Goal: Task Accomplishment & Management: Manage account settings

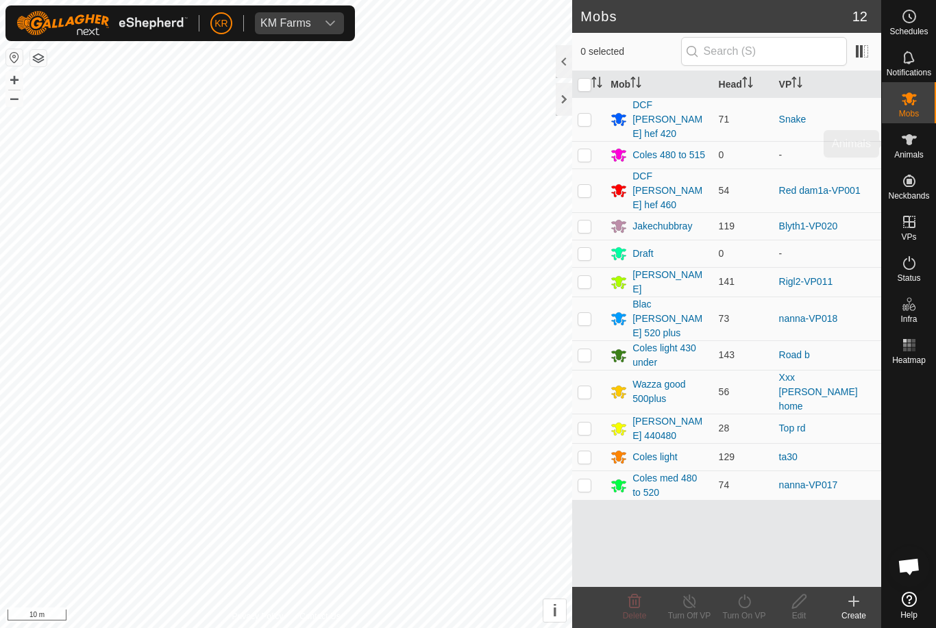
click at [927, 146] on div "Animals" at bounding box center [908, 143] width 54 height 41
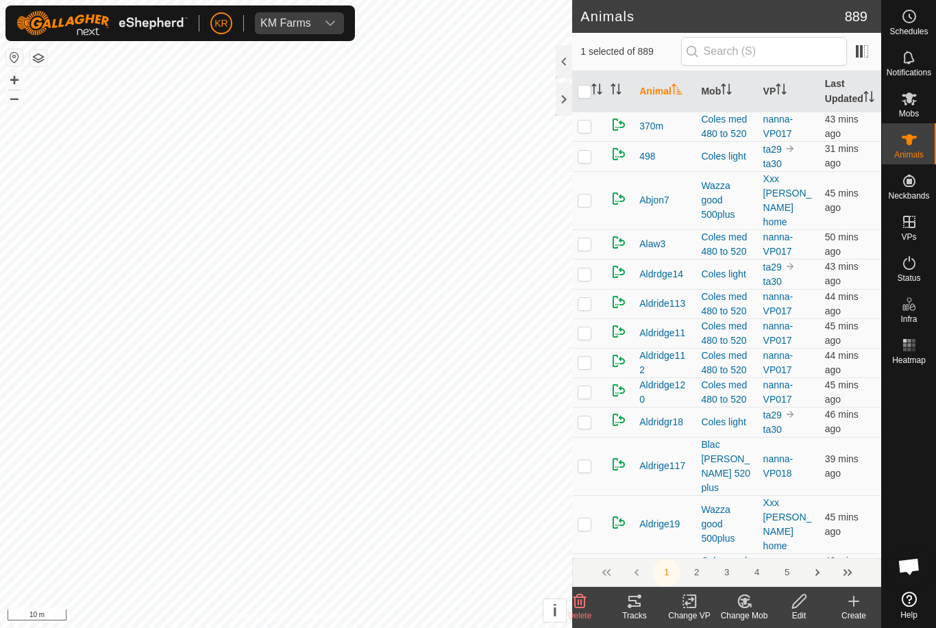
click at [733, 594] on change-mob-svg-icon at bounding box center [743, 601] width 55 height 16
click at [802, 538] on span "Choose Mob..." at bounding box center [782, 542] width 71 height 16
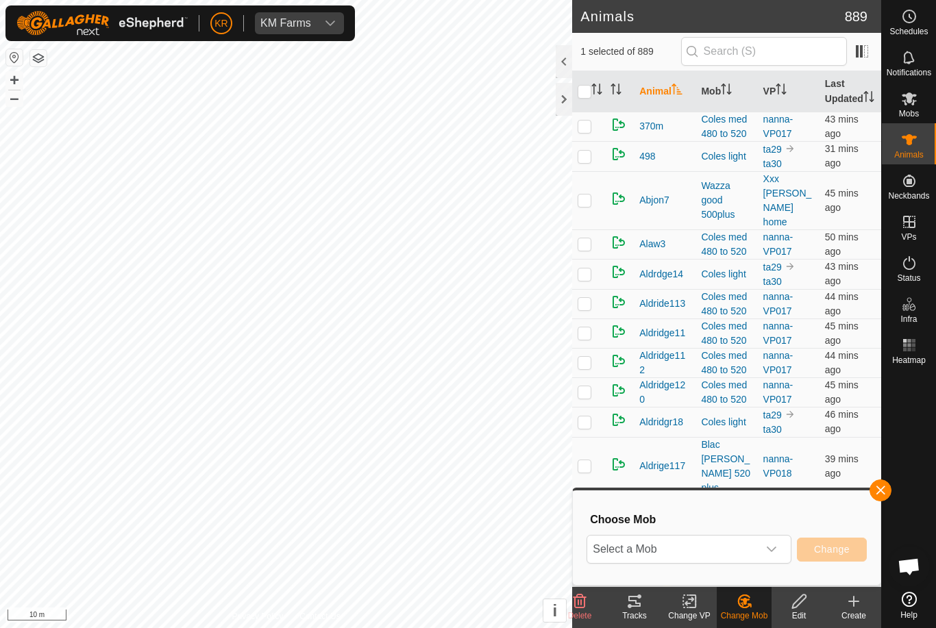
click at [740, 531] on div "Choose Mob Select a Mob Change" at bounding box center [726, 538] width 291 height 78
click at [740, 536] on span "Select a Mob" at bounding box center [672, 549] width 171 height 27
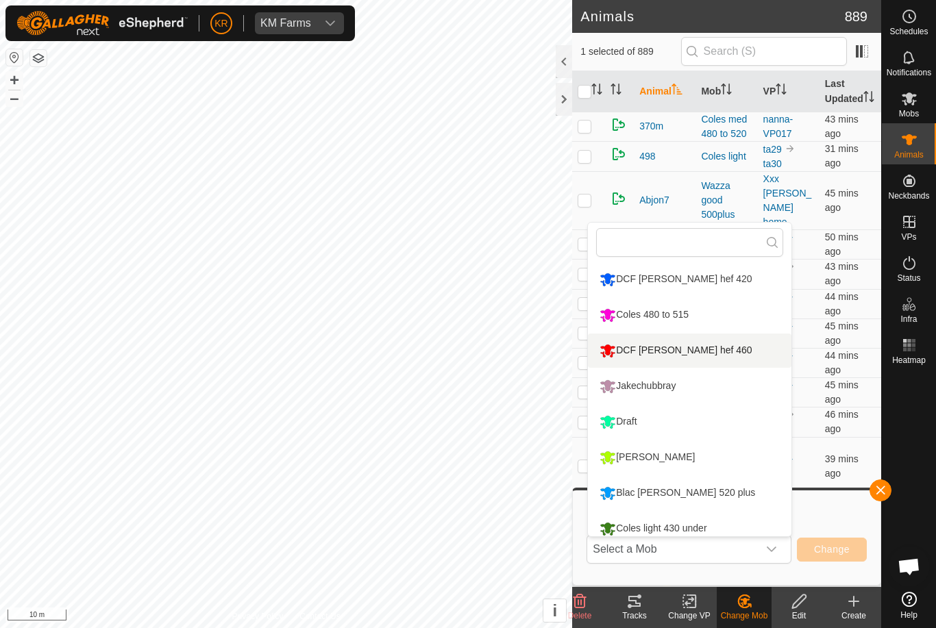
click at [668, 343] on div "DCF [PERSON_NAME] hef 460" at bounding box center [675, 350] width 159 height 23
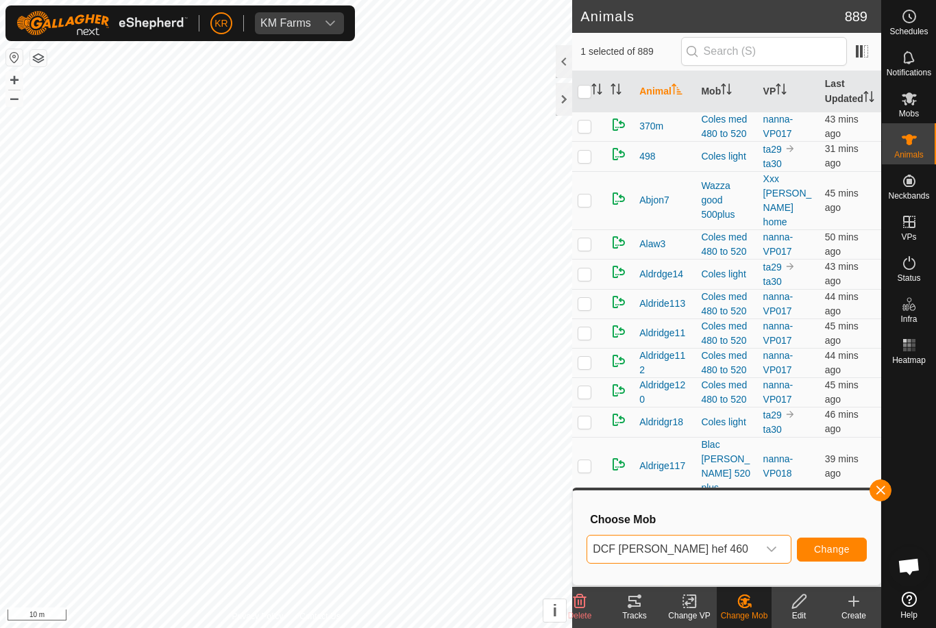
click at [826, 538] on button "Change" at bounding box center [832, 550] width 70 height 24
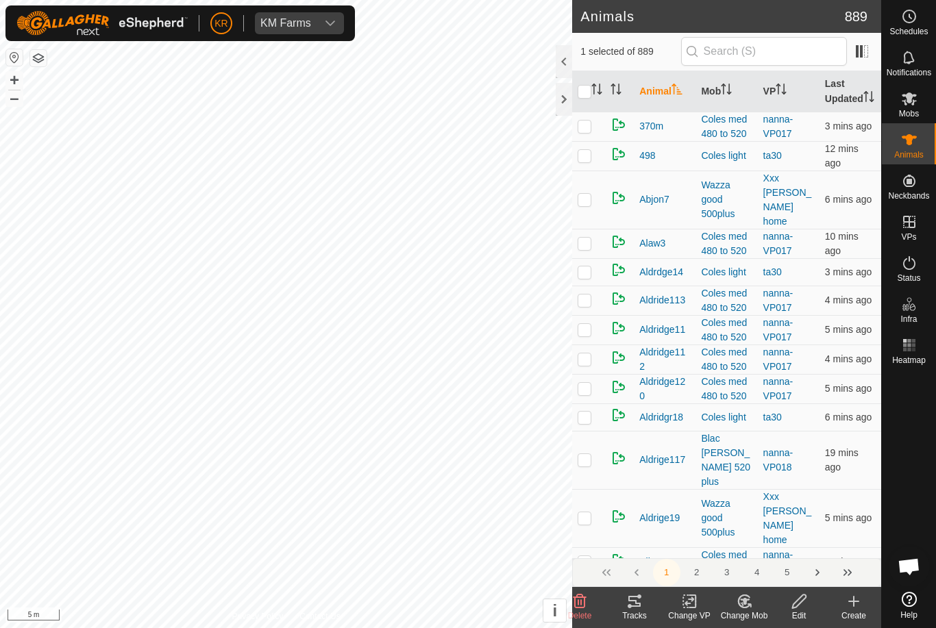
click at [754, 607] on change-mob-svg-icon at bounding box center [743, 601] width 55 height 16
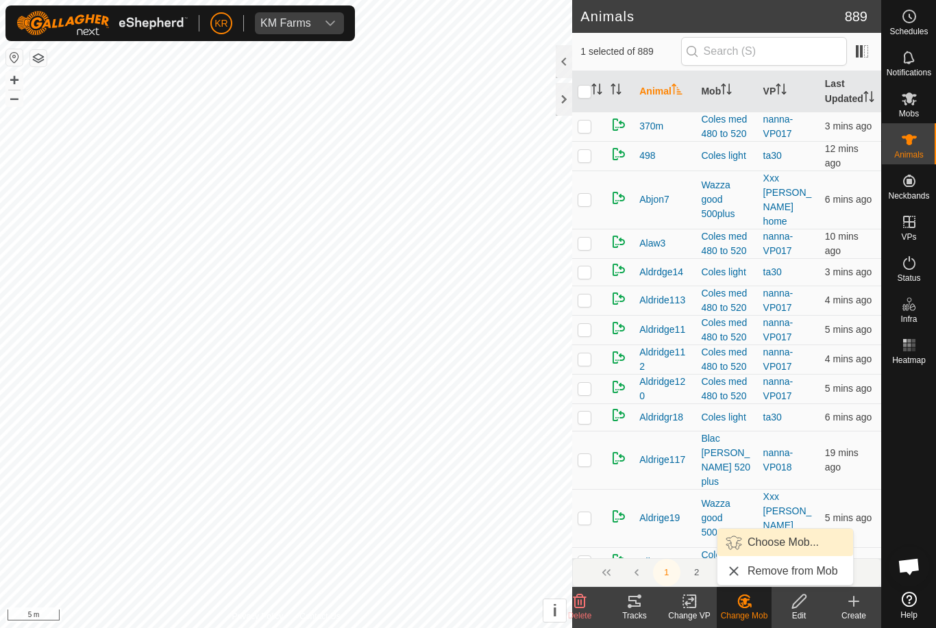
click at [788, 547] on span "Choose Mob..." at bounding box center [782, 542] width 71 height 16
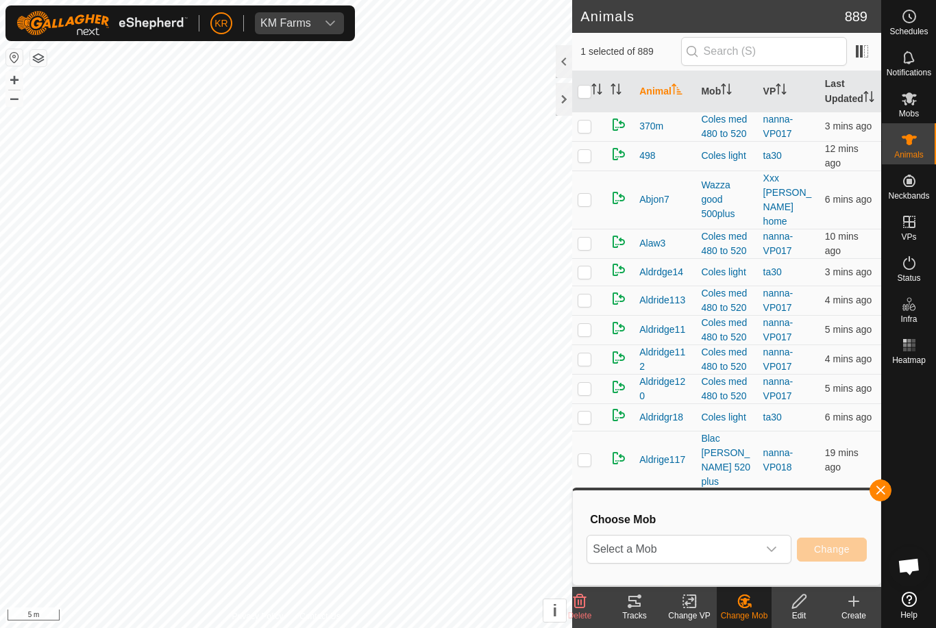
click at [757, 545] on span "Select a Mob" at bounding box center [672, 549] width 171 height 27
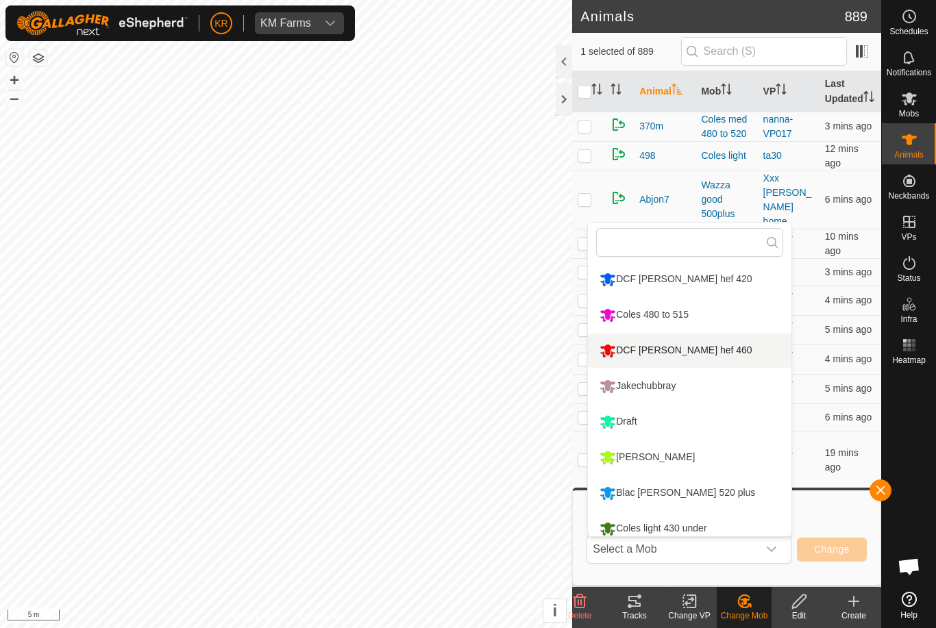
click at [726, 354] on li "DCF [PERSON_NAME] hef 460" at bounding box center [689, 351] width 203 height 34
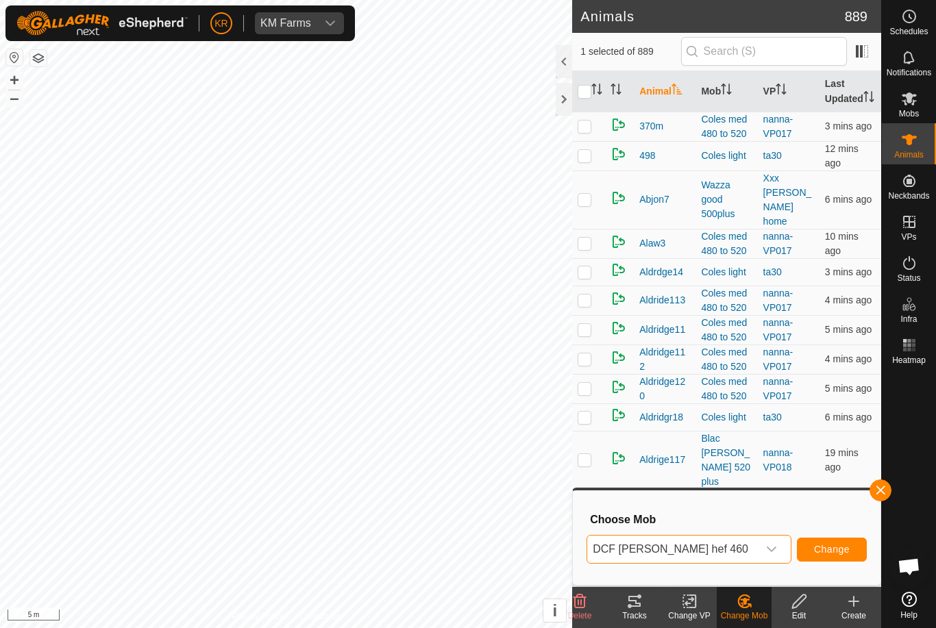
click at [838, 547] on span "Change" at bounding box center [832, 549] width 36 height 11
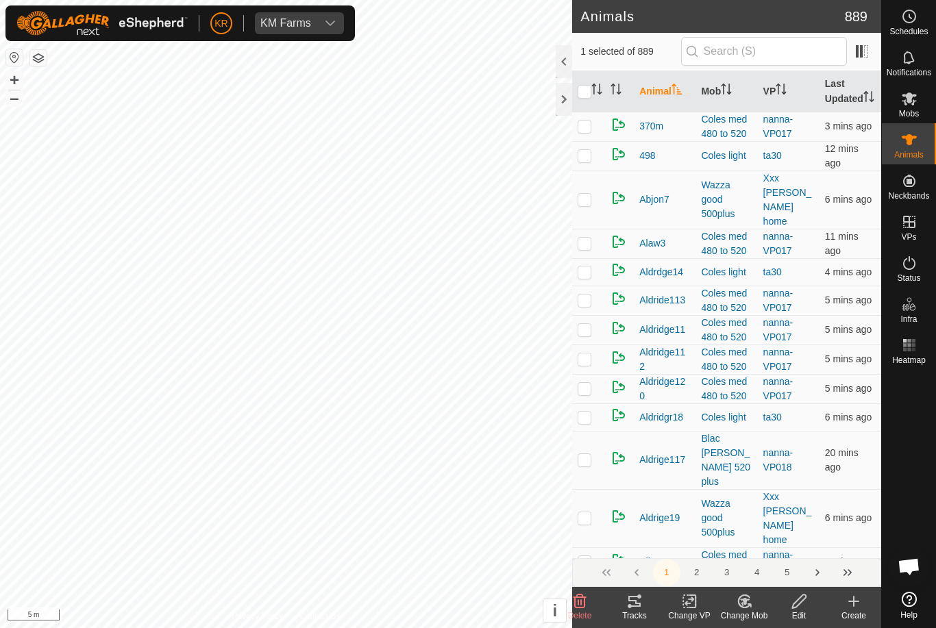
click at [751, 604] on icon at bounding box center [744, 601] width 17 height 16
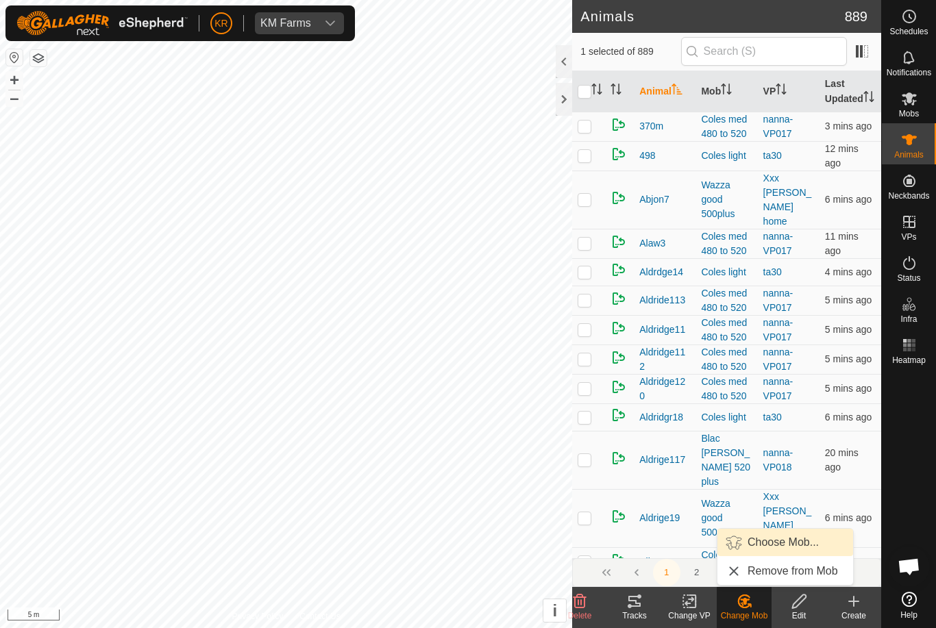
click at [789, 548] on span "Choose Mob..." at bounding box center [782, 542] width 71 height 16
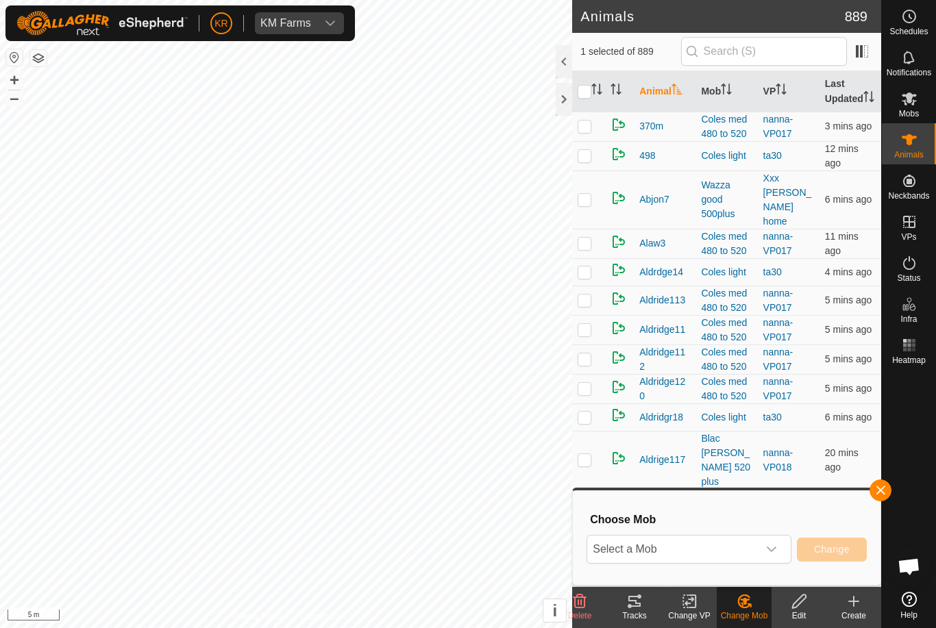
click at [782, 553] on div "dropdown trigger" at bounding box center [771, 549] width 27 height 27
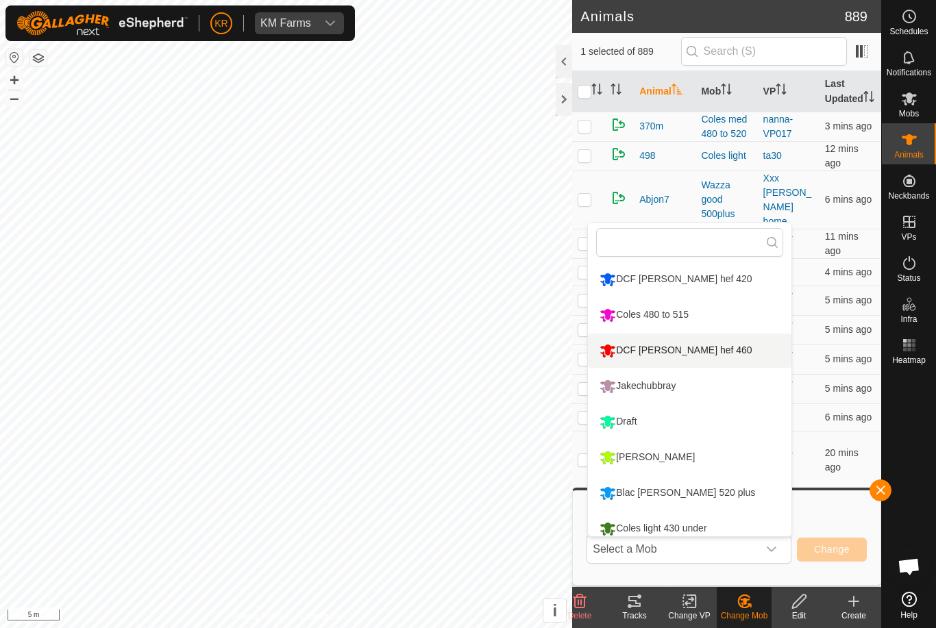
click at [731, 356] on li "DCF [PERSON_NAME] hef 460" at bounding box center [689, 351] width 203 height 34
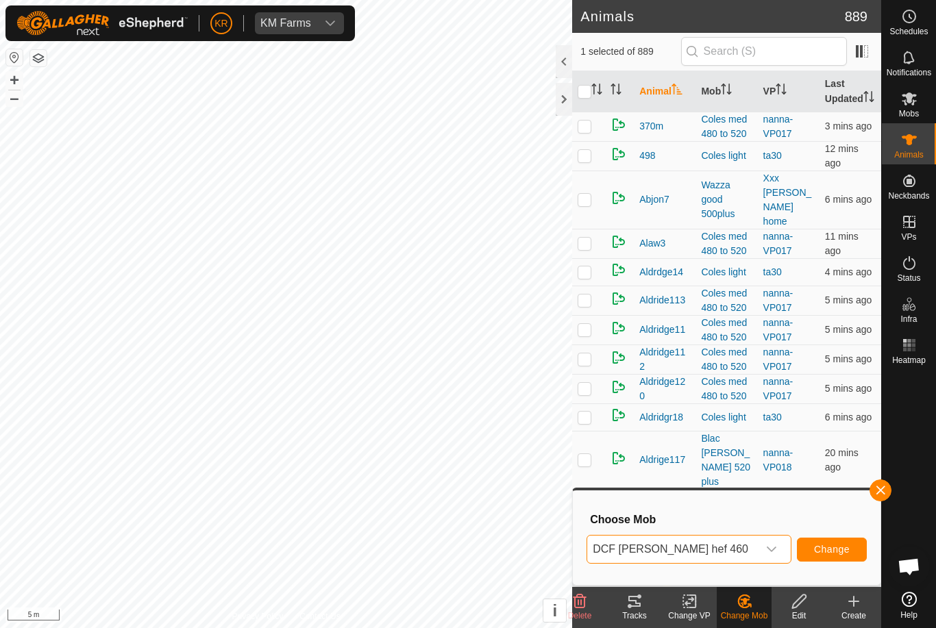
click at [817, 544] on span "Change" at bounding box center [832, 549] width 36 height 11
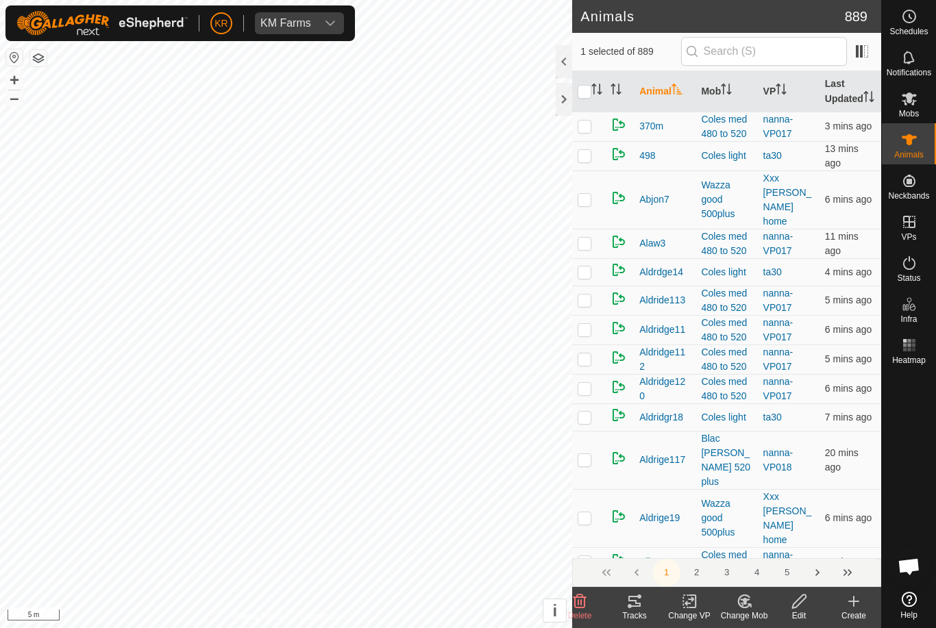
click at [753, 605] on change-mob-svg-icon at bounding box center [743, 601] width 55 height 16
click at [779, 539] on span "Choose Mob..." at bounding box center [782, 542] width 71 height 16
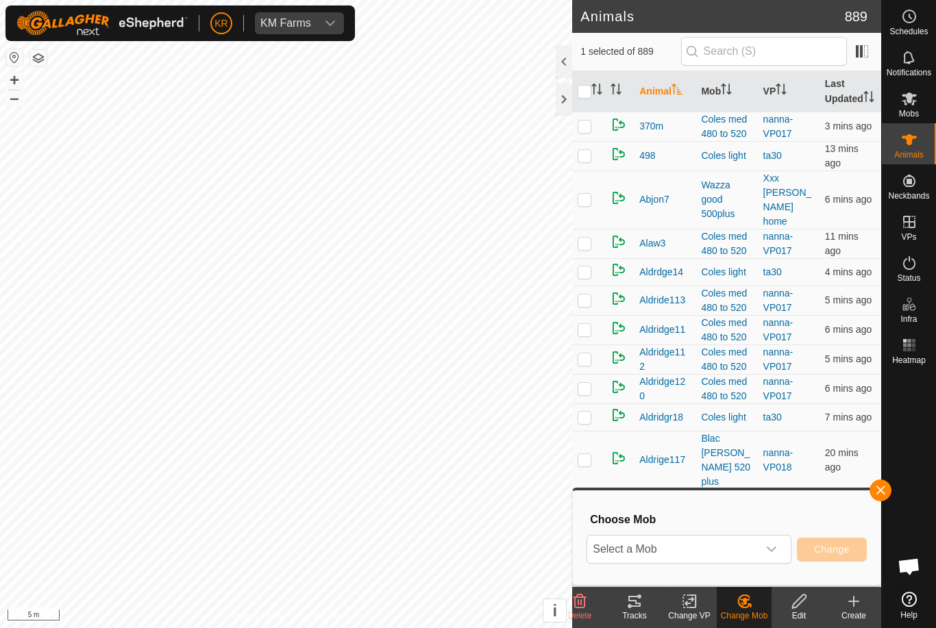
click at [772, 551] on icon "dropdown trigger" at bounding box center [771, 549] width 10 height 5
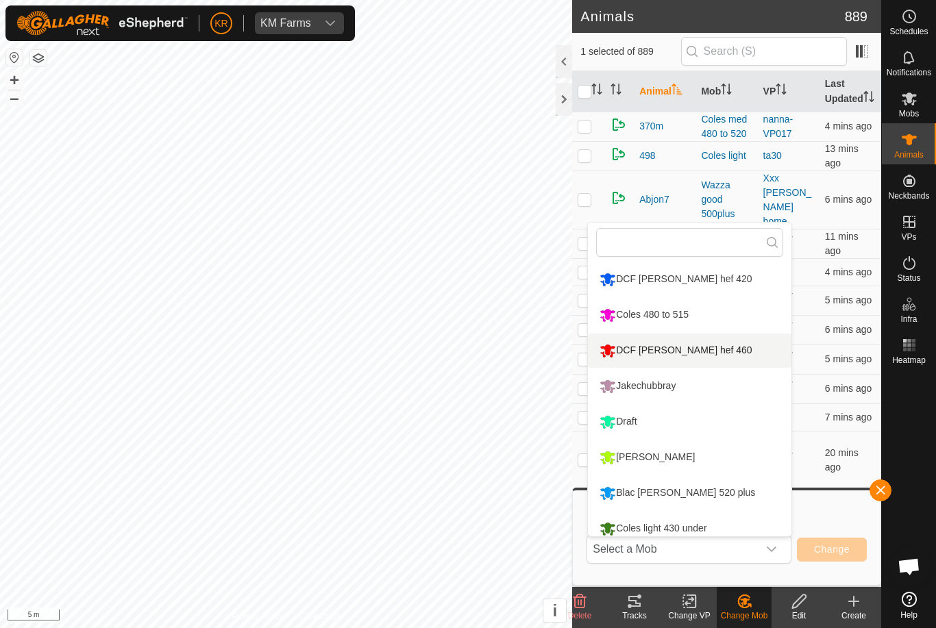
click at [731, 351] on li "DCF [PERSON_NAME] hef 460" at bounding box center [689, 351] width 203 height 34
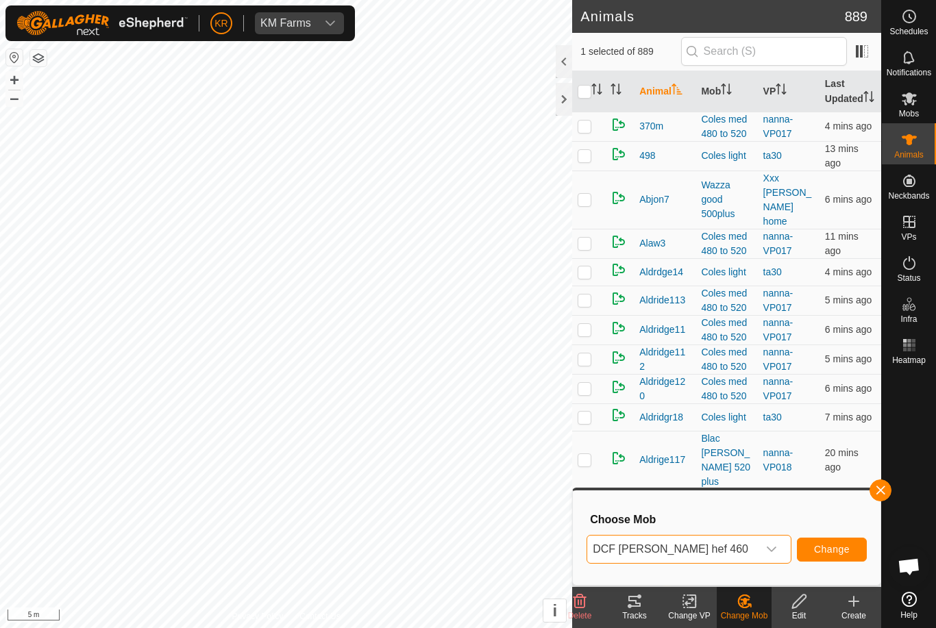
click at [828, 551] on span "Change" at bounding box center [832, 549] width 36 height 11
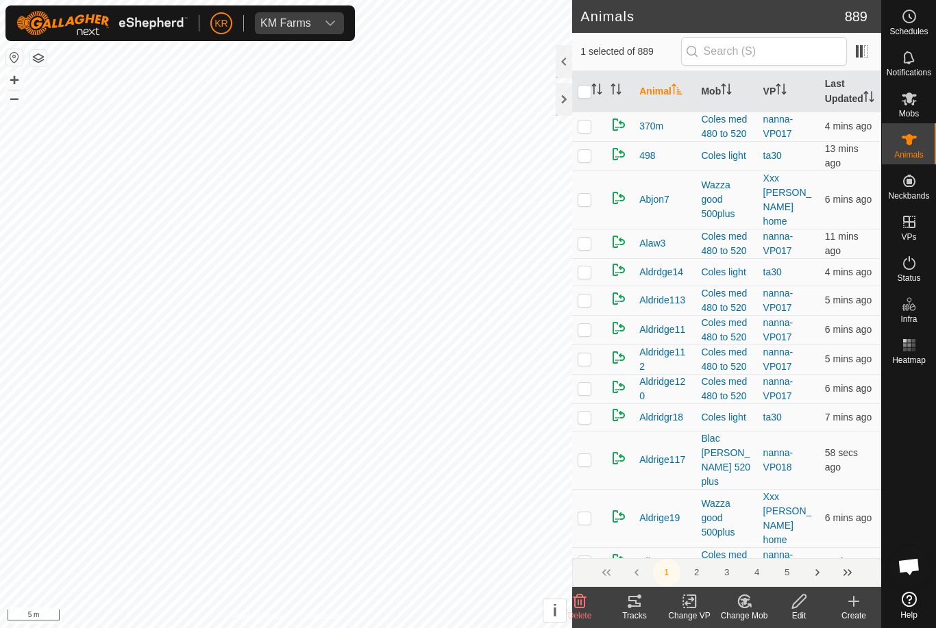
click at [746, 614] on div "Change Mob" at bounding box center [743, 616] width 55 height 12
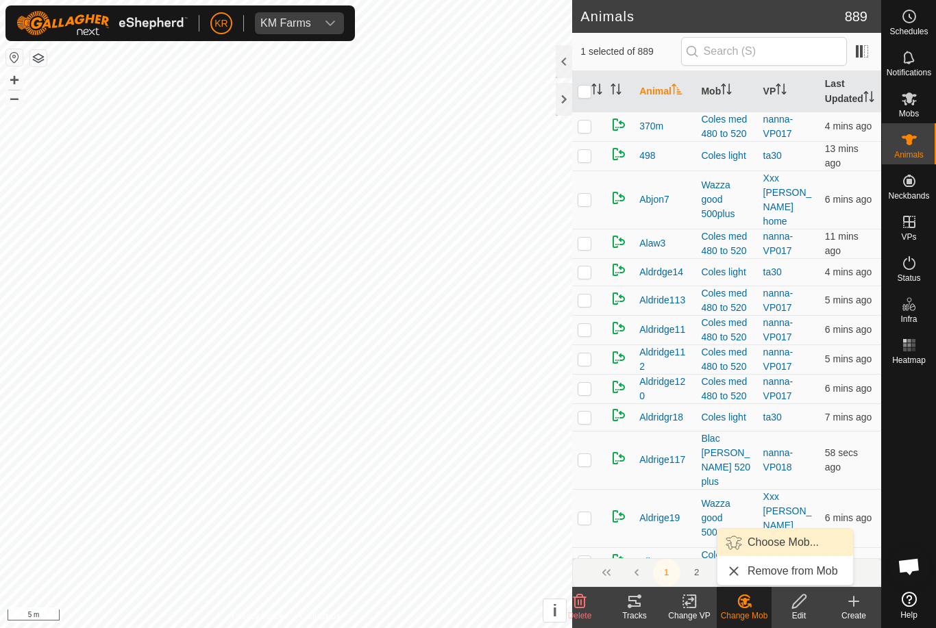
click at [783, 545] on span "Choose Mob..." at bounding box center [782, 542] width 71 height 16
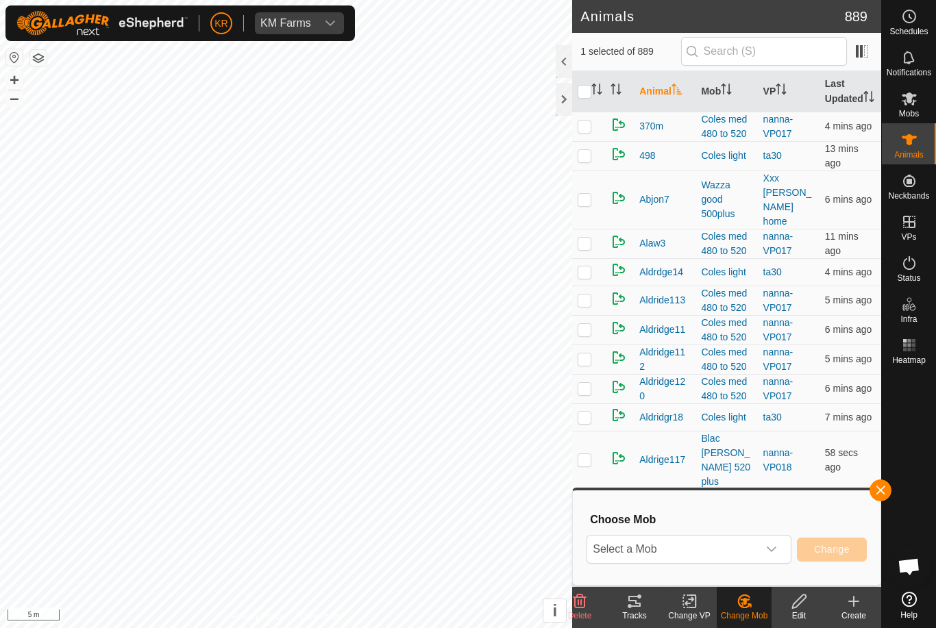
click at [764, 544] on div "dropdown trigger" at bounding box center [771, 549] width 27 height 27
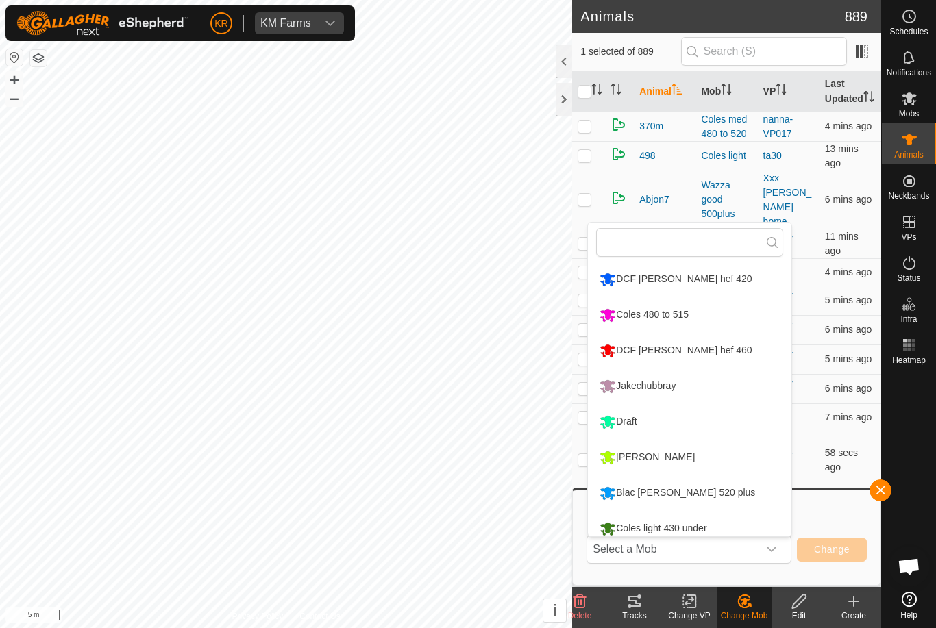
click at [723, 356] on li "DCF [PERSON_NAME] hef 460" at bounding box center [689, 351] width 203 height 34
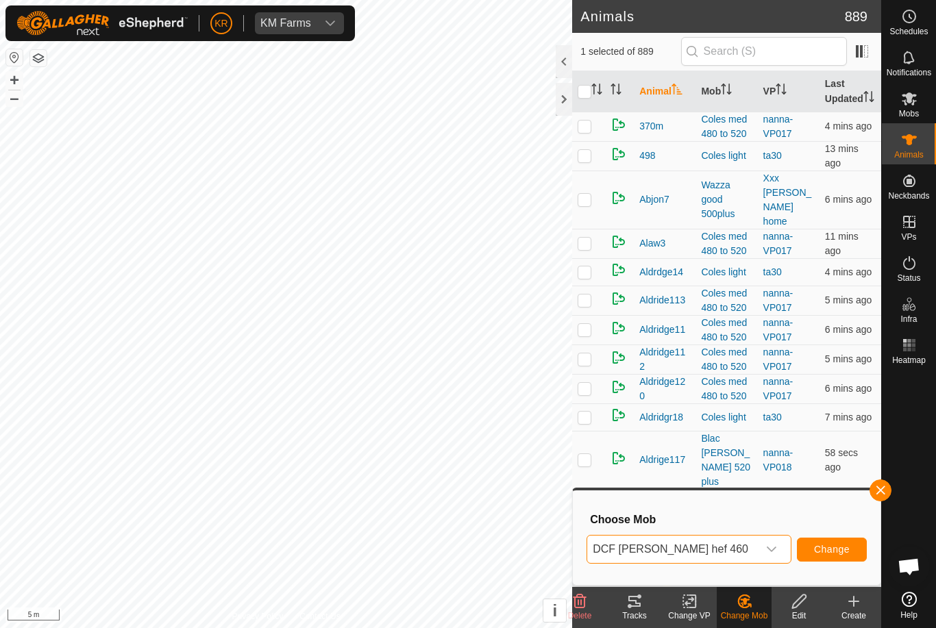
click at [834, 538] on button "Change" at bounding box center [832, 550] width 70 height 24
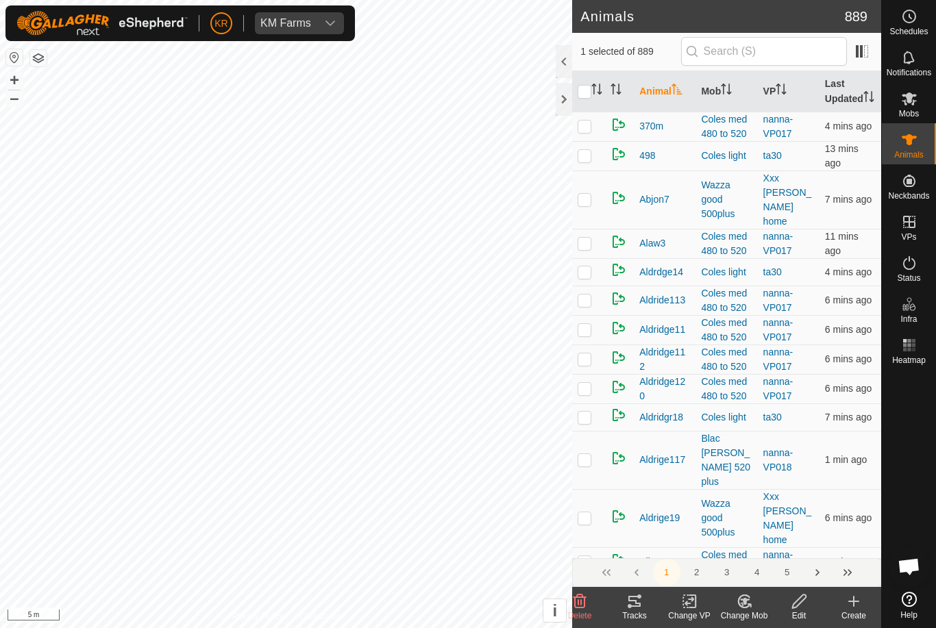
click at [754, 604] on change-mob-svg-icon at bounding box center [743, 601] width 55 height 16
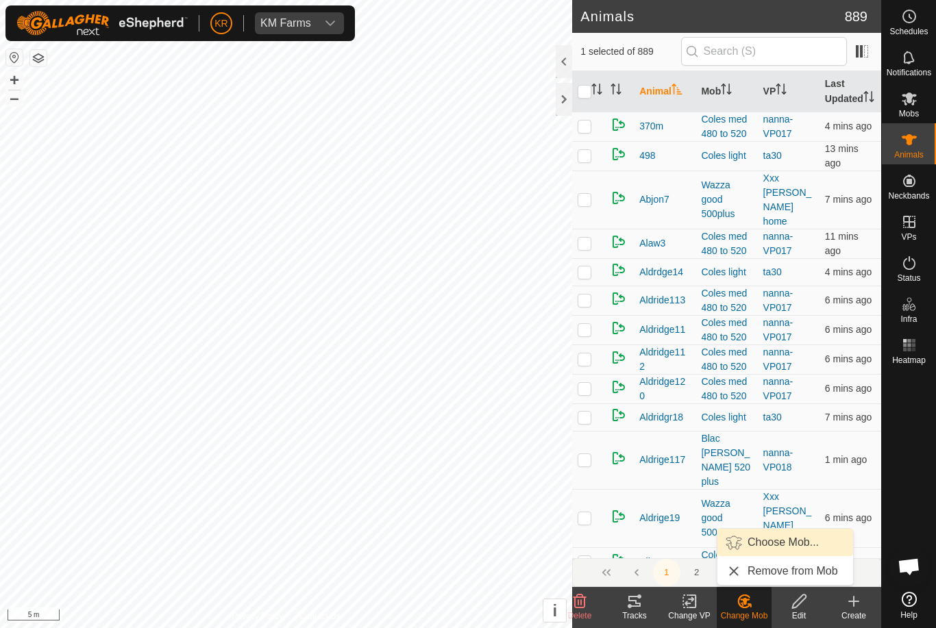
click at [771, 547] on span "Choose Mob..." at bounding box center [782, 542] width 71 height 16
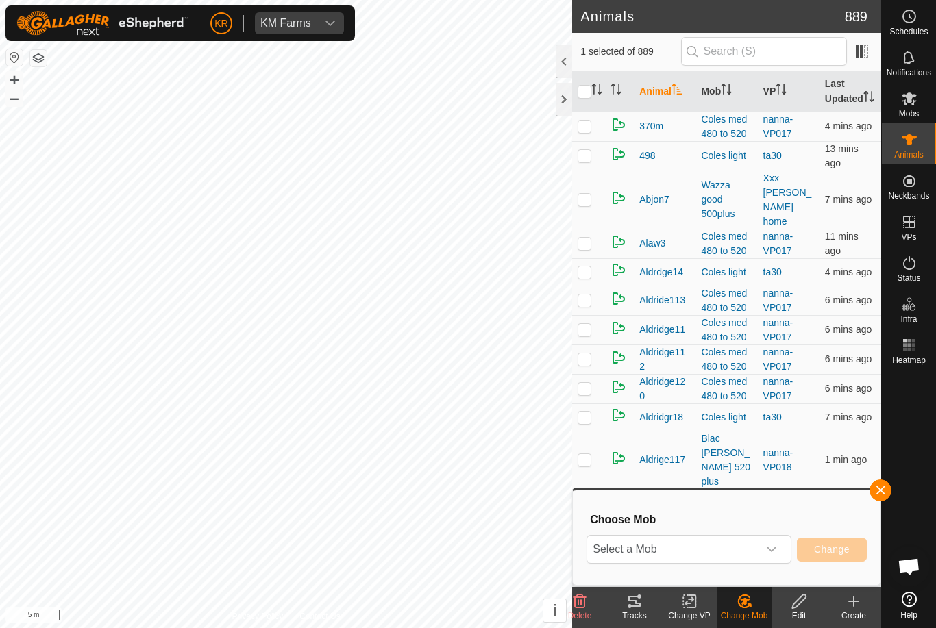
click at [755, 544] on span "Select a Mob" at bounding box center [672, 549] width 171 height 27
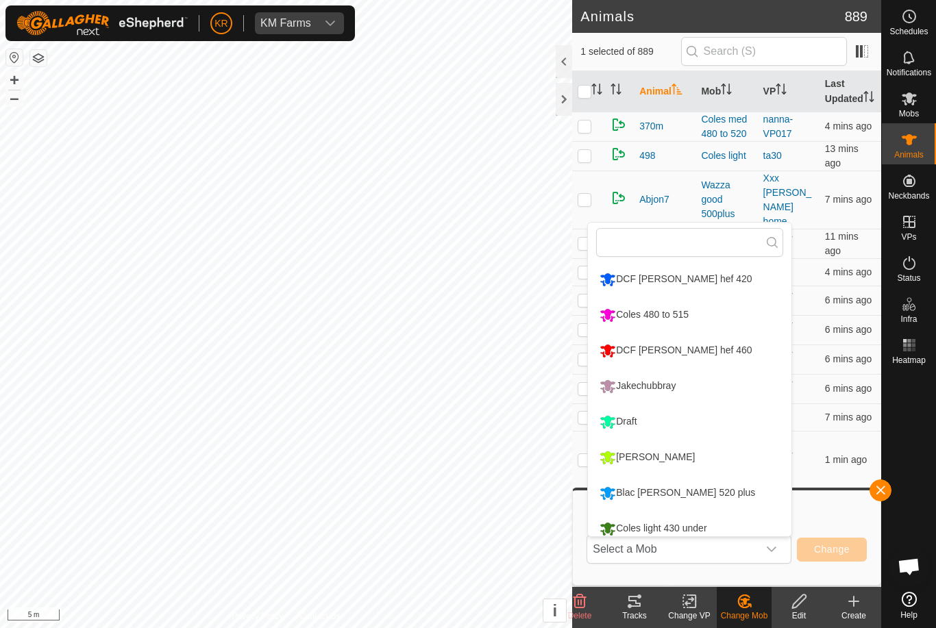
click at [713, 352] on li "DCF [PERSON_NAME] hef 460" at bounding box center [689, 351] width 203 height 34
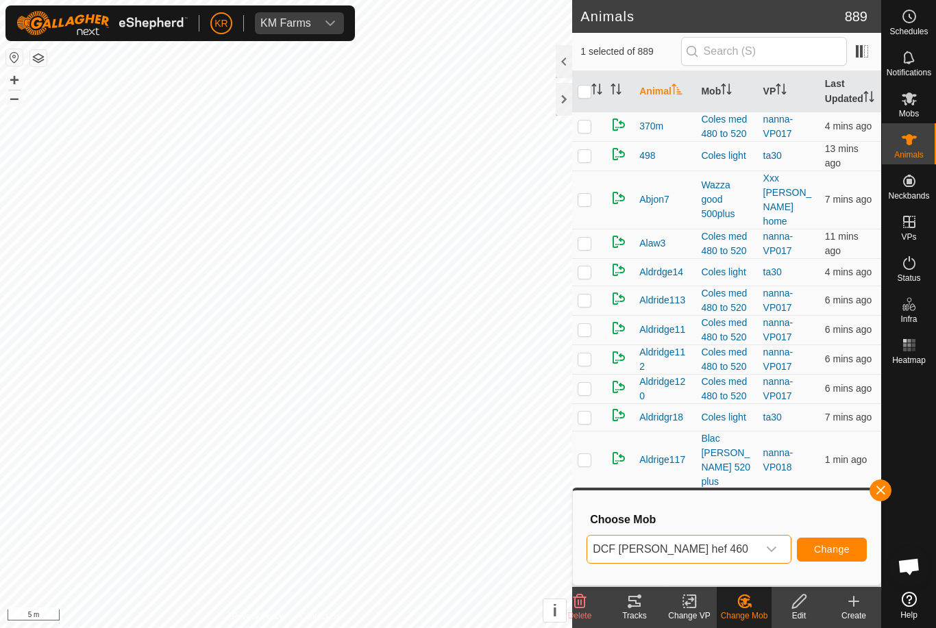
click at [847, 549] on span "Change" at bounding box center [832, 549] width 36 height 11
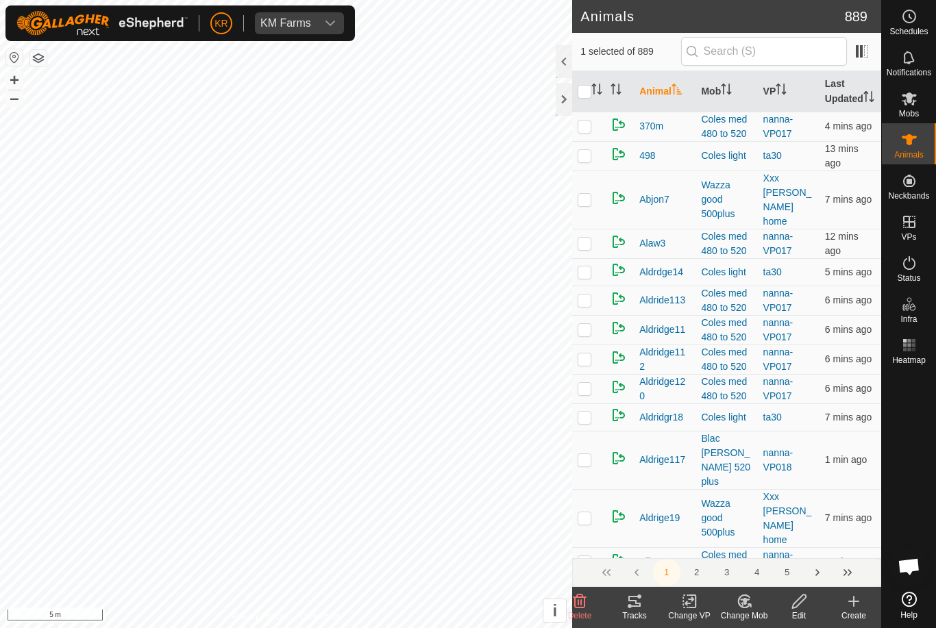
click at [748, 604] on icon at bounding box center [748, 605] width 3 height 3
click at [786, 548] on span "Choose Mob..." at bounding box center [782, 542] width 71 height 16
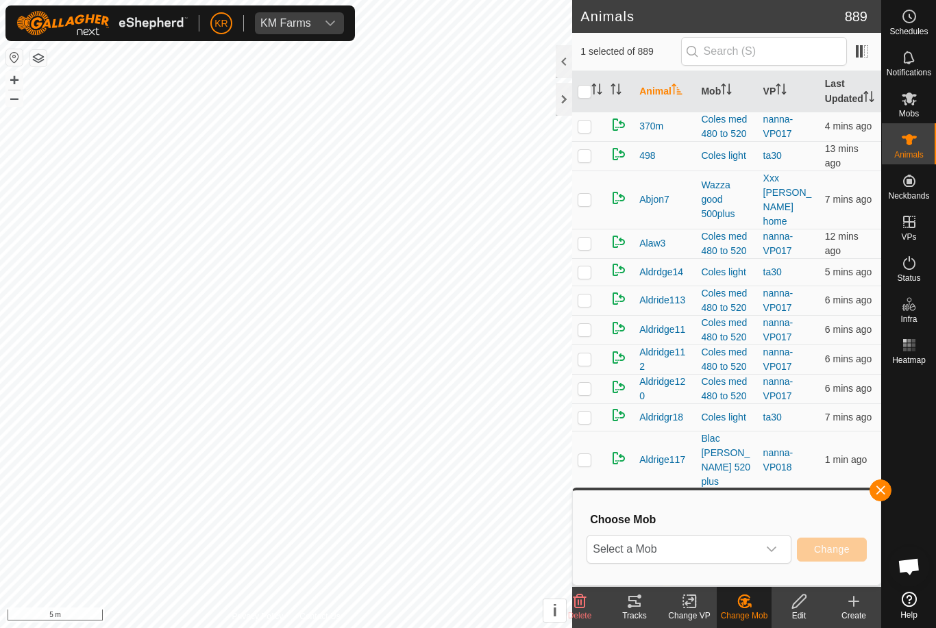
click at [756, 549] on span "Select a Mob" at bounding box center [672, 549] width 171 height 27
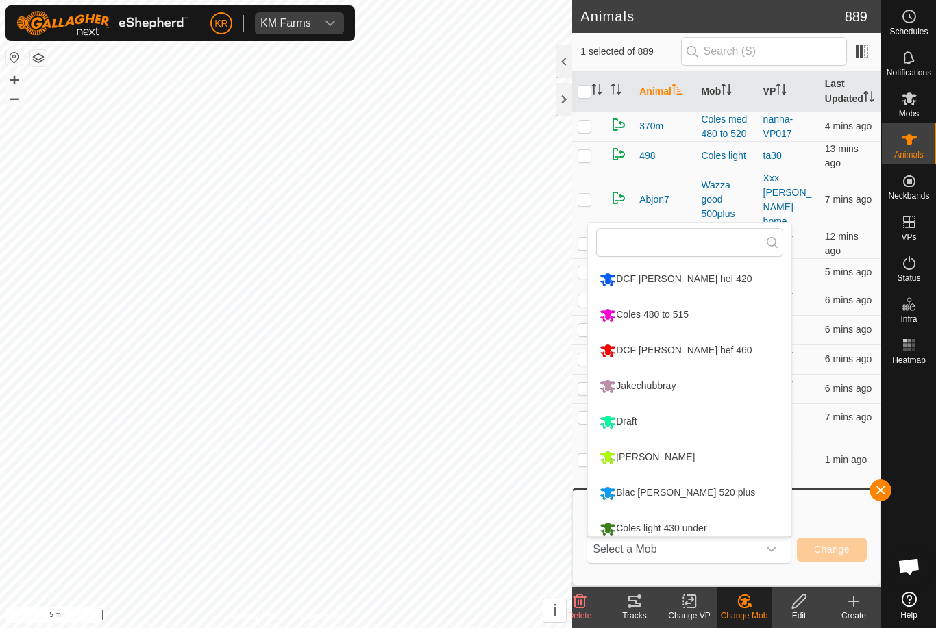
click at [721, 356] on li "DCF [PERSON_NAME] hef 460" at bounding box center [689, 351] width 203 height 34
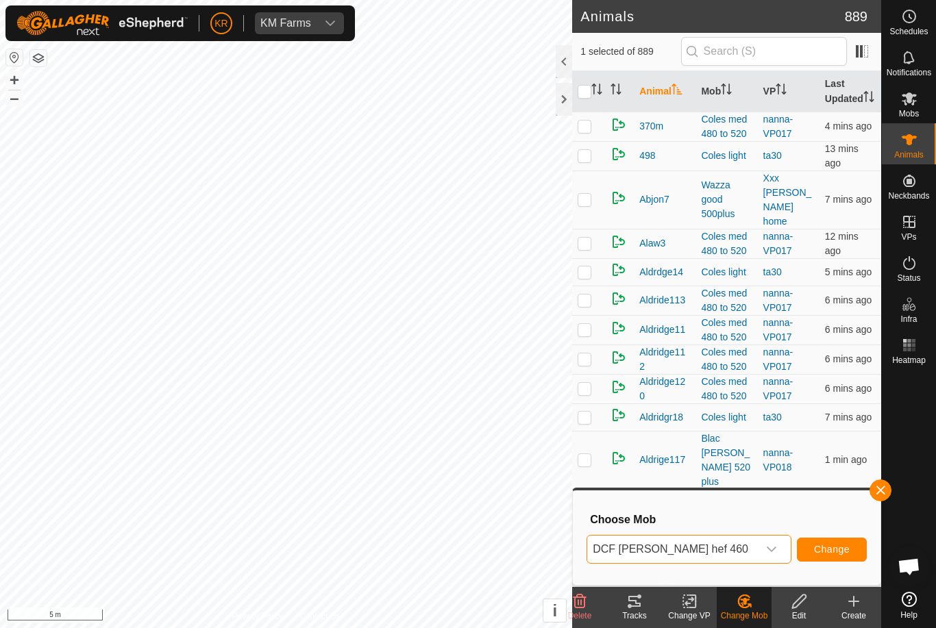
click at [835, 540] on button "Change" at bounding box center [832, 550] width 70 height 24
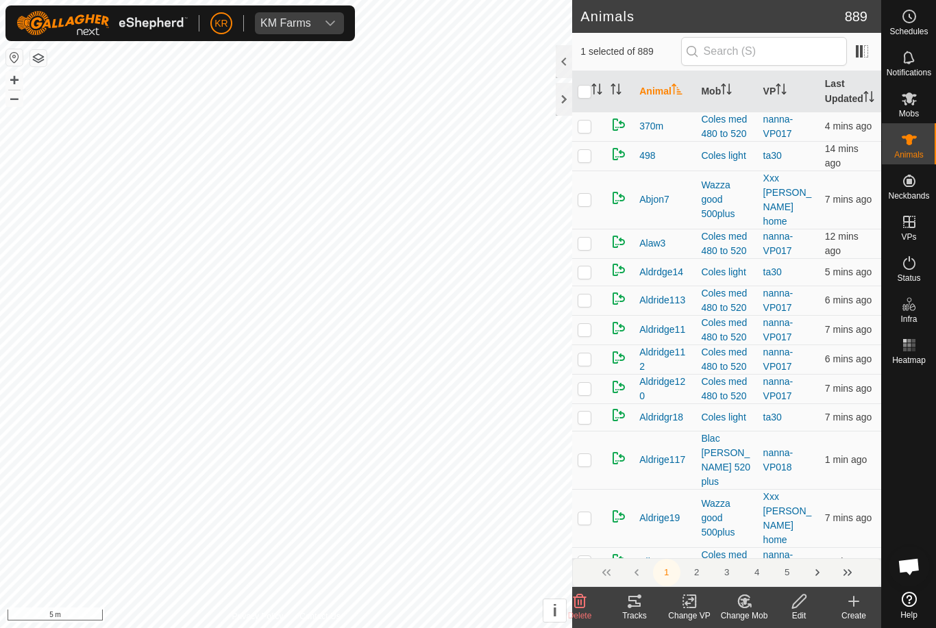
click at [753, 603] on change-mob-svg-icon at bounding box center [743, 601] width 55 height 16
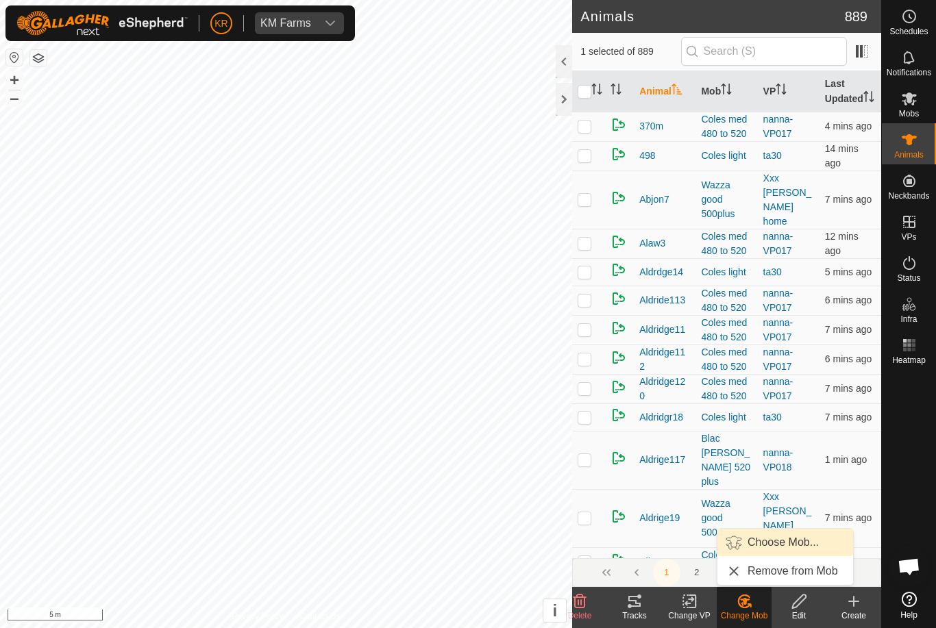
click at [777, 550] on span "Choose Mob..." at bounding box center [782, 542] width 71 height 16
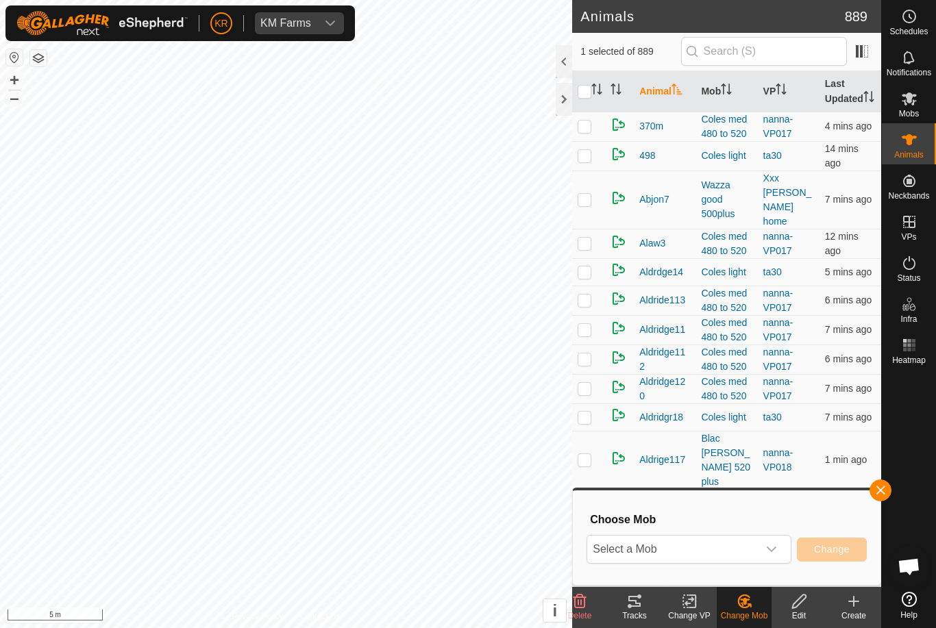
click at [755, 544] on span "Select a Mob" at bounding box center [672, 549] width 171 height 27
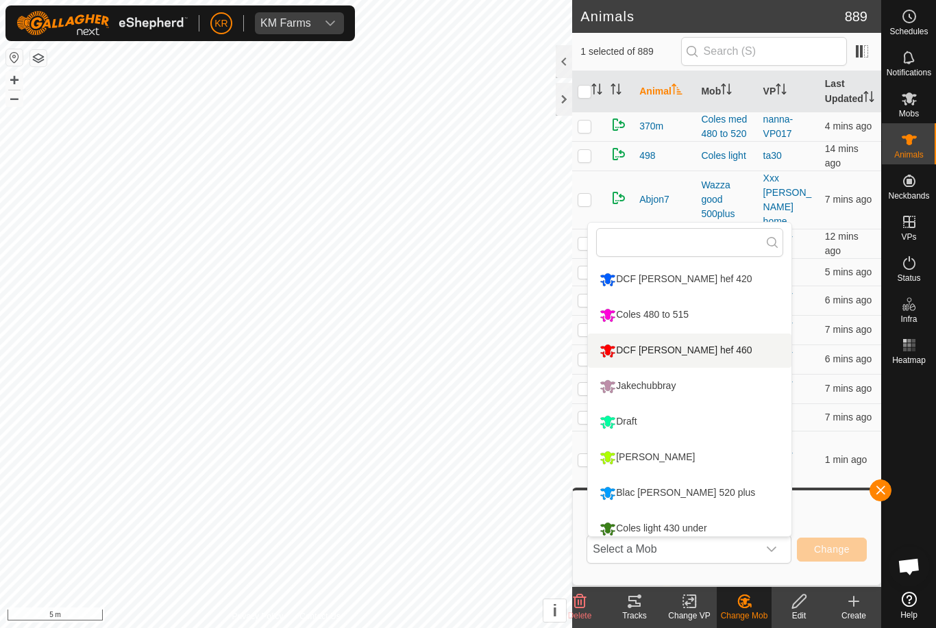
click at [696, 353] on div "DCF [PERSON_NAME] hef 460" at bounding box center [675, 350] width 159 height 23
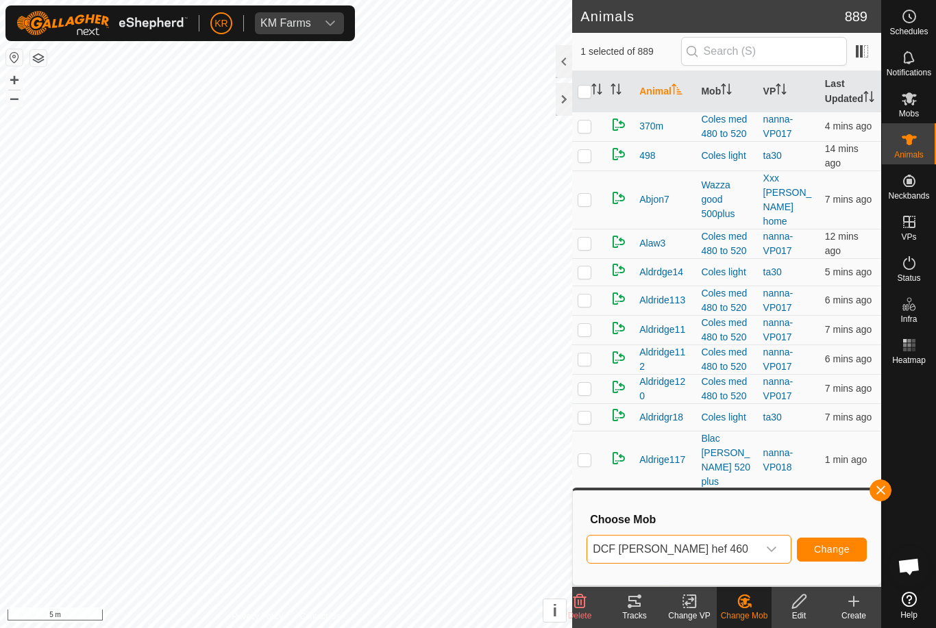
click at [830, 541] on button "Change" at bounding box center [832, 550] width 70 height 24
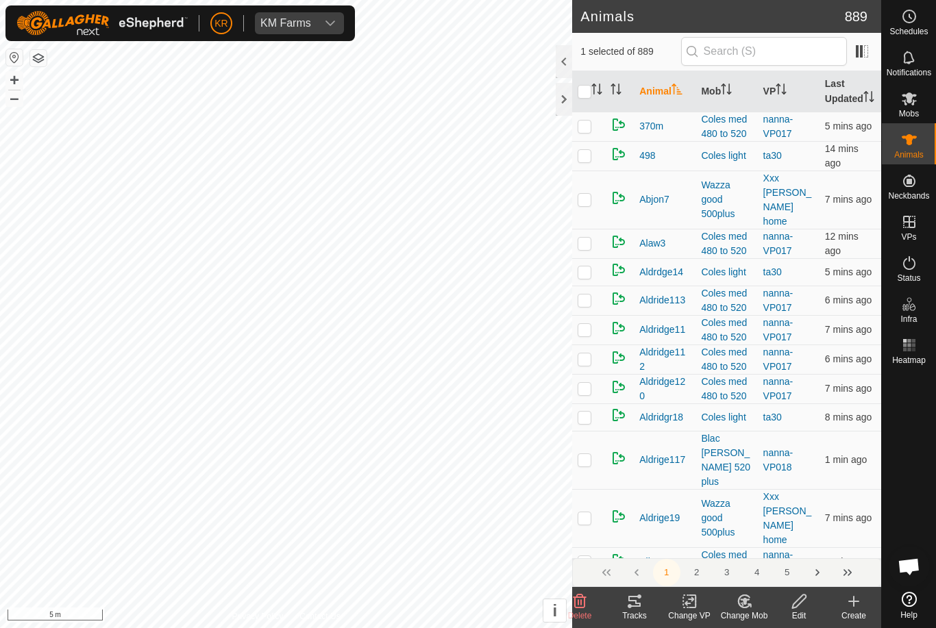
click at [747, 613] on div "Change Mob" at bounding box center [743, 616] width 55 height 12
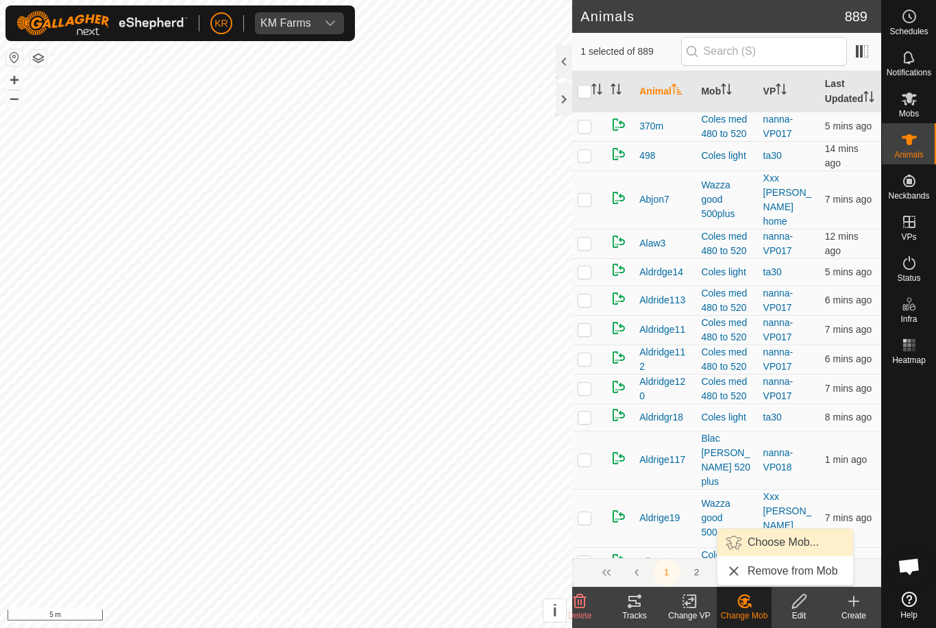
click at [780, 544] on span "Choose Mob..." at bounding box center [782, 542] width 71 height 16
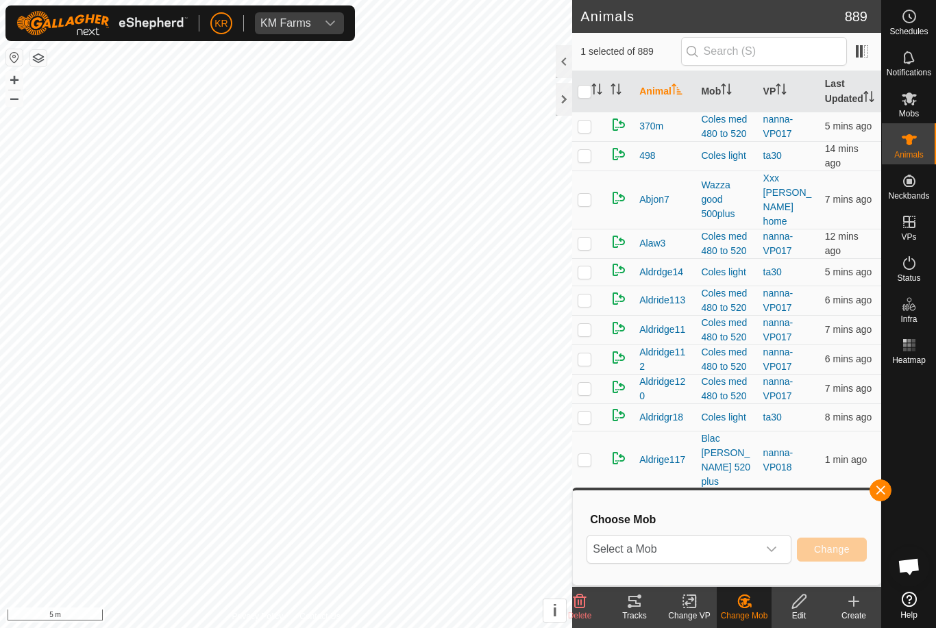
click at [753, 549] on span "Select a Mob" at bounding box center [672, 549] width 171 height 27
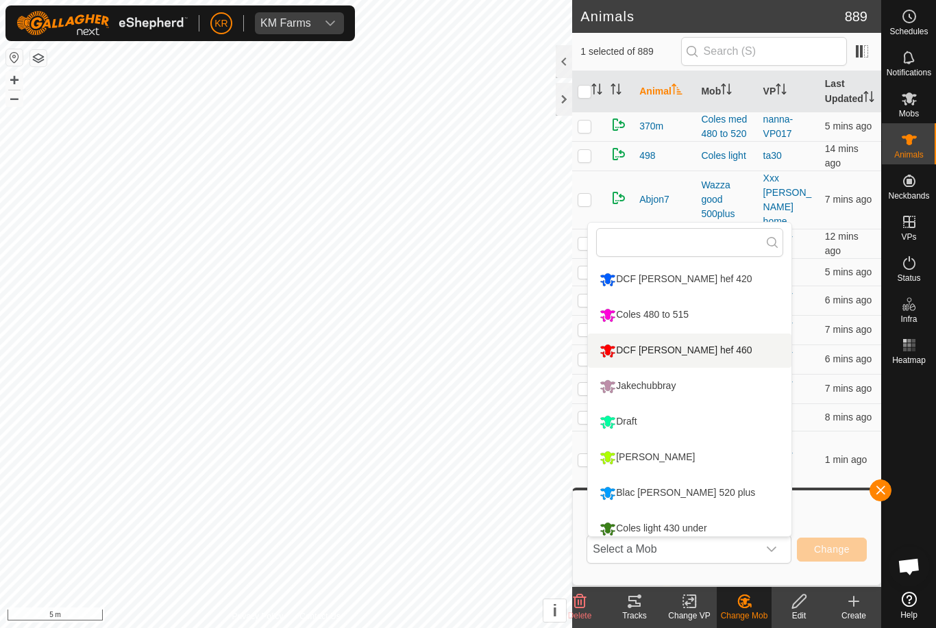
click at [727, 349] on li "DCF [PERSON_NAME] hef 460" at bounding box center [689, 351] width 203 height 34
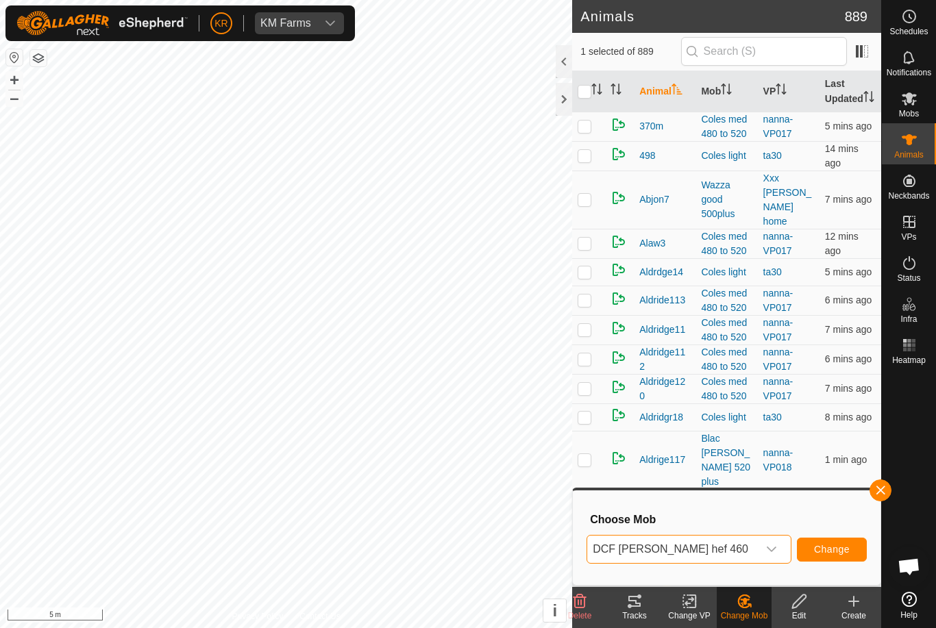
click at [849, 561] on button "Change" at bounding box center [832, 550] width 70 height 24
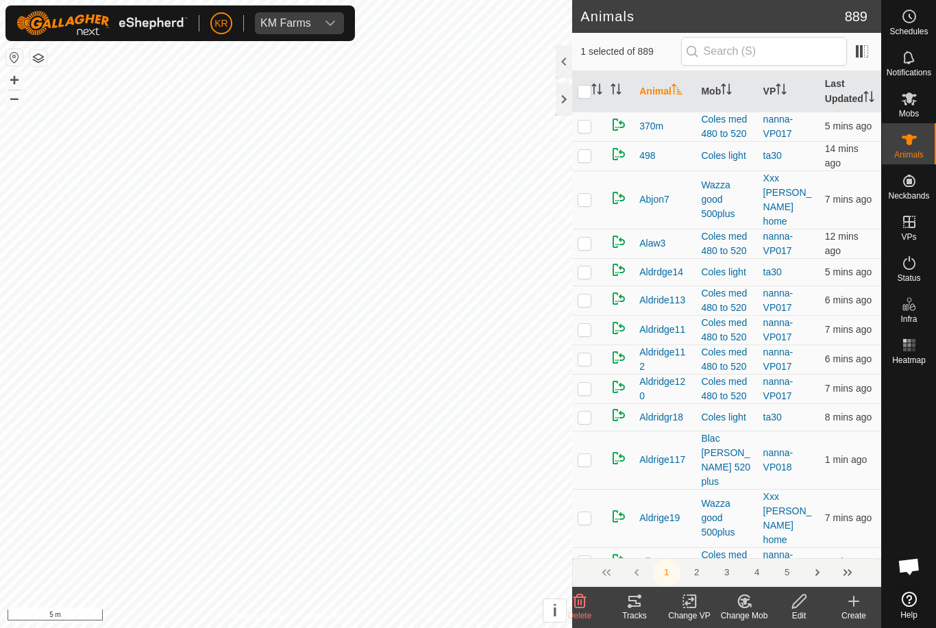
click at [752, 602] on icon at bounding box center [744, 601] width 17 height 16
click at [783, 546] on span "Choose Mob..." at bounding box center [782, 542] width 71 height 16
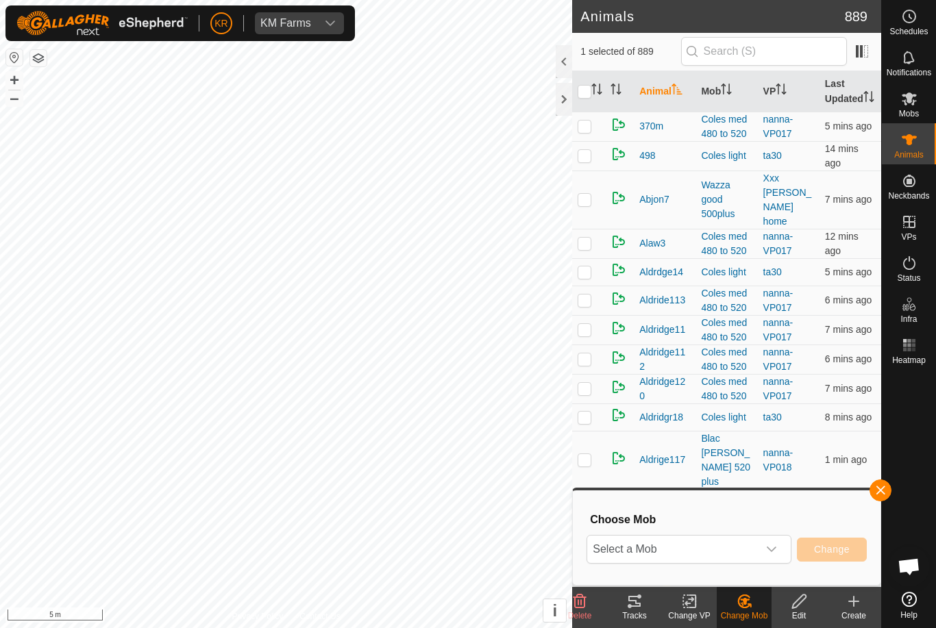
click at [754, 553] on span "Select a Mob" at bounding box center [672, 549] width 171 height 27
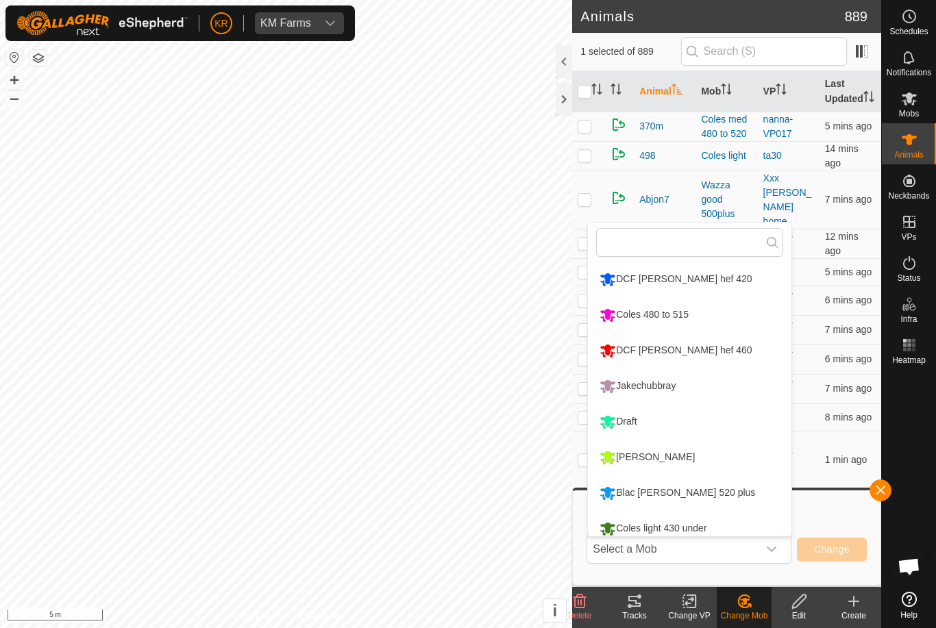
click at [713, 356] on li "DCF [PERSON_NAME] hef 460" at bounding box center [689, 351] width 203 height 34
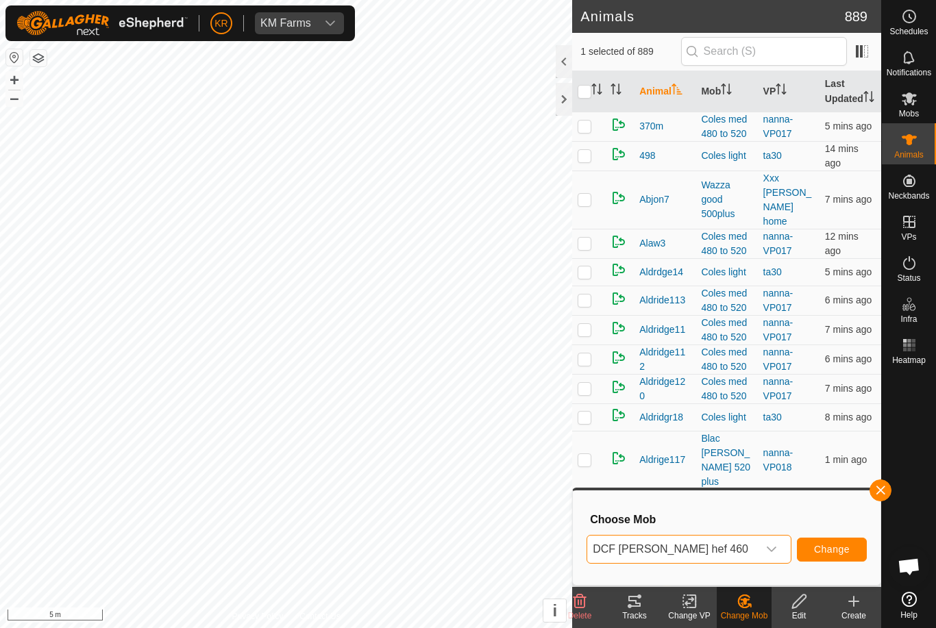
click at [840, 553] on span "Change" at bounding box center [832, 549] width 36 height 11
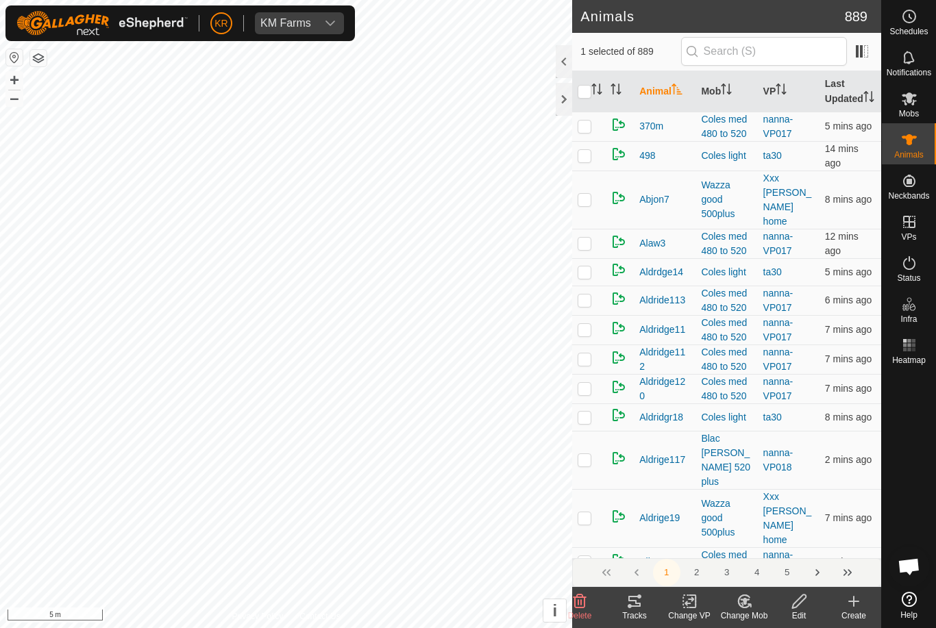
click at [751, 608] on icon at bounding box center [744, 601] width 17 height 16
click at [782, 544] on span "Choose Mob..." at bounding box center [782, 542] width 71 height 16
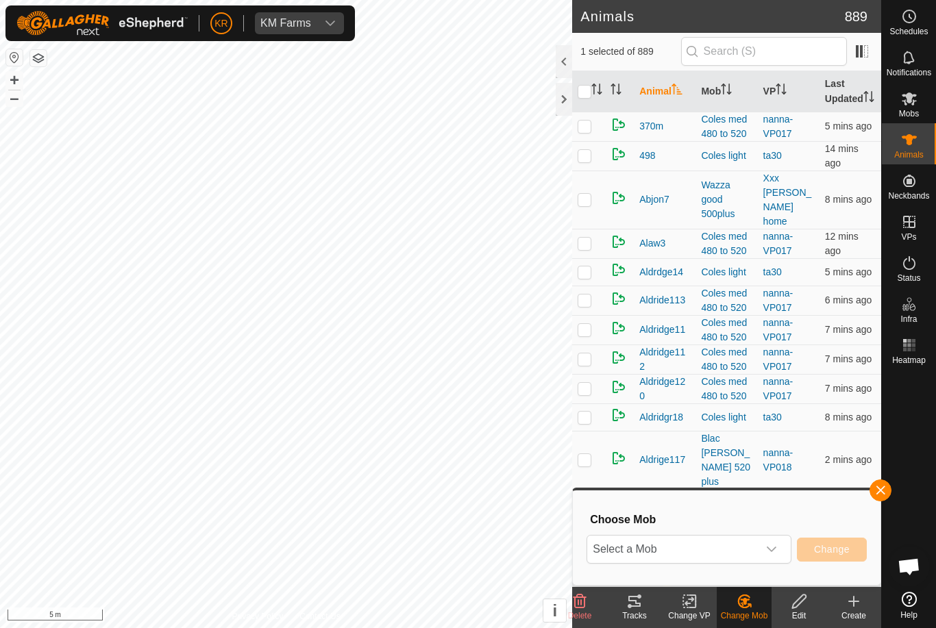
click at [756, 551] on span "Select a Mob" at bounding box center [672, 549] width 171 height 27
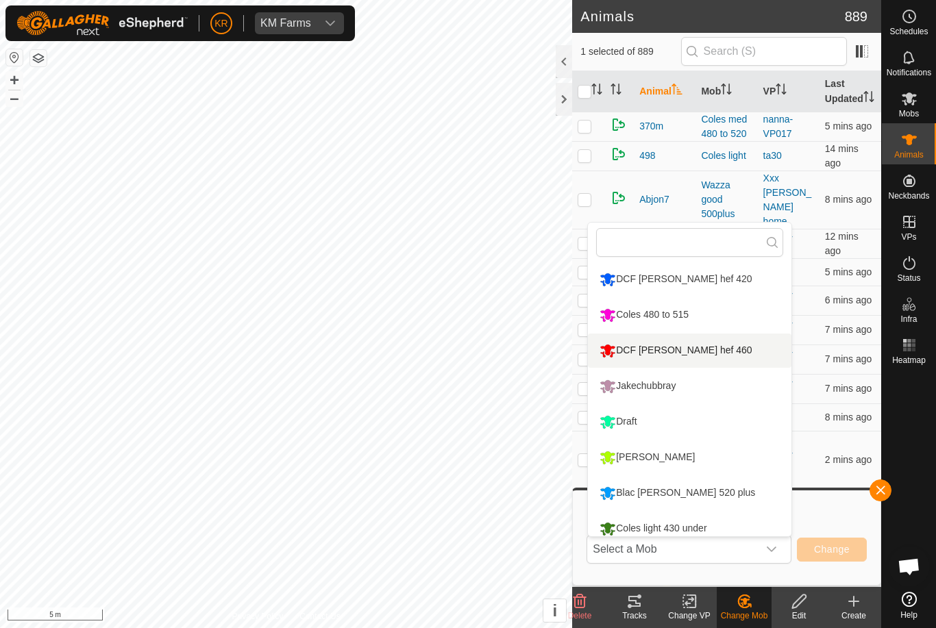
click at [725, 355] on li "DCF [PERSON_NAME] hef 460" at bounding box center [689, 351] width 203 height 34
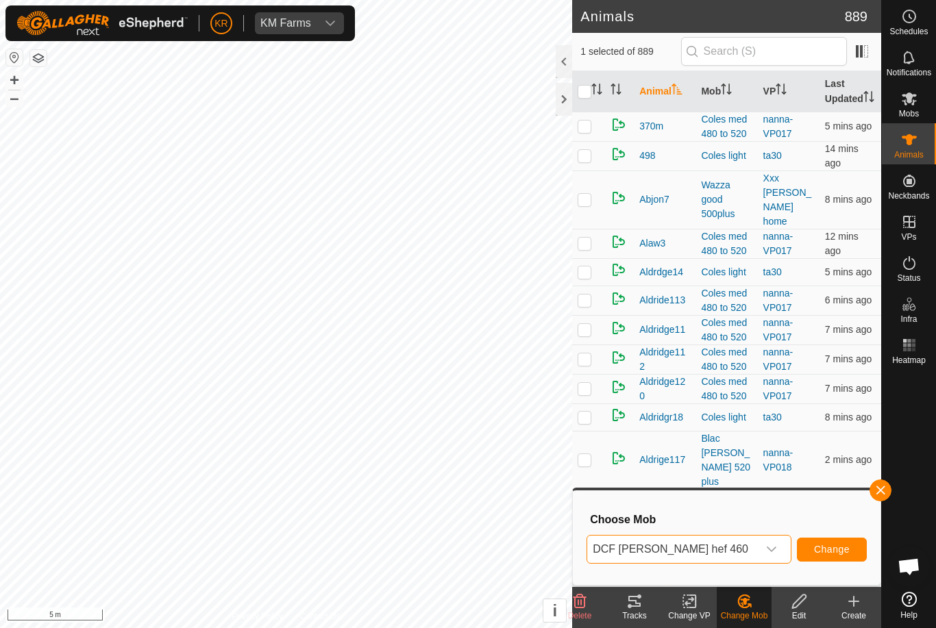
click at [845, 538] on button "Change" at bounding box center [832, 550] width 70 height 24
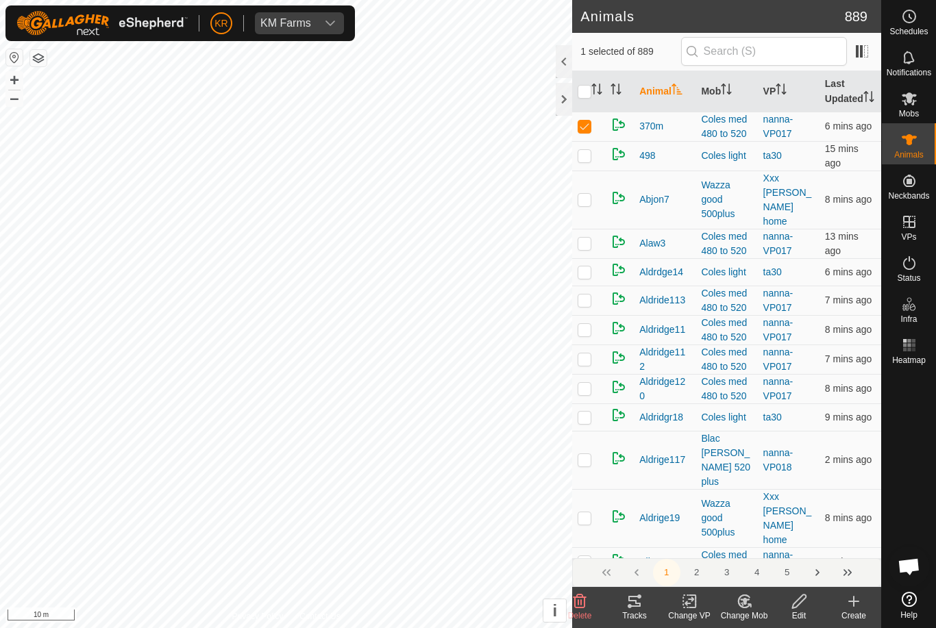
click at [744, 618] on div "Change Mob" at bounding box center [743, 616] width 55 height 12
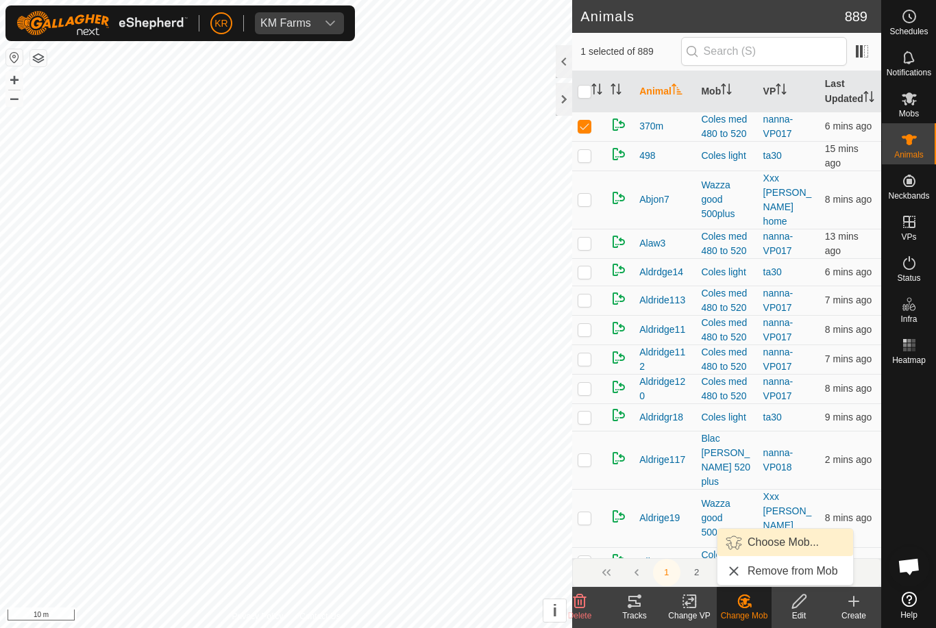
click at [783, 541] on span "Choose Mob..." at bounding box center [782, 542] width 71 height 16
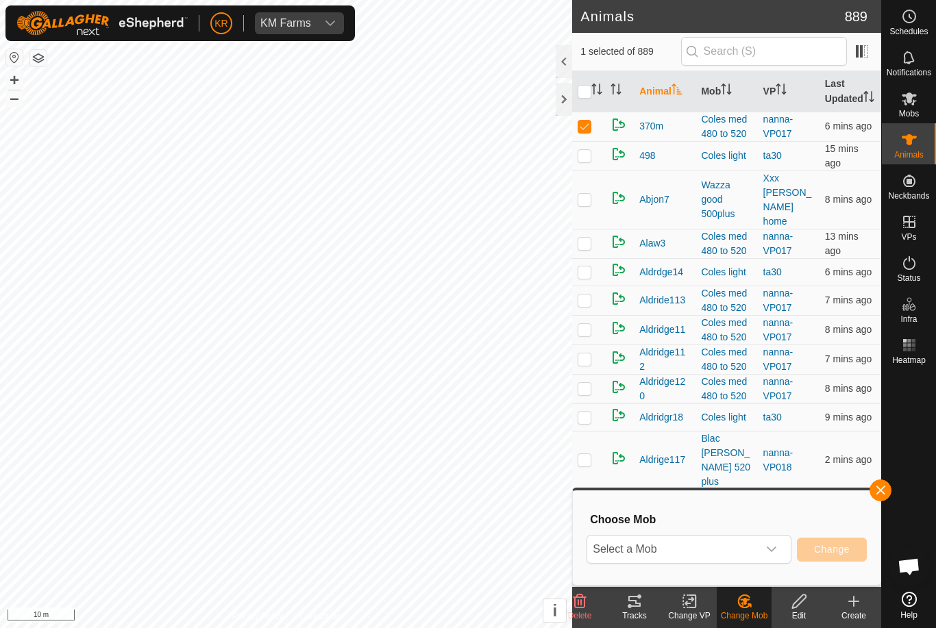
click at [755, 547] on span "Select a Mob" at bounding box center [672, 549] width 171 height 27
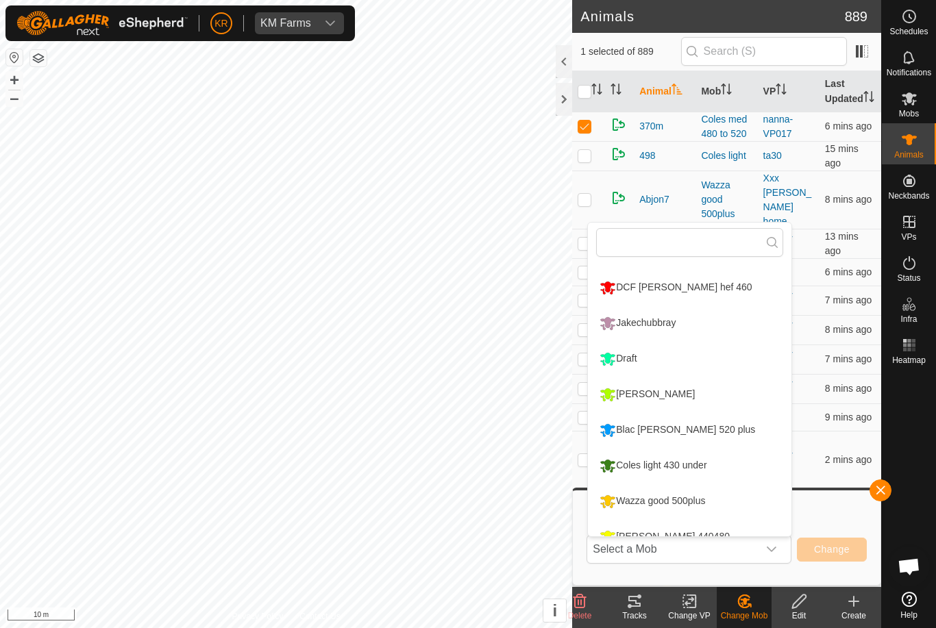
scroll to position [64, 0]
click at [698, 431] on div "Blac [PERSON_NAME] 520 plus" at bounding box center [677, 428] width 162 height 23
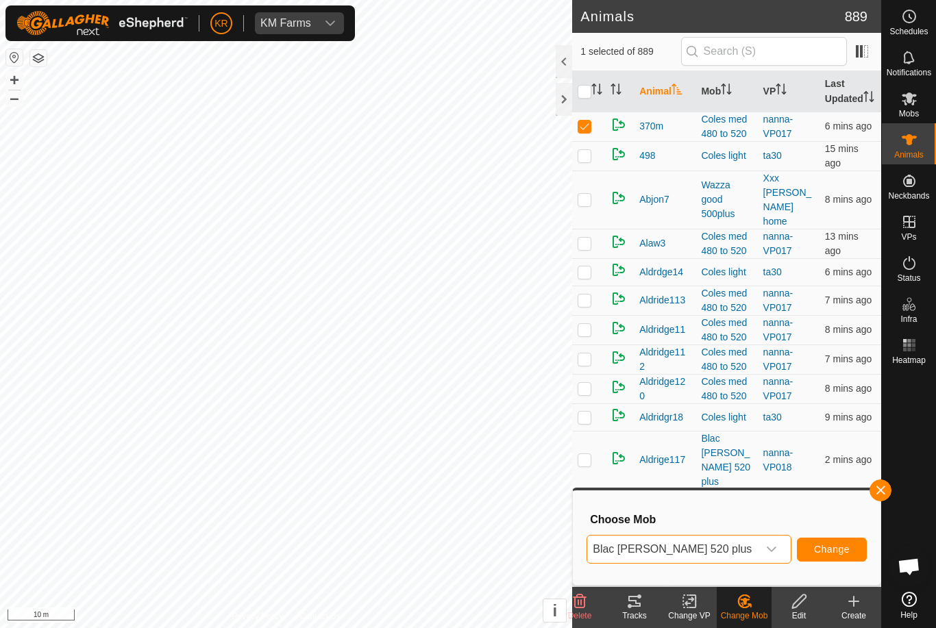
click at [838, 545] on span "Change" at bounding box center [832, 549] width 36 height 11
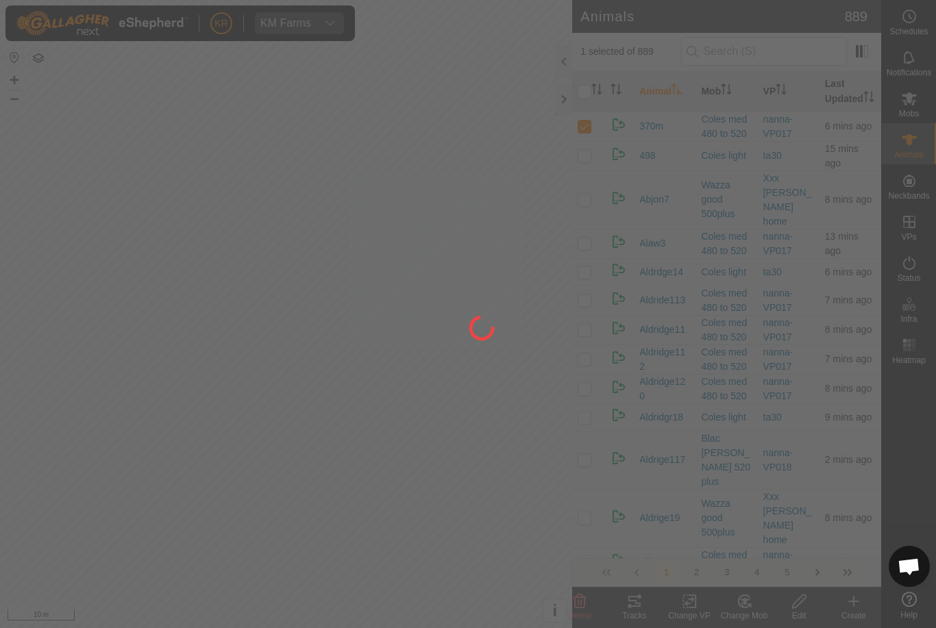
checkbox input "false"
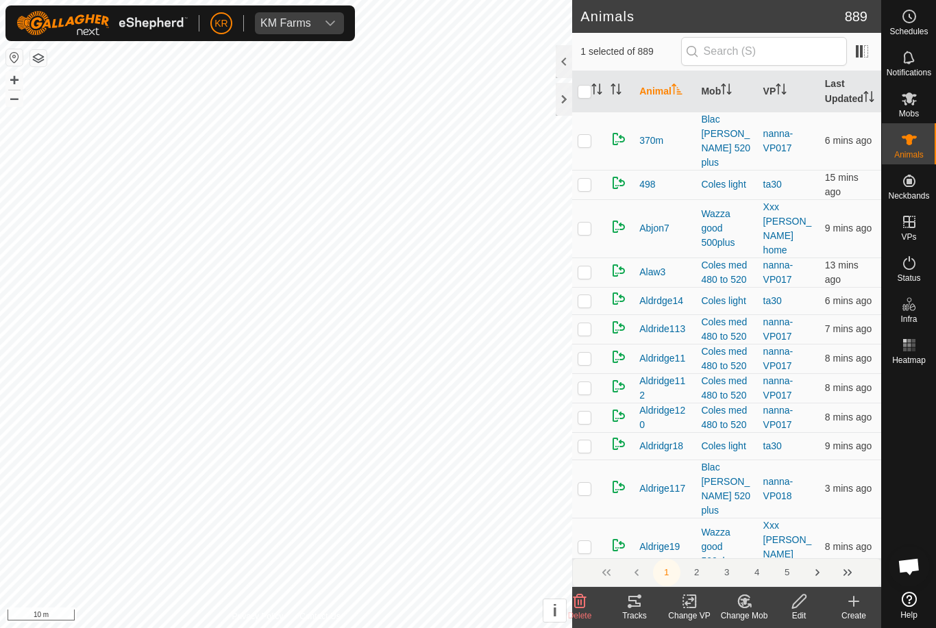
click at [747, 594] on icon at bounding box center [744, 601] width 17 height 16
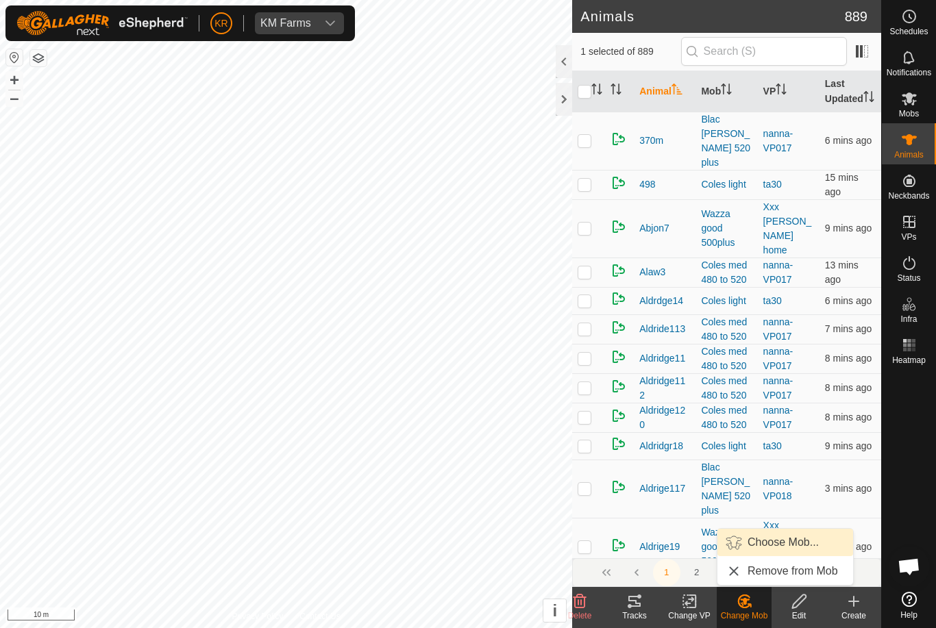
click at [779, 536] on span "Choose Mob..." at bounding box center [782, 542] width 71 height 16
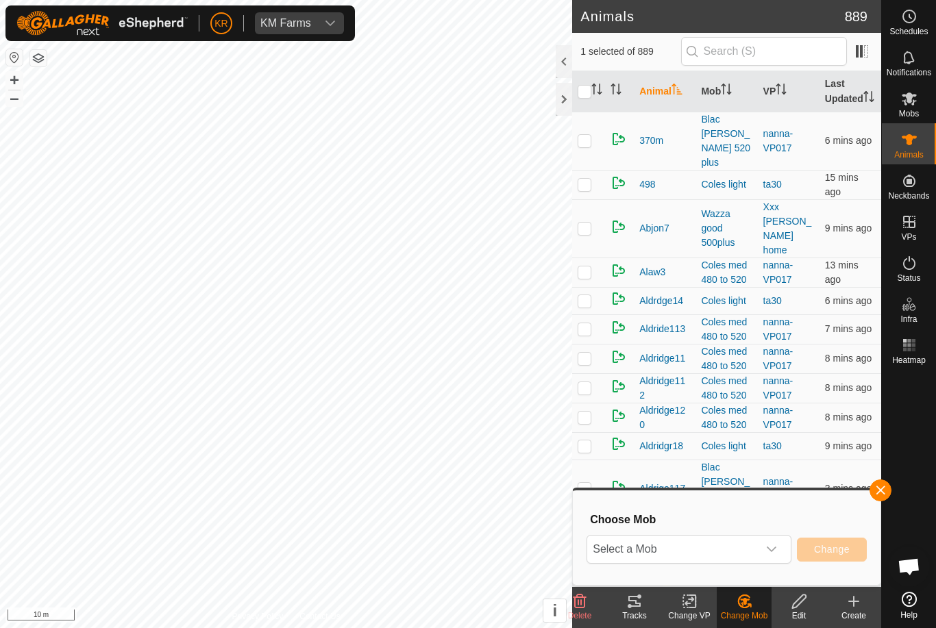
click at [769, 541] on div "dropdown trigger" at bounding box center [771, 549] width 27 height 27
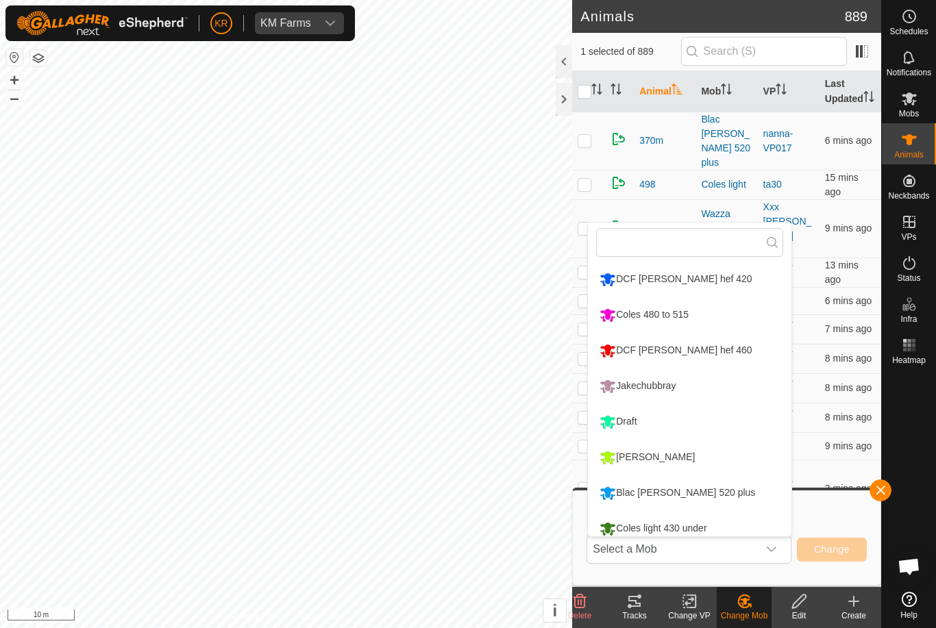
click at [677, 487] on div "Blac [PERSON_NAME] 520 plus" at bounding box center [677, 492] width 162 height 23
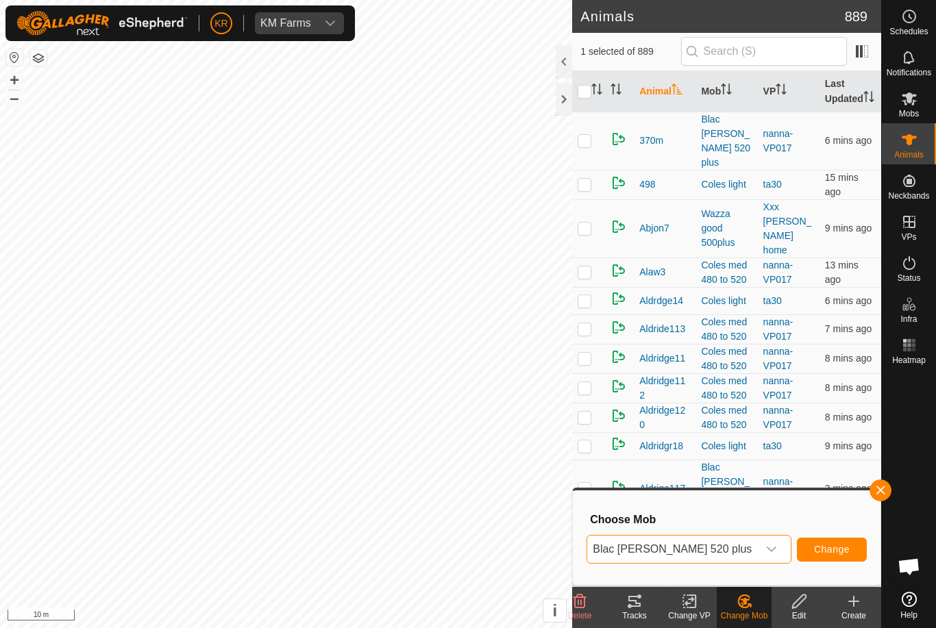
click at [849, 546] on span "Change" at bounding box center [832, 549] width 36 height 11
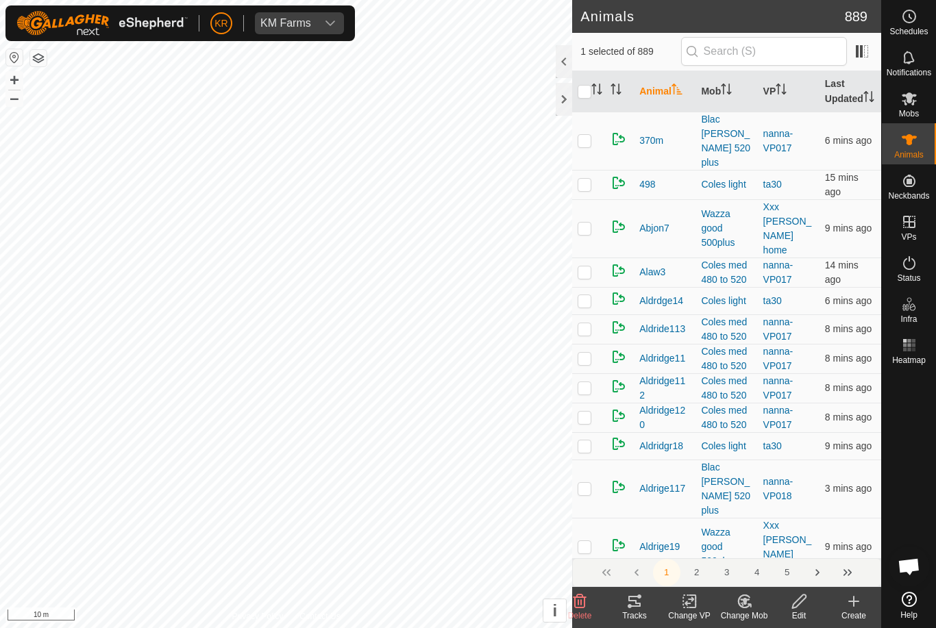
click at [744, 593] on icon at bounding box center [744, 601] width 17 height 16
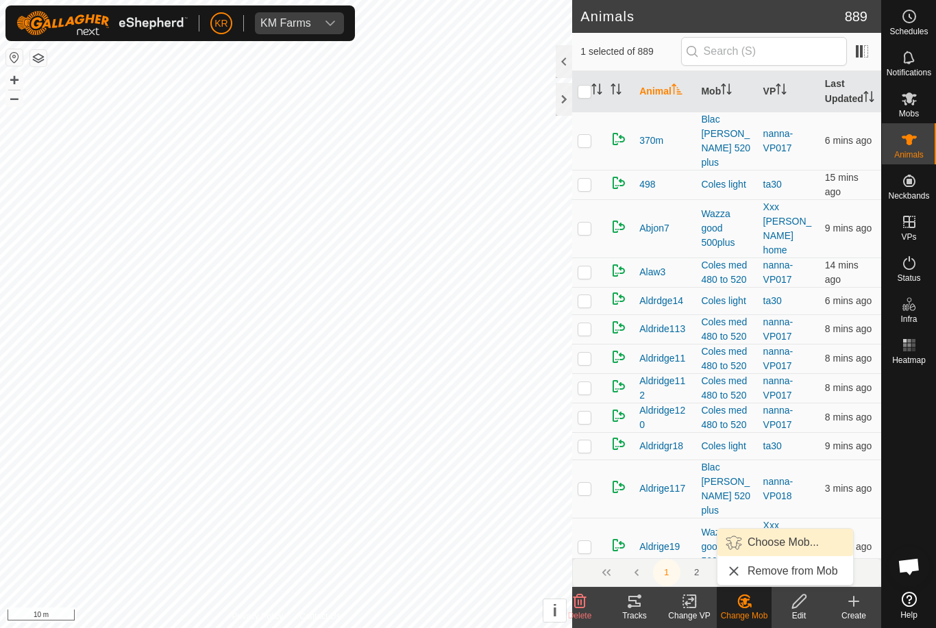
click at [803, 536] on span "Choose Mob..." at bounding box center [782, 542] width 71 height 16
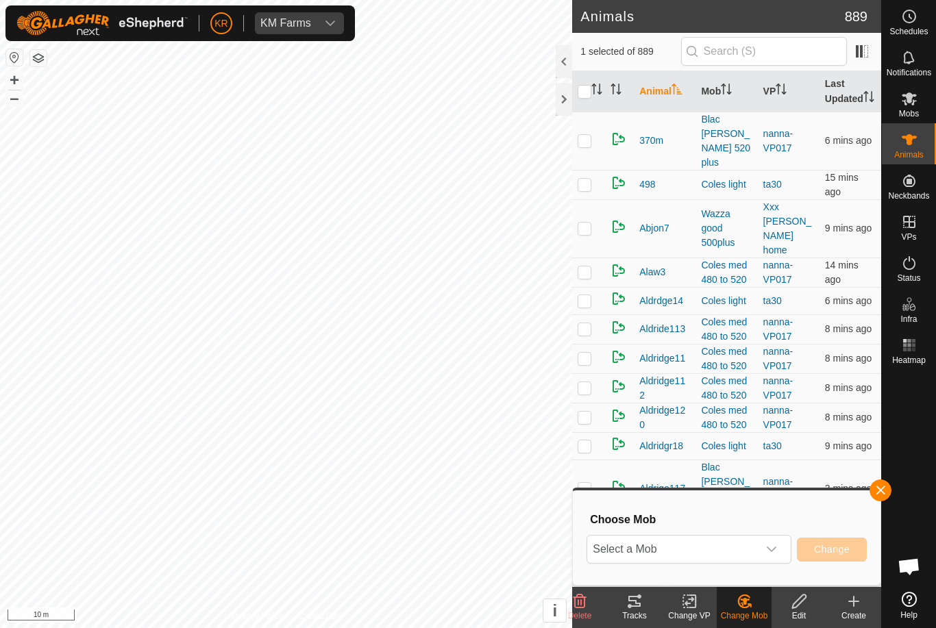
click at [743, 539] on span "Select a Mob" at bounding box center [672, 549] width 171 height 27
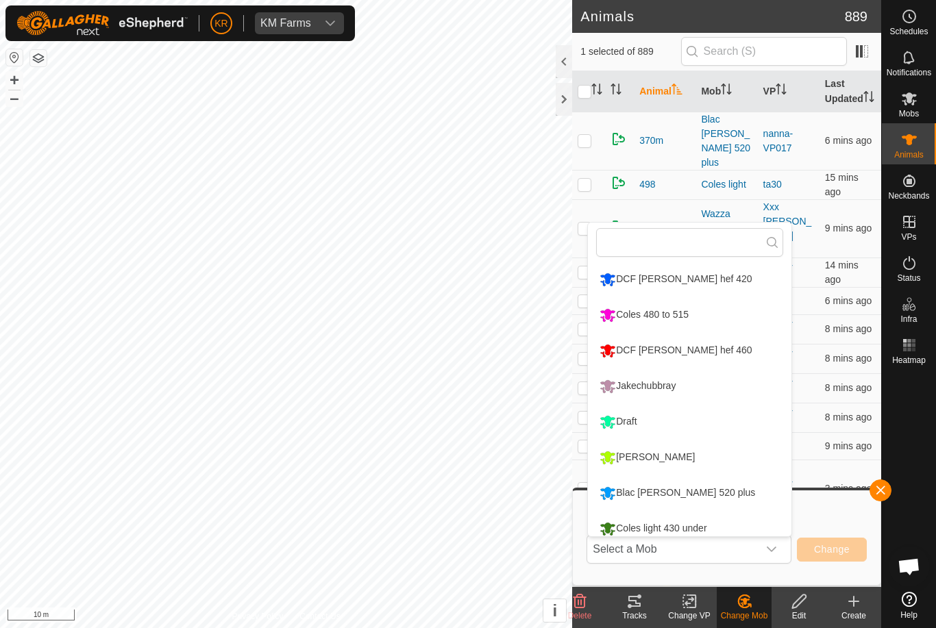
click at [686, 483] on div "Blac [PERSON_NAME] 520 plus" at bounding box center [677, 492] width 162 height 23
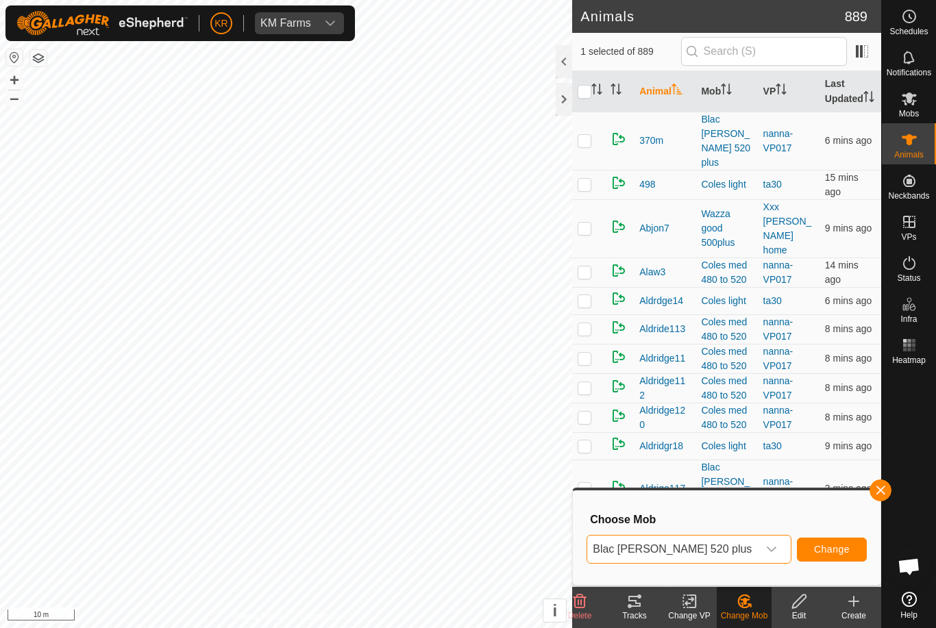
click at [844, 547] on span "Change" at bounding box center [832, 549] width 36 height 11
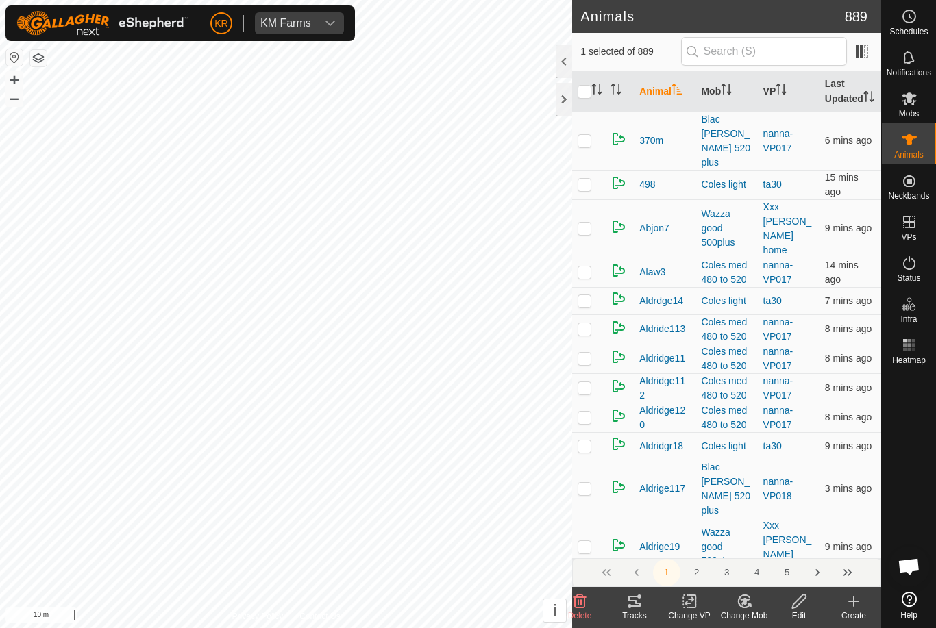
click at [732, 590] on div "Change Mob" at bounding box center [743, 607] width 55 height 41
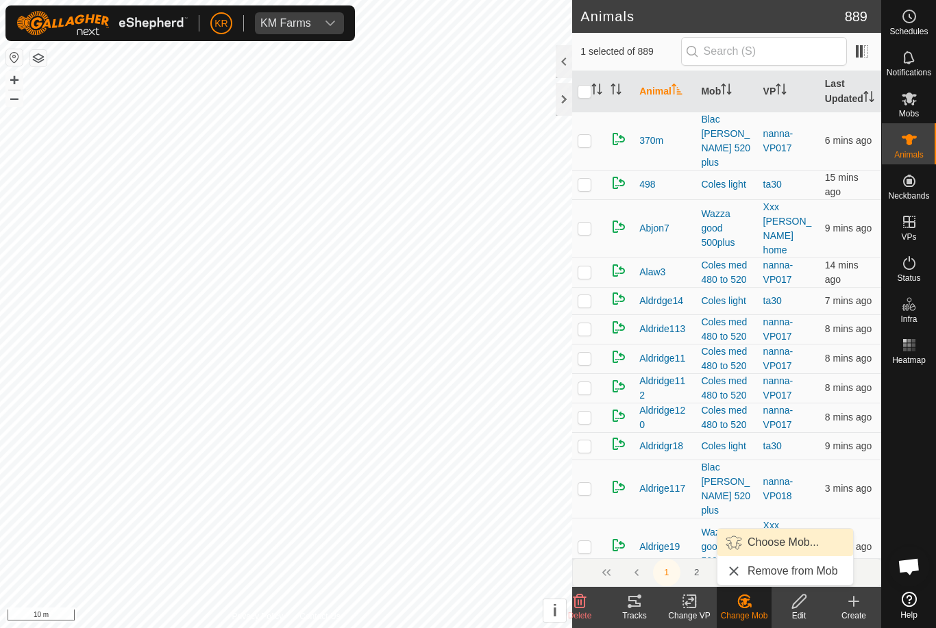
click at [789, 534] on link "Choose Mob..." at bounding box center [785, 542] width 136 height 27
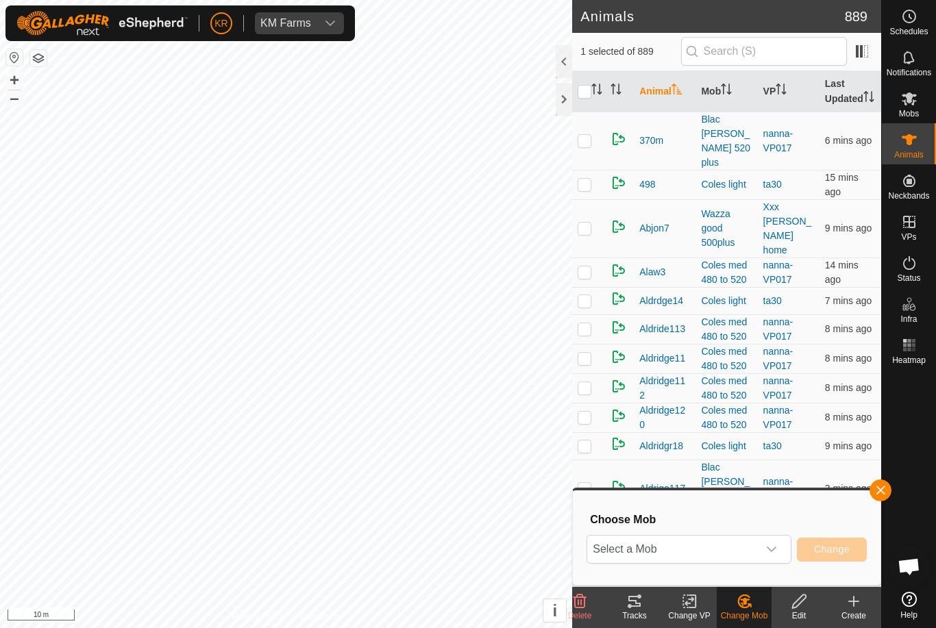
click at [748, 542] on span "Select a Mob" at bounding box center [672, 549] width 171 height 27
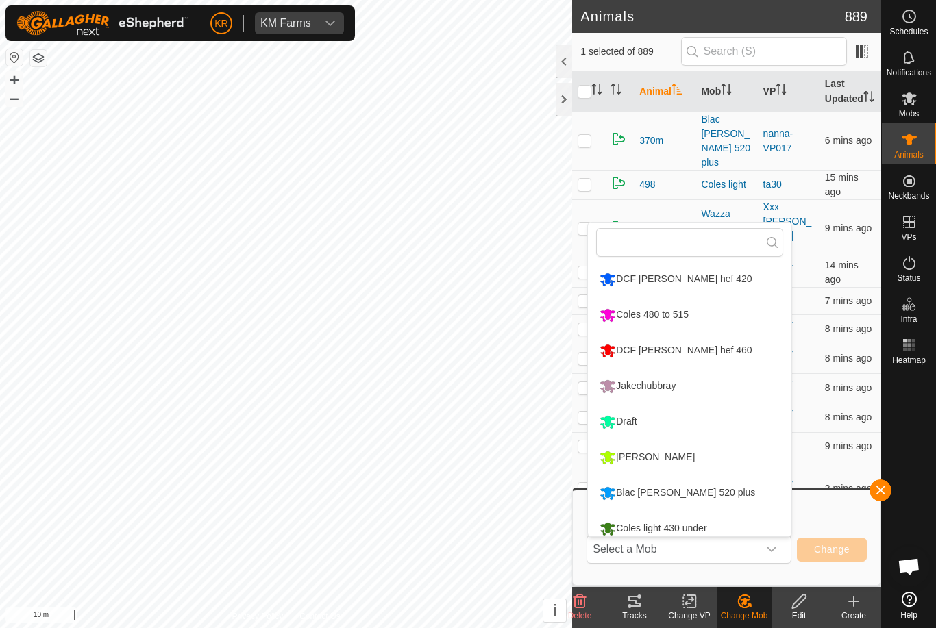
click at [694, 484] on div "Blac [PERSON_NAME] 520 plus" at bounding box center [677, 492] width 162 height 23
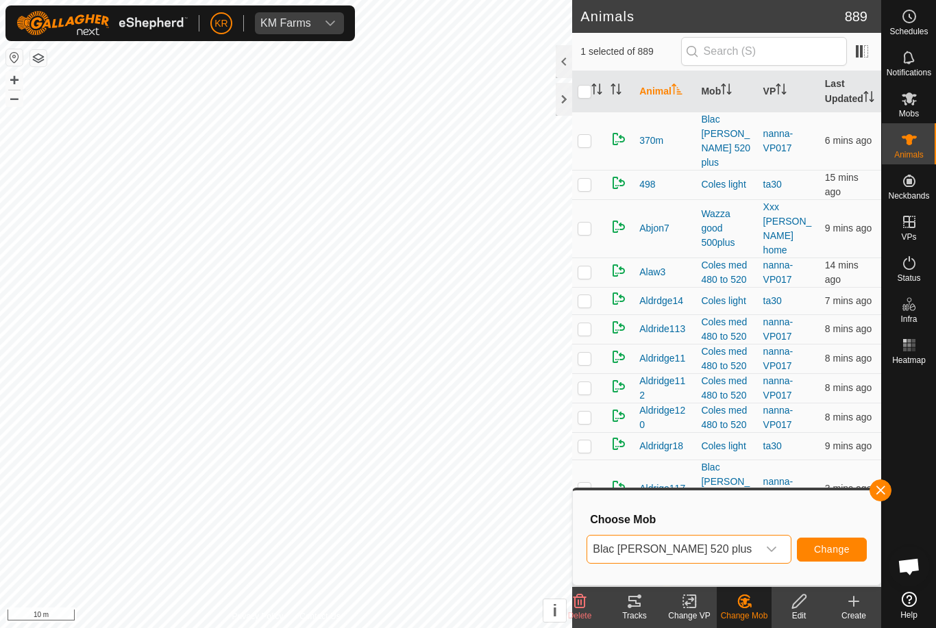
click at [847, 538] on button "Change" at bounding box center [832, 550] width 70 height 24
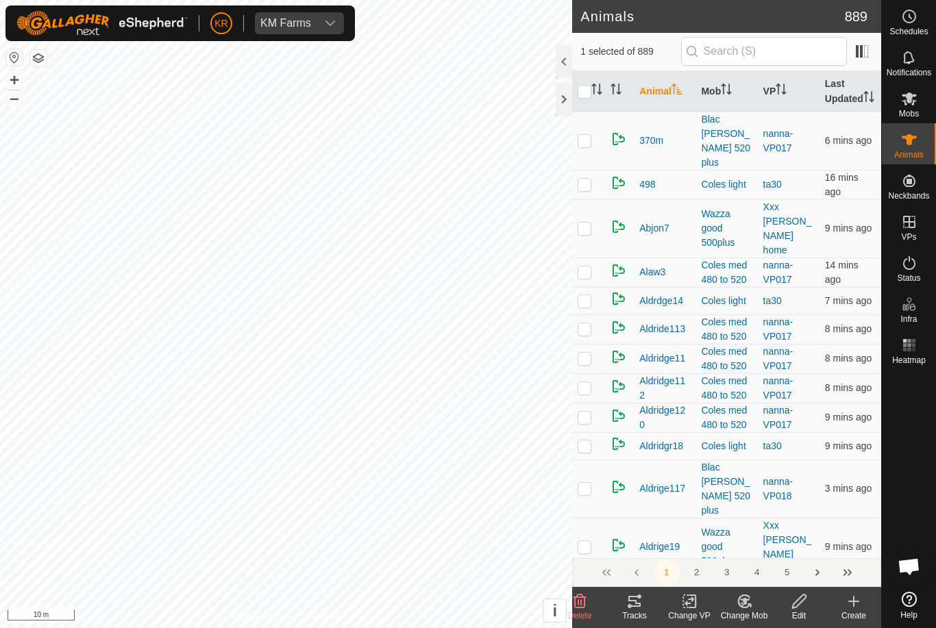
click at [742, 593] on icon at bounding box center [744, 601] width 17 height 16
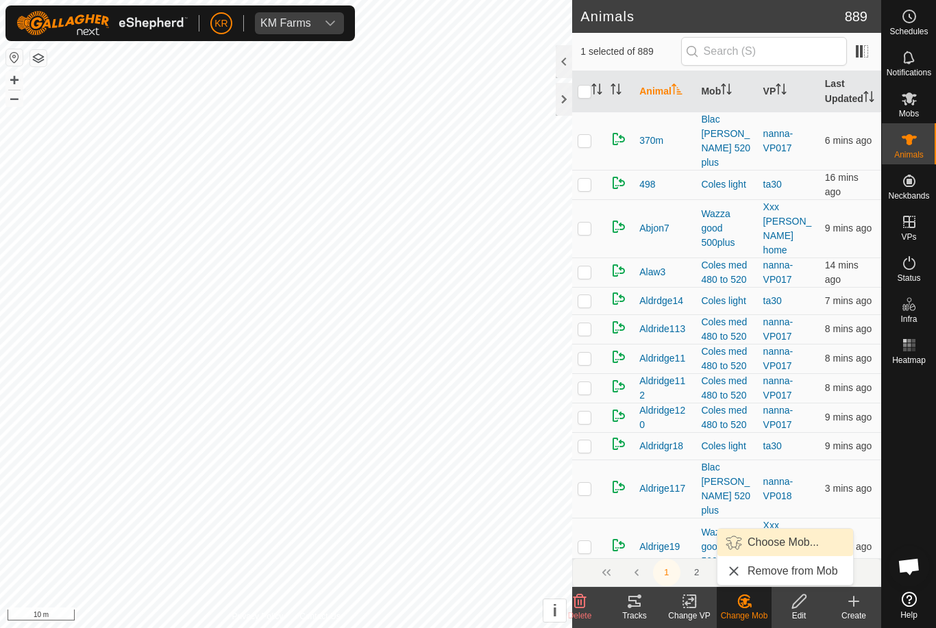
click at [791, 530] on link "Choose Mob..." at bounding box center [785, 542] width 136 height 27
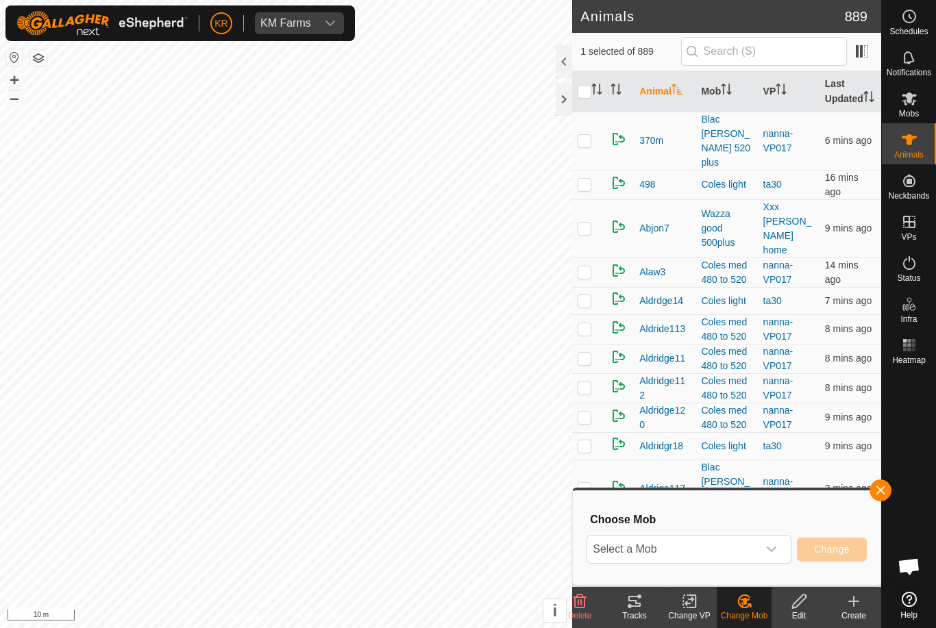
click at [741, 544] on span "Select a Mob" at bounding box center [672, 549] width 171 height 27
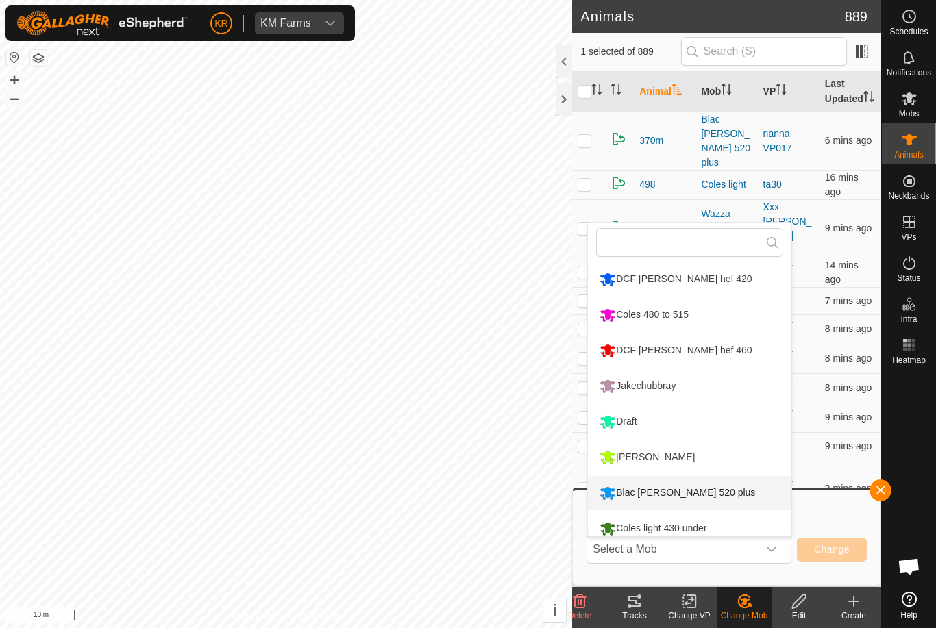
click at [688, 484] on div "Blac [PERSON_NAME] 520 plus" at bounding box center [677, 492] width 162 height 23
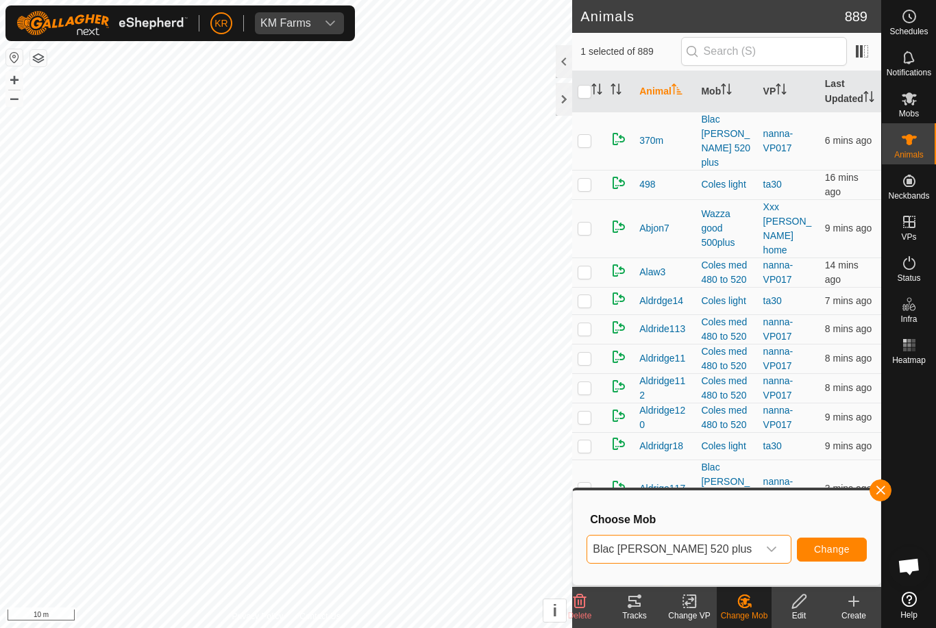
click at [853, 539] on button "Change" at bounding box center [832, 550] width 70 height 24
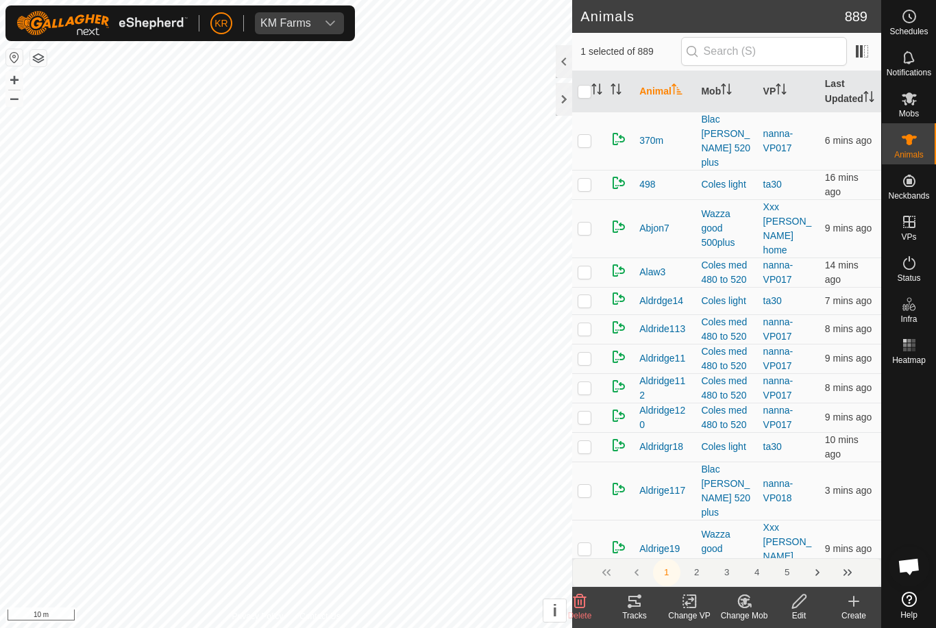
click at [729, 592] on div "Change Mob" at bounding box center [743, 607] width 55 height 41
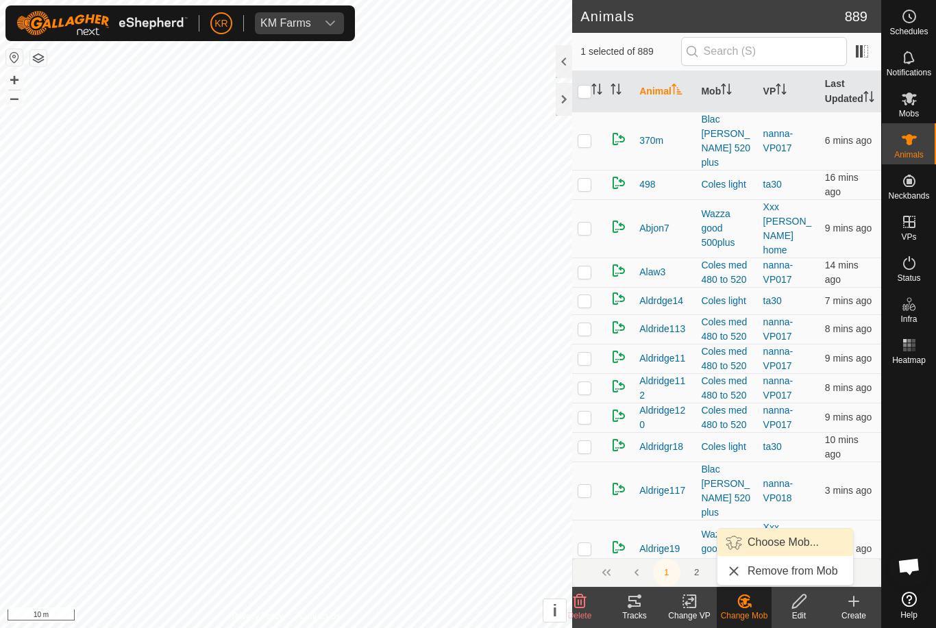
click at [762, 530] on link "Choose Mob..." at bounding box center [785, 542] width 136 height 27
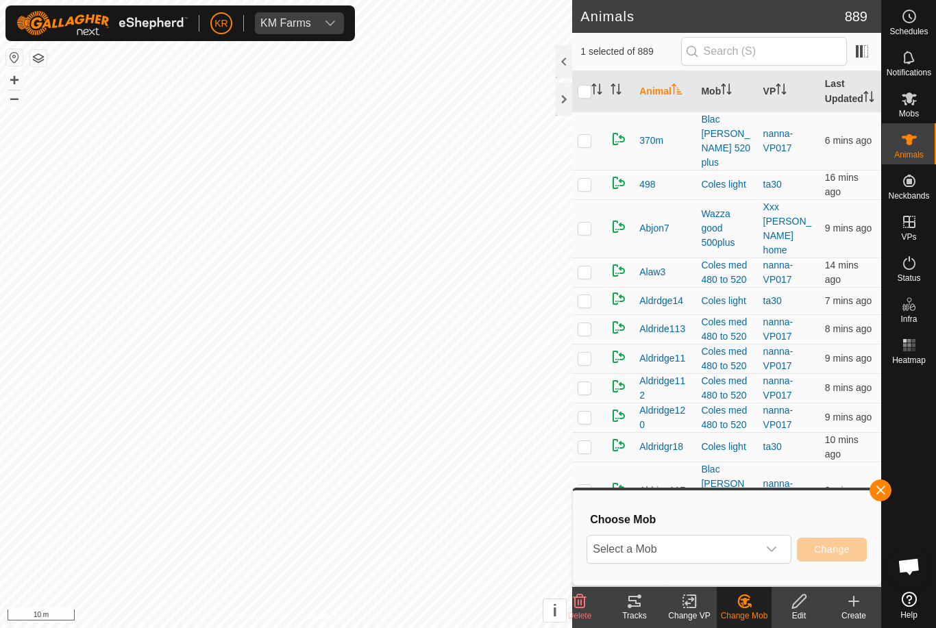
click at [745, 539] on span "Select a Mob" at bounding box center [672, 549] width 171 height 27
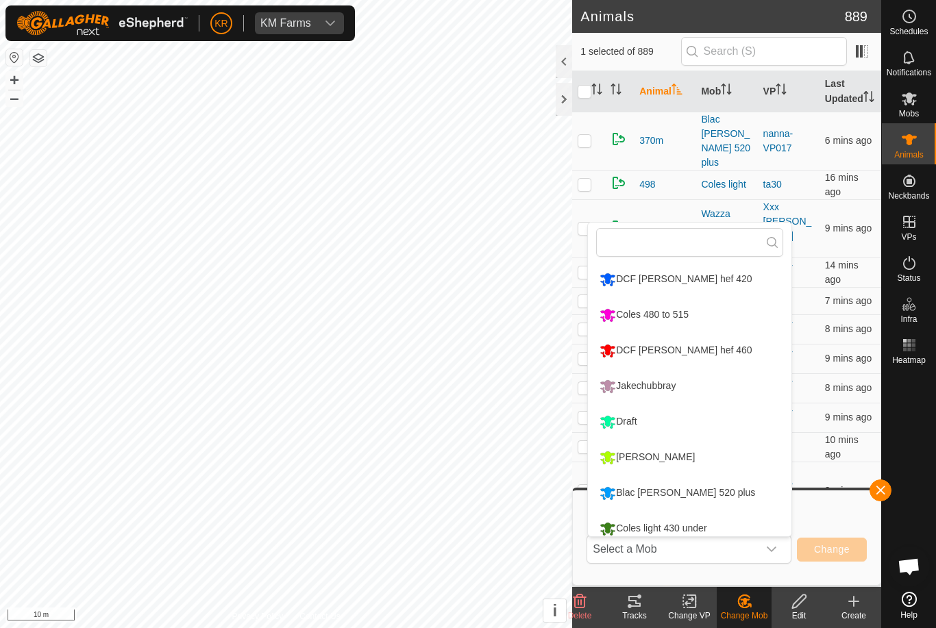
click at [682, 494] on div "Blac [PERSON_NAME] 520 plus" at bounding box center [677, 492] width 162 height 23
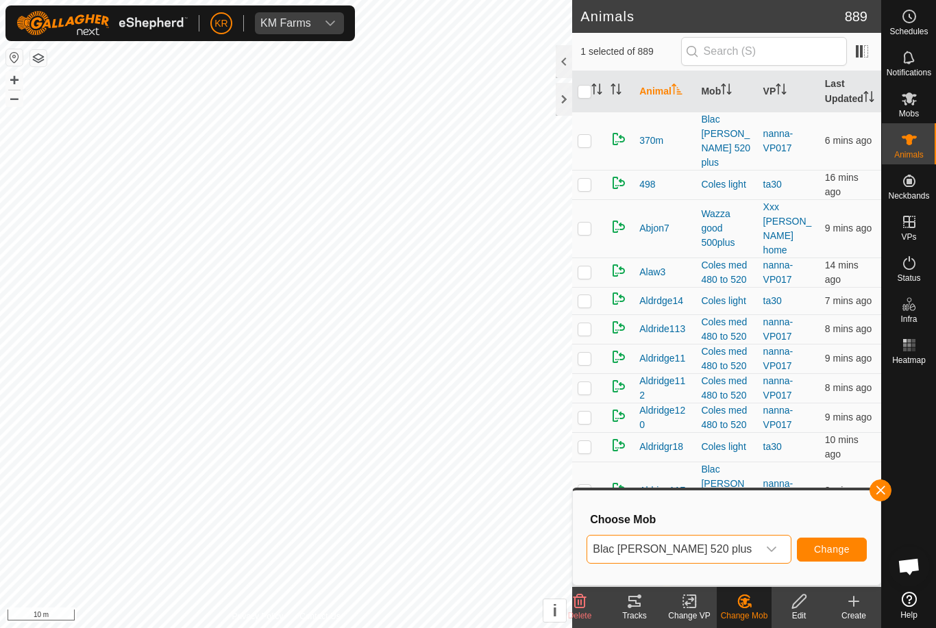
click at [845, 542] on button "Change" at bounding box center [832, 550] width 70 height 24
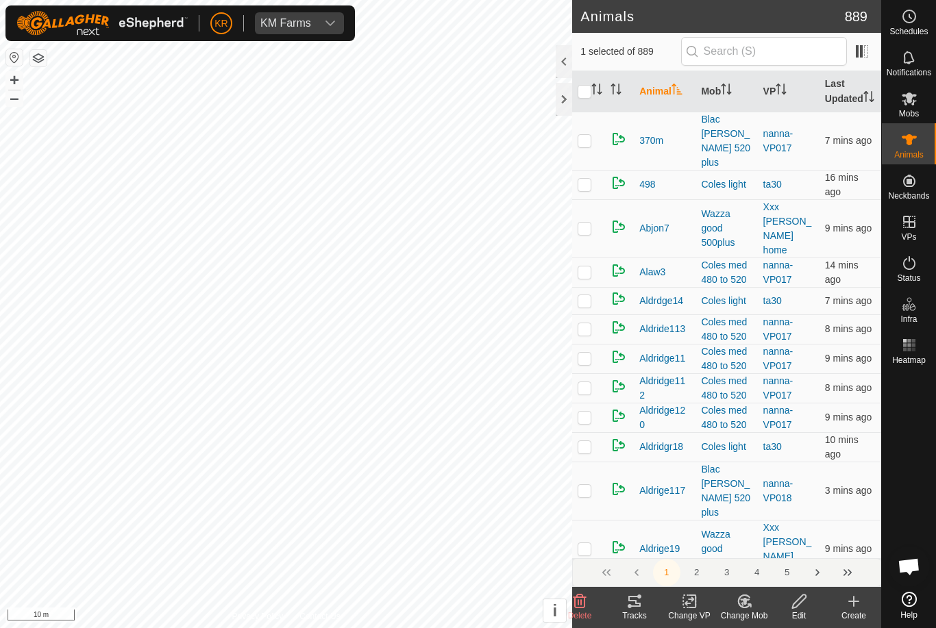
click at [744, 593] on icon at bounding box center [744, 601] width 17 height 16
click at [780, 538] on span "Choose Mob..." at bounding box center [782, 542] width 71 height 16
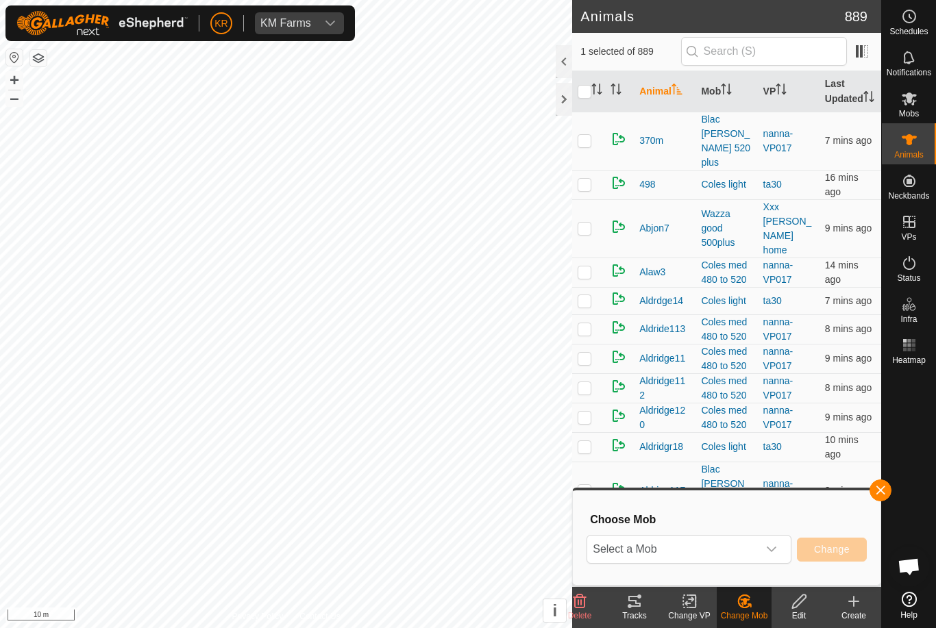
click at [771, 541] on div "dropdown trigger" at bounding box center [771, 549] width 27 height 27
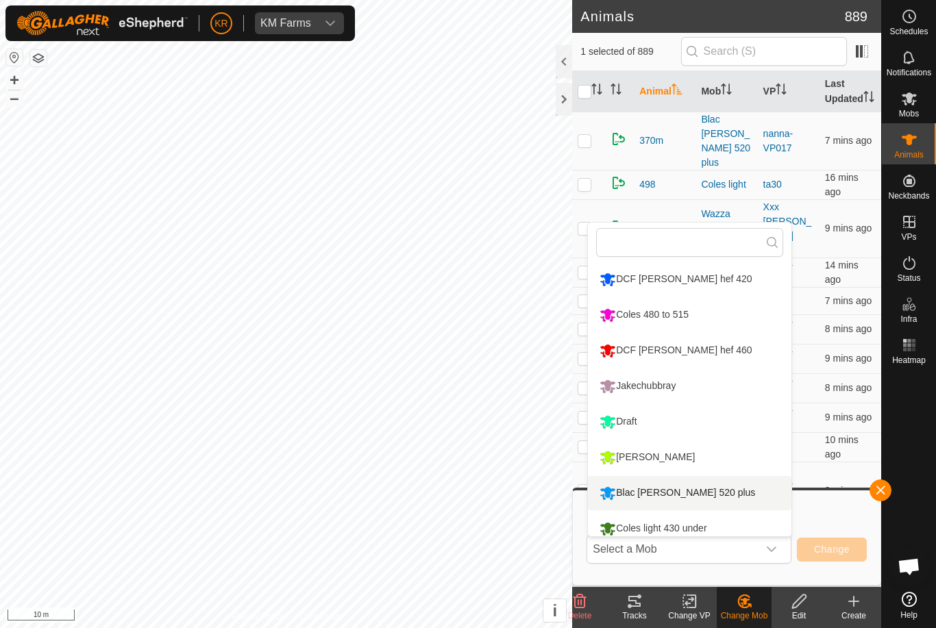
click at [668, 488] on div "Blac [PERSON_NAME] 520 plus" at bounding box center [677, 492] width 162 height 23
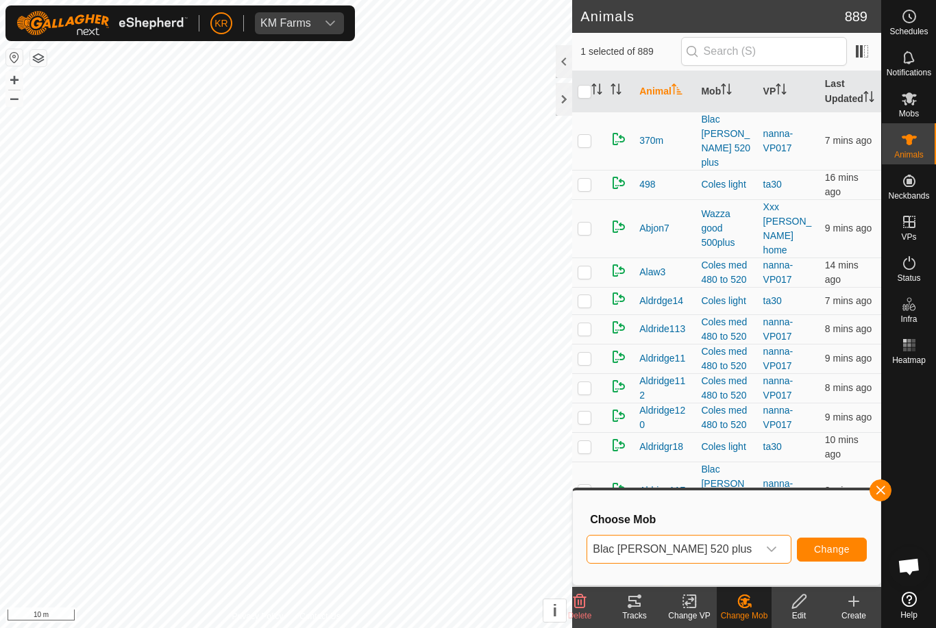
click at [844, 540] on button "Change" at bounding box center [832, 550] width 70 height 24
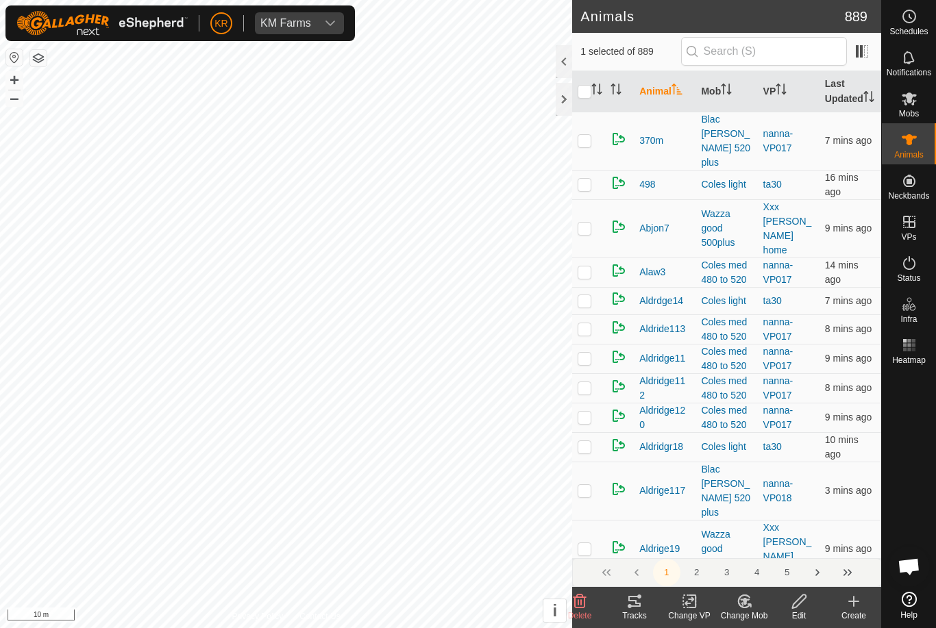
click at [743, 596] on icon at bounding box center [744, 601] width 12 height 12
click at [777, 540] on span "Choose Mob..." at bounding box center [782, 542] width 71 height 16
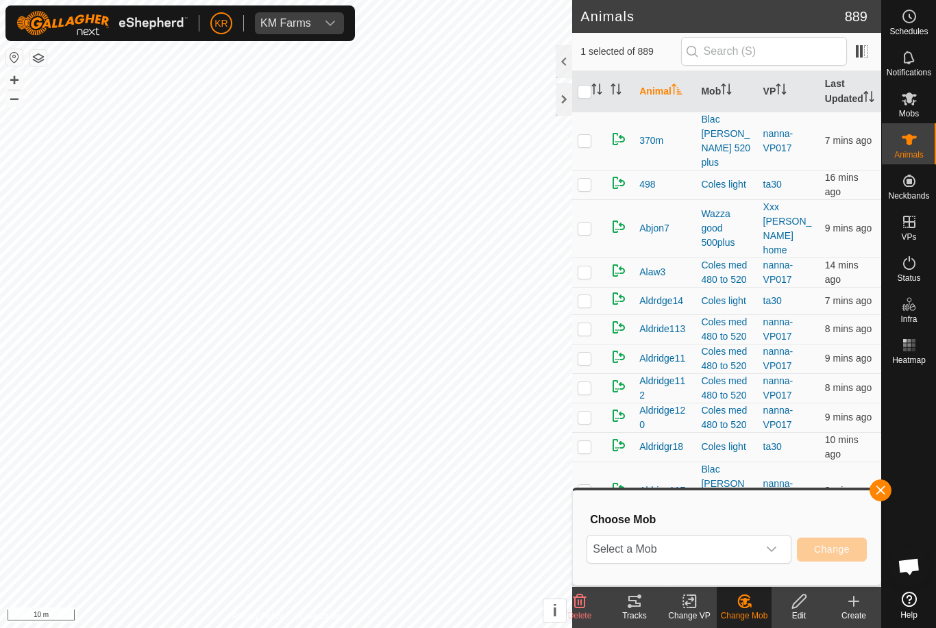
click at [756, 538] on span "Select a Mob" at bounding box center [672, 549] width 171 height 27
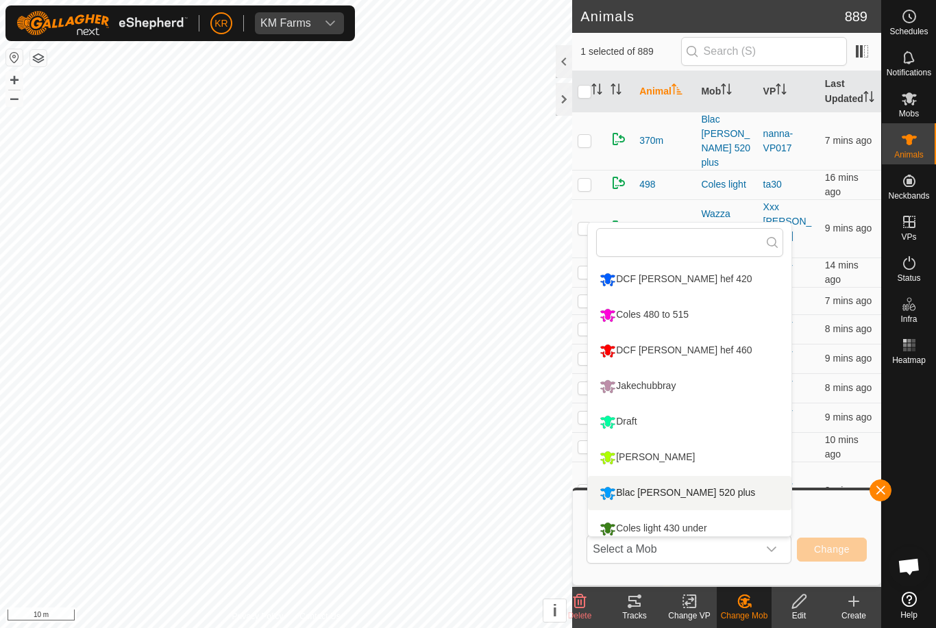
click at [689, 481] on div "Blac [PERSON_NAME] 520 plus" at bounding box center [677, 492] width 162 height 23
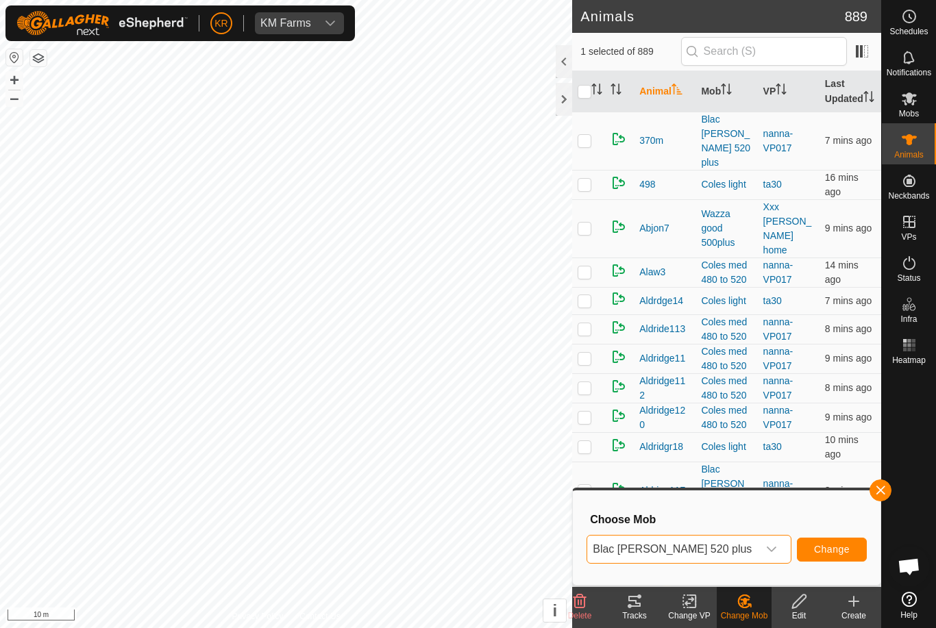
click at [849, 544] on span "Change" at bounding box center [832, 549] width 36 height 11
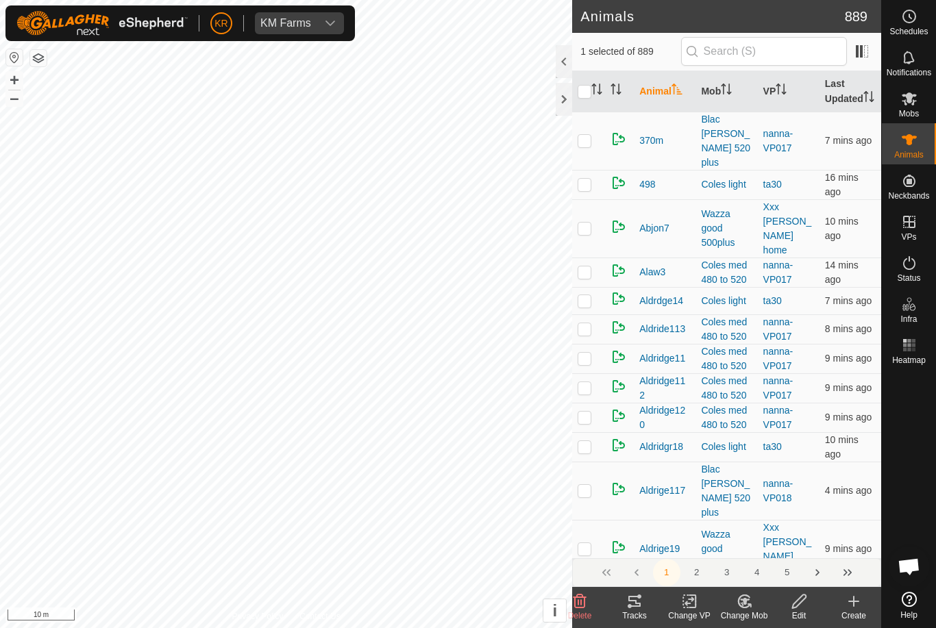
click at [729, 596] on change-mob-svg-icon at bounding box center [743, 601] width 55 height 16
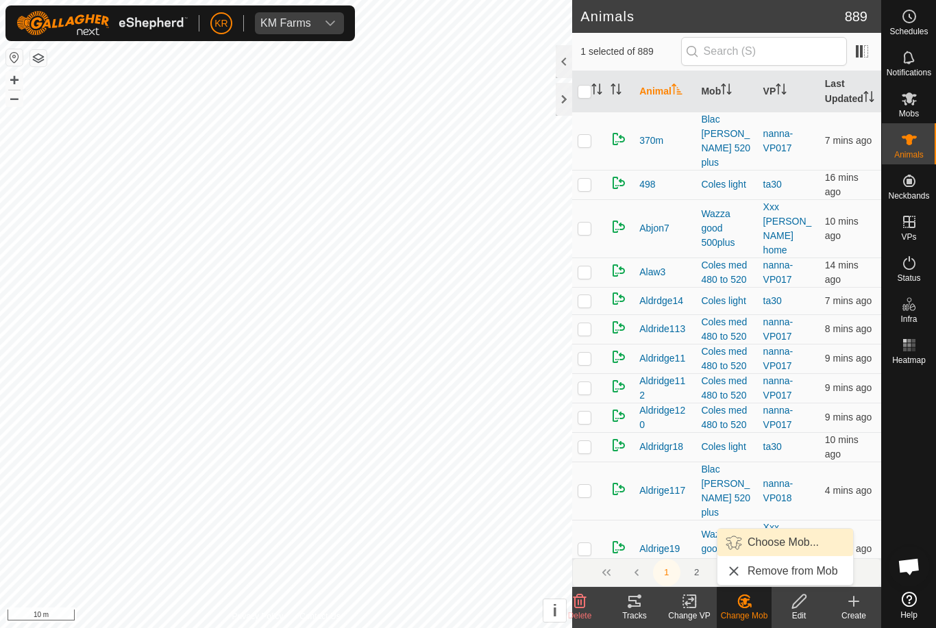
click at [771, 534] on link "Choose Mob..." at bounding box center [785, 542] width 136 height 27
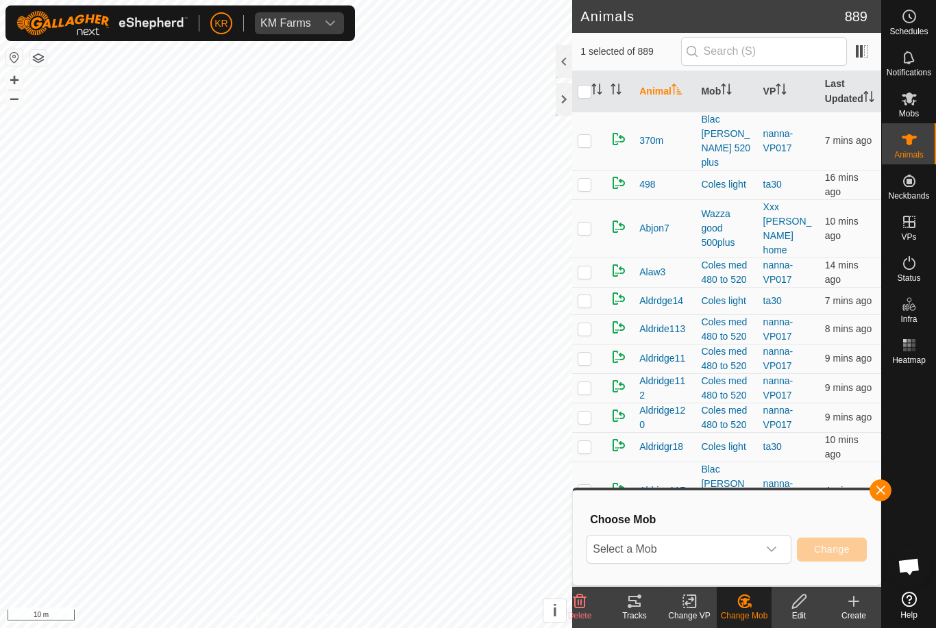
click at [743, 540] on span "Select a Mob" at bounding box center [672, 549] width 171 height 27
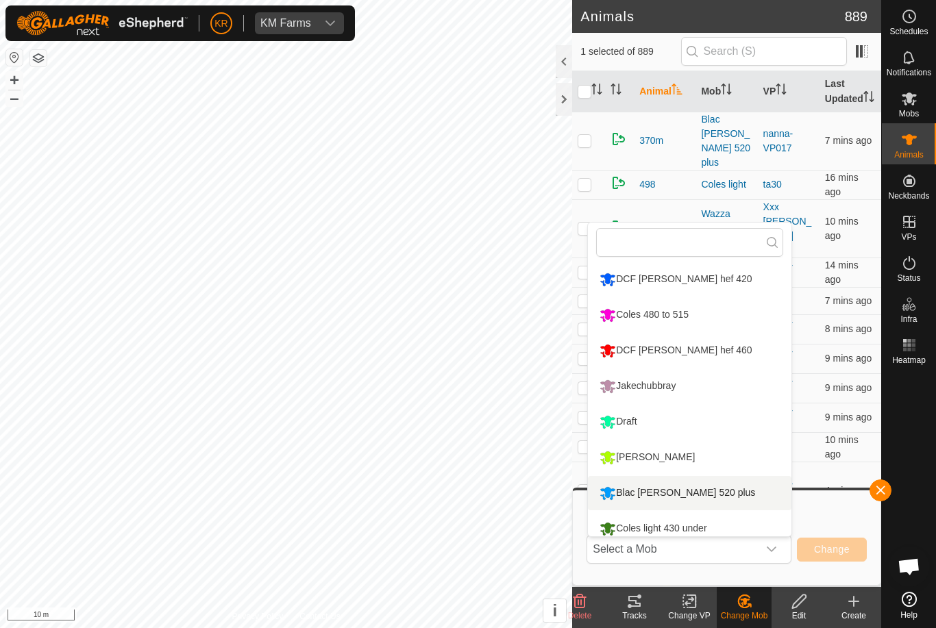
click at [690, 483] on div "Blac [PERSON_NAME] 520 plus" at bounding box center [677, 492] width 162 height 23
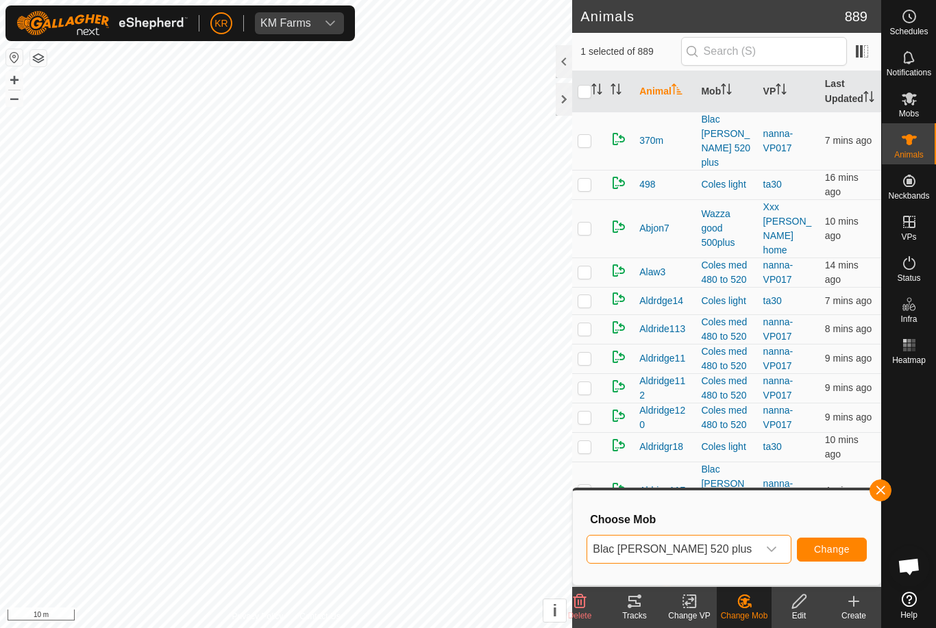
click at [848, 539] on button "Change" at bounding box center [832, 550] width 70 height 24
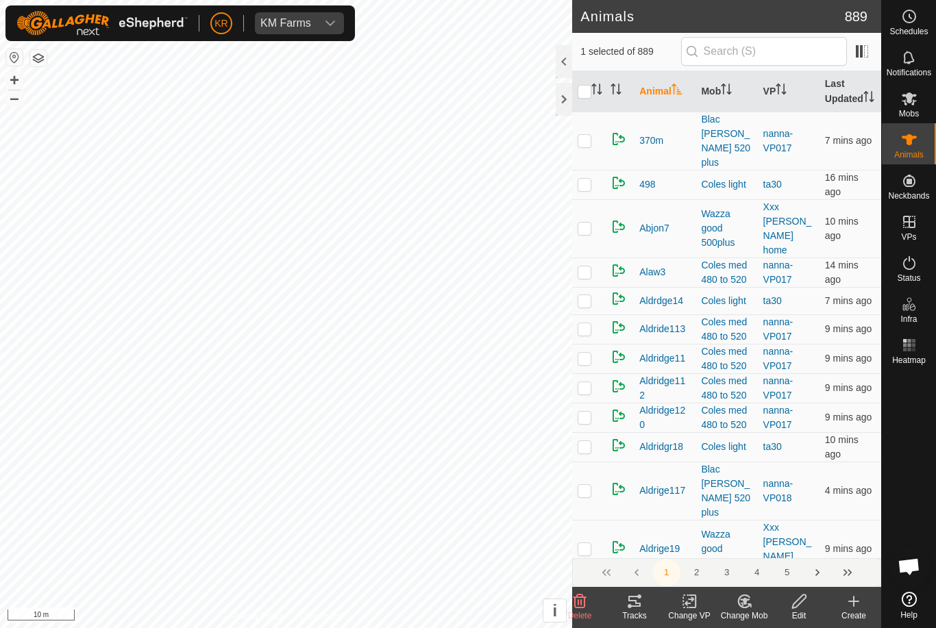
click at [740, 597] on icon at bounding box center [744, 601] width 12 height 12
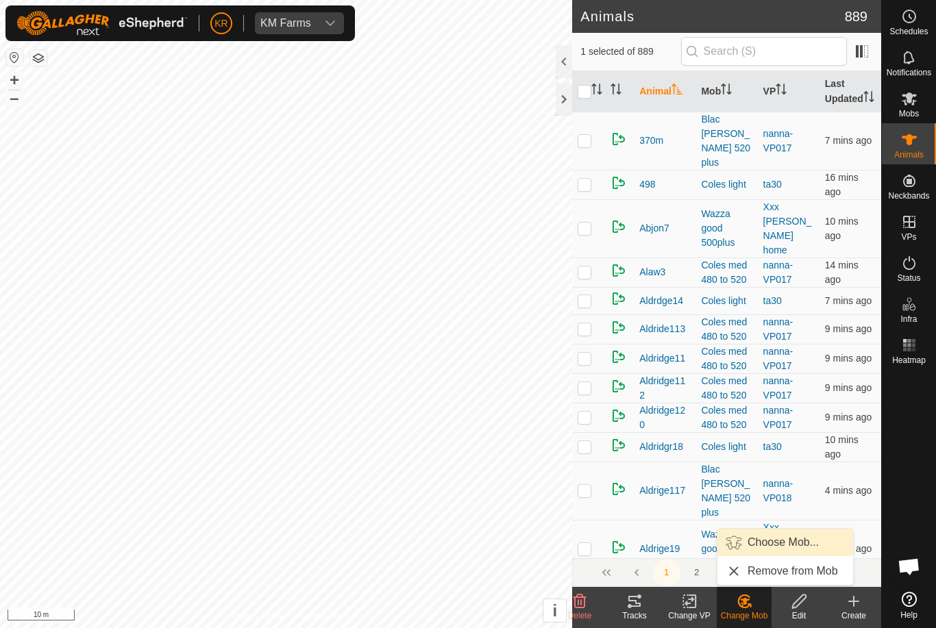
click at [794, 533] on link "Choose Mob..." at bounding box center [785, 542] width 136 height 27
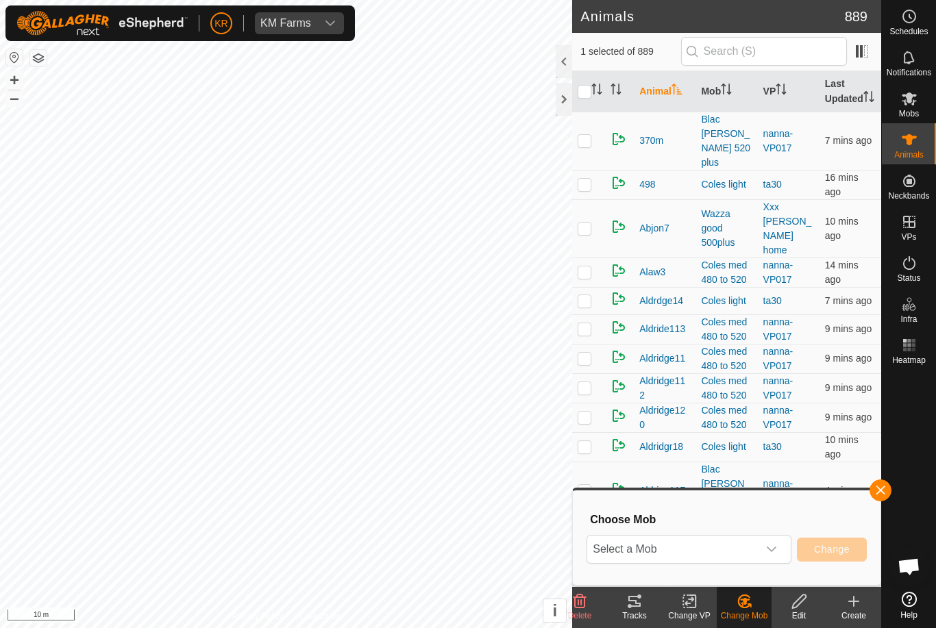
click at [739, 543] on span "Select a Mob" at bounding box center [672, 549] width 171 height 27
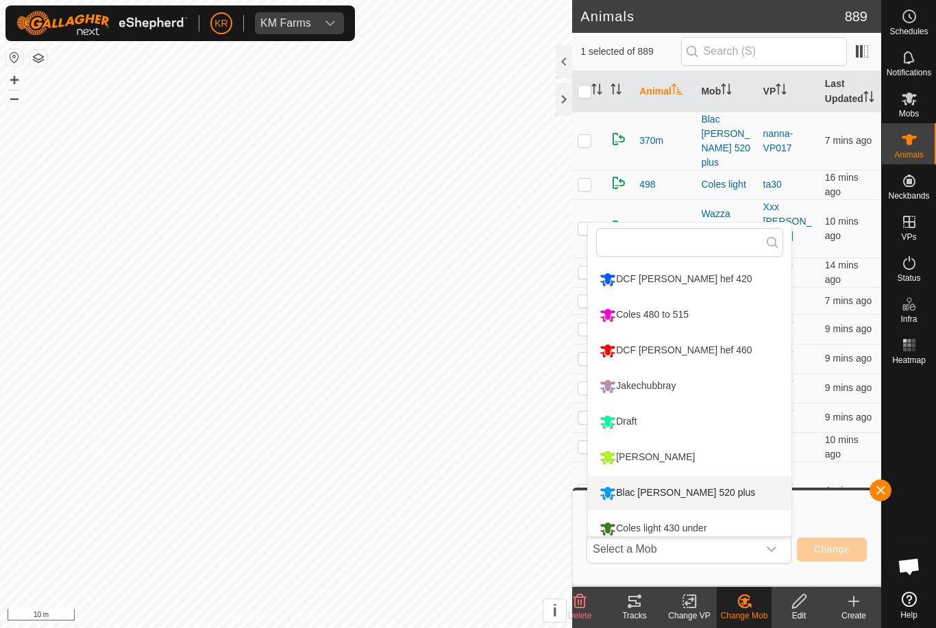
click at [687, 482] on div "Blac [PERSON_NAME] 520 plus" at bounding box center [677, 492] width 162 height 23
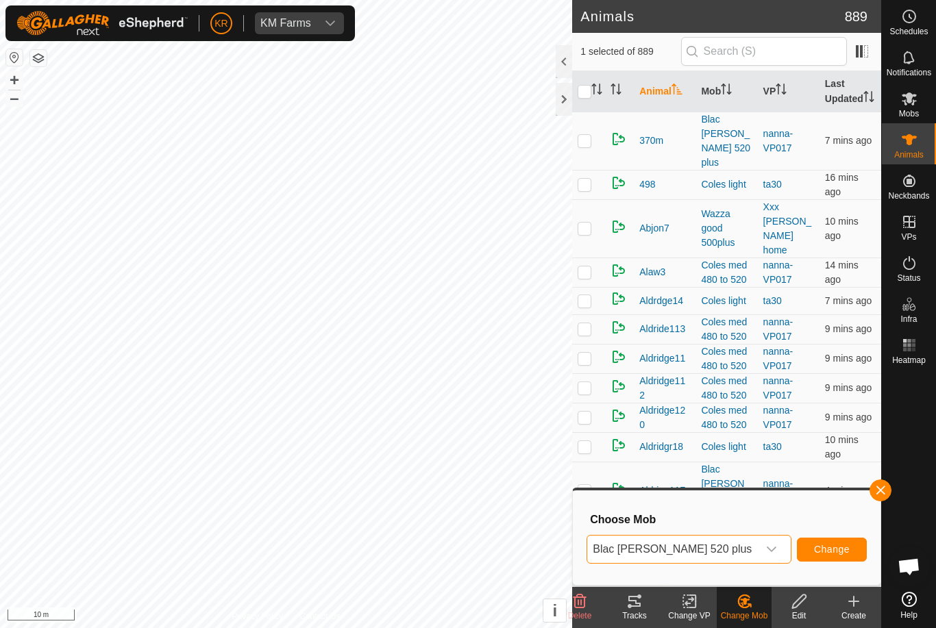
click at [838, 538] on button "Change" at bounding box center [832, 550] width 70 height 24
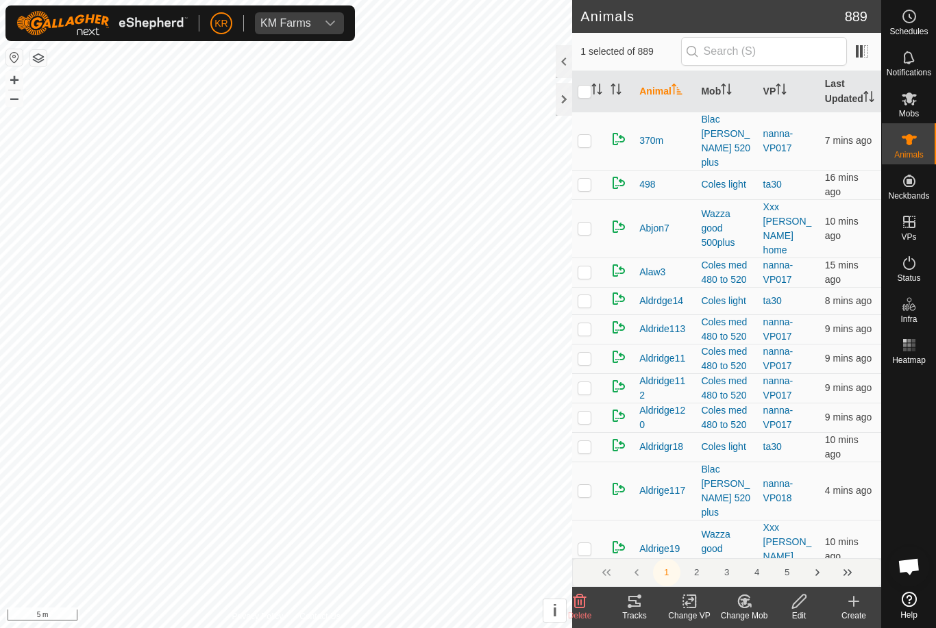
click at [754, 607] on change-mob-svg-icon at bounding box center [743, 601] width 55 height 16
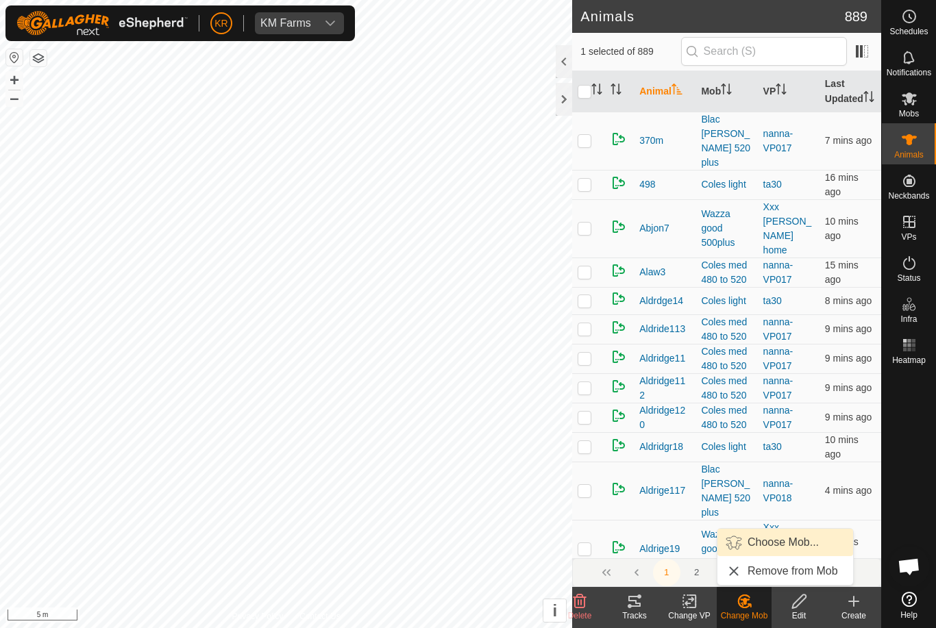
click at [781, 545] on span "Choose Mob..." at bounding box center [782, 542] width 71 height 16
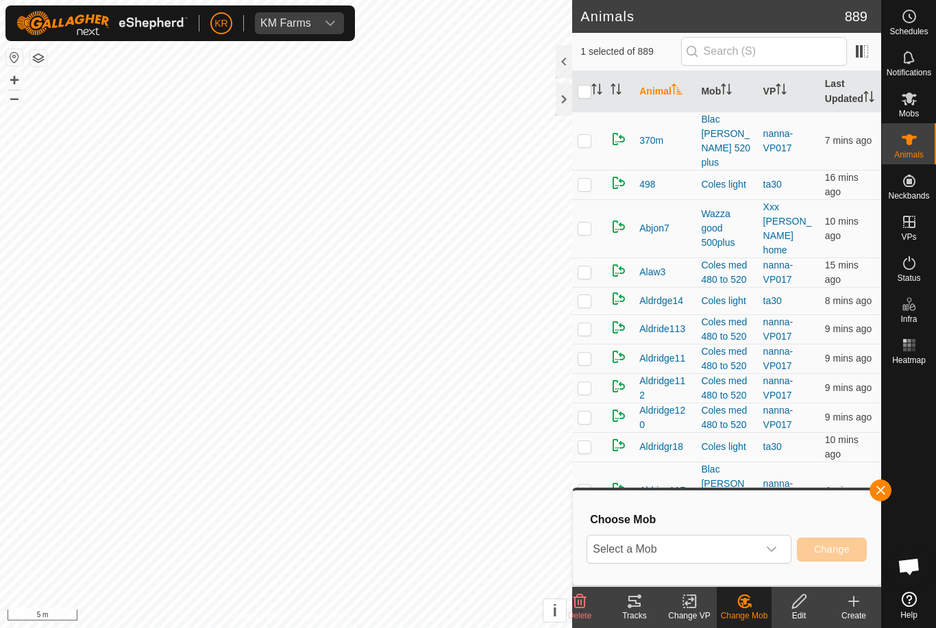
click at [757, 544] on span "Select a Mob" at bounding box center [672, 549] width 171 height 27
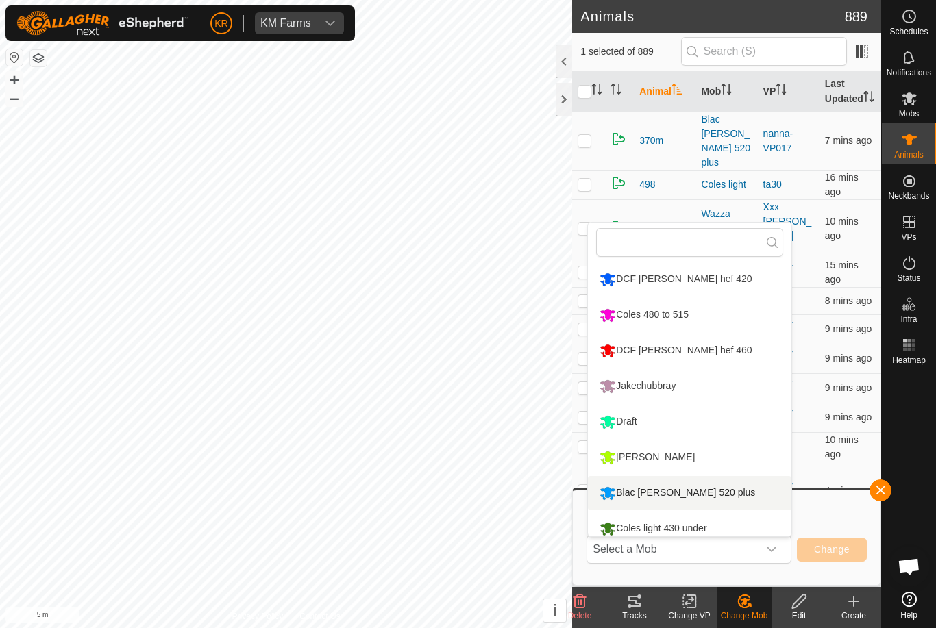
click at [716, 484] on li "Blac [PERSON_NAME] 520 plus" at bounding box center [689, 493] width 203 height 34
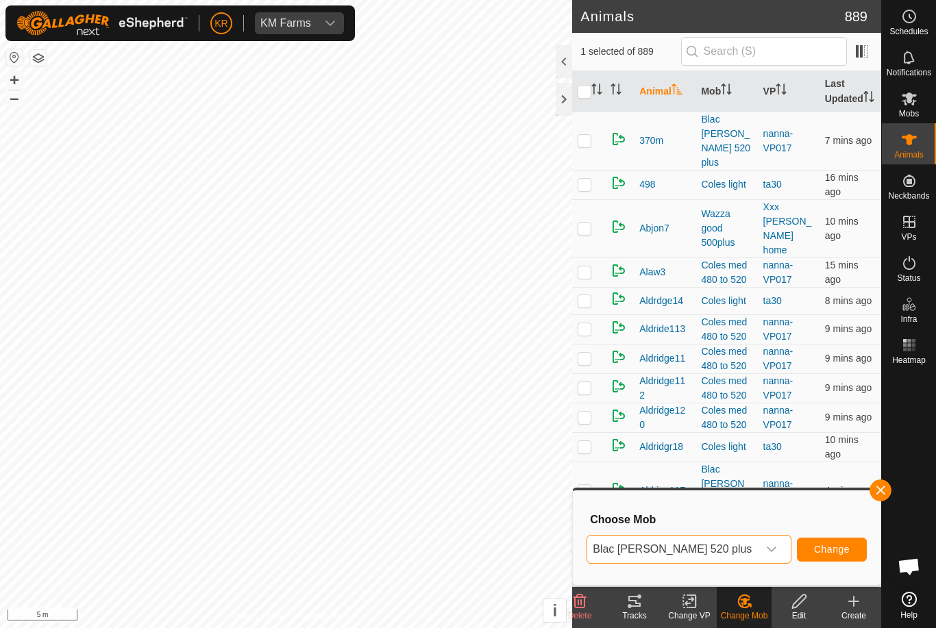
click at [834, 544] on span "Change" at bounding box center [832, 549] width 36 height 11
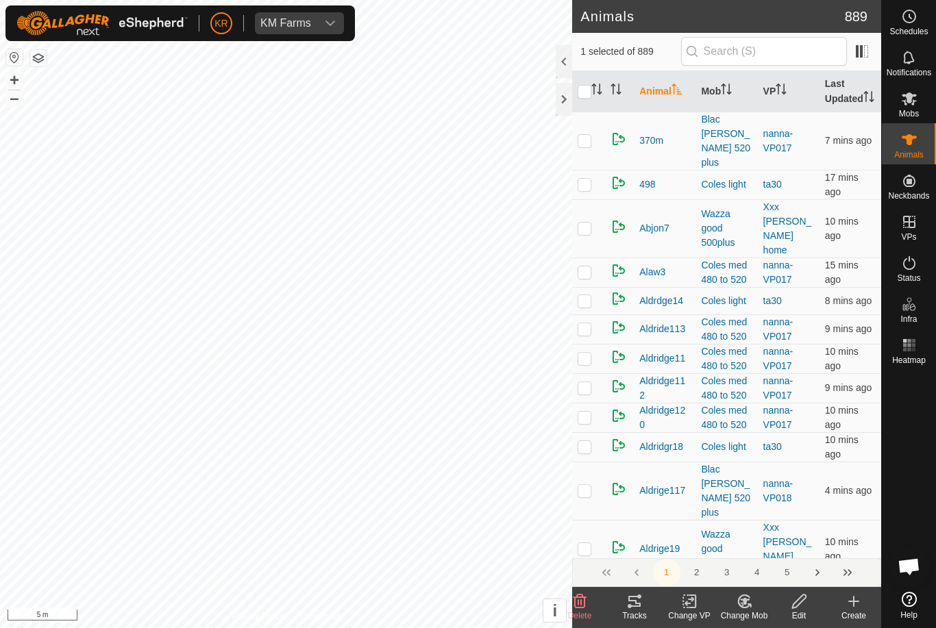
click at [744, 614] on div "Change Mob" at bounding box center [743, 616] width 55 height 12
click at [773, 551] on link "Choose Mob..." at bounding box center [785, 542] width 136 height 27
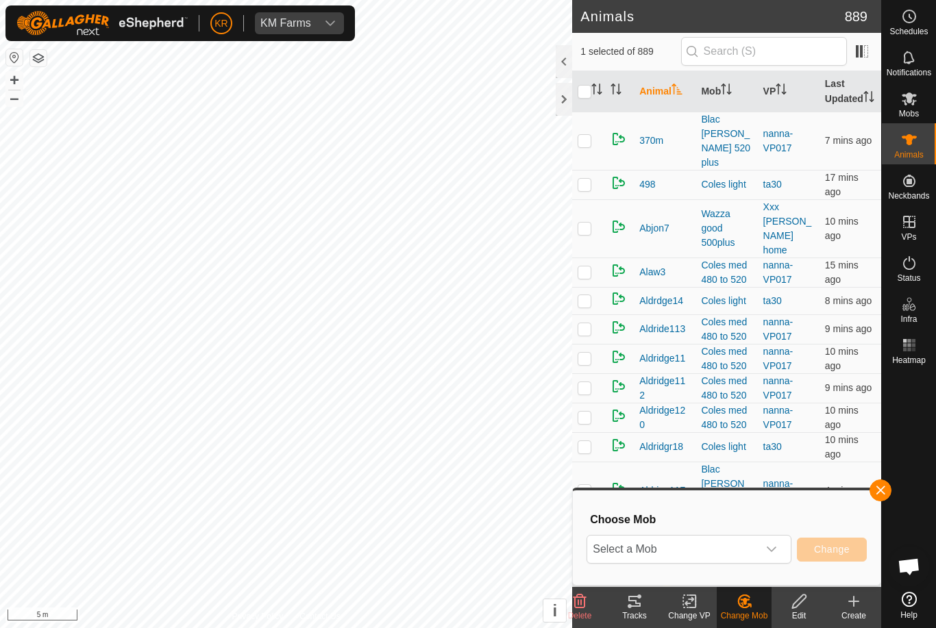
click at [753, 555] on span "Select a Mob" at bounding box center [672, 549] width 171 height 27
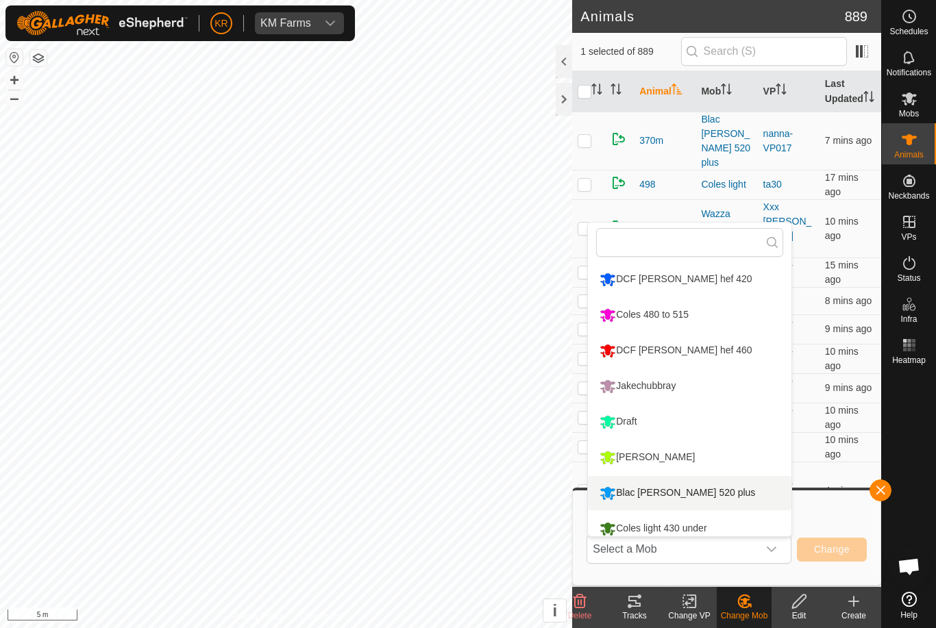
click at [714, 488] on li "Blac [PERSON_NAME] 520 plus" at bounding box center [689, 493] width 203 height 34
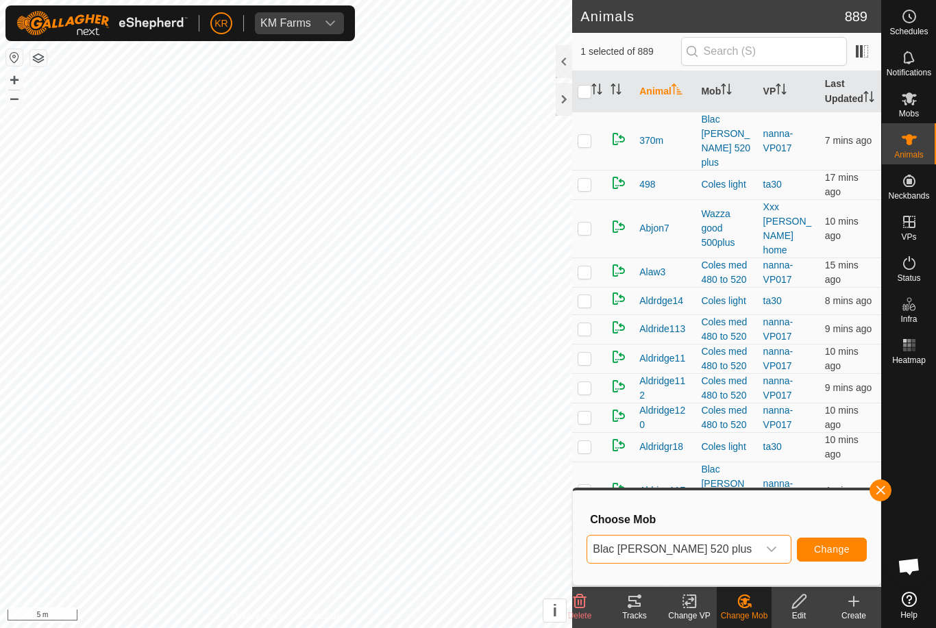
click at [854, 544] on button "Change" at bounding box center [832, 550] width 70 height 24
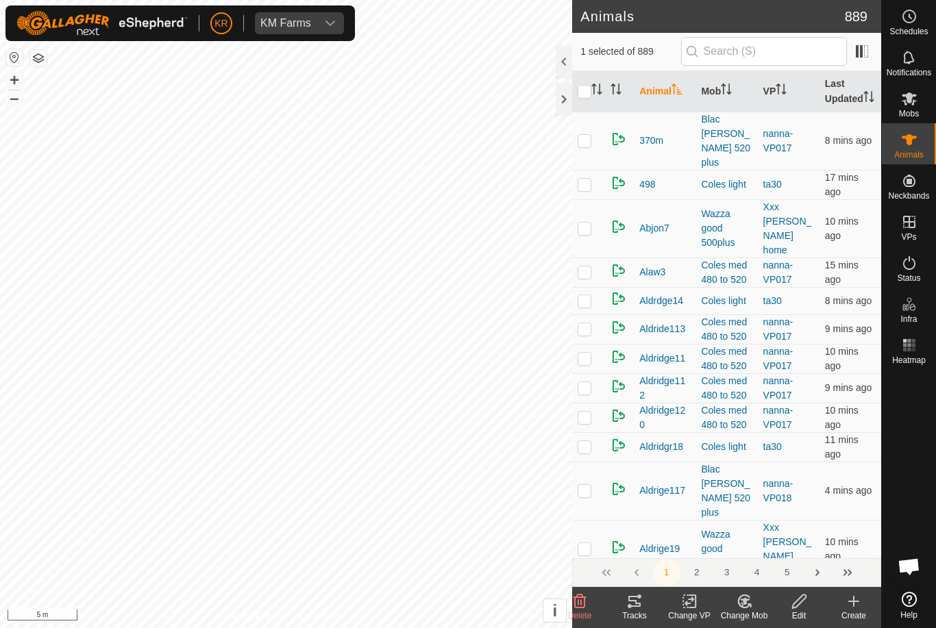
click at [751, 600] on icon at bounding box center [744, 601] width 17 height 16
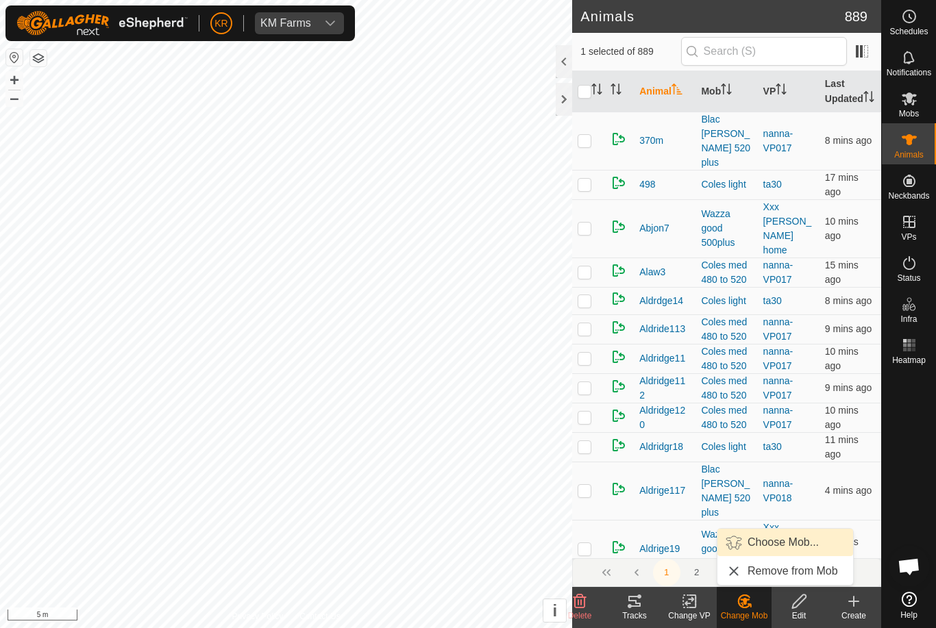
click at [782, 547] on span "Choose Mob..." at bounding box center [782, 542] width 71 height 16
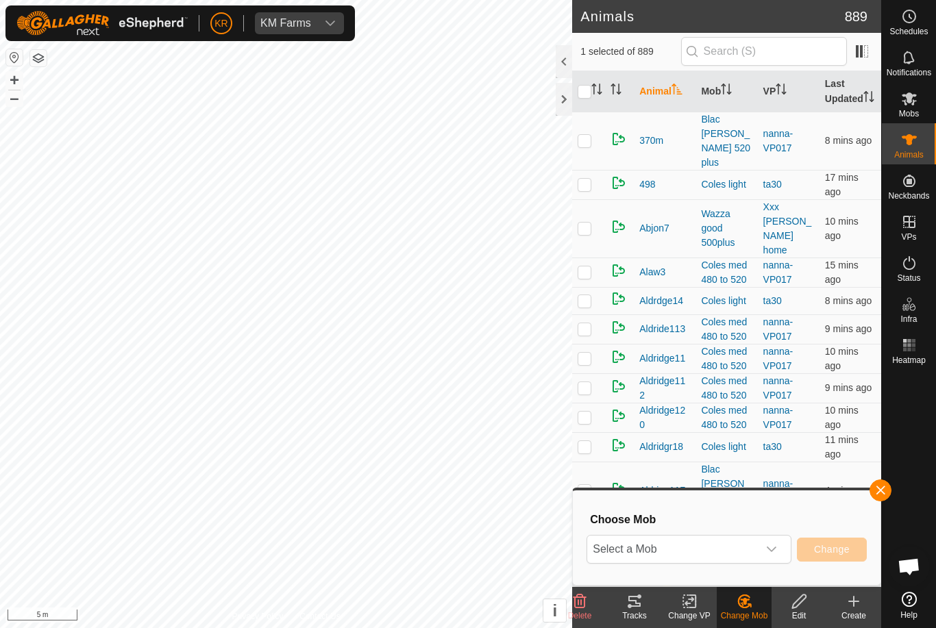
click at [757, 551] on span "Select a Mob" at bounding box center [672, 549] width 171 height 27
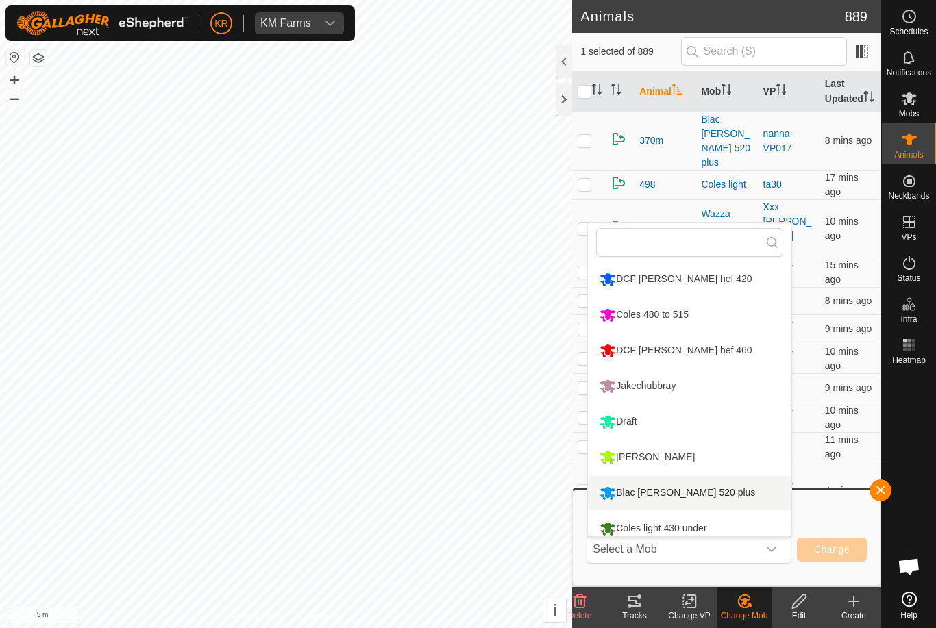
click at [718, 494] on li "Blac [PERSON_NAME] 520 plus" at bounding box center [689, 493] width 203 height 34
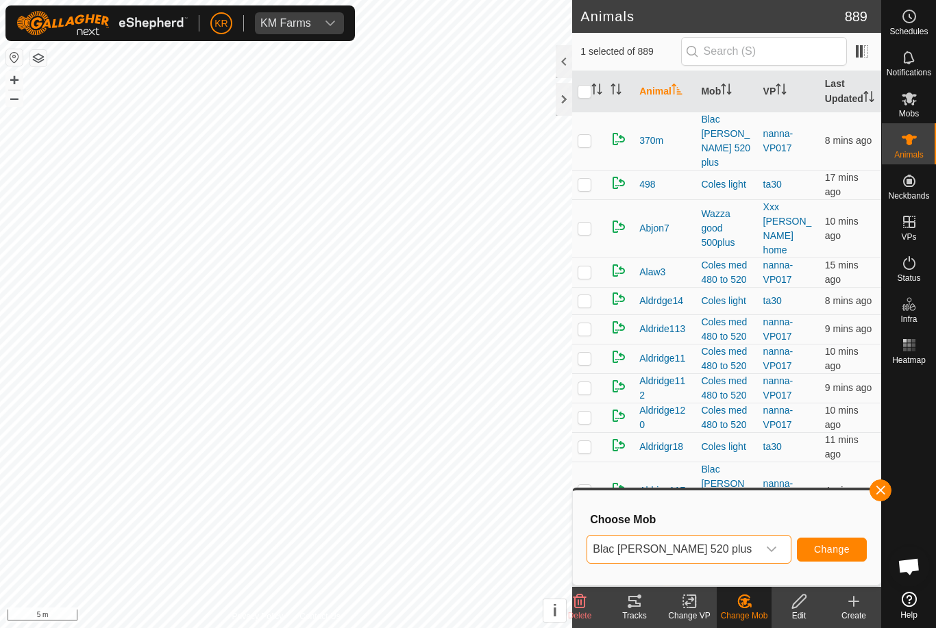
click at [844, 544] on span "Change" at bounding box center [832, 549] width 36 height 11
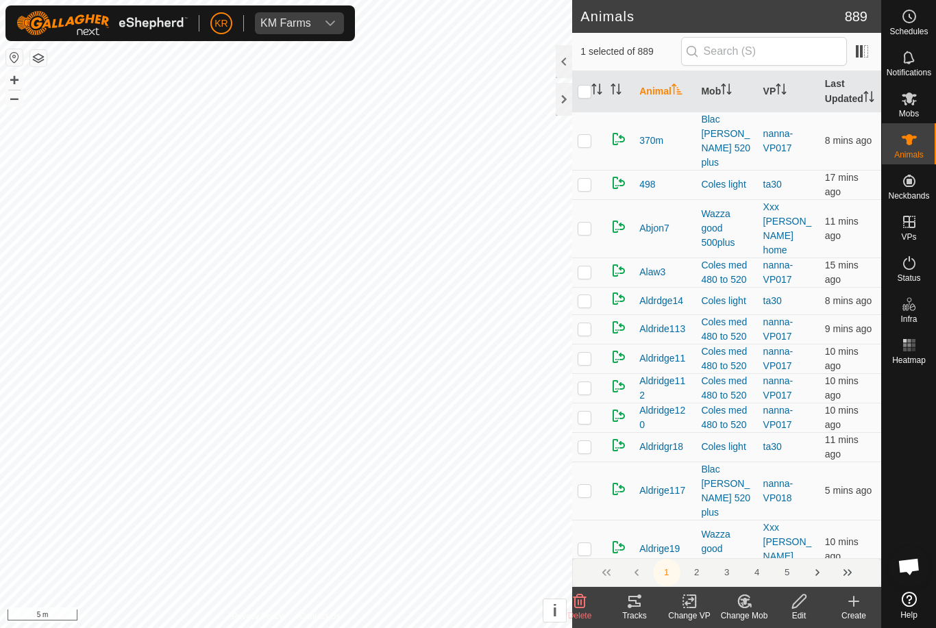
click at [746, 604] on icon at bounding box center [745, 601] width 10 height 7
click at [776, 553] on link "Choose Mob..." at bounding box center [785, 542] width 136 height 27
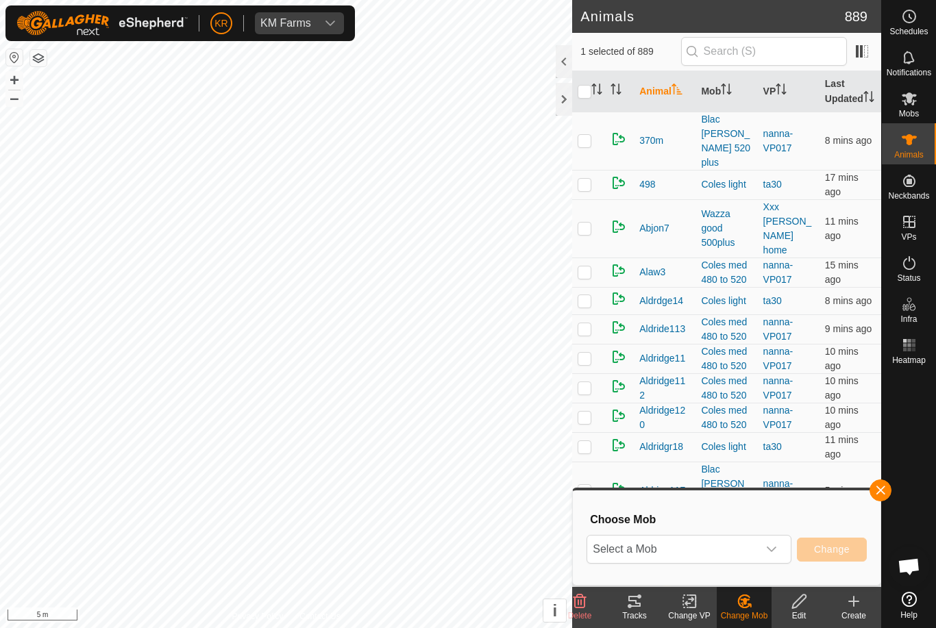
click at [755, 544] on span "Select a Mob" at bounding box center [672, 549] width 171 height 27
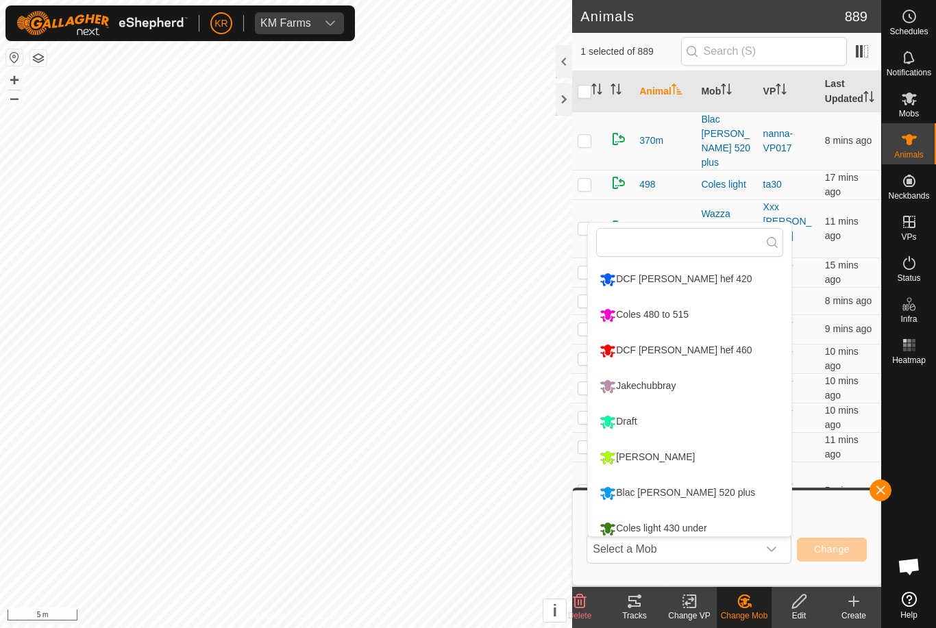
click at [727, 494] on li "Blac [PERSON_NAME] 520 plus" at bounding box center [689, 493] width 203 height 34
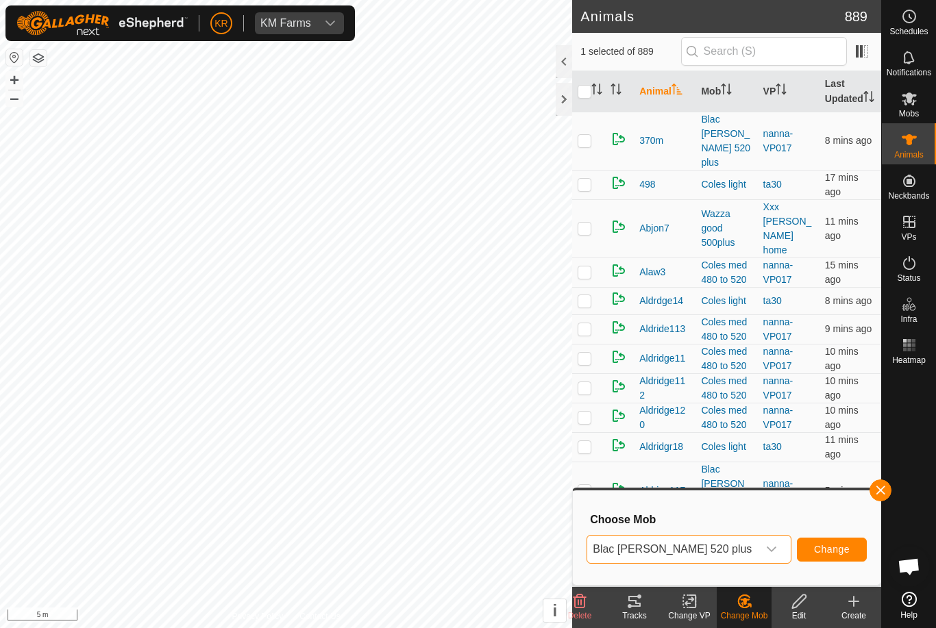
click at [845, 548] on span "Change" at bounding box center [832, 549] width 36 height 11
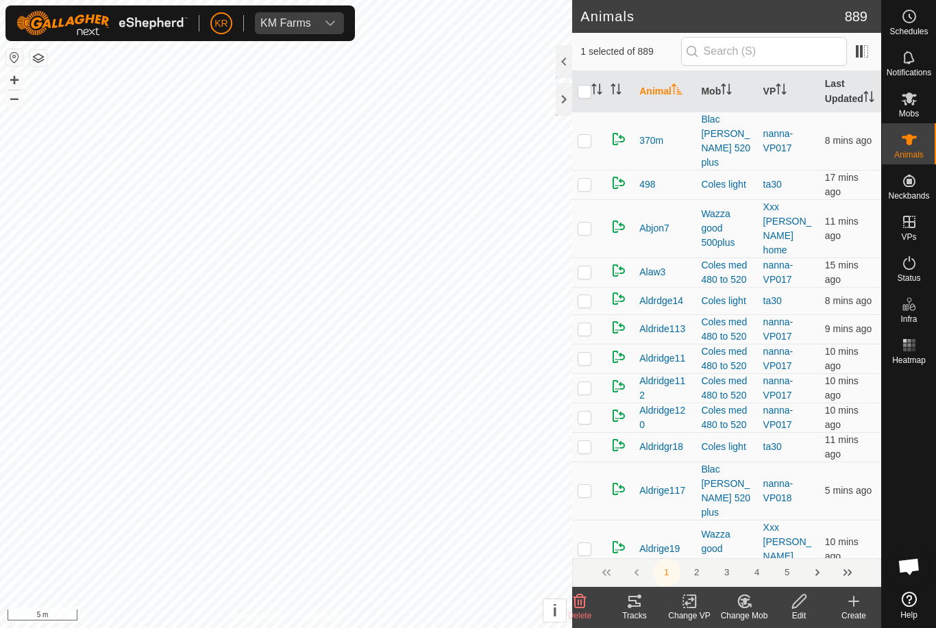
click at [760, 605] on change-mob-svg-icon at bounding box center [743, 601] width 55 height 16
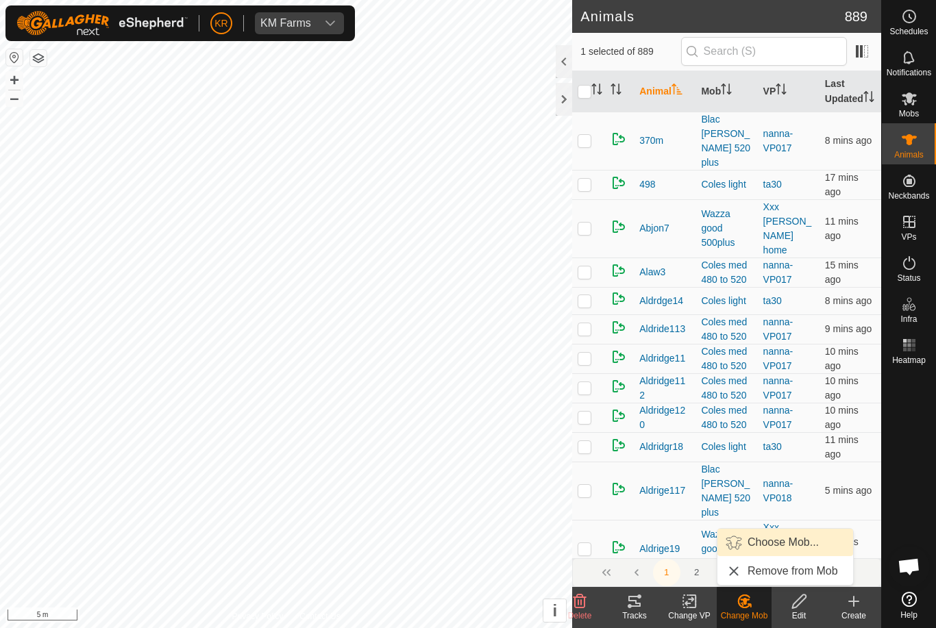
click at [784, 553] on link "Choose Mob..." at bounding box center [785, 542] width 136 height 27
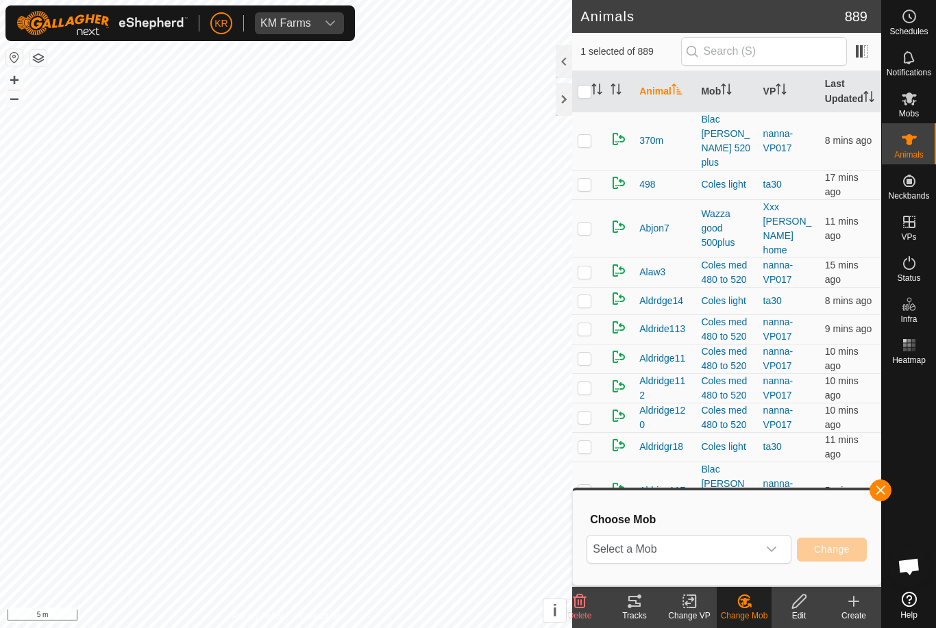
click at [748, 554] on span "Select a Mob" at bounding box center [672, 549] width 171 height 27
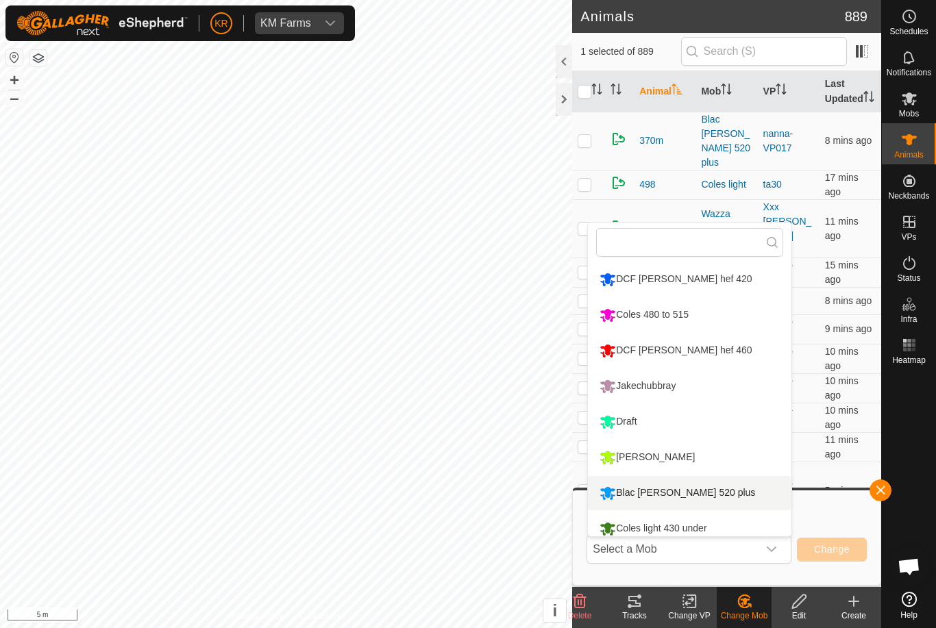
click at [716, 501] on li "Blac [PERSON_NAME] 520 plus" at bounding box center [689, 493] width 203 height 34
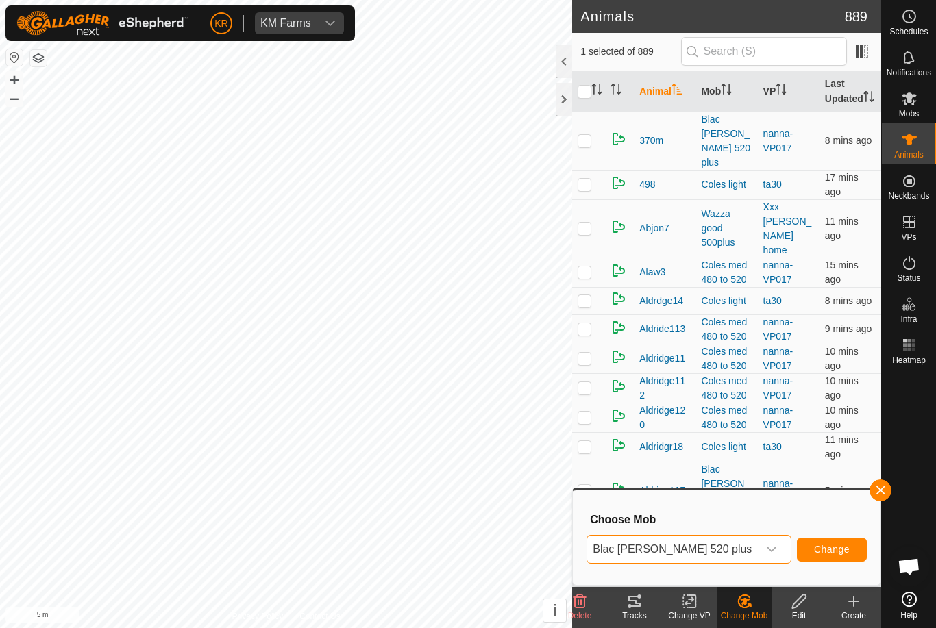
click at [845, 548] on span "Change" at bounding box center [832, 549] width 36 height 11
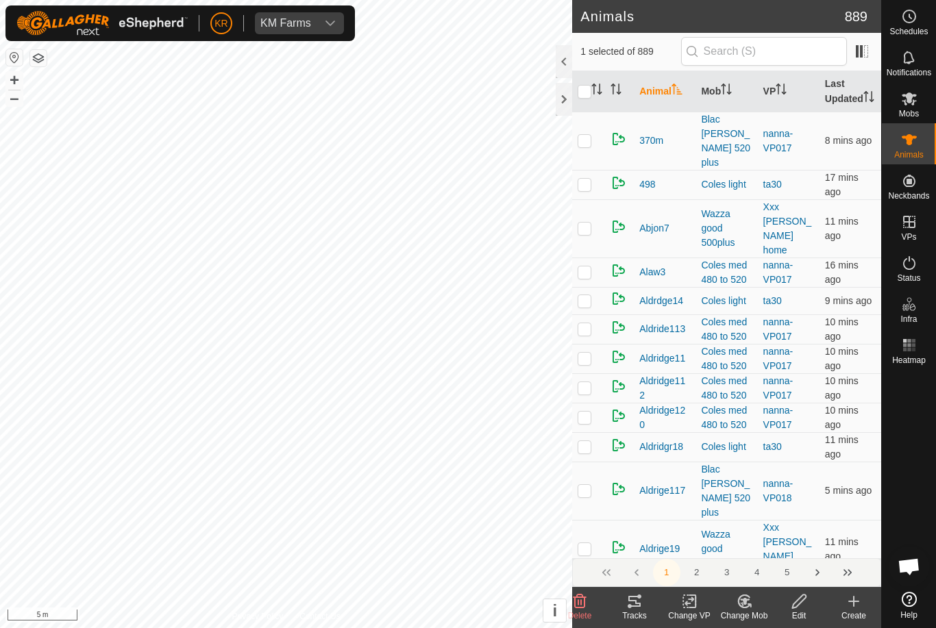
click at [757, 607] on change-mob-svg-icon at bounding box center [743, 601] width 55 height 16
click at [786, 546] on span "Choose Mob..." at bounding box center [782, 542] width 71 height 16
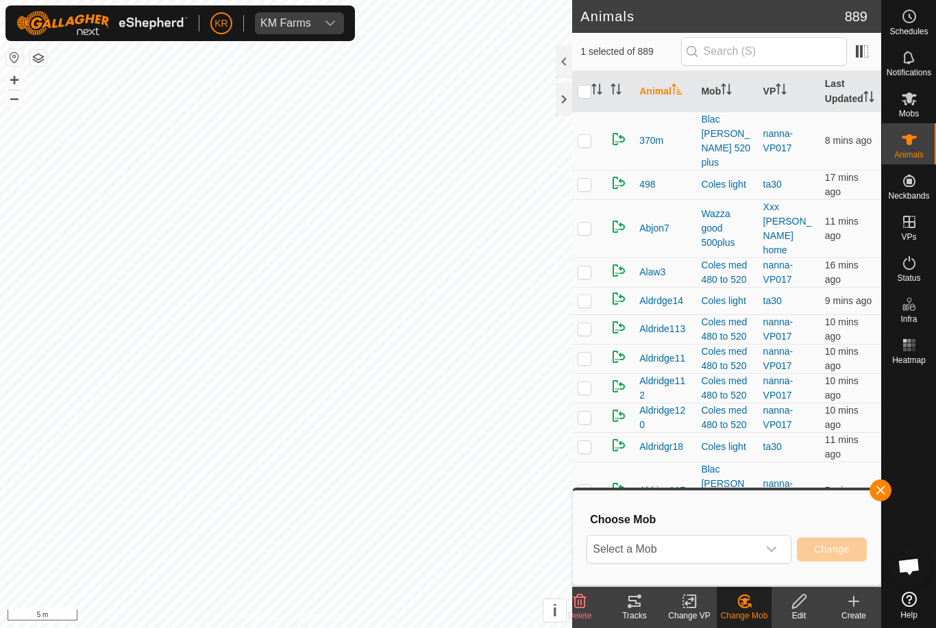
click at [755, 551] on span "Select a Mob" at bounding box center [672, 549] width 171 height 27
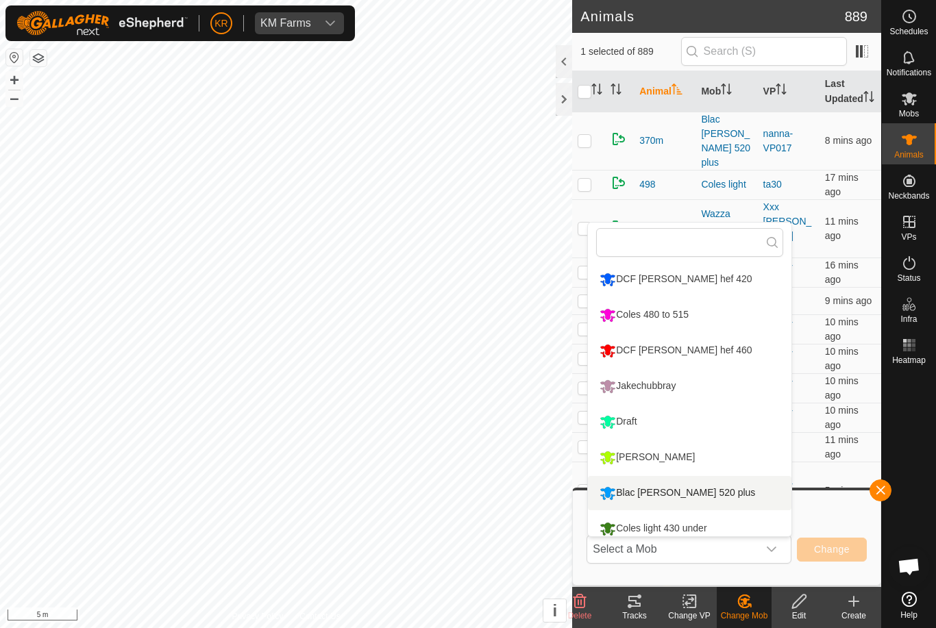
click at [721, 492] on li "Blac [PERSON_NAME] 520 plus" at bounding box center [689, 493] width 203 height 34
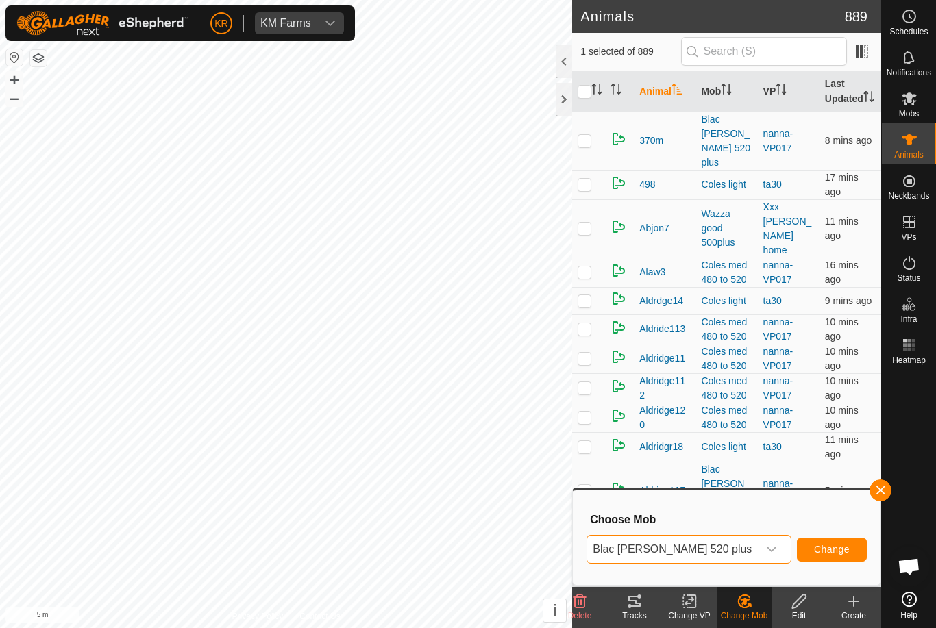
click at [840, 552] on span "Change" at bounding box center [832, 549] width 36 height 11
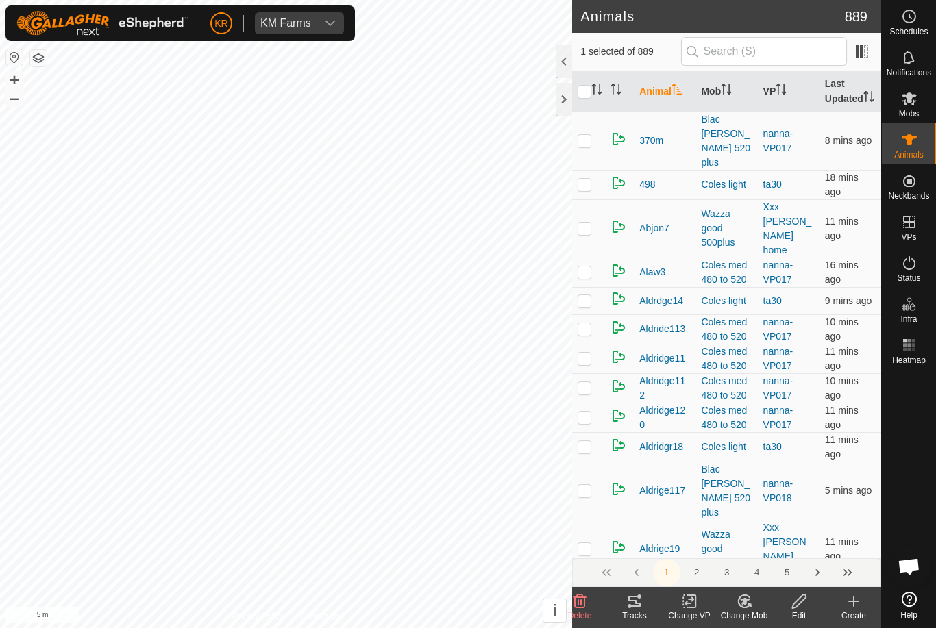
click at [753, 612] on div "Change Mob" at bounding box center [743, 616] width 55 height 12
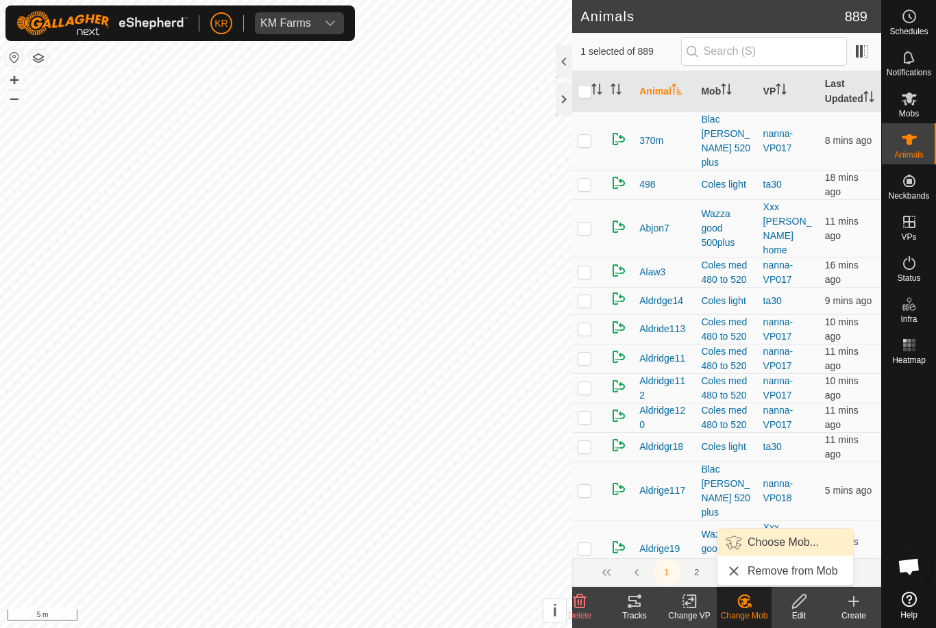
click at [788, 540] on span "Choose Mob..." at bounding box center [782, 542] width 71 height 16
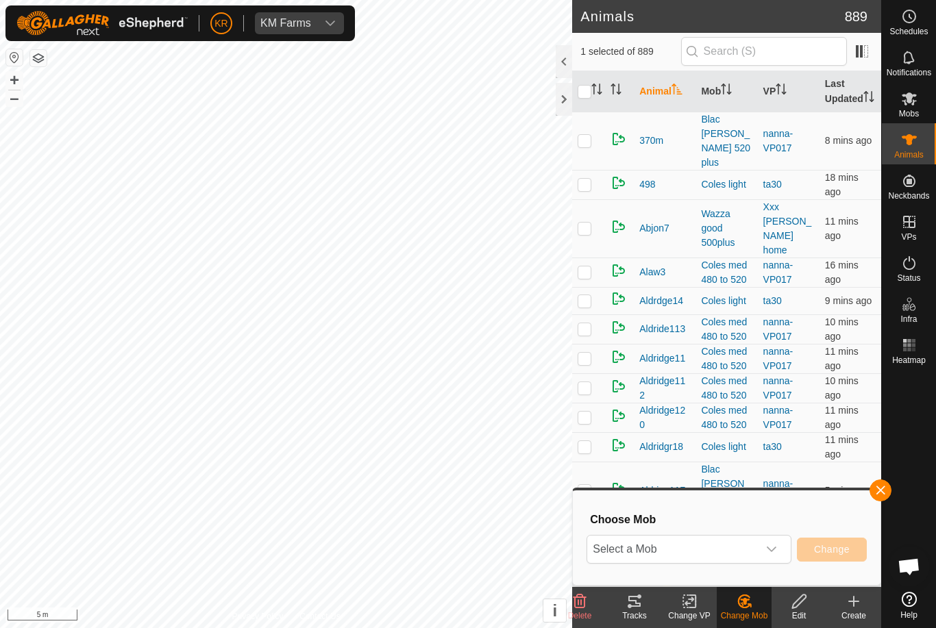
click at [756, 547] on span "Select a Mob" at bounding box center [672, 549] width 171 height 27
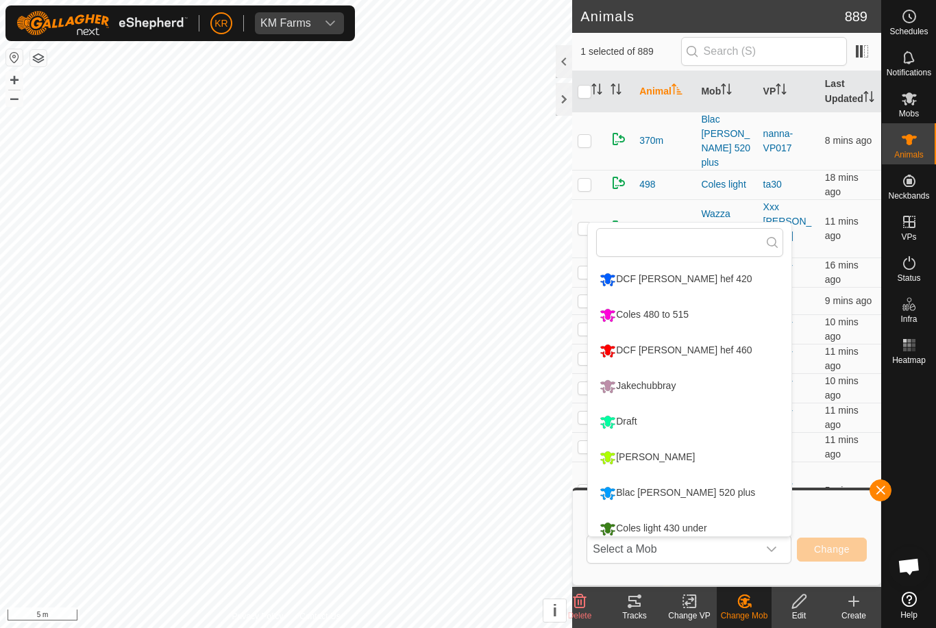
click at [707, 490] on li "Blac [PERSON_NAME] 520 plus" at bounding box center [689, 493] width 203 height 34
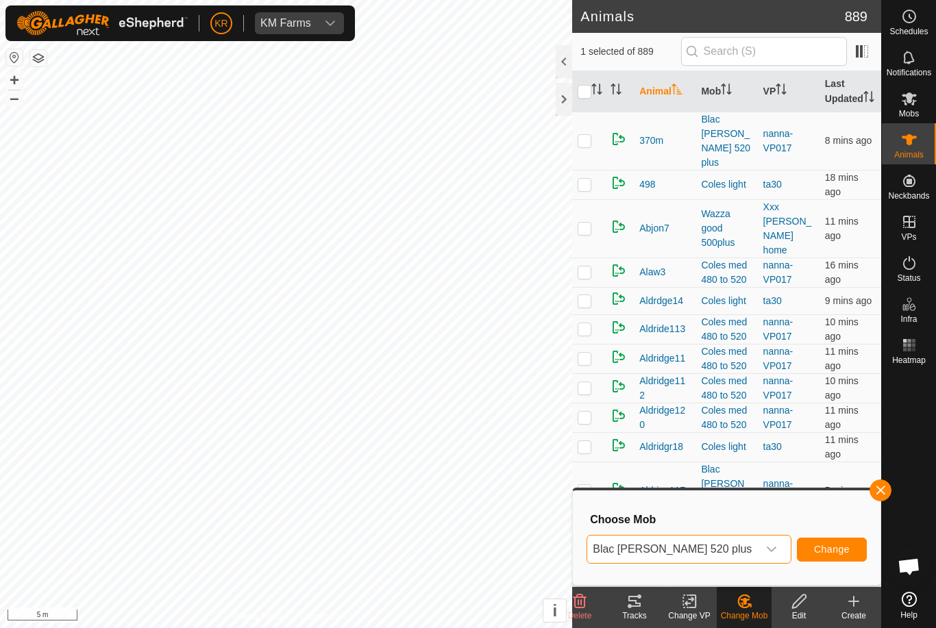
click at [850, 546] on button "Change" at bounding box center [832, 550] width 70 height 24
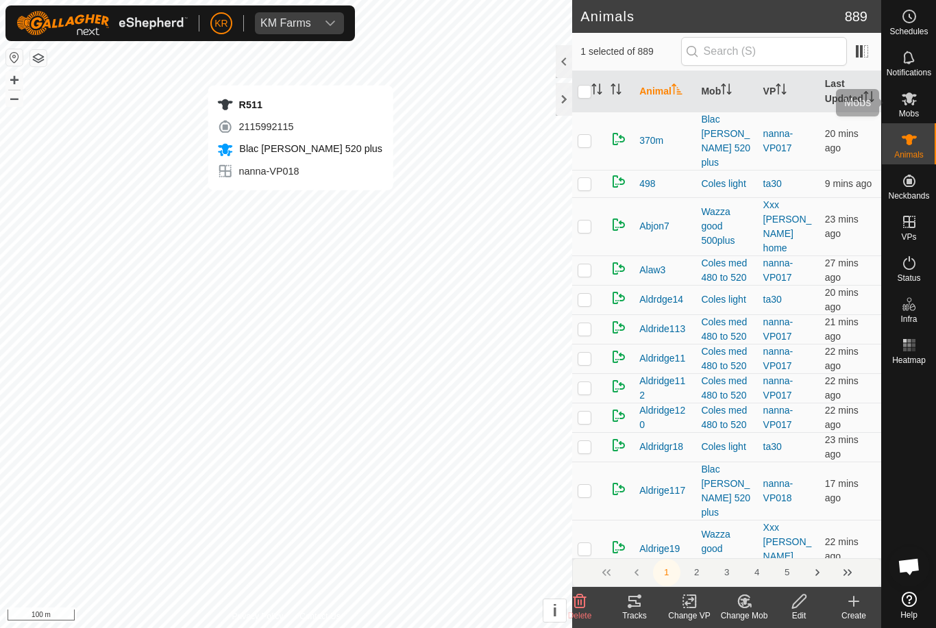
click at [906, 119] on div "Mobs" at bounding box center [908, 102] width 54 height 41
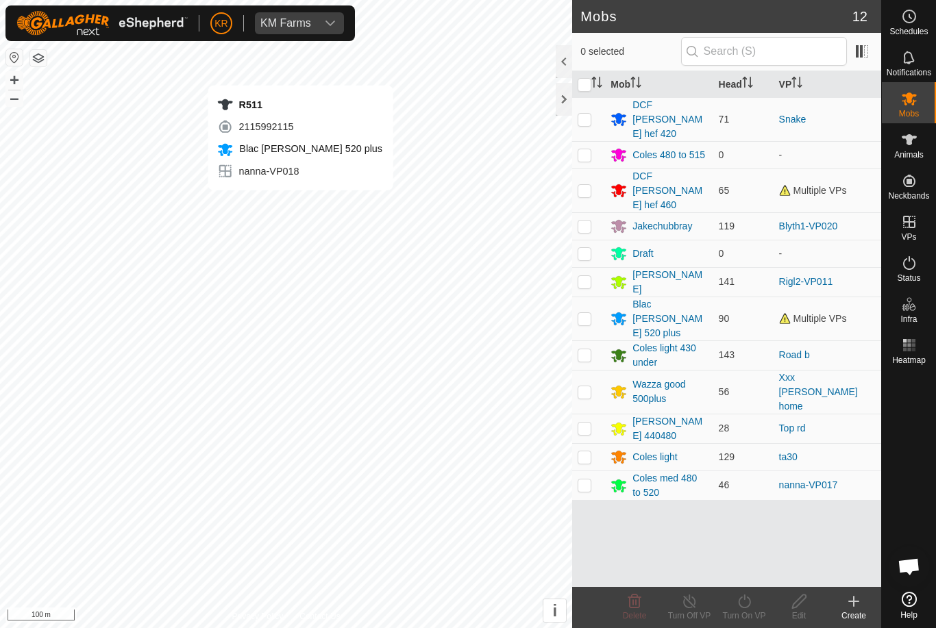
click at [661, 377] on div "Wazza good 500plus" at bounding box center [669, 391] width 75 height 29
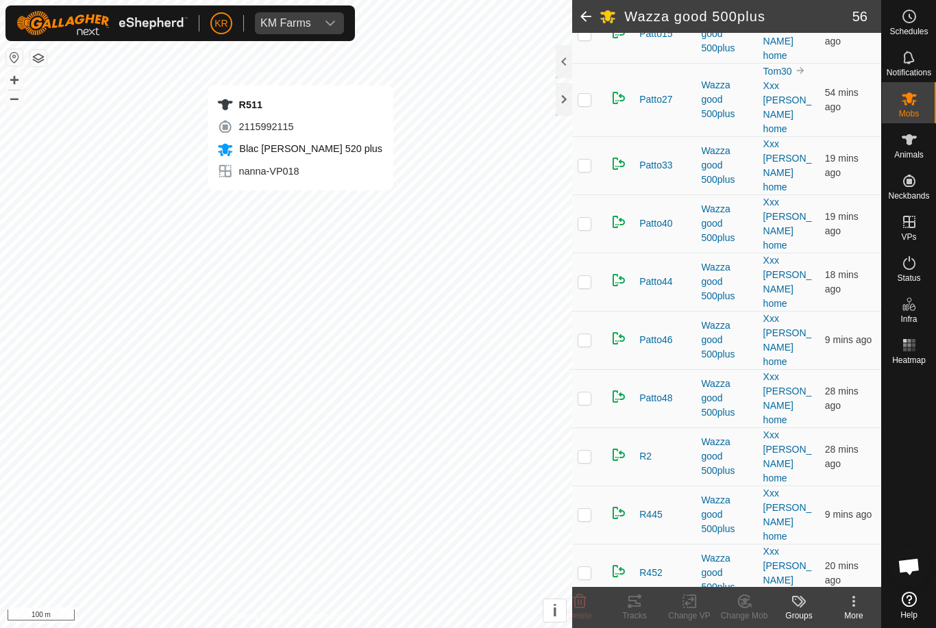
scroll to position [1487, 0]
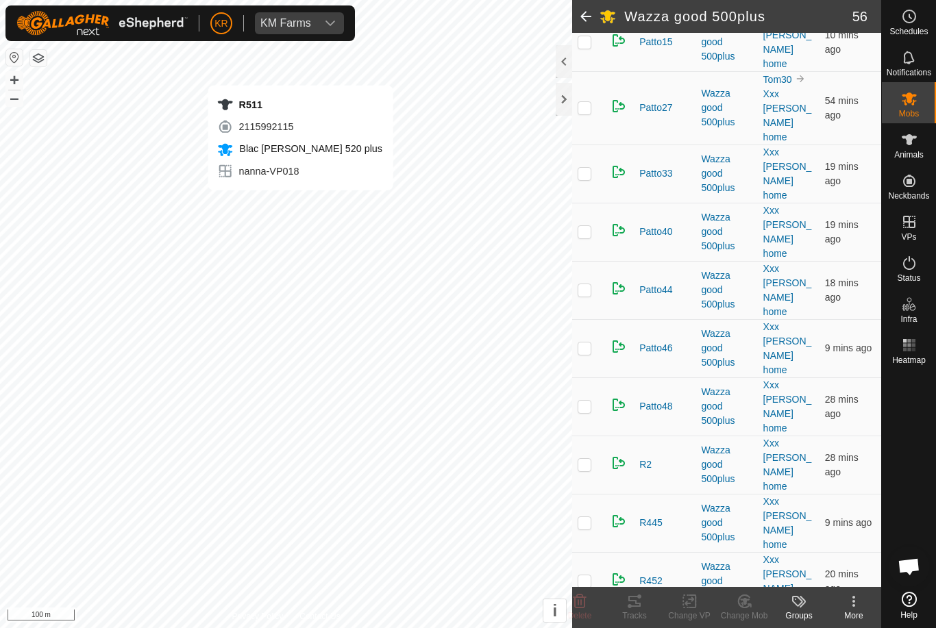
click at [589, 517] on p-checkbox at bounding box center [584, 522] width 14 height 11
click at [590, 604] on delete-svg-icon at bounding box center [579, 601] width 55 height 16
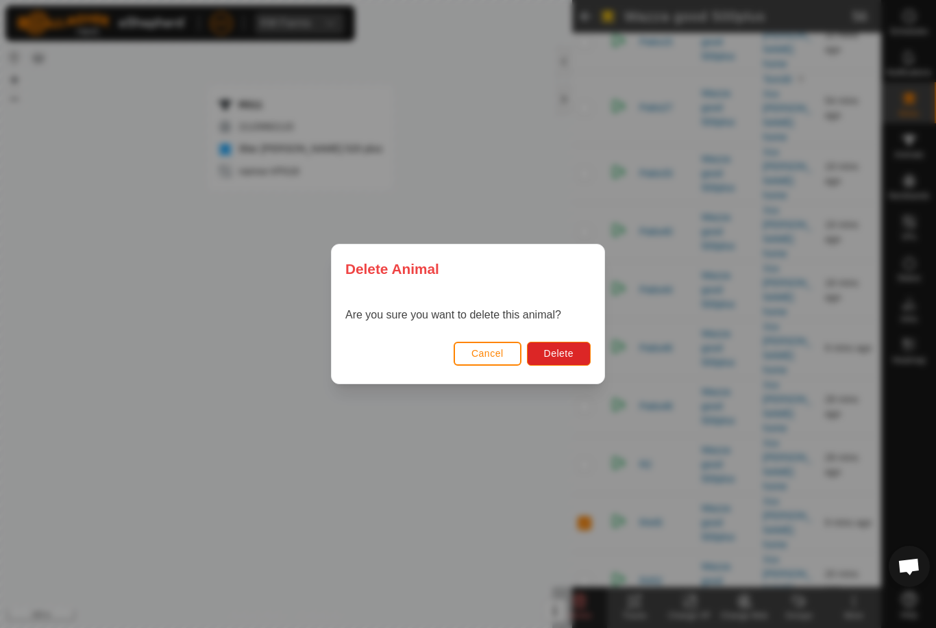
click at [572, 352] on span "Delete" at bounding box center [558, 353] width 29 height 11
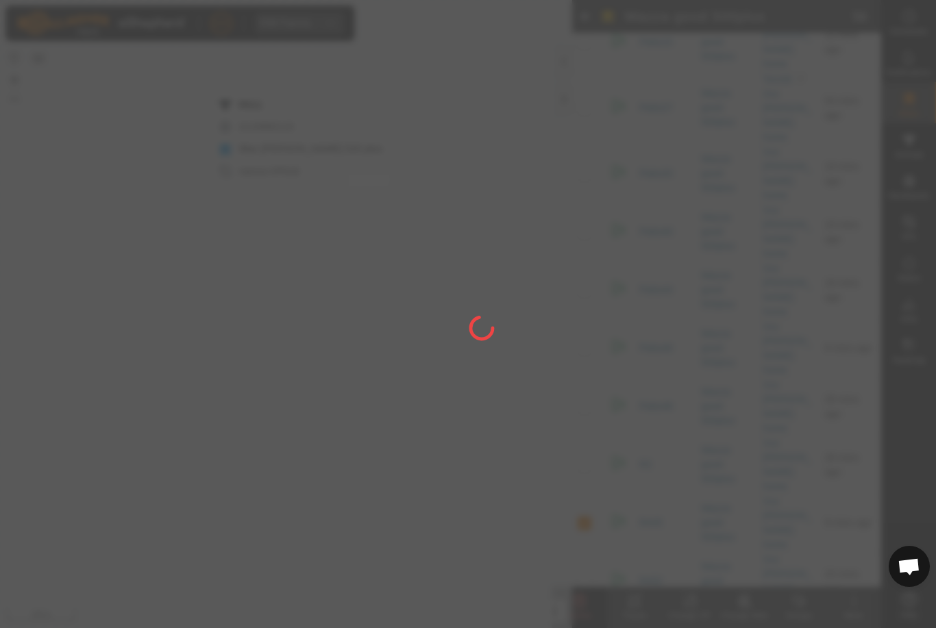
checkbox input "false"
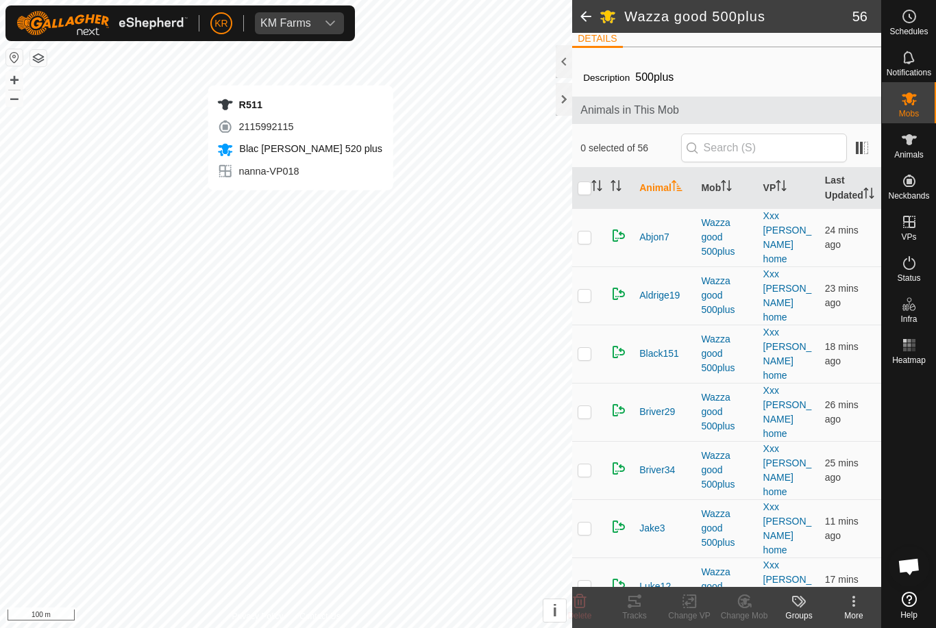
scroll to position [13, 0]
click at [584, 404] on p-checkbox at bounding box center [584, 409] width 14 height 11
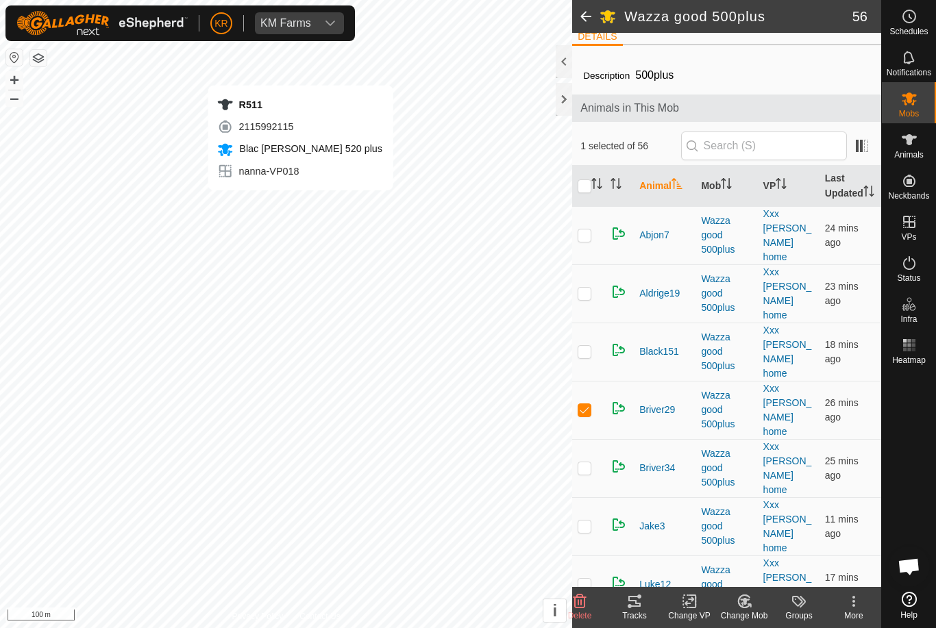
click at [581, 599] on icon at bounding box center [579, 601] width 13 height 14
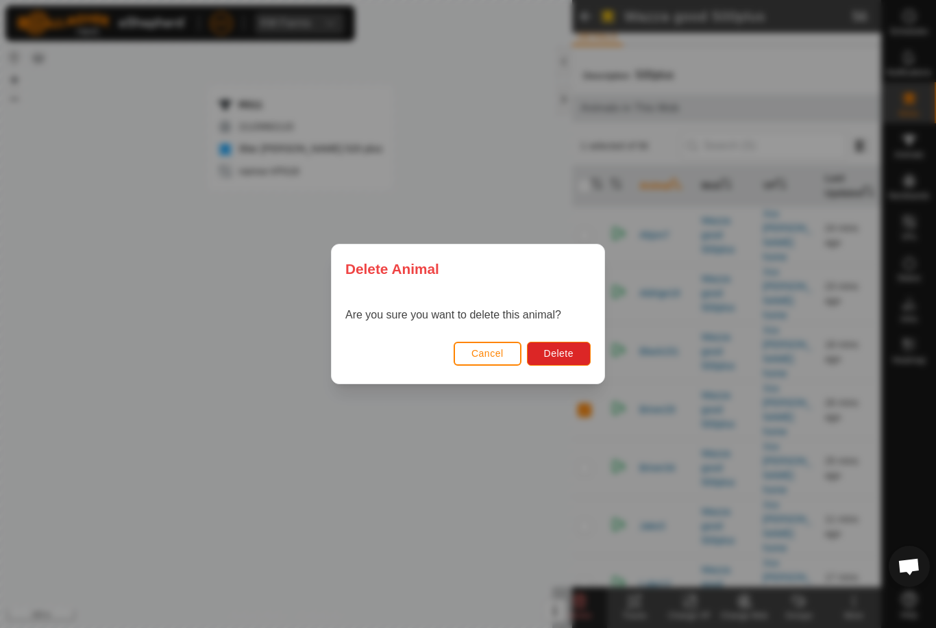
click at [557, 358] on span "Delete" at bounding box center [558, 353] width 29 height 11
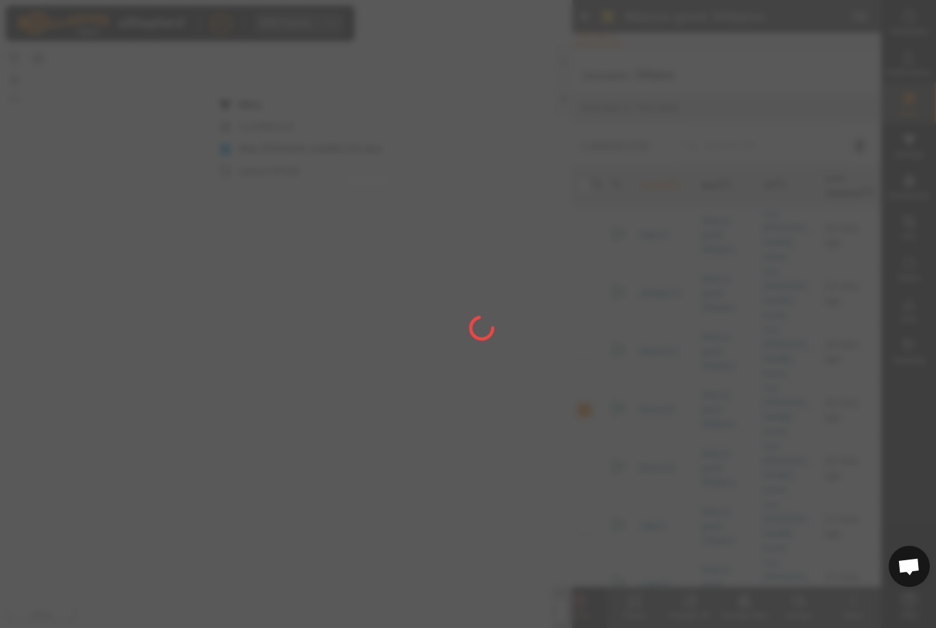
checkbox input "false"
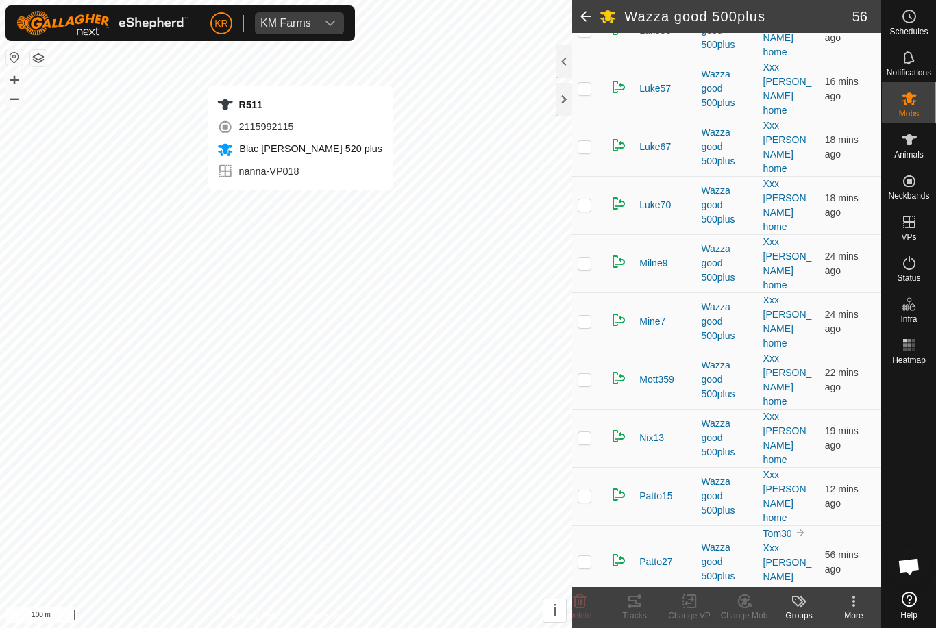
scroll to position [1034, 0]
click at [592, 596] on delete-svg-icon at bounding box center [579, 601] width 55 height 16
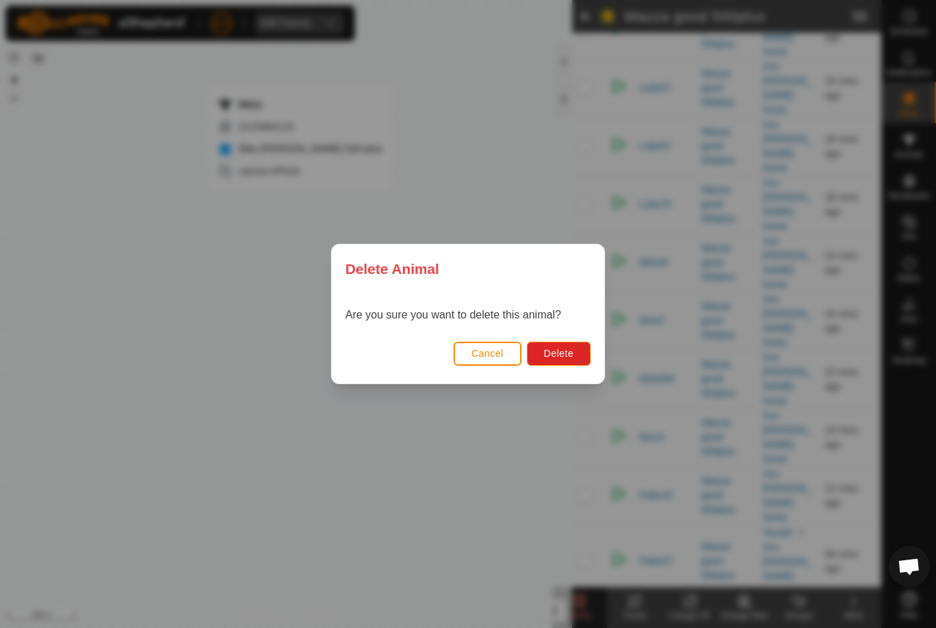
click at [567, 352] on span "Delete" at bounding box center [558, 353] width 29 height 11
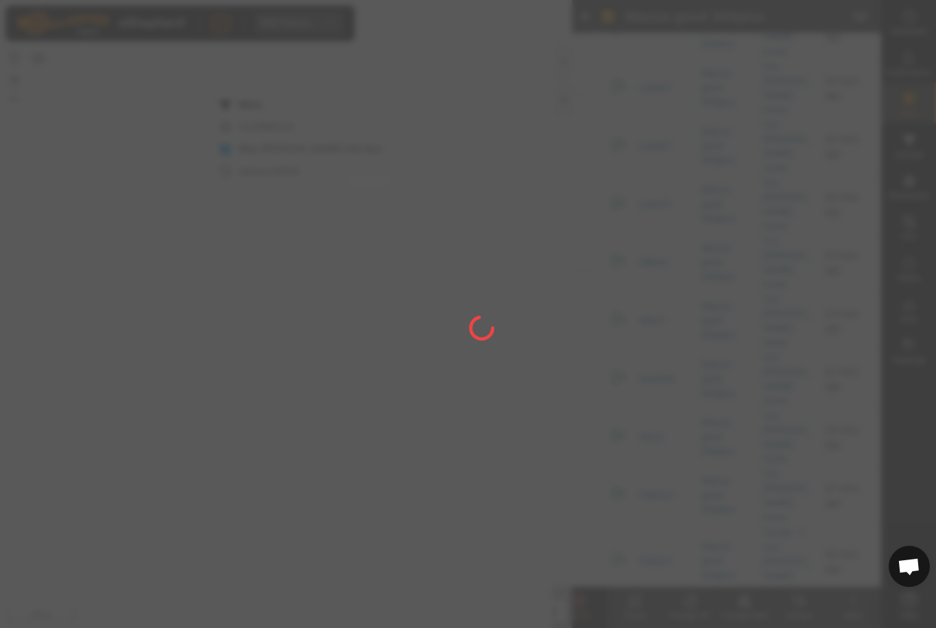
checkbox input "false"
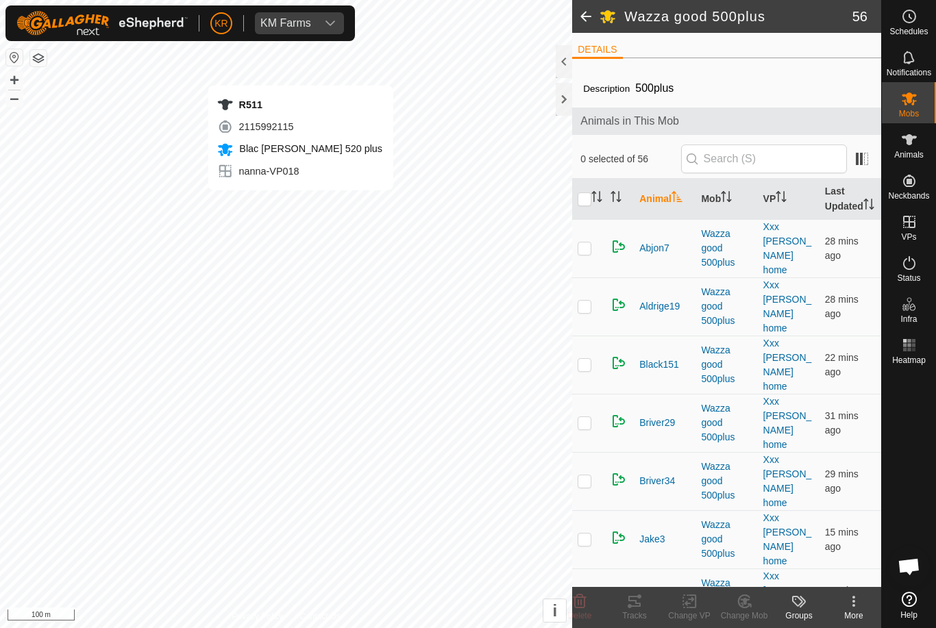
scroll to position [0, 0]
click at [771, 394] on td "Xxx [PERSON_NAME] home" at bounding box center [789, 423] width 62 height 58
click at [589, 359] on p-checkbox at bounding box center [584, 364] width 14 height 11
click at [582, 595] on icon at bounding box center [579, 601] width 13 height 14
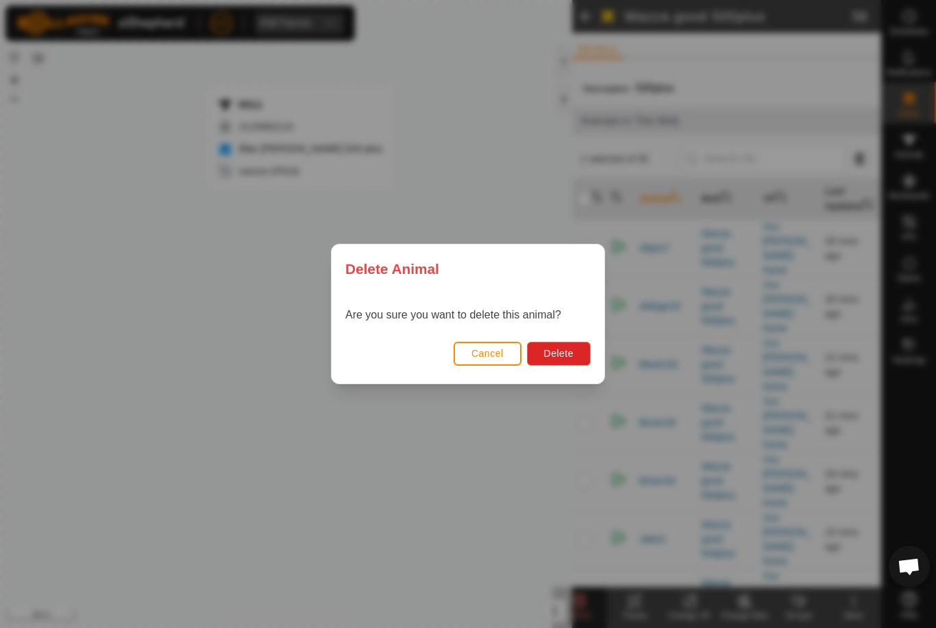
click at [555, 342] on button "Delete" at bounding box center [559, 354] width 64 height 24
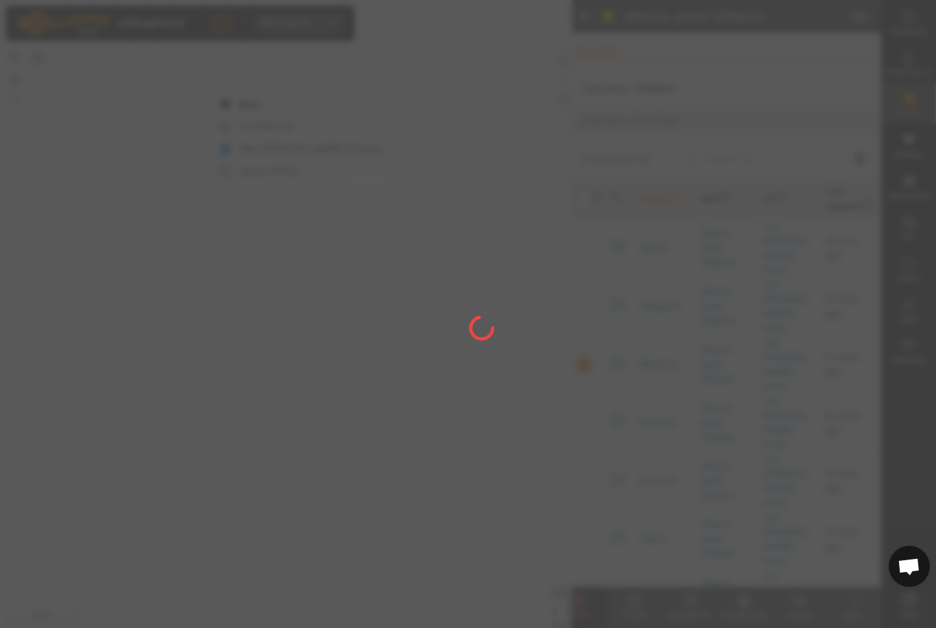
checkbox input "false"
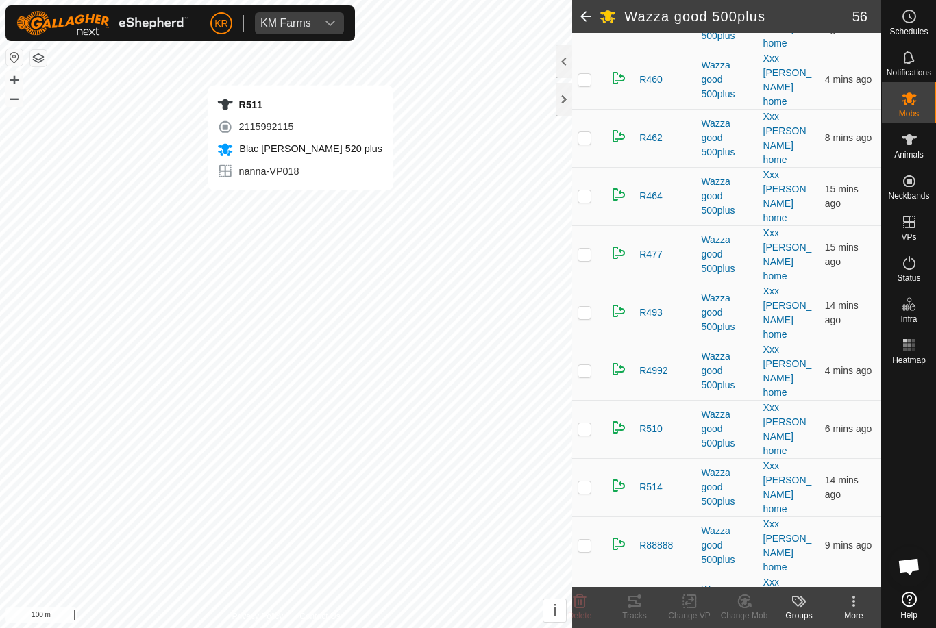
scroll to position [2103, 0]
click at [581, 598] on icon at bounding box center [579, 601] width 13 height 14
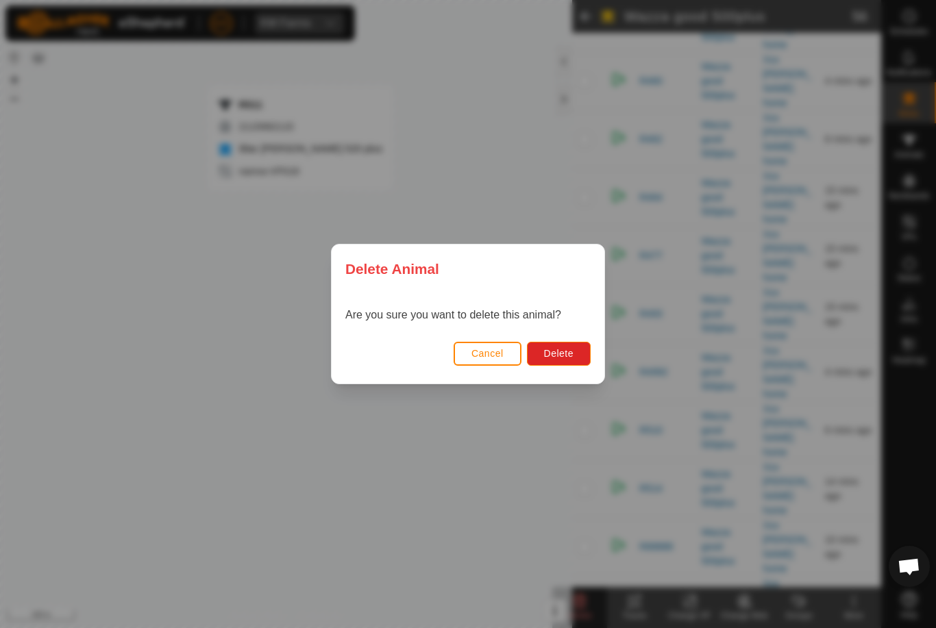
click at [555, 351] on span "Delete" at bounding box center [558, 353] width 29 height 11
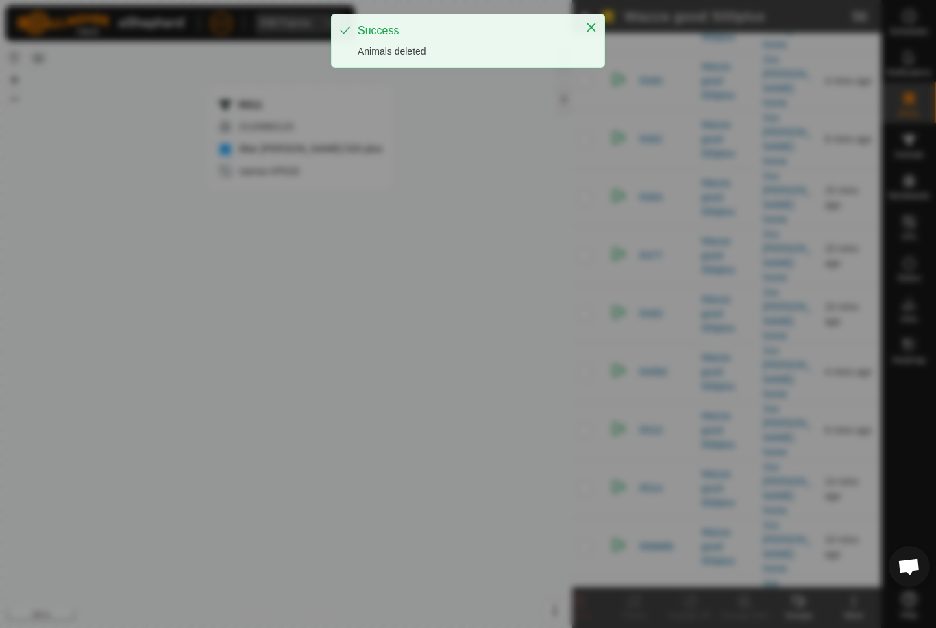
checkbox input "false"
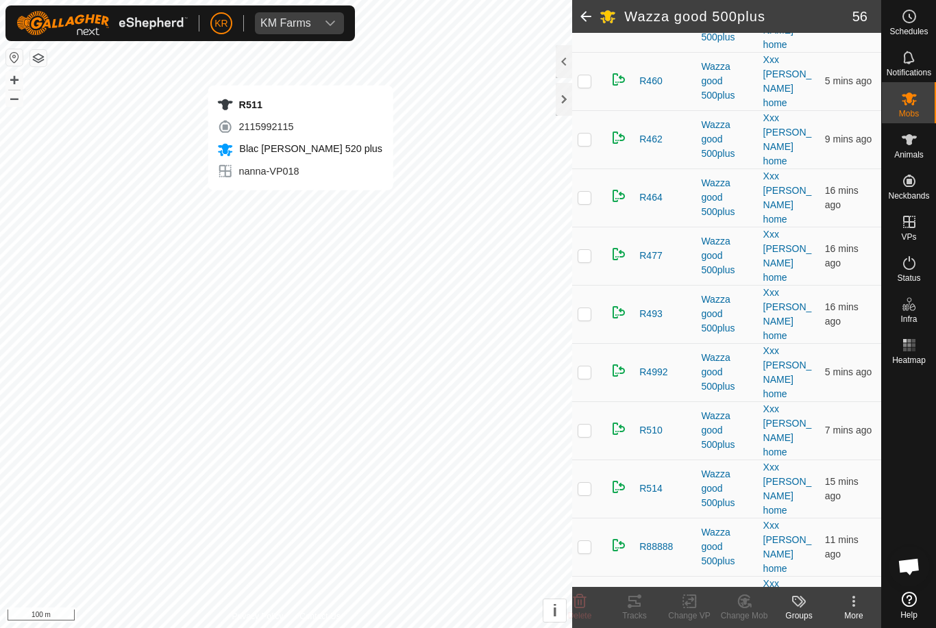
click at [574, 607] on icon at bounding box center [579, 601] width 16 height 16
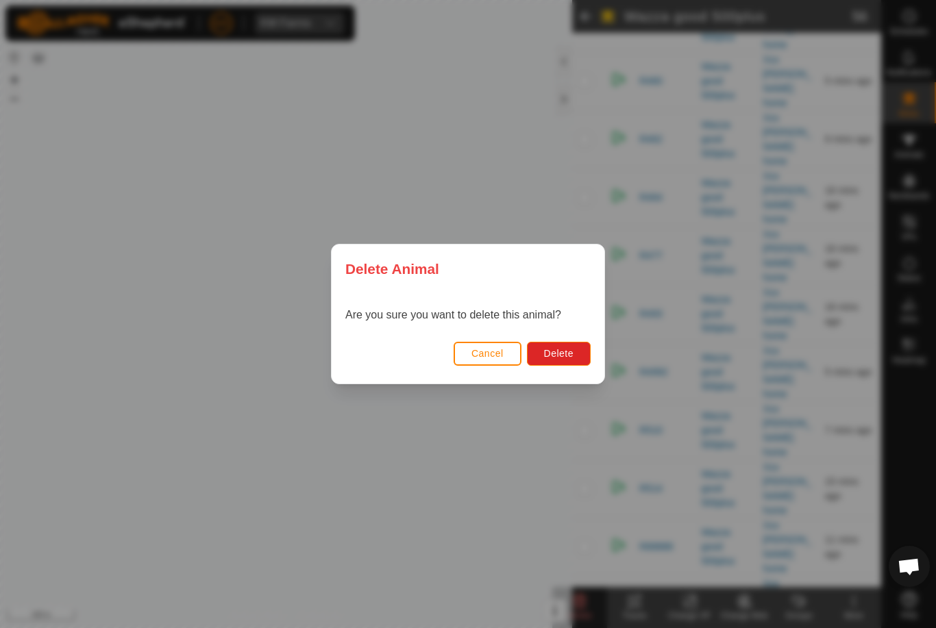
click at [566, 351] on span "Delete" at bounding box center [558, 353] width 29 height 11
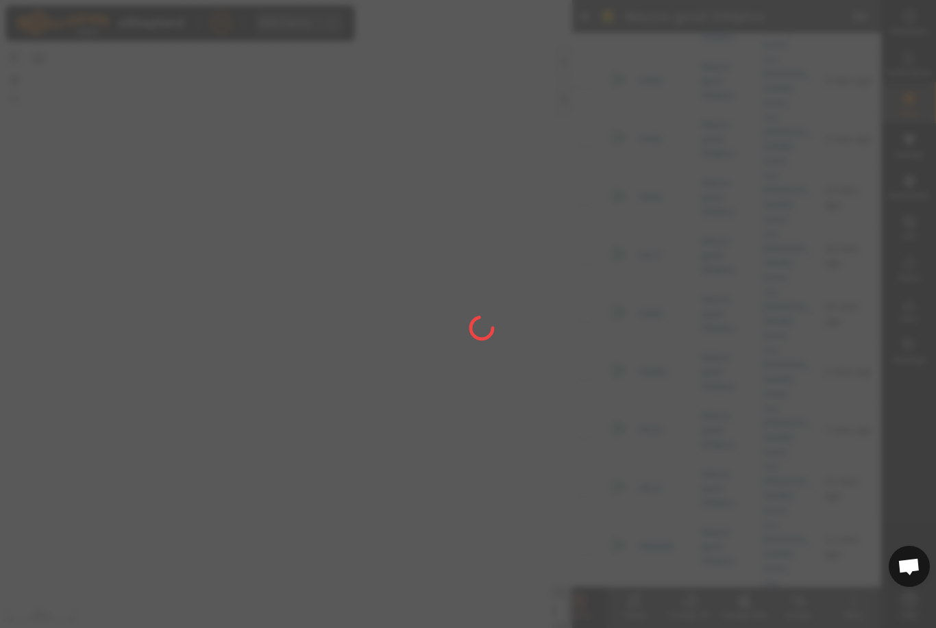
checkbox input "false"
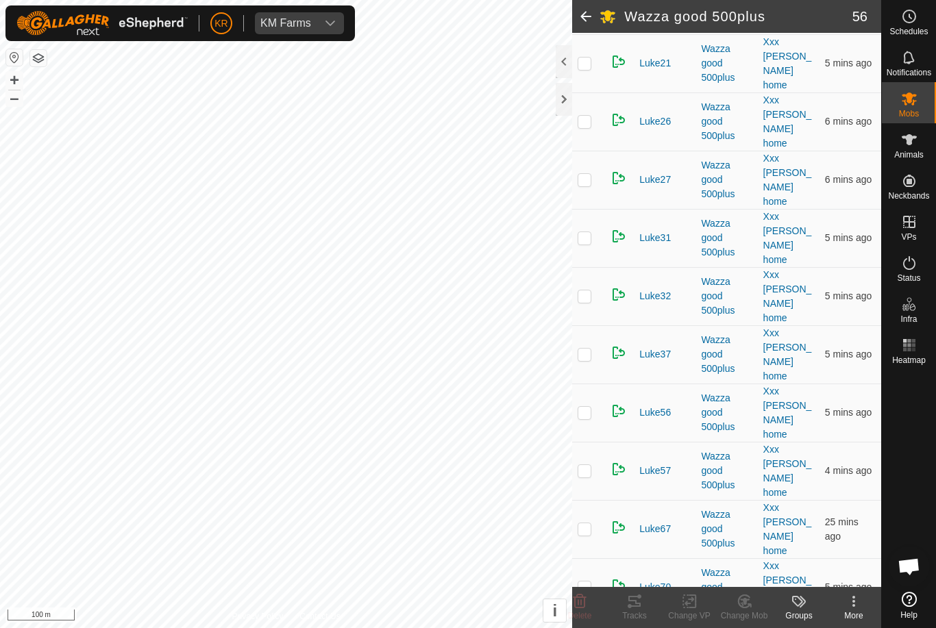
scroll to position [651, 0]
click at [582, 523] on p-checkbox at bounding box center [584, 528] width 14 height 11
click at [581, 599] on icon at bounding box center [579, 601] width 16 height 16
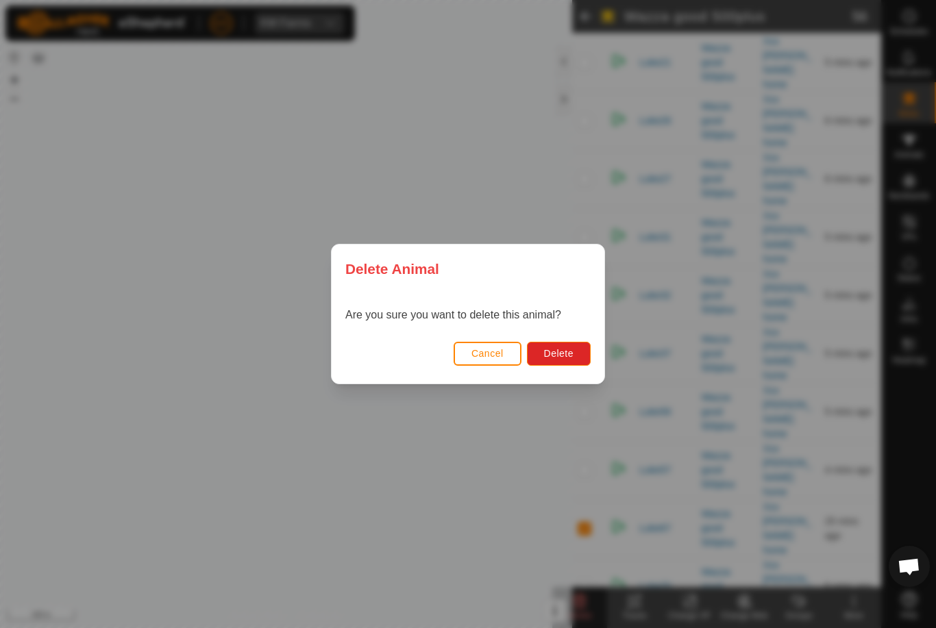
click at [564, 363] on button "Delete" at bounding box center [559, 354] width 64 height 24
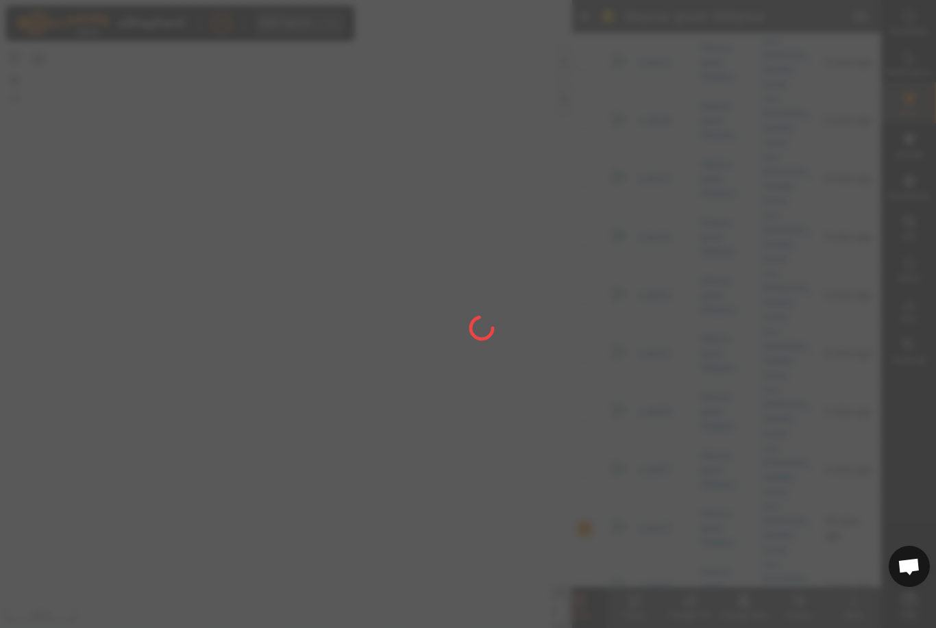
checkbox input "false"
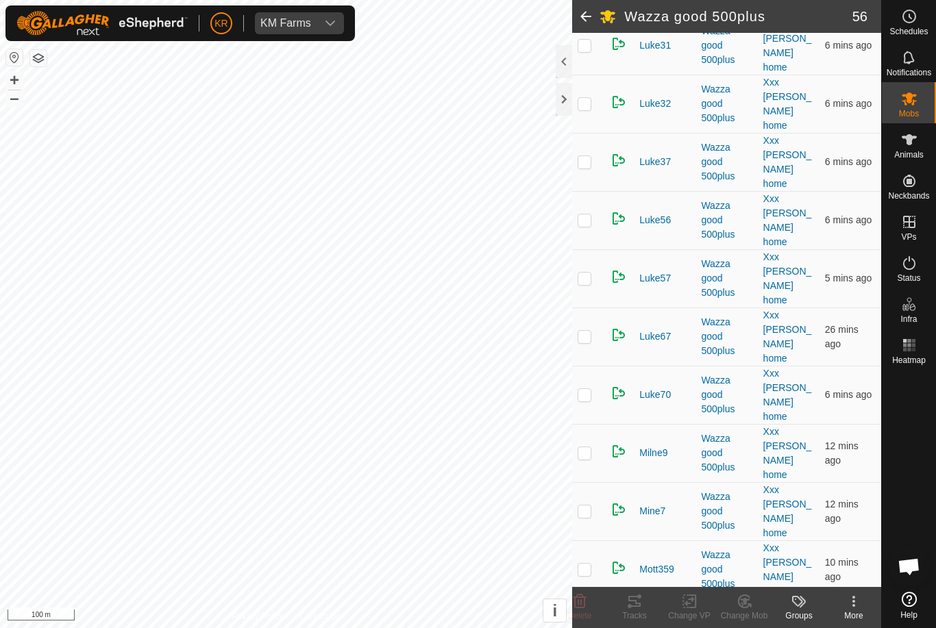
scroll to position [833, 0]
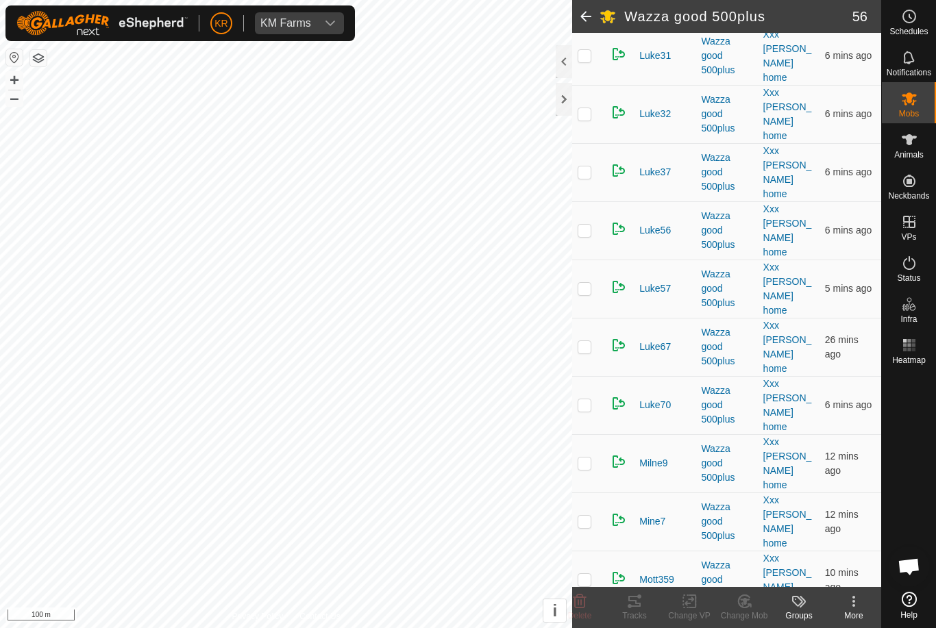
click at [584, 516] on p-checkbox at bounding box center [584, 521] width 14 height 11
click at [579, 601] on icon at bounding box center [579, 601] width 16 height 16
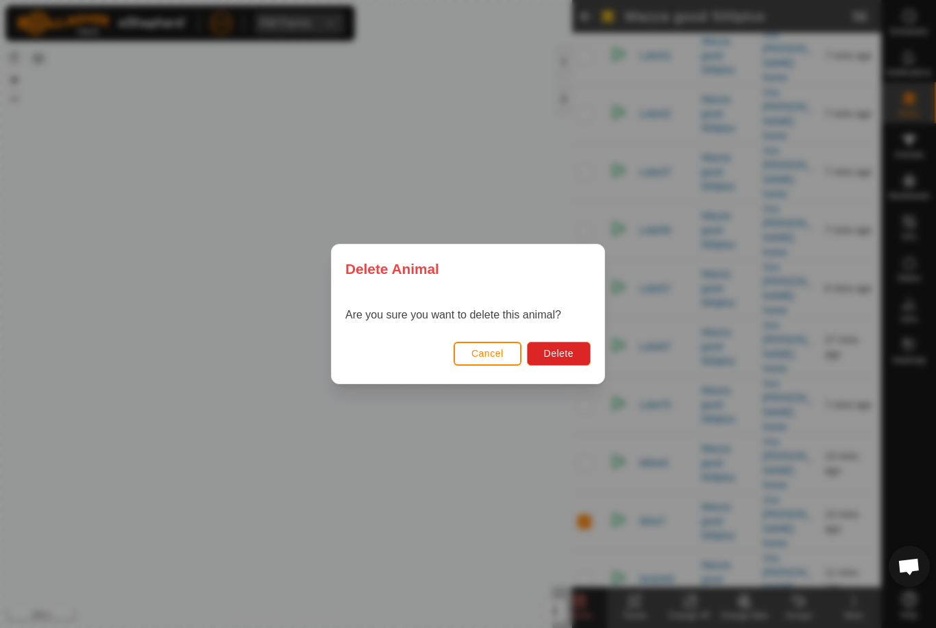
click at [571, 355] on span "Delete" at bounding box center [558, 353] width 29 height 11
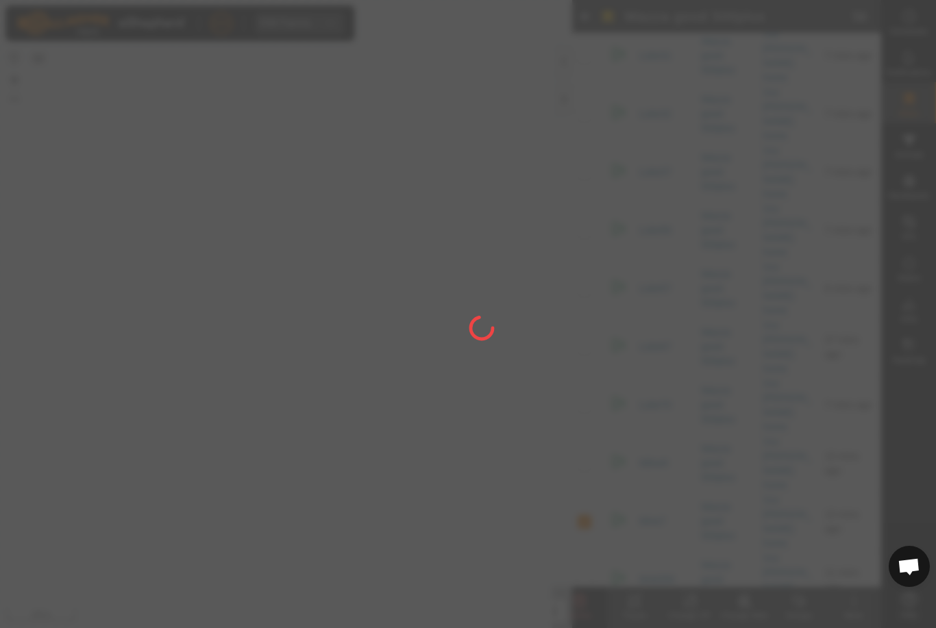
checkbox input "false"
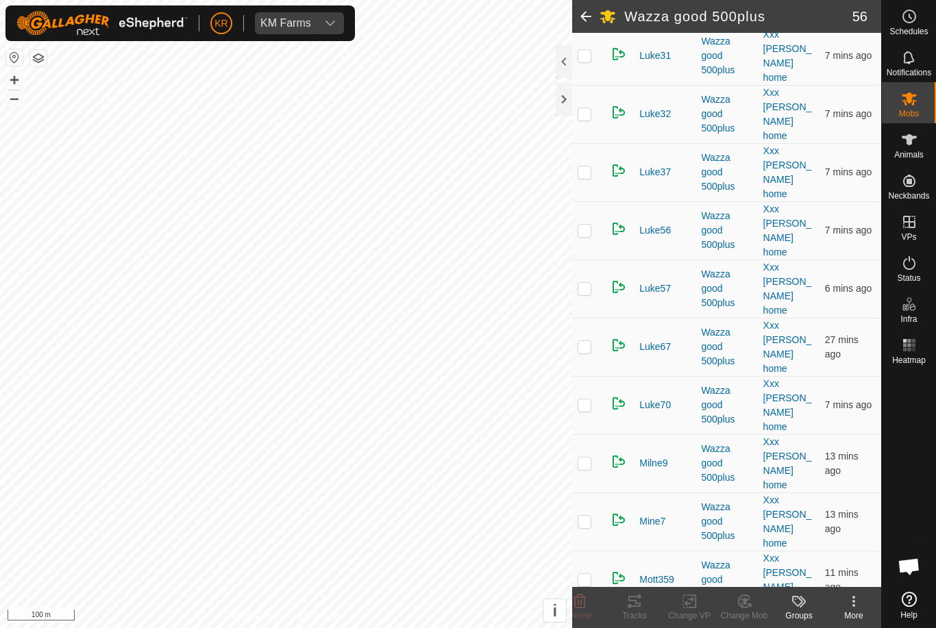
click at [581, 597] on icon at bounding box center [579, 601] width 13 height 14
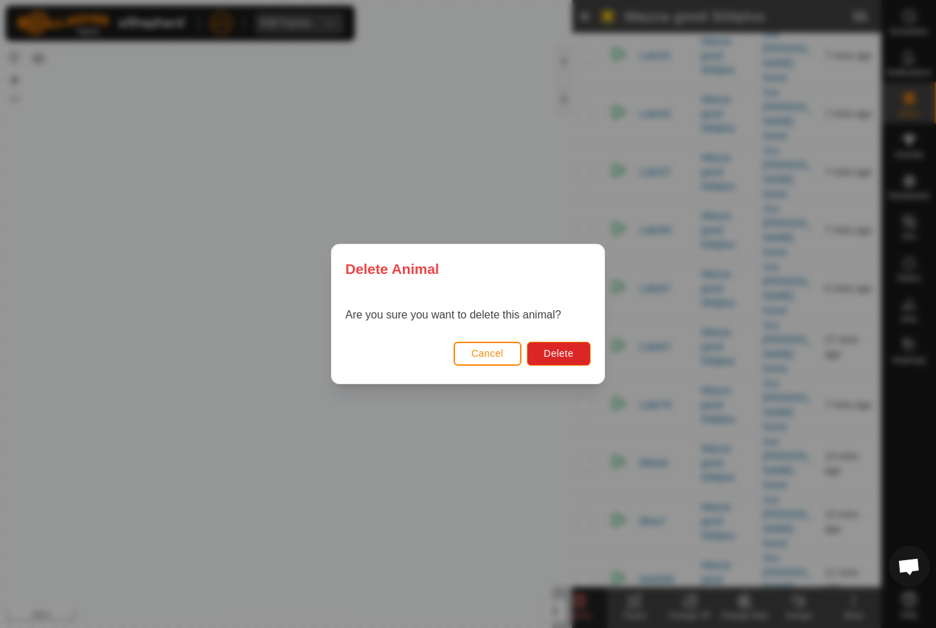
click at [571, 353] on span "Delete" at bounding box center [558, 353] width 29 height 11
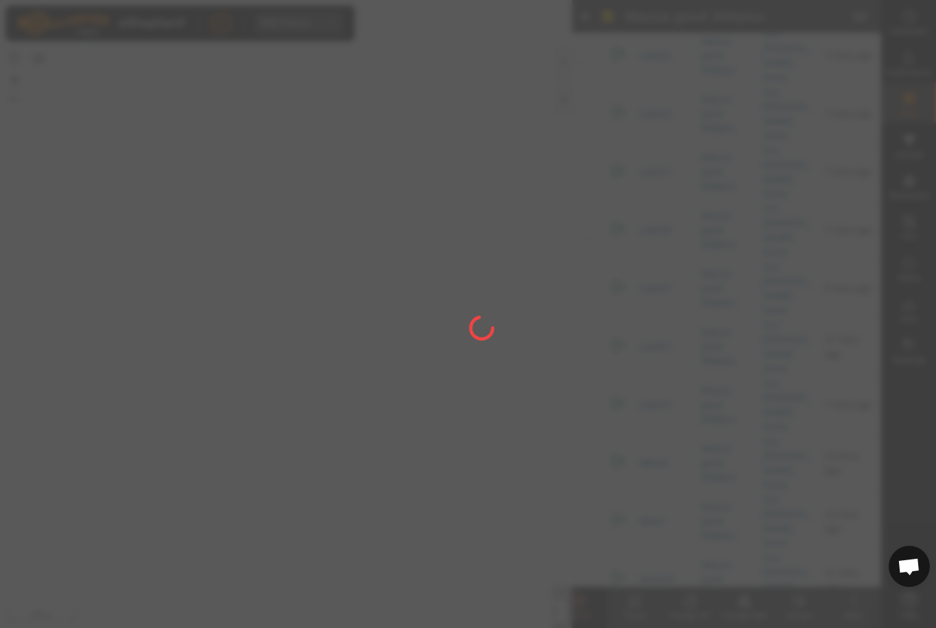
checkbox input "false"
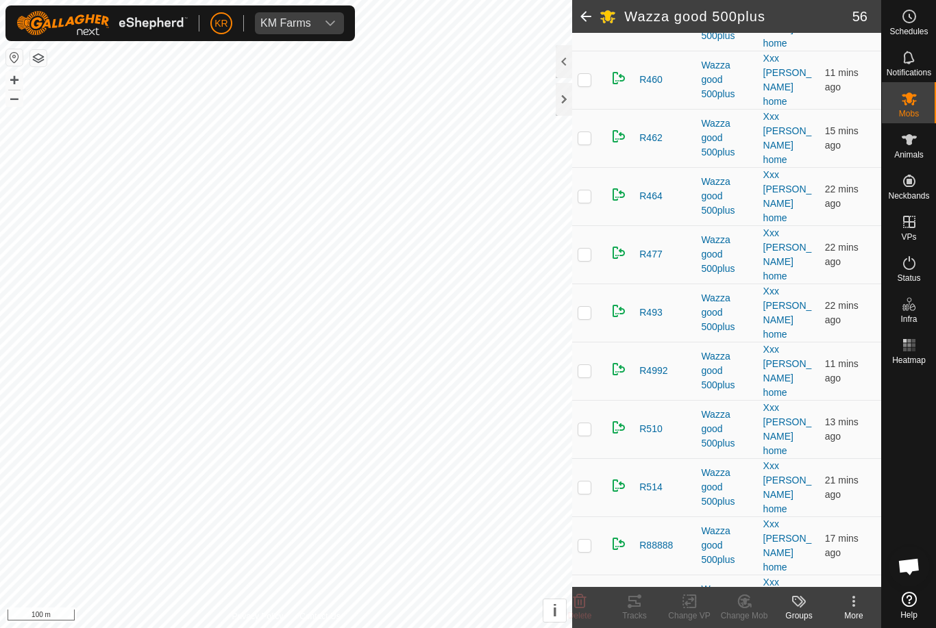
scroll to position [2103, 0]
click at [583, 595] on icon at bounding box center [579, 601] width 16 height 16
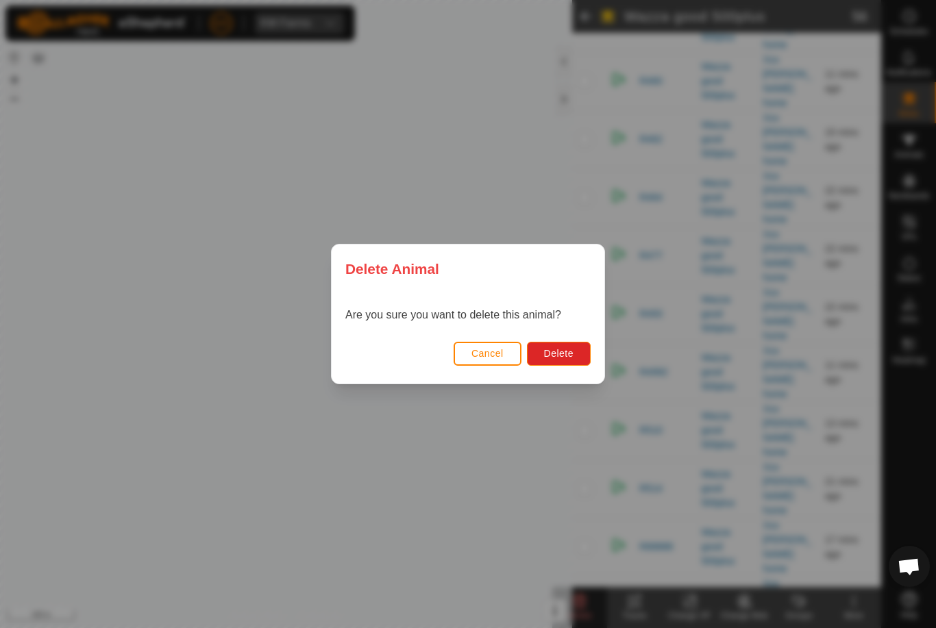
click at [557, 357] on span "Delete" at bounding box center [558, 353] width 29 height 11
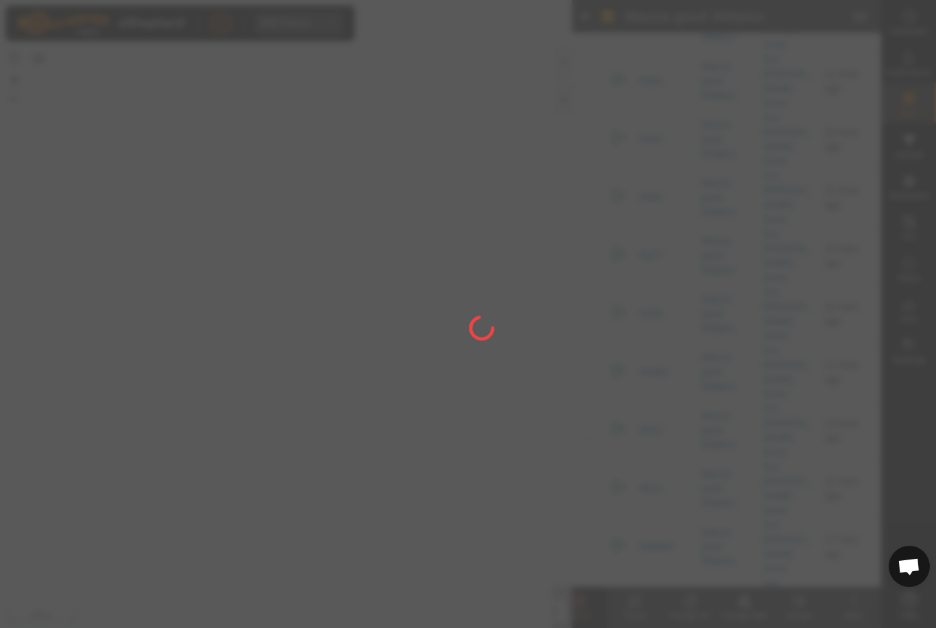
checkbox input "false"
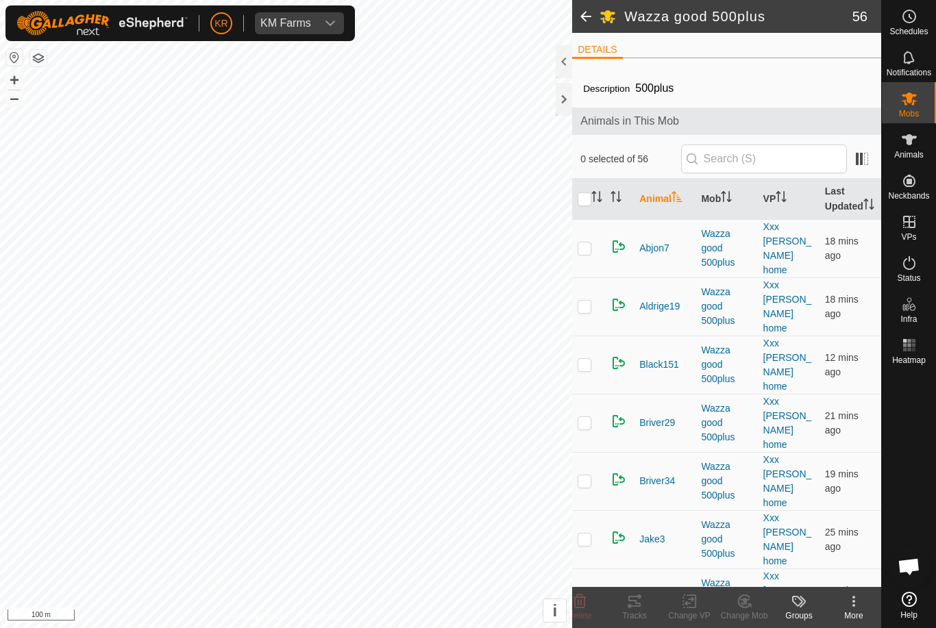
scroll to position [0, 0]
click at [587, 308] on td at bounding box center [588, 306] width 33 height 58
click at [574, 594] on icon at bounding box center [579, 601] width 16 height 16
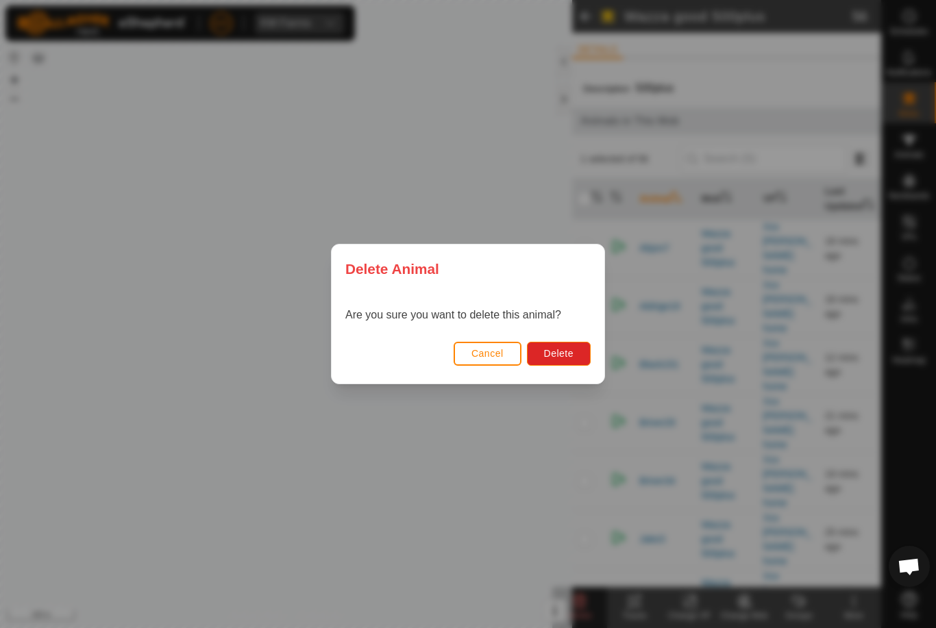
click at [561, 355] on span "Delete" at bounding box center [558, 353] width 29 height 11
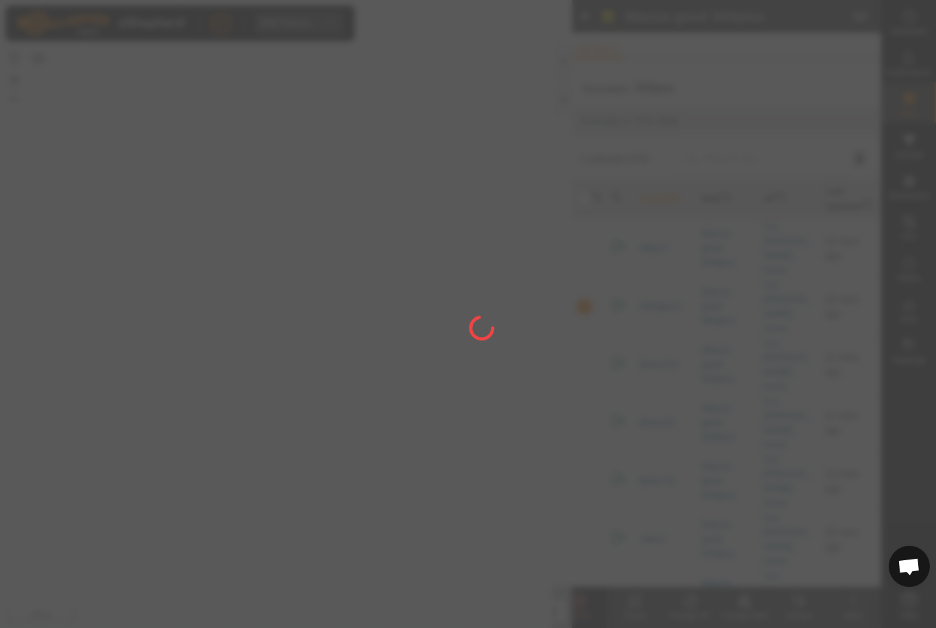
checkbox input "false"
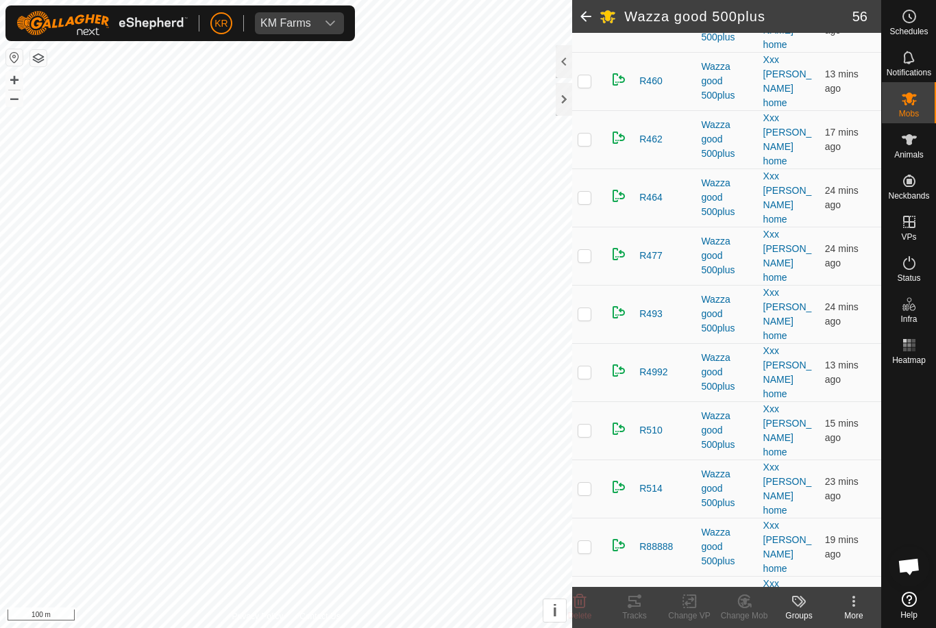
scroll to position [2103, 0]
click at [585, 594] on icon at bounding box center [579, 601] width 16 height 16
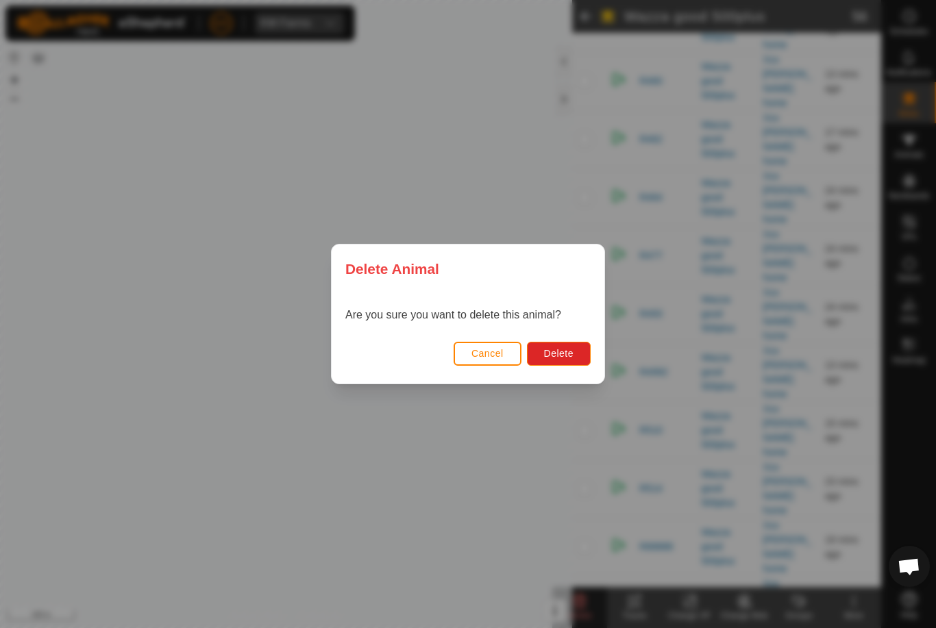
click at [563, 361] on button "Delete" at bounding box center [559, 354] width 64 height 24
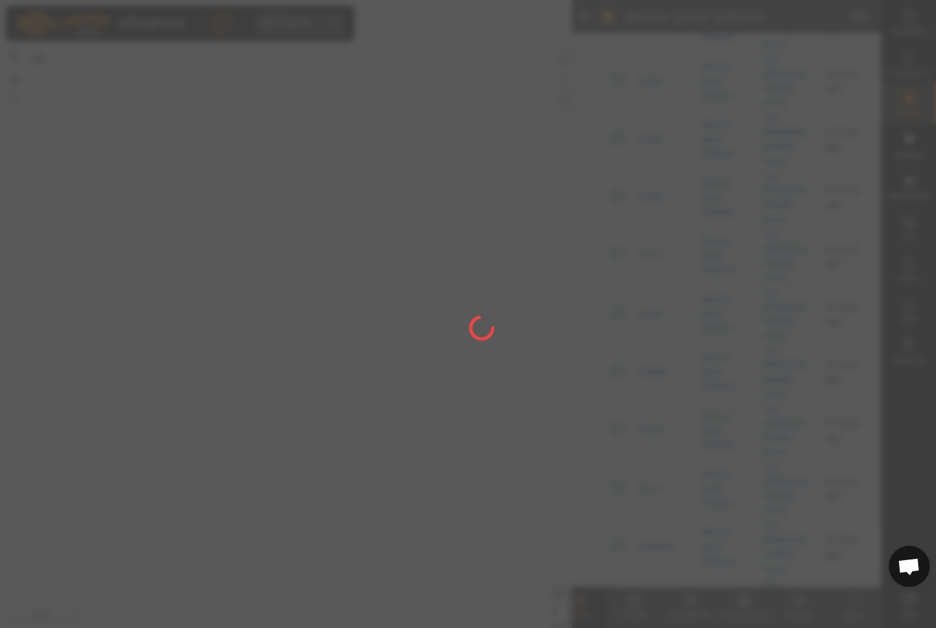
checkbox input "false"
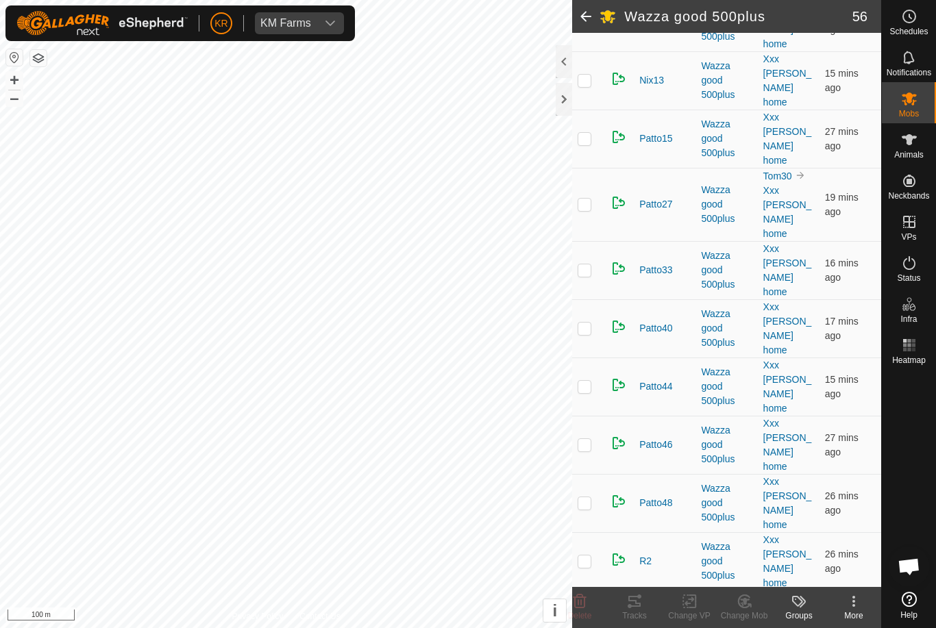
scroll to position [1373, 0]
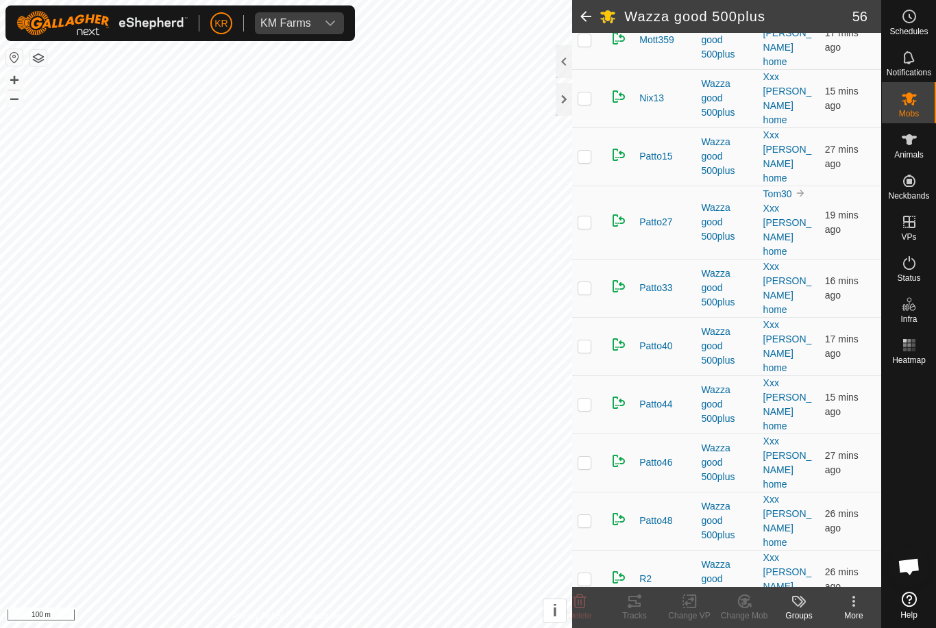
click at [592, 550] on td at bounding box center [588, 579] width 33 height 58
click at [576, 592] on div "Delete" at bounding box center [579, 607] width 55 height 41
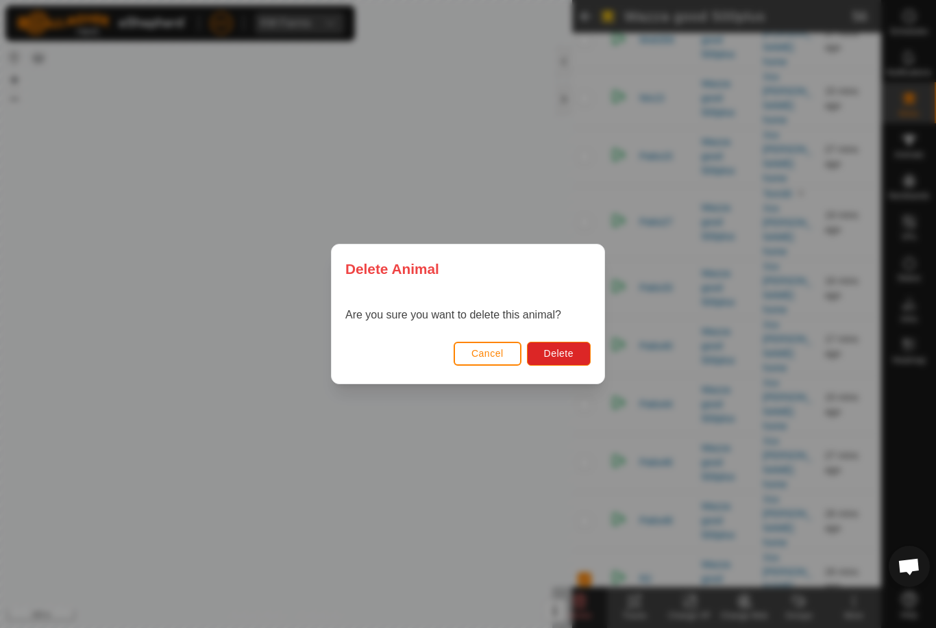
click at [560, 345] on button "Delete" at bounding box center [559, 354] width 64 height 24
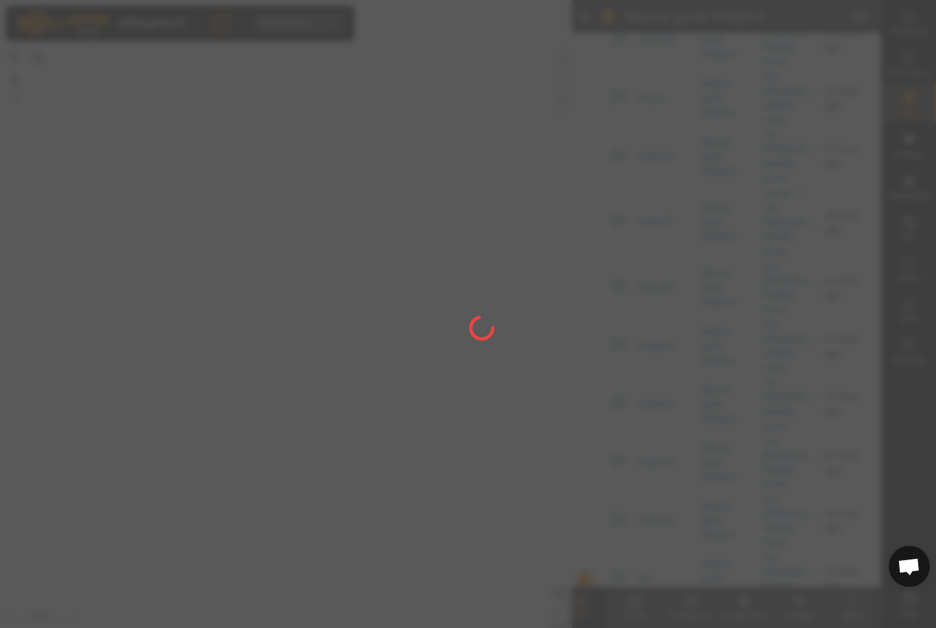
checkbox input "false"
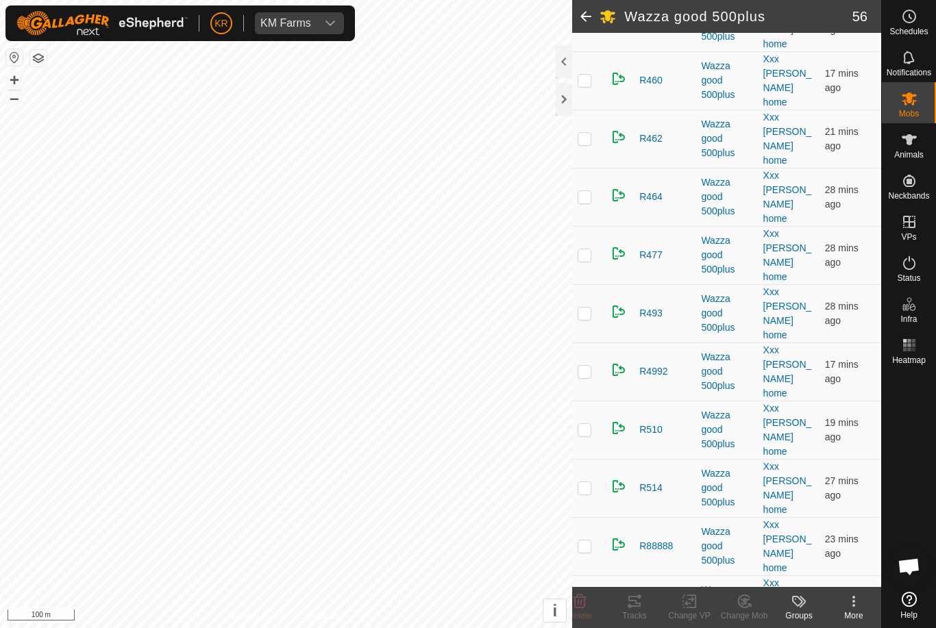
scroll to position [2103, 0]
click at [577, 599] on icon at bounding box center [579, 601] width 16 height 16
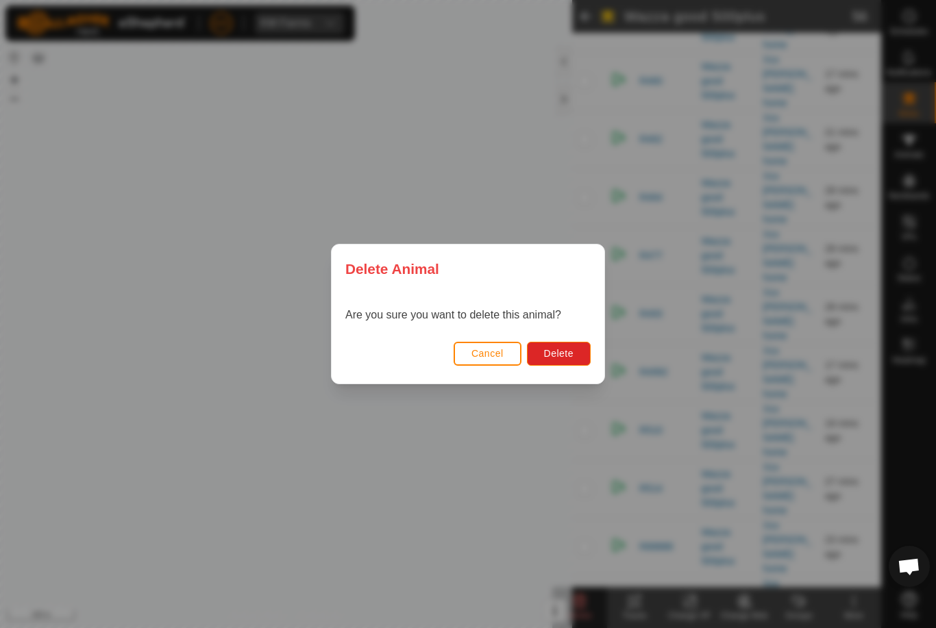
click at [559, 351] on span "Delete" at bounding box center [558, 353] width 29 height 11
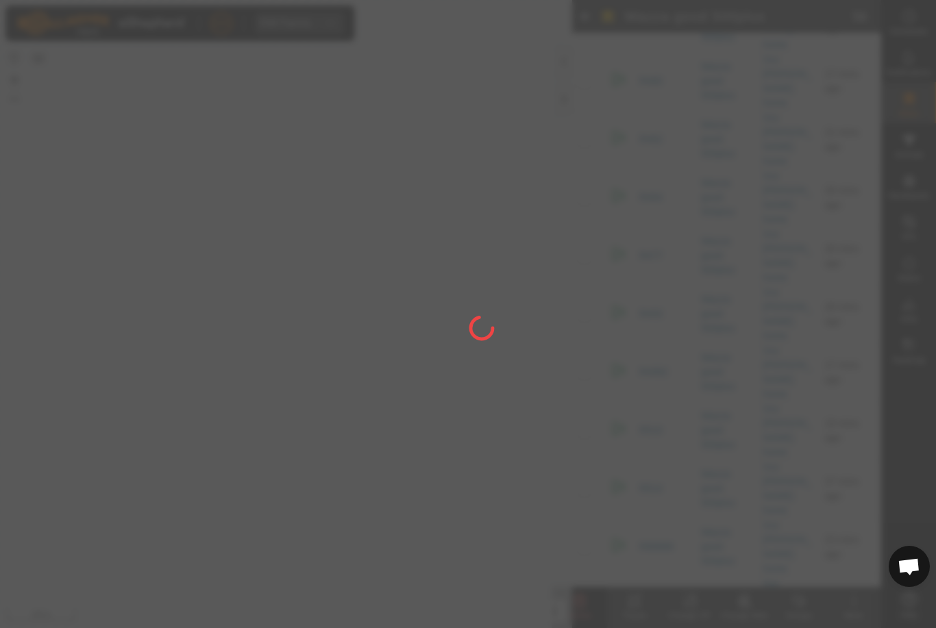
checkbox input "false"
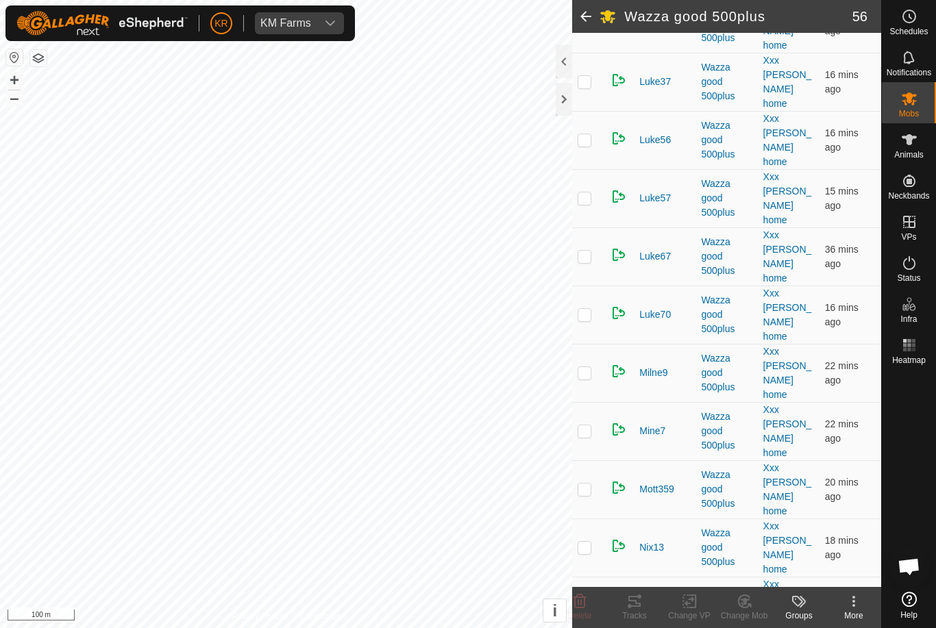
scroll to position [916, 0]
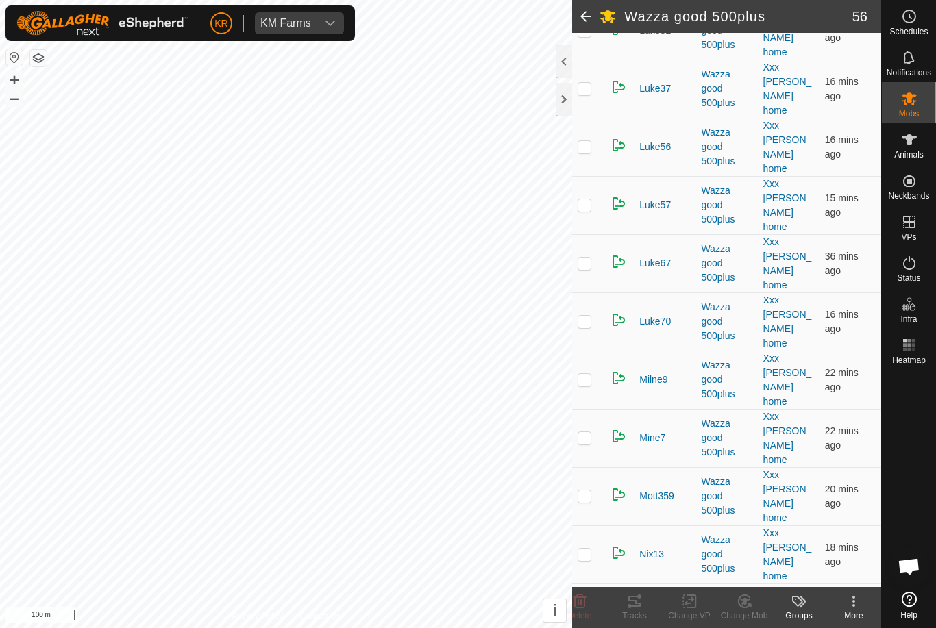
click at [594, 525] on td at bounding box center [588, 554] width 33 height 58
click at [586, 594] on icon at bounding box center [579, 601] width 16 height 16
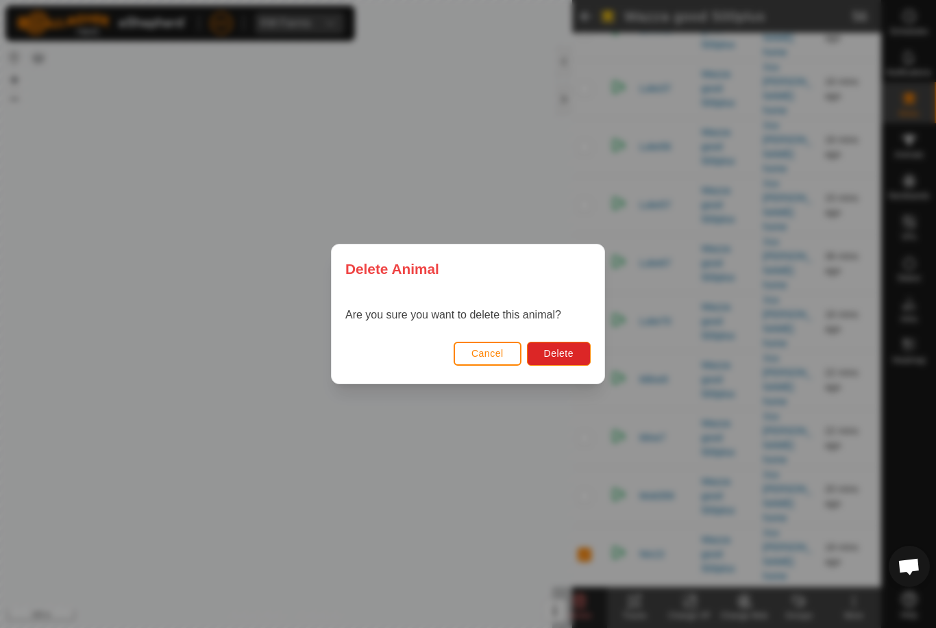
click at [573, 350] on button "Delete" at bounding box center [559, 354] width 64 height 24
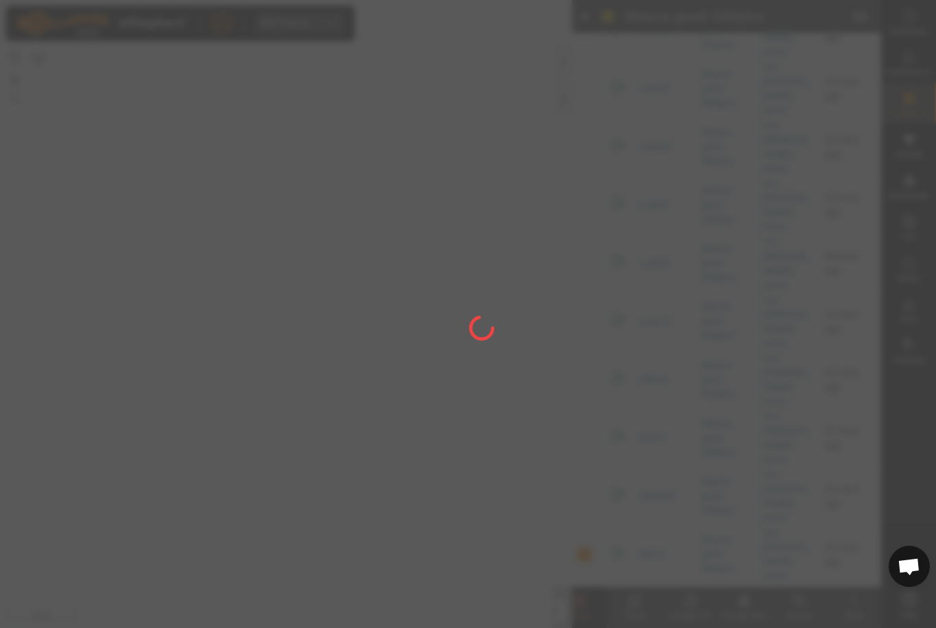
checkbox input "false"
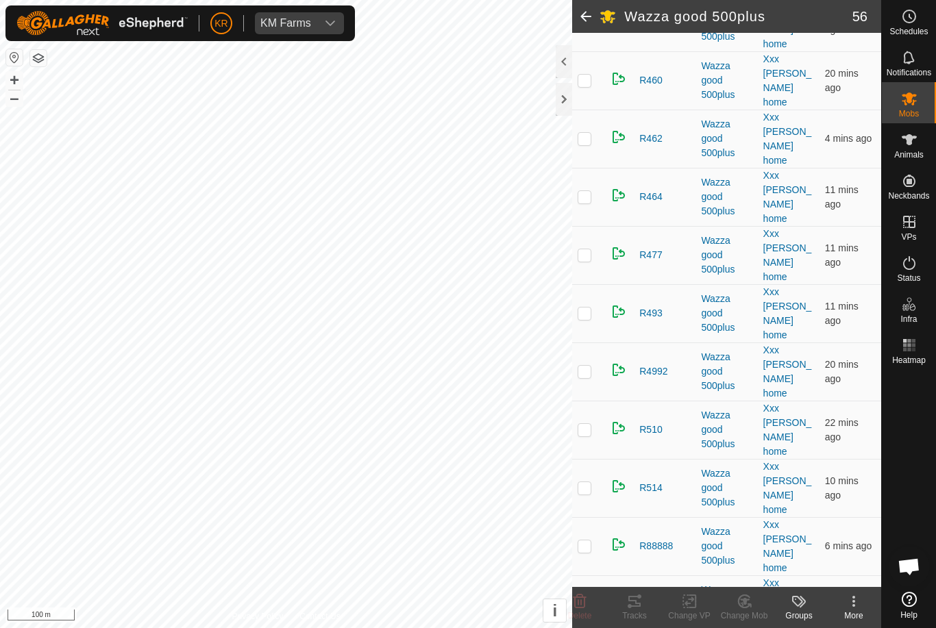
scroll to position [2103, 0]
click at [573, 596] on icon at bounding box center [579, 601] width 16 height 16
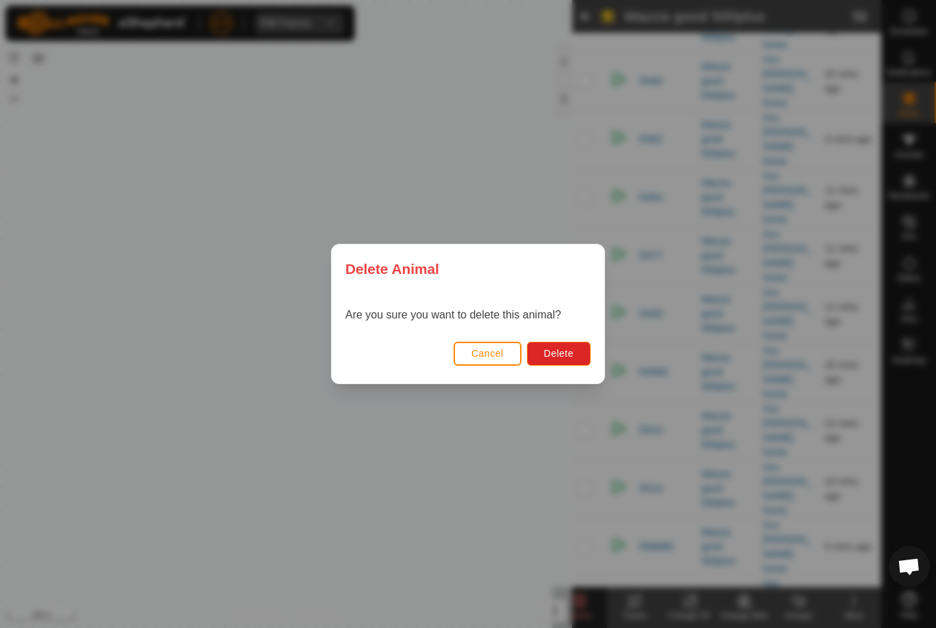
click at [573, 359] on button "Delete" at bounding box center [559, 354] width 64 height 24
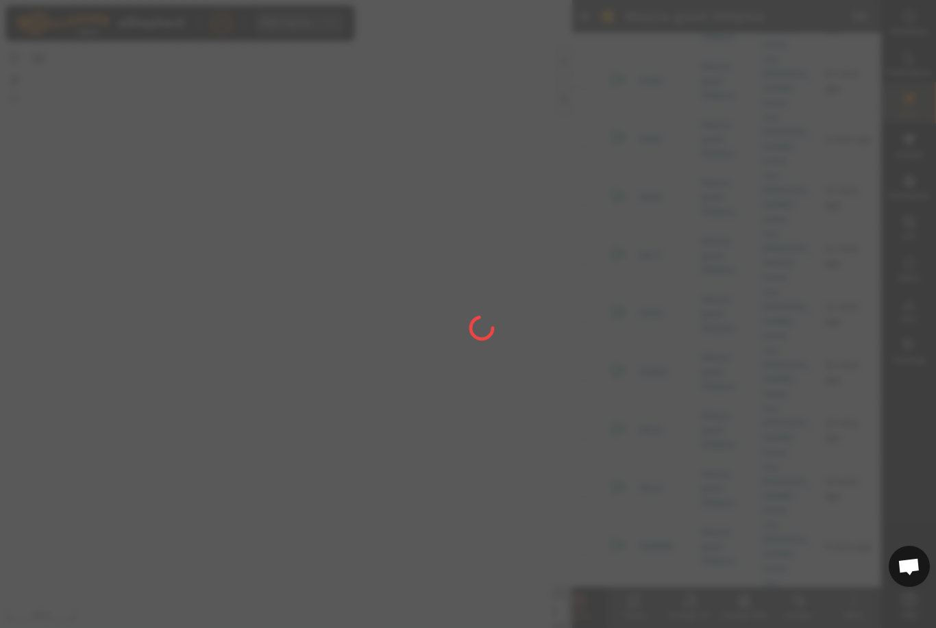
checkbox input "false"
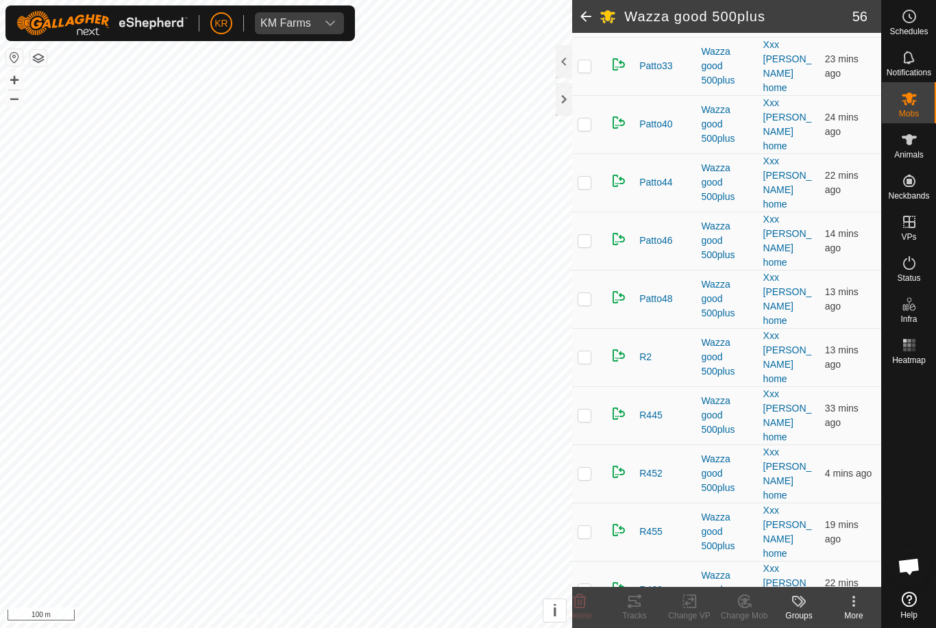
scroll to position [1585, 0]
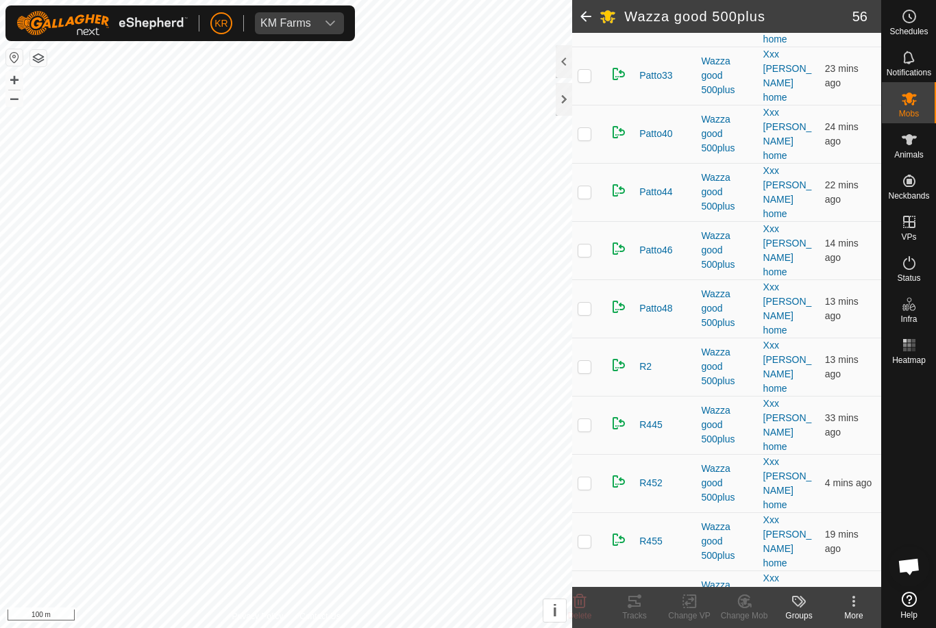
click at [590, 594] on p-checkbox at bounding box center [584, 599] width 14 height 11
click at [573, 605] on icon at bounding box center [579, 601] width 16 height 16
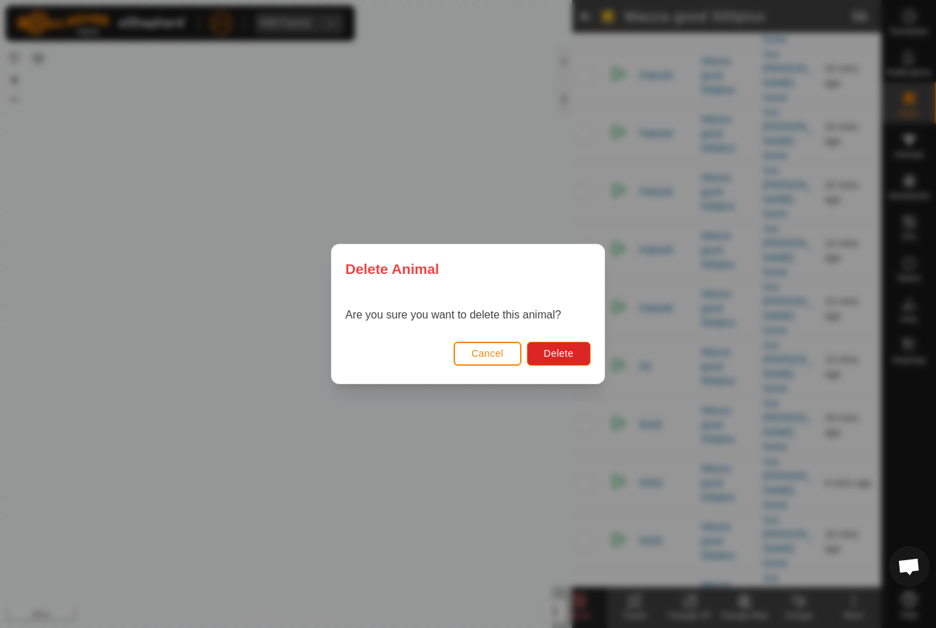
click at [571, 342] on button "Delete" at bounding box center [559, 354] width 64 height 24
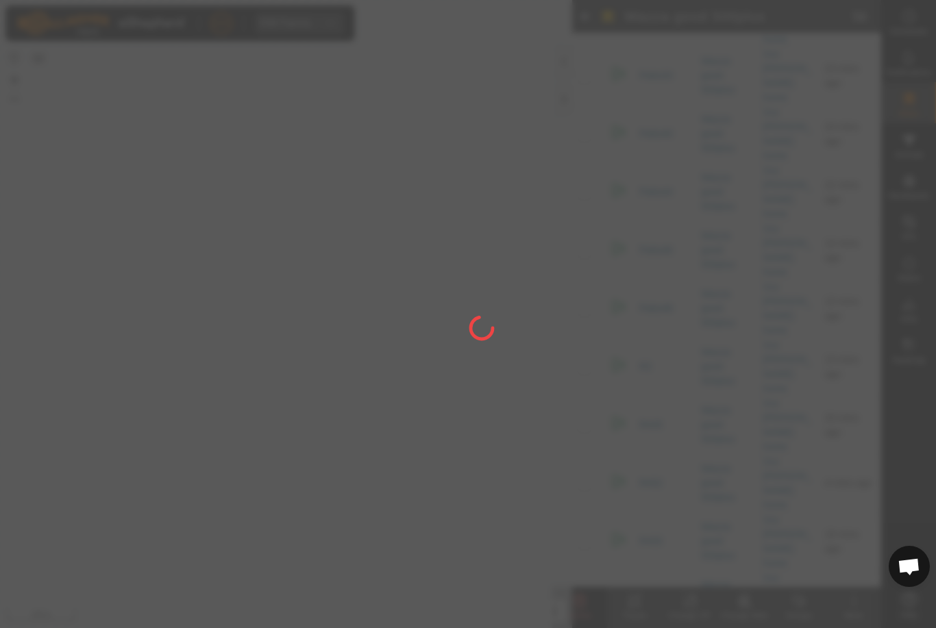
checkbox input "false"
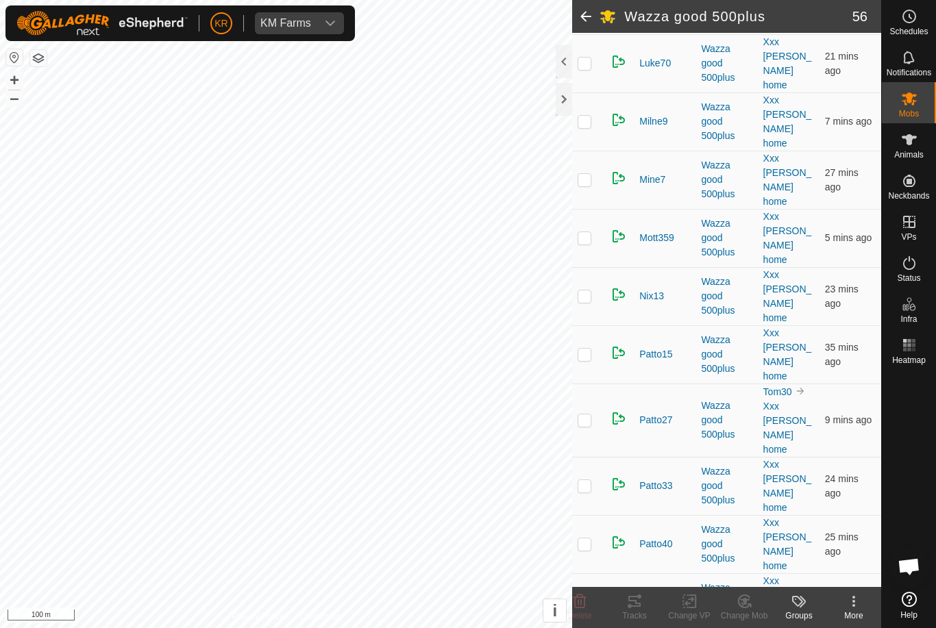
scroll to position [1120, 0]
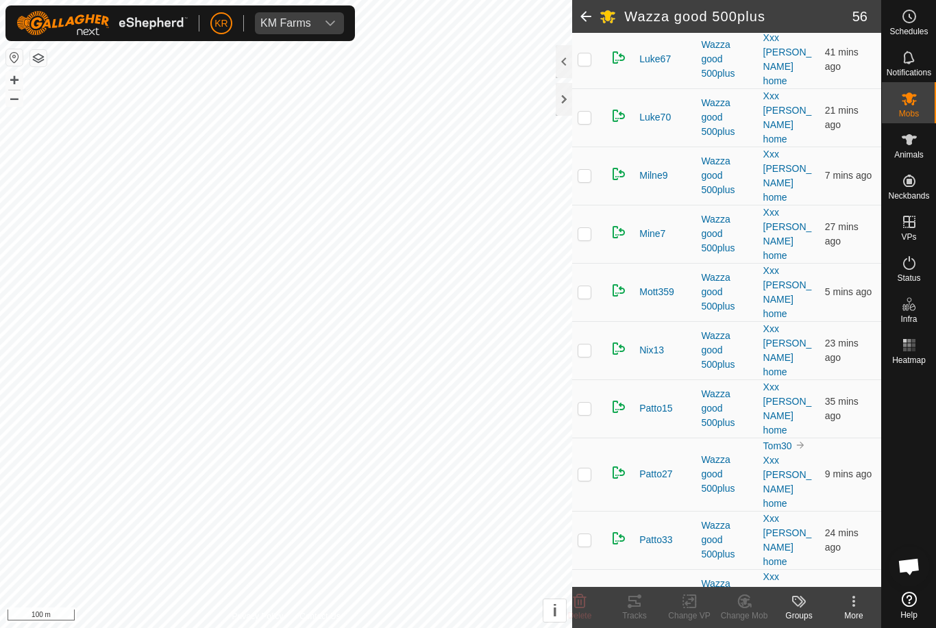
click at [593, 511] on td at bounding box center [588, 540] width 33 height 58
click at [579, 594] on icon at bounding box center [579, 601] width 13 height 14
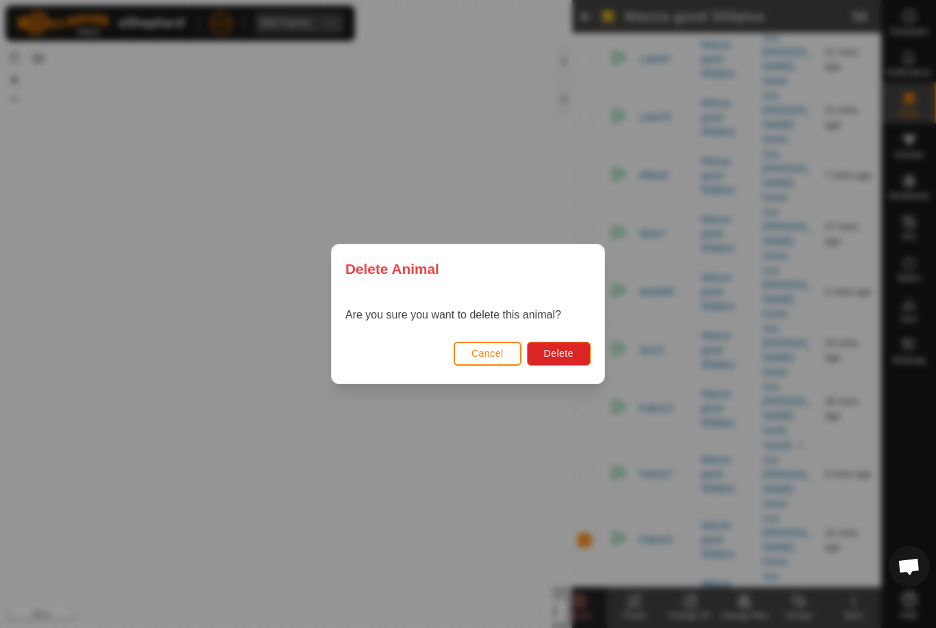
click at [568, 345] on button "Delete" at bounding box center [559, 354] width 64 height 24
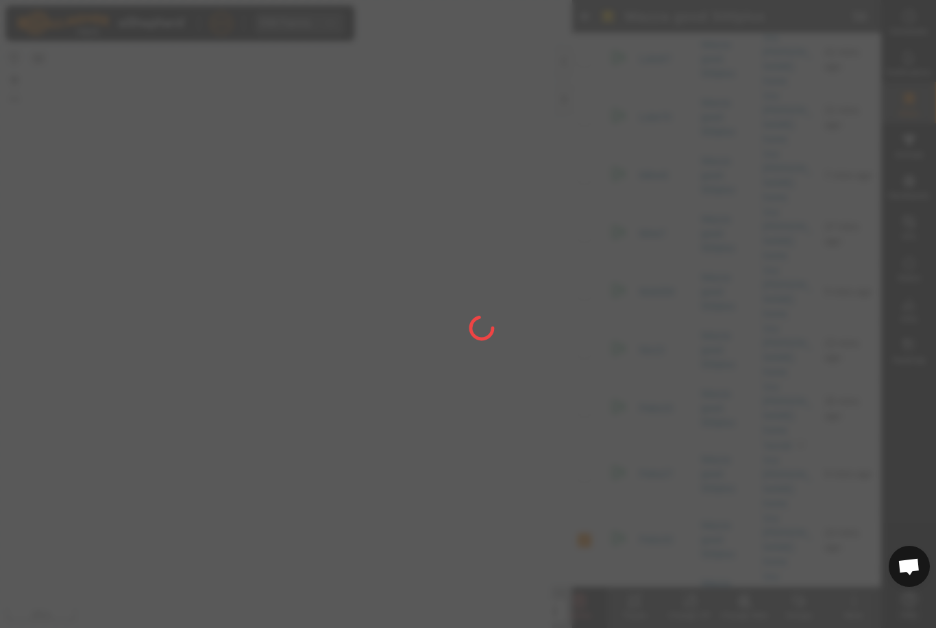
checkbox input "false"
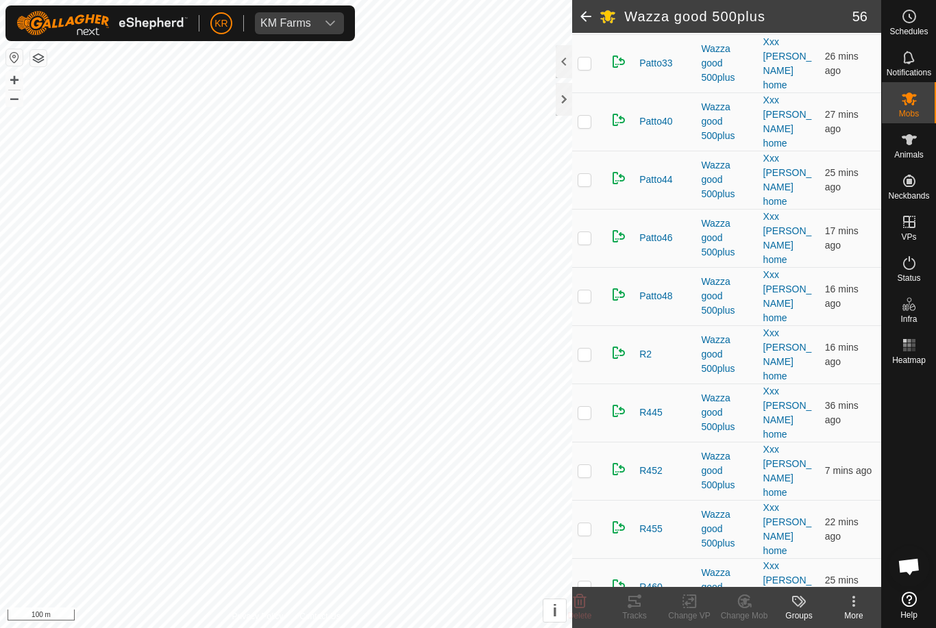
scroll to position [1625, 0]
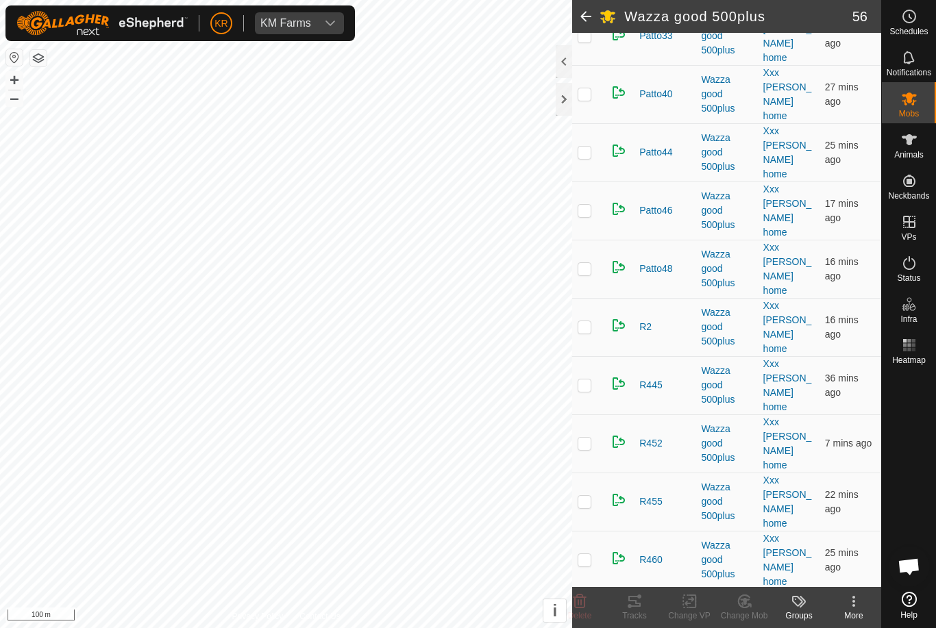
click at [573, 591] on div "Delete" at bounding box center [579, 607] width 55 height 41
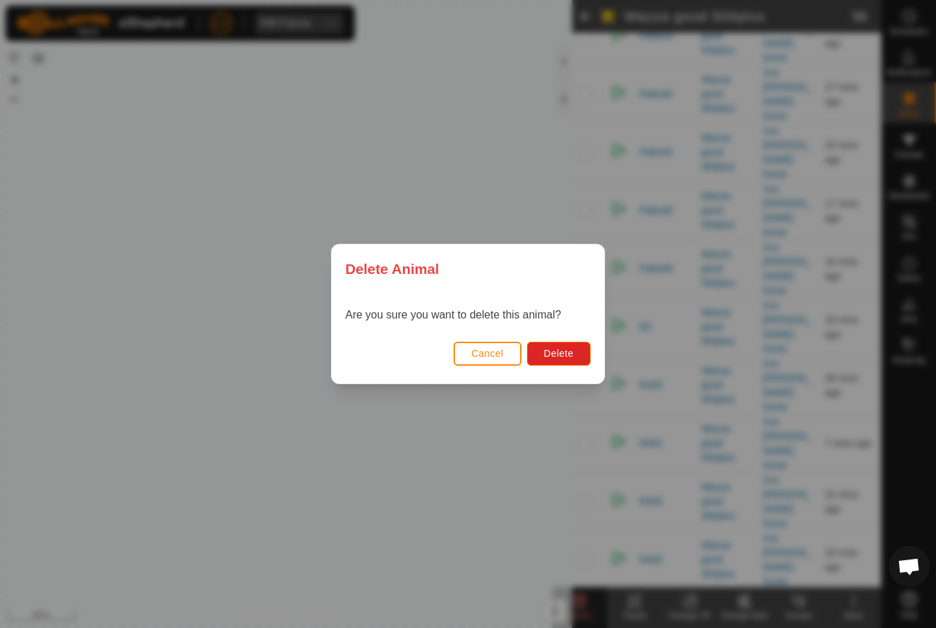
click at [566, 356] on span "Delete" at bounding box center [558, 353] width 29 height 11
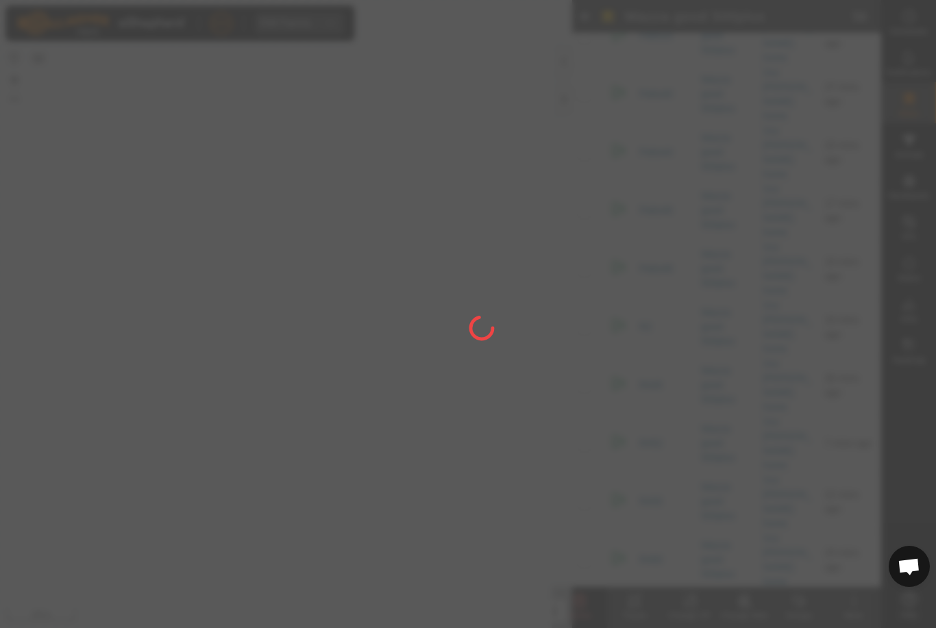
checkbox input "false"
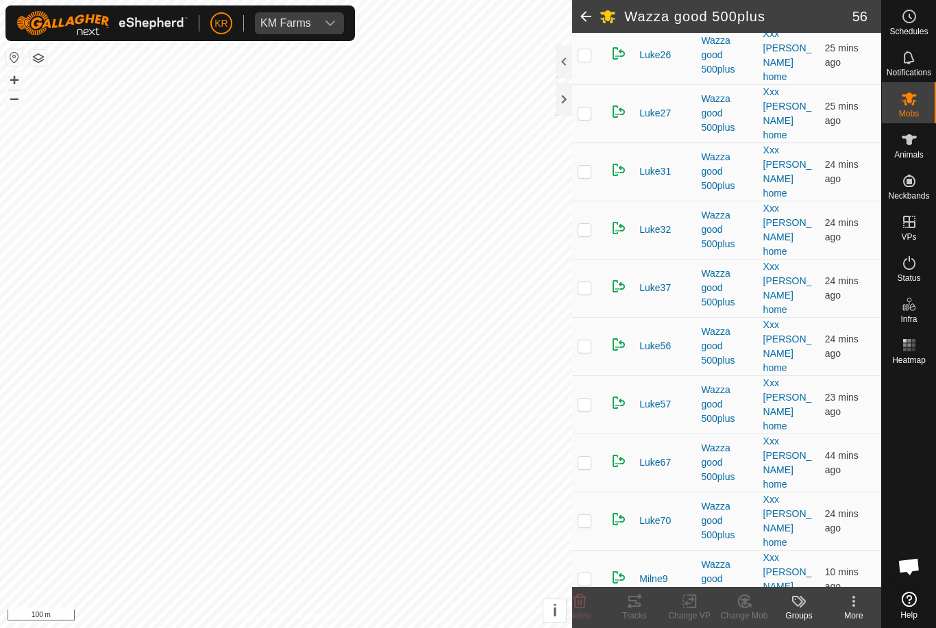
scroll to position [718, 0]
click at [592, 549] on td at bounding box center [588, 578] width 33 height 58
click at [580, 594] on icon at bounding box center [579, 601] width 13 height 14
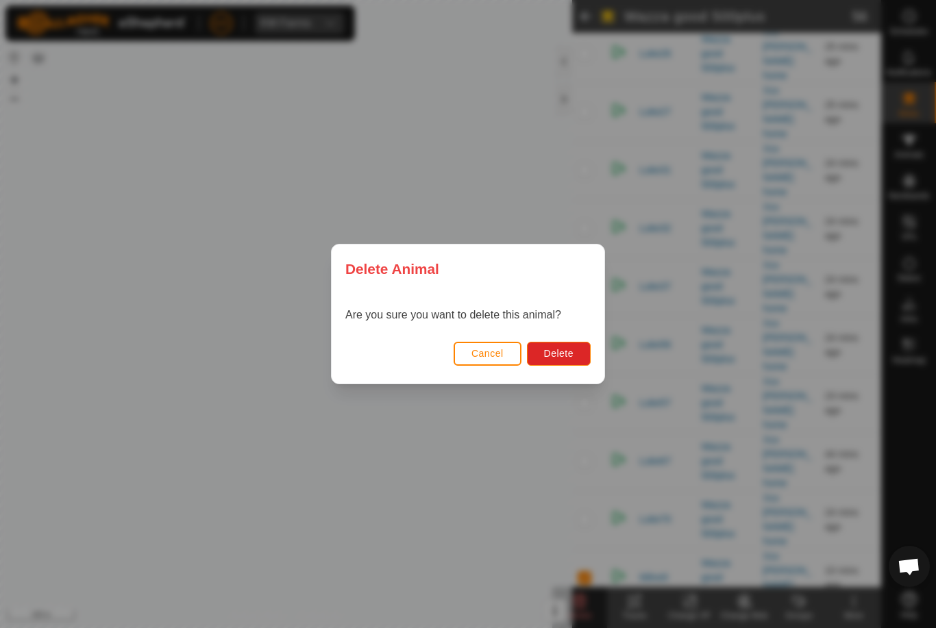
click at [570, 347] on button "Delete" at bounding box center [559, 354] width 64 height 24
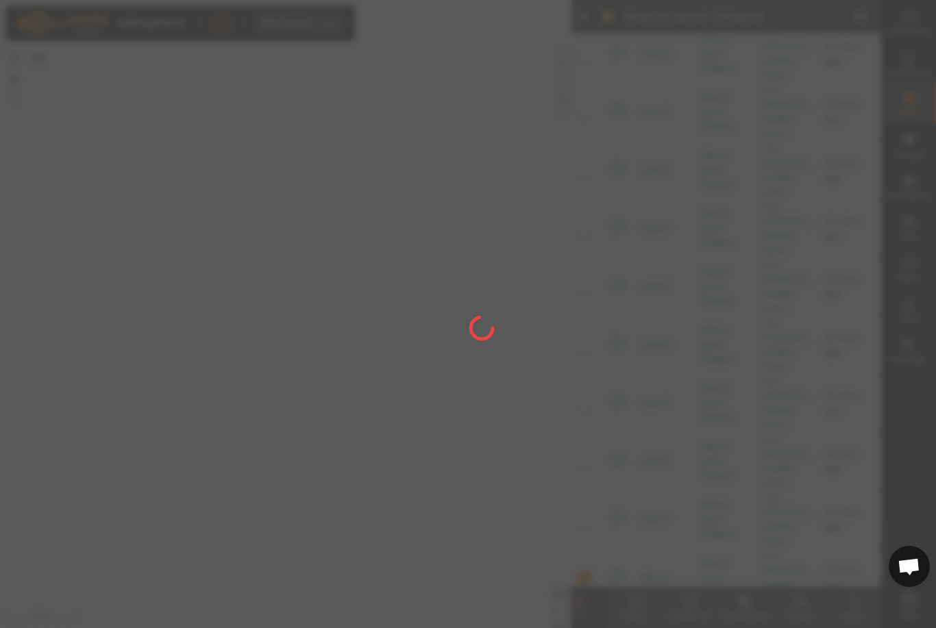
checkbox input "false"
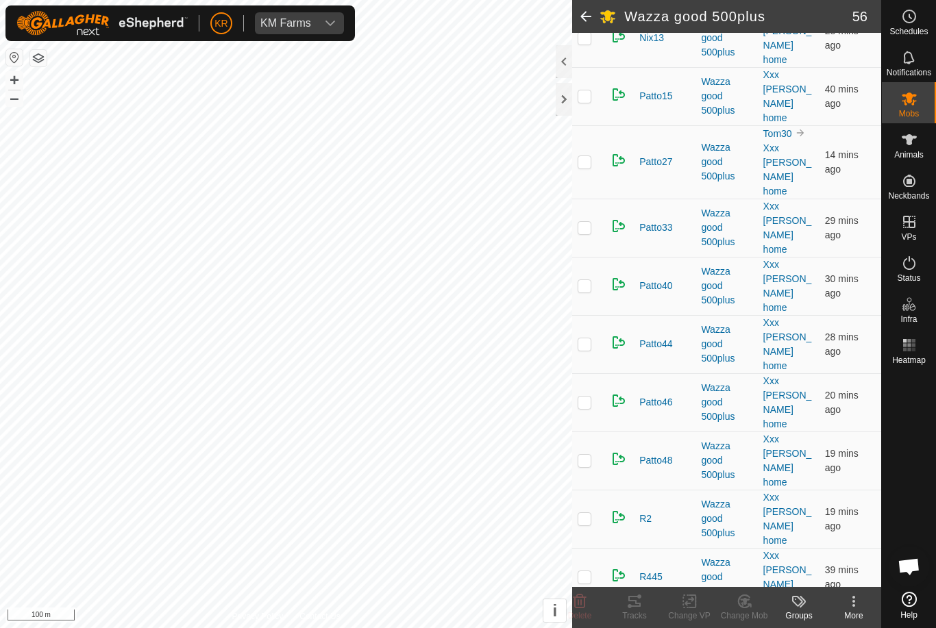
scroll to position [1433, 0]
click at [586, 601] on icon at bounding box center [579, 601] width 16 height 16
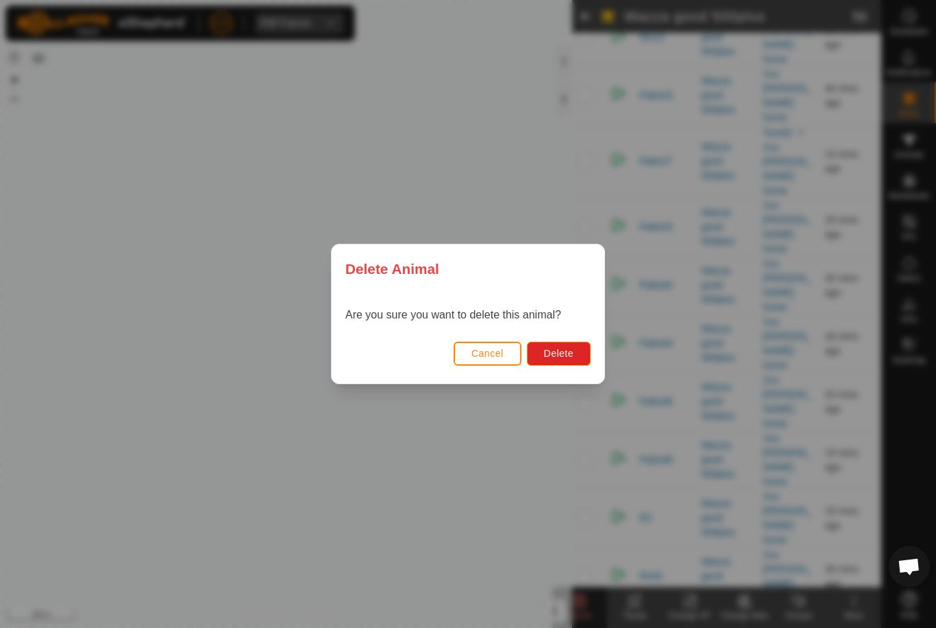
click at [562, 353] on span "Delete" at bounding box center [558, 353] width 29 height 11
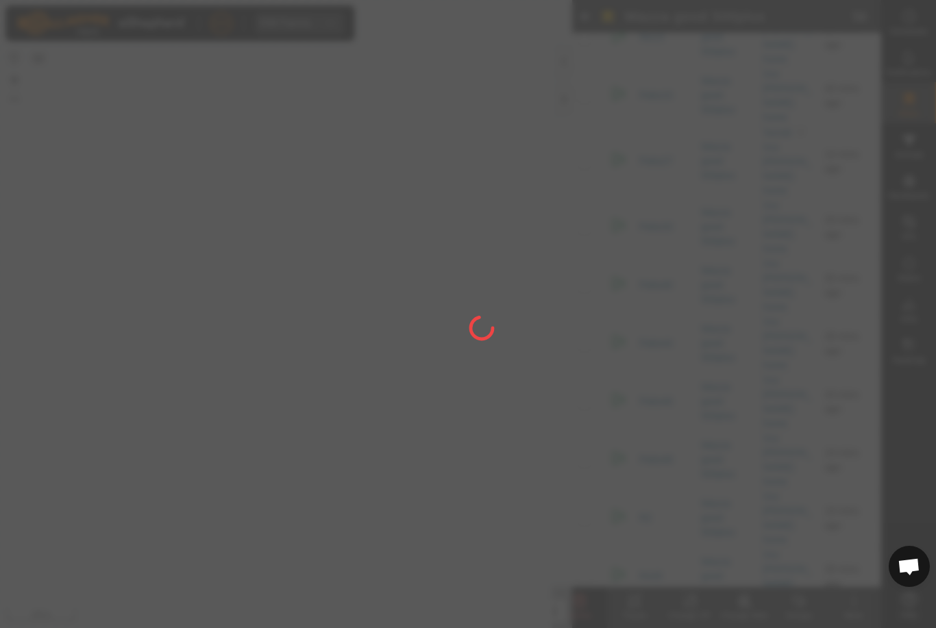
checkbox input "false"
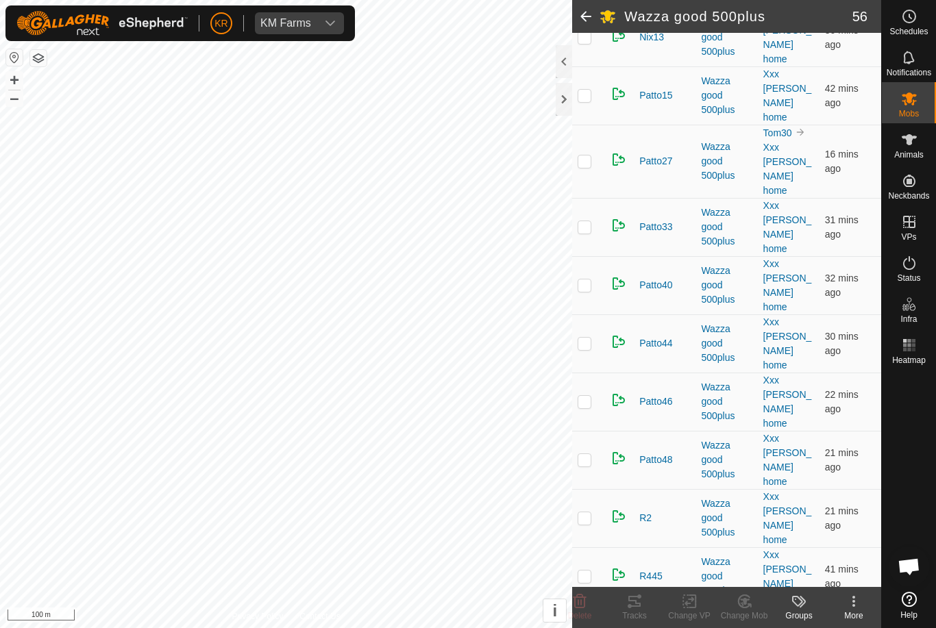
click at [577, 600] on icon at bounding box center [579, 601] width 16 height 16
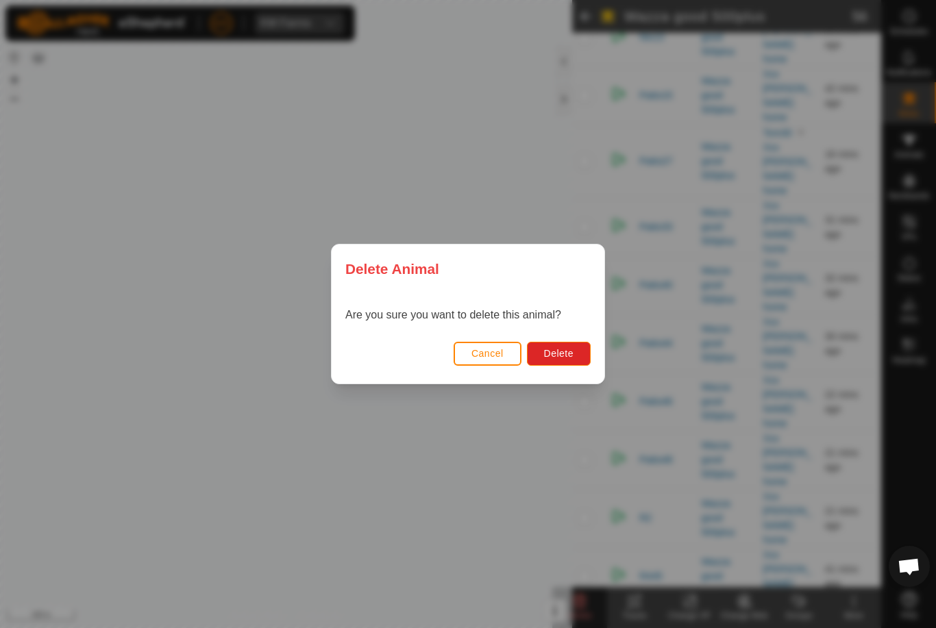
click at [571, 348] on span "Delete" at bounding box center [558, 353] width 29 height 11
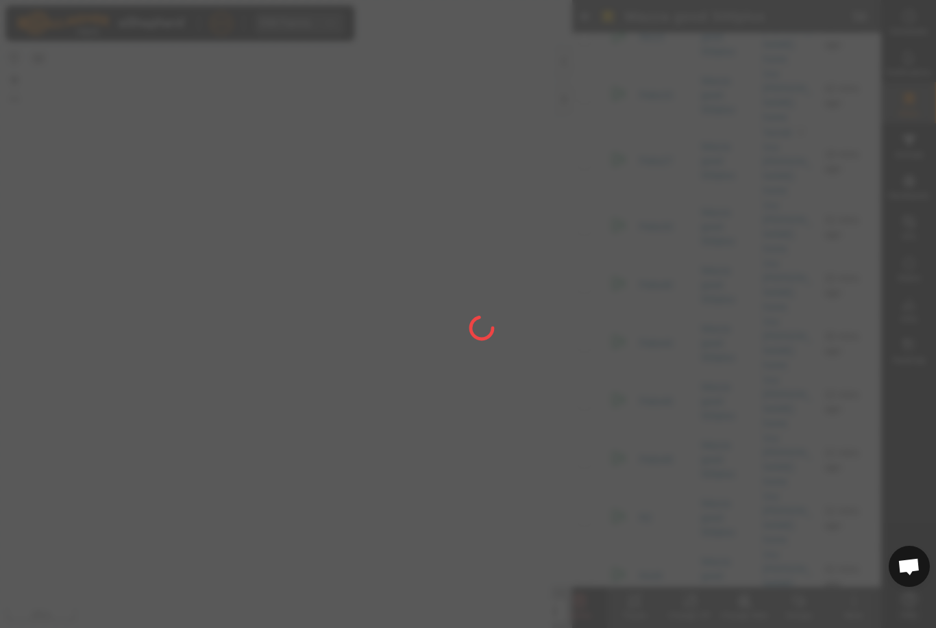
checkbox input "false"
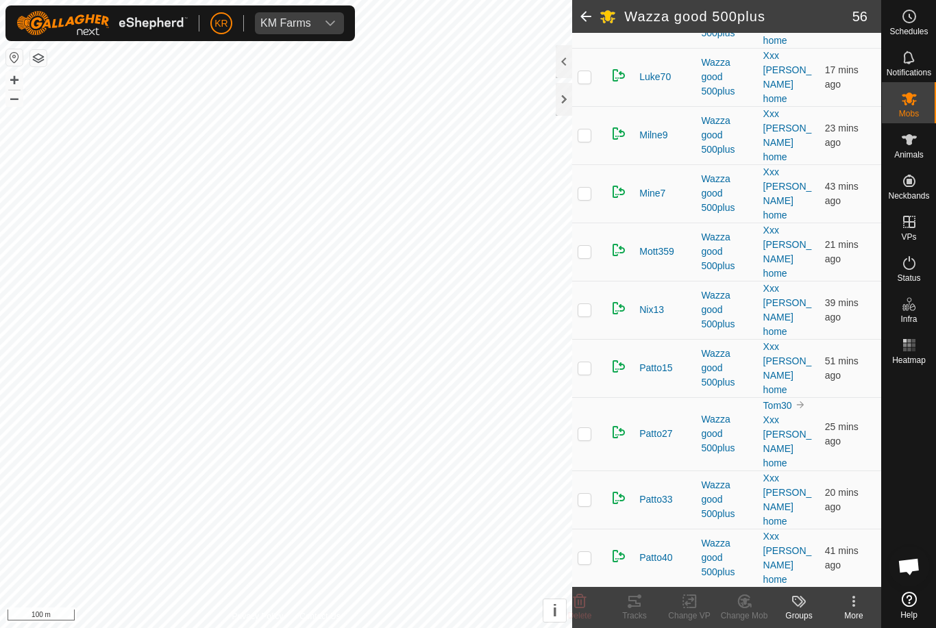
scroll to position [1140, 0]
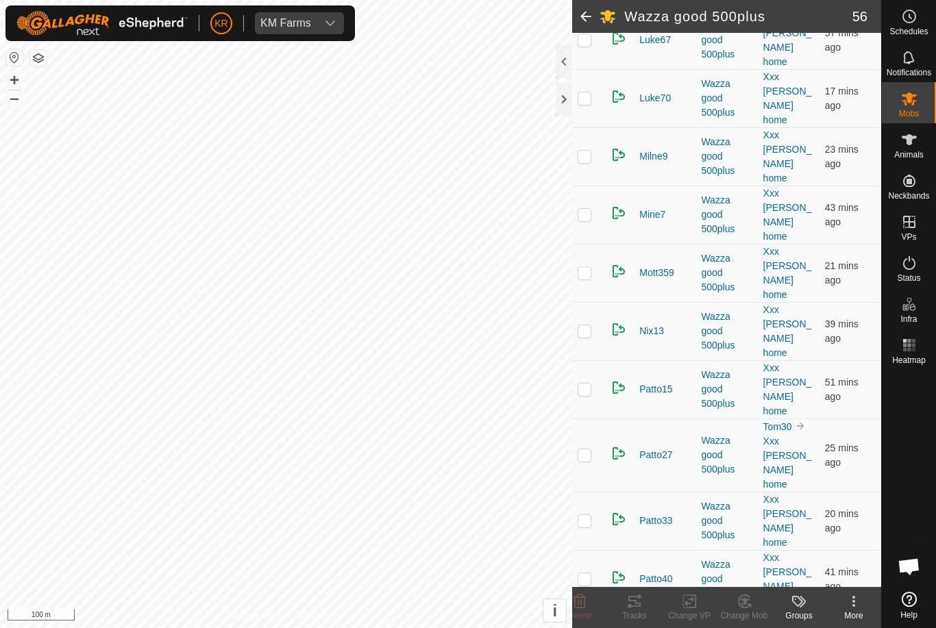
click at [586, 600] on icon at bounding box center [579, 601] width 16 height 16
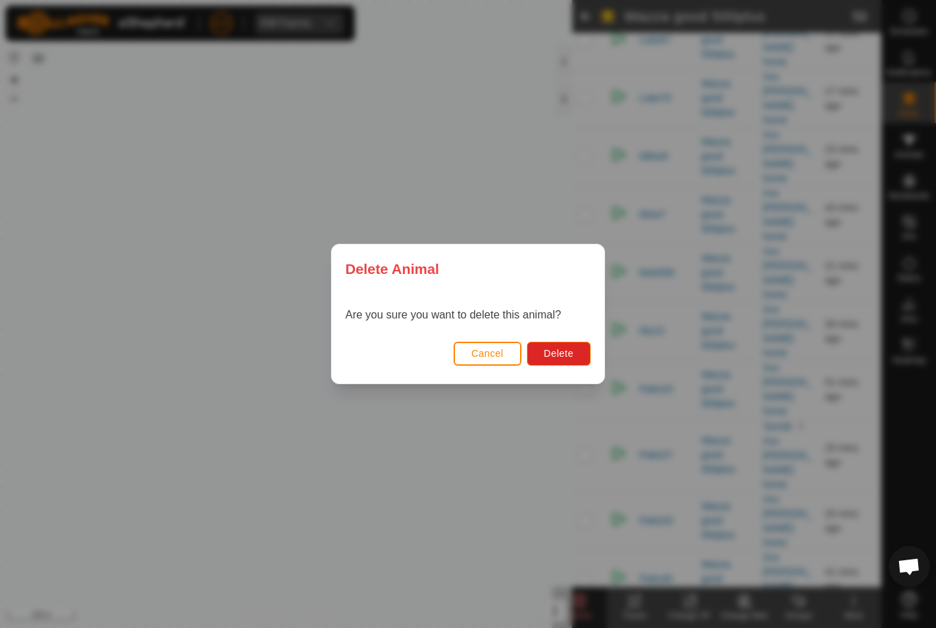
click at [569, 354] on span "Delete" at bounding box center [558, 353] width 29 height 11
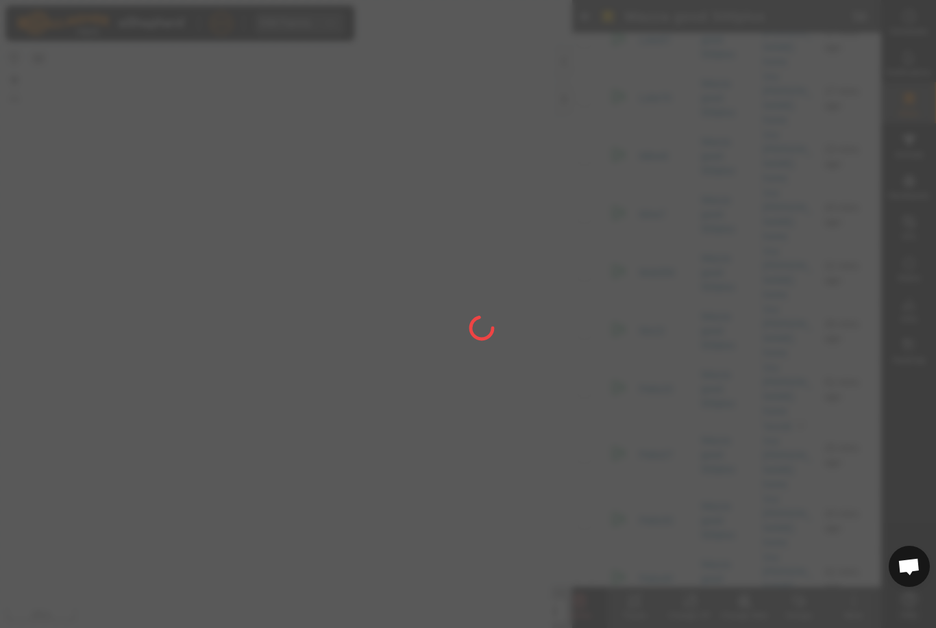
checkbox input "false"
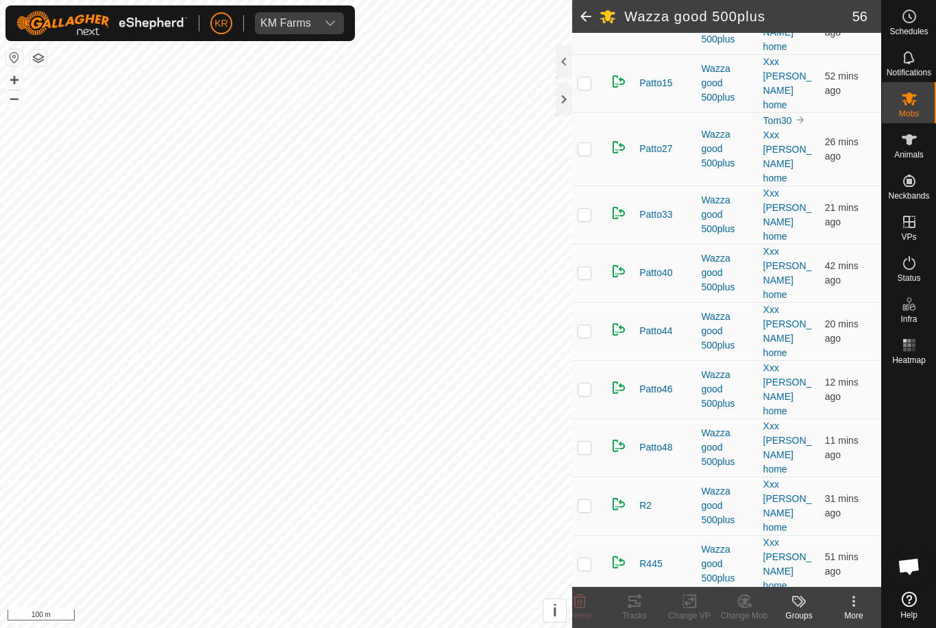
scroll to position [1452, 0]
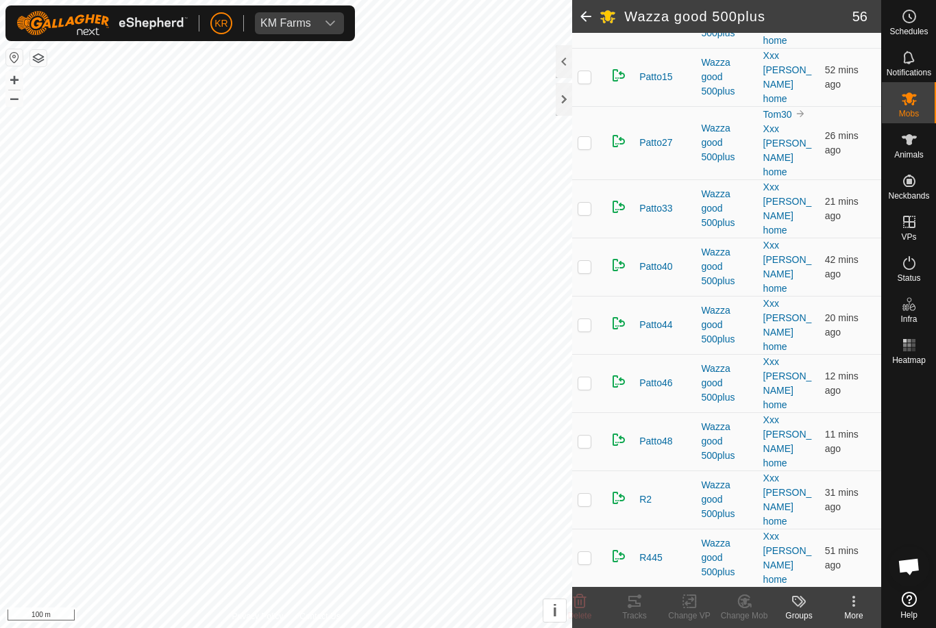
click at [577, 599] on icon at bounding box center [579, 601] width 16 height 16
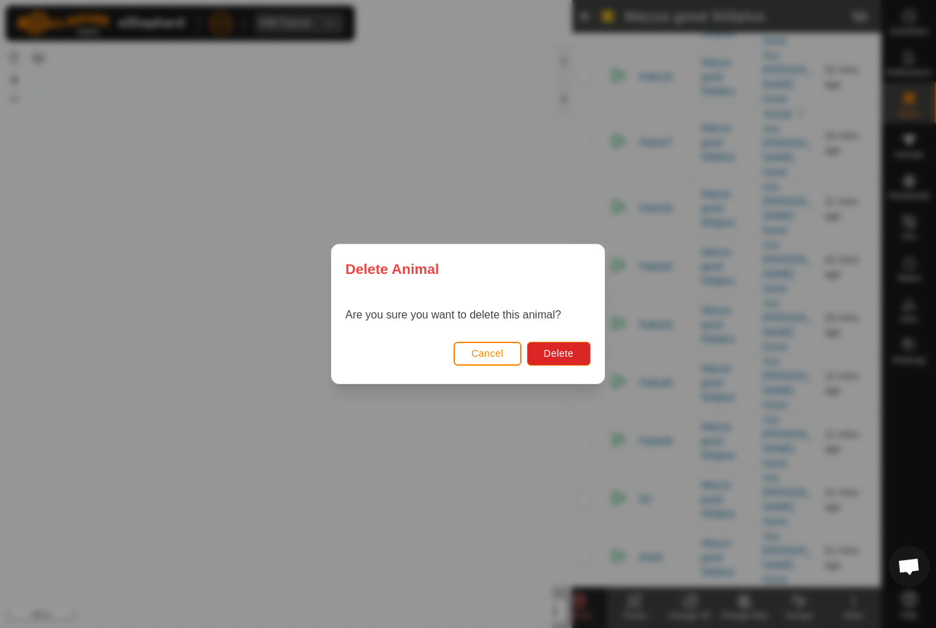
click at [561, 358] on span "Delete" at bounding box center [558, 353] width 29 height 11
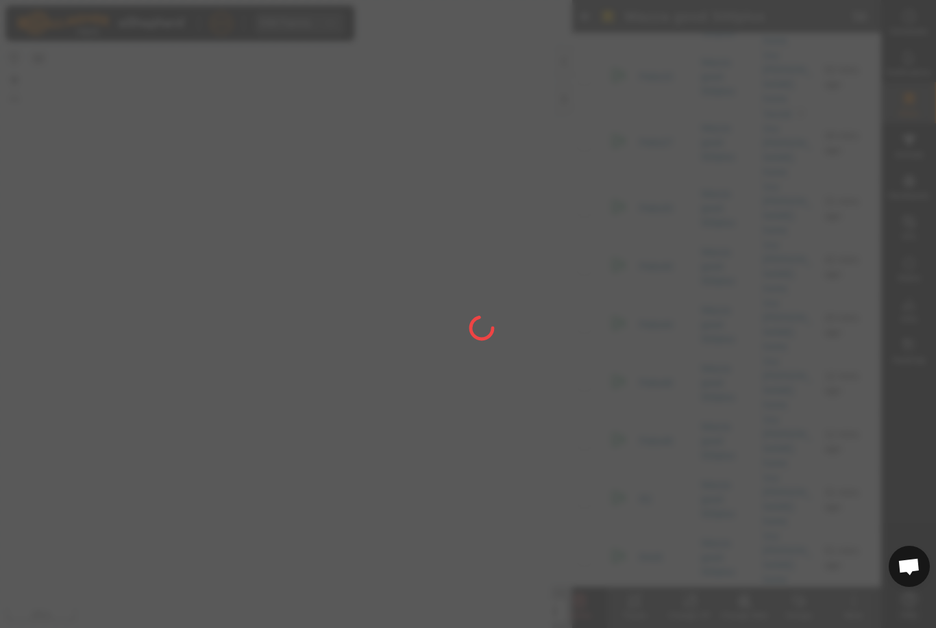
checkbox input "false"
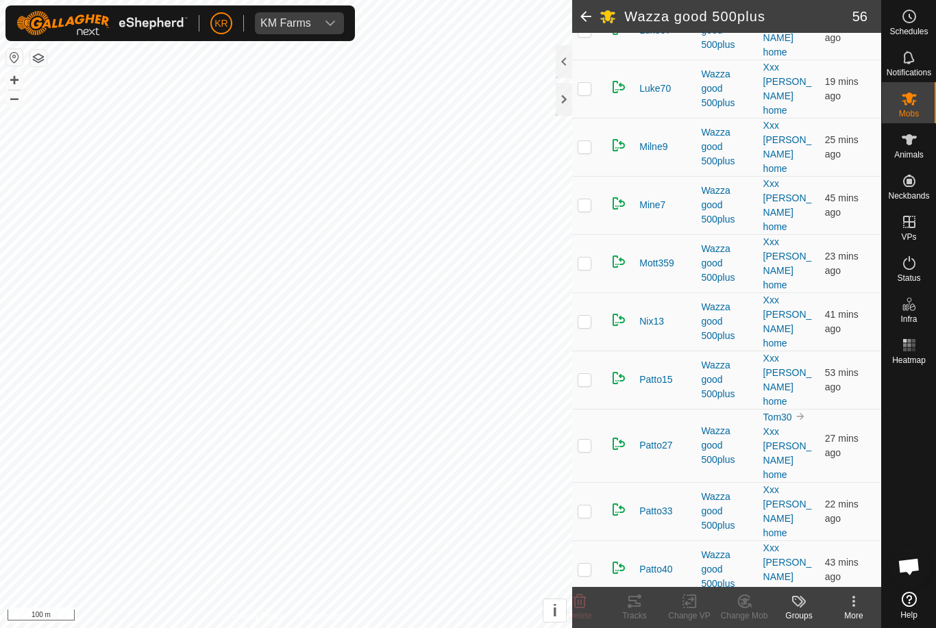
scroll to position [1149, 0]
click at [581, 599] on icon at bounding box center [579, 601] width 13 height 14
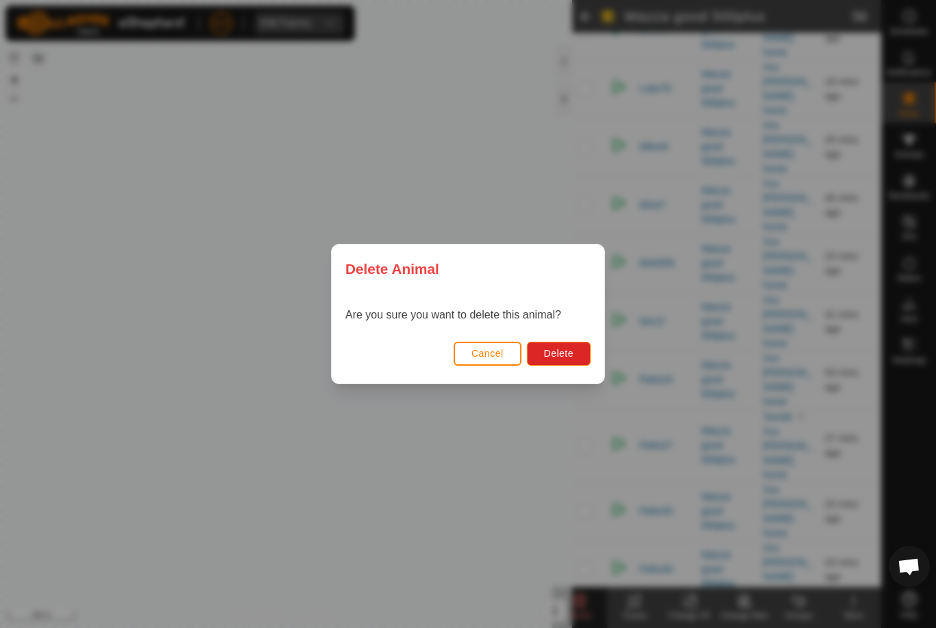
click at [572, 351] on span "Delete" at bounding box center [558, 353] width 29 height 11
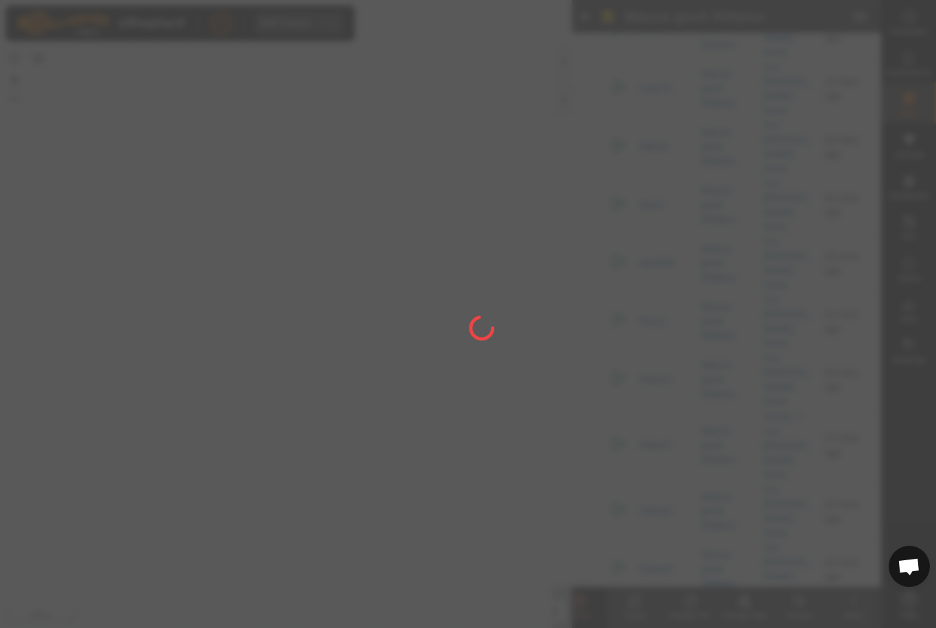
checkbox input "false"
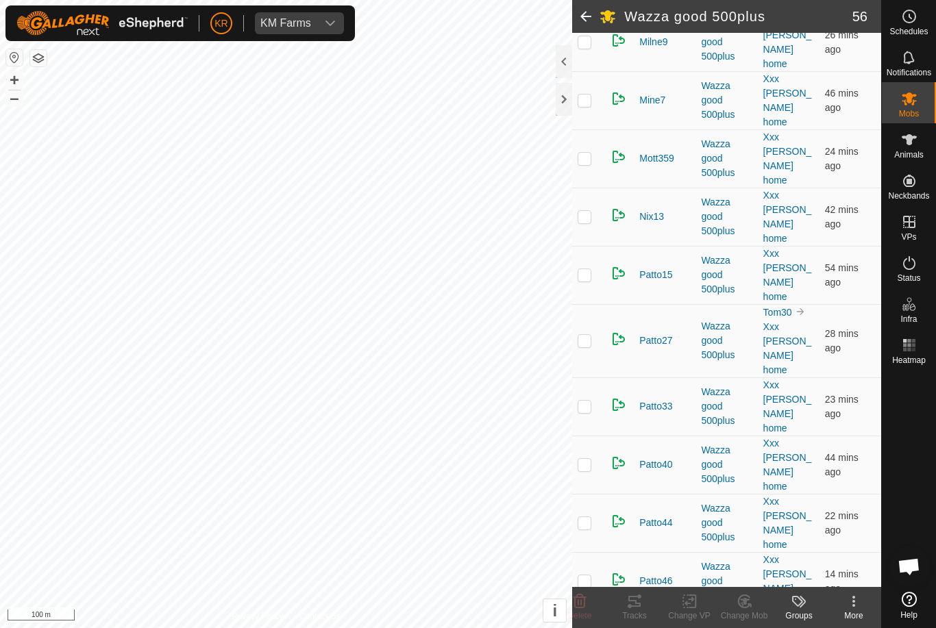
scroll to position [1237, 0]
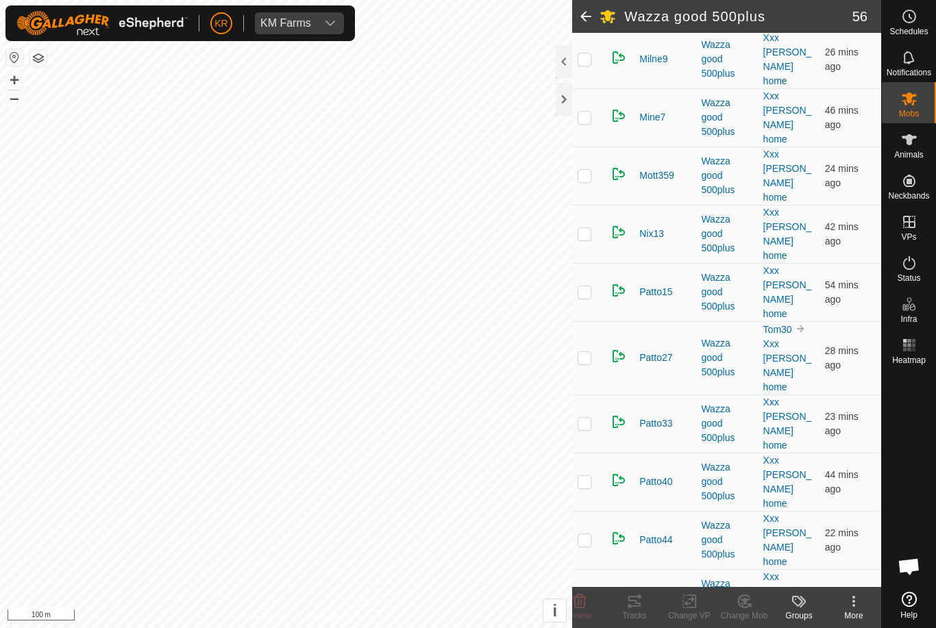
click at [579, 534] on p-checkbox at bounding box center [584, 539] width 14 height 11
click at [579, 597] on icon at bounding box center [579, 601] width 13 height 14
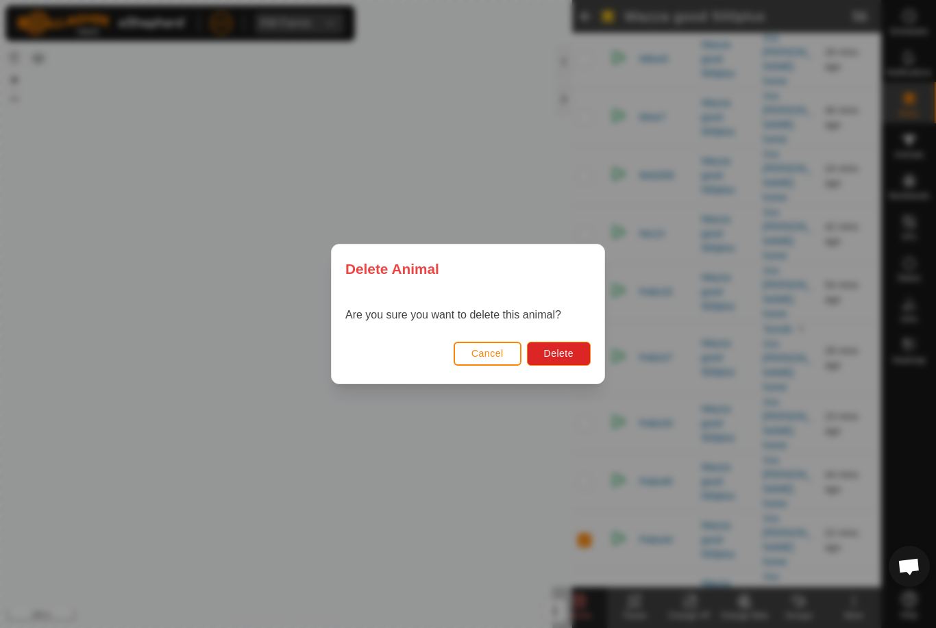
click at [571, 358] on span "Delete" at bounding box center [558, 353] width 29 height 11
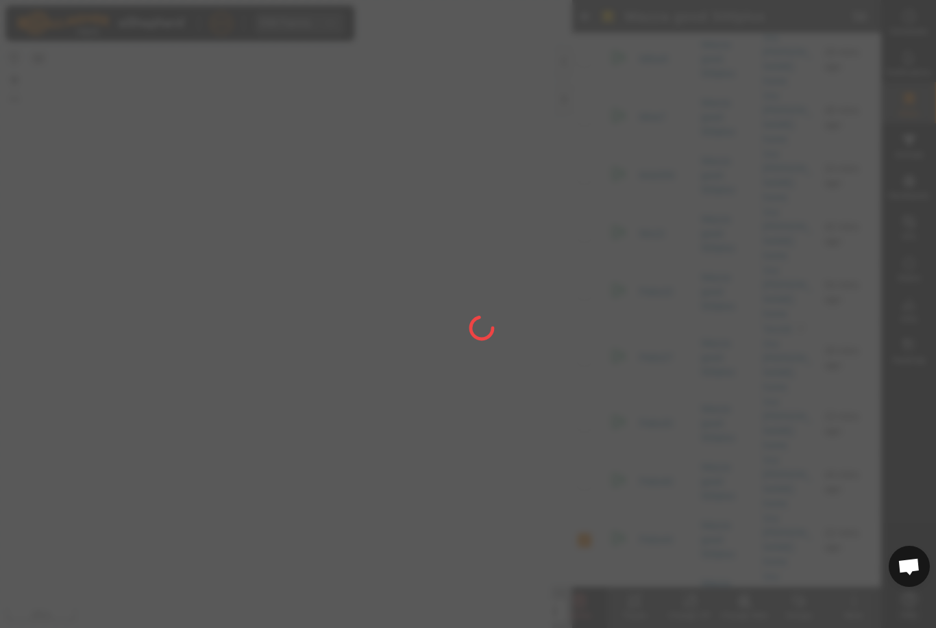
checkbox input "false"
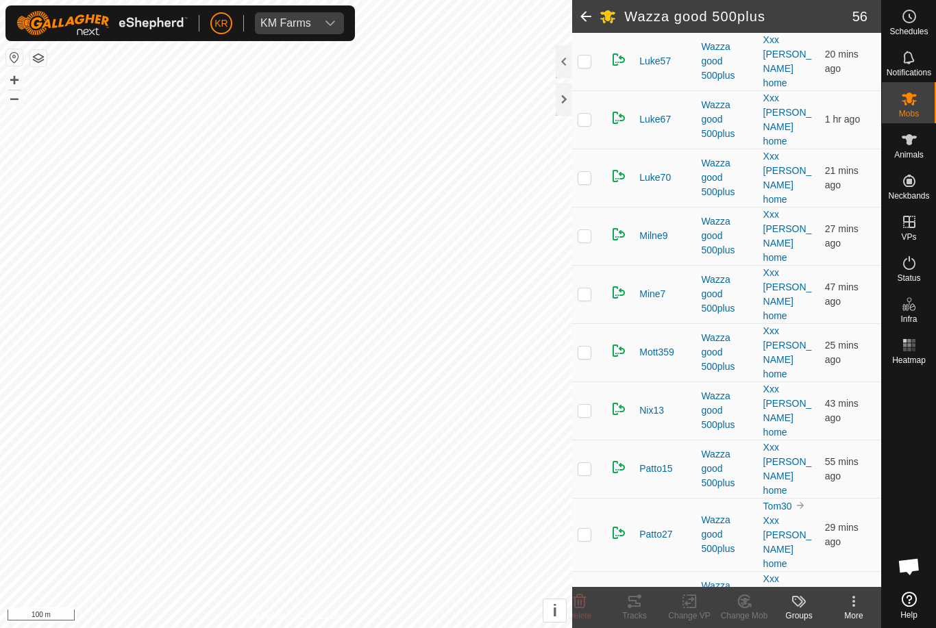
scroll to position [1036, 0]
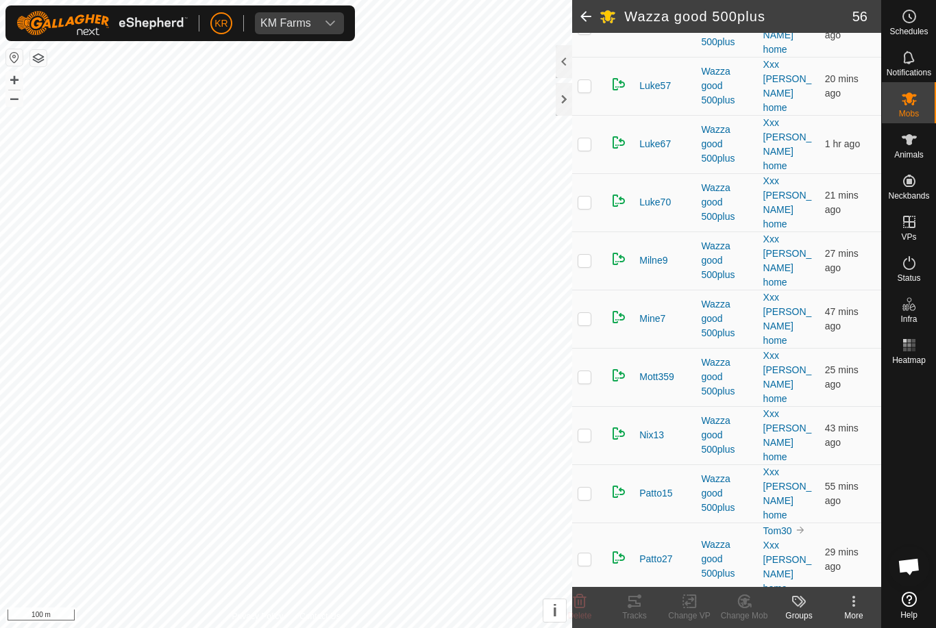
click at [588, 553] on p-checkbox at bounding box center [584, 558] width 14 height 11
click at [586, 600] on icon at bounding box center [579, 601] width 16 height 16
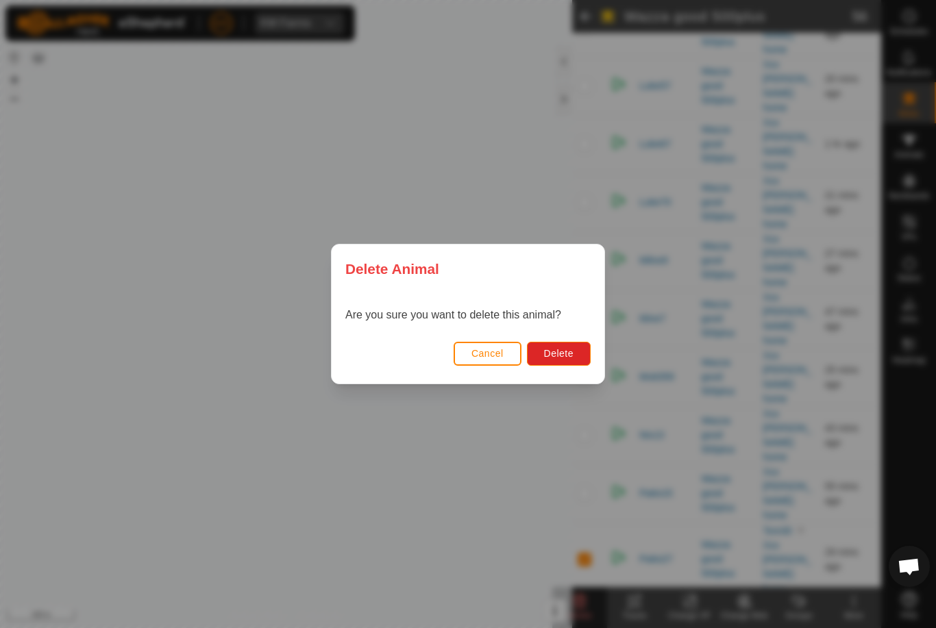
click at [571, 357] on span "Delete" at bounding box center [558, 353] width 29 height 11
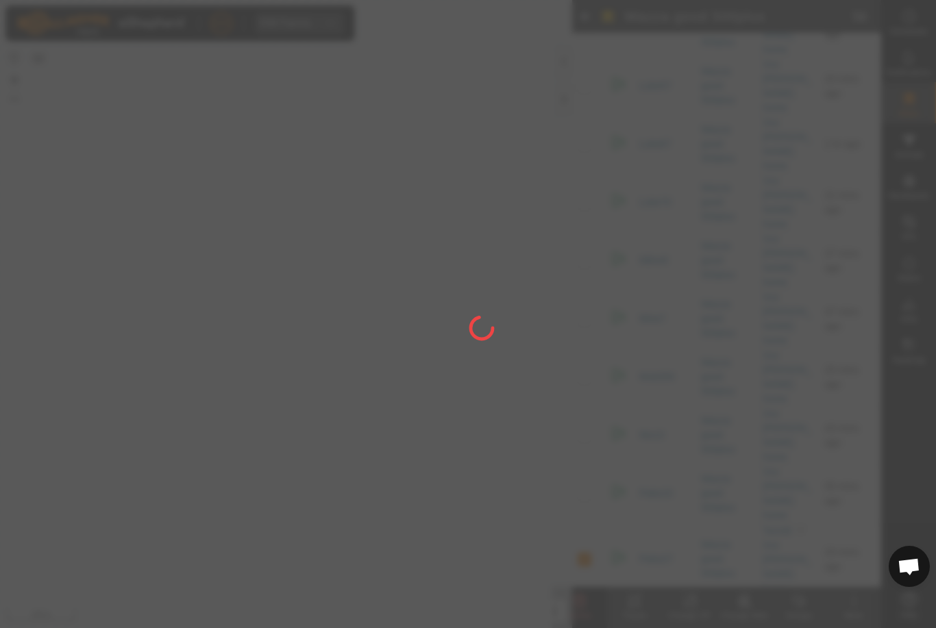
checkbox input "false"
